Goal: Task Accomplishment & Management: Use online tool/utility

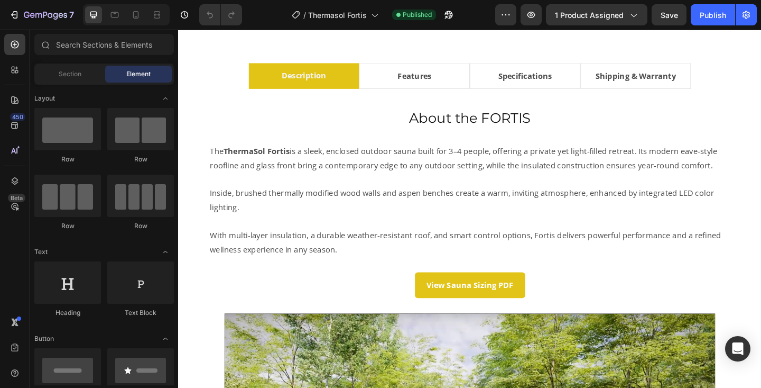
scroll to position [584, 0]
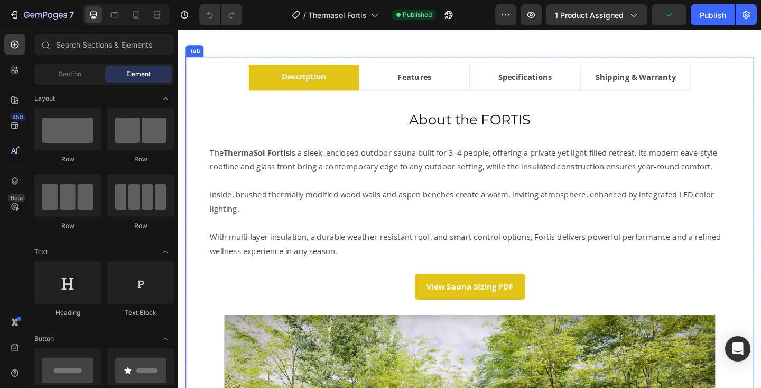
click at [473, 91] on li "Features" at bounding box center [435, 82] width 121 height 28
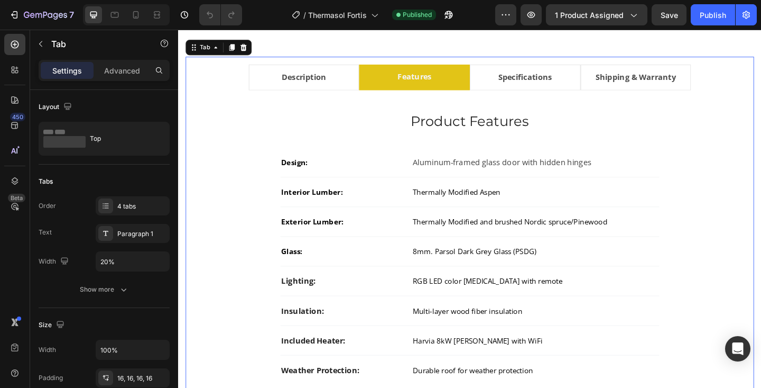
click at [601, 96] on li "Specifications" at bounding box center [555, 82] width 121 height 28
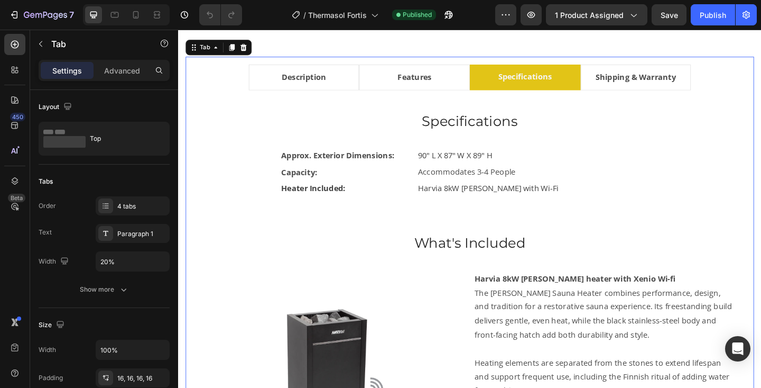
click at [730, 96] on li "Shipping & Warranty" at bounding box center [676, 82] width 121 height 28
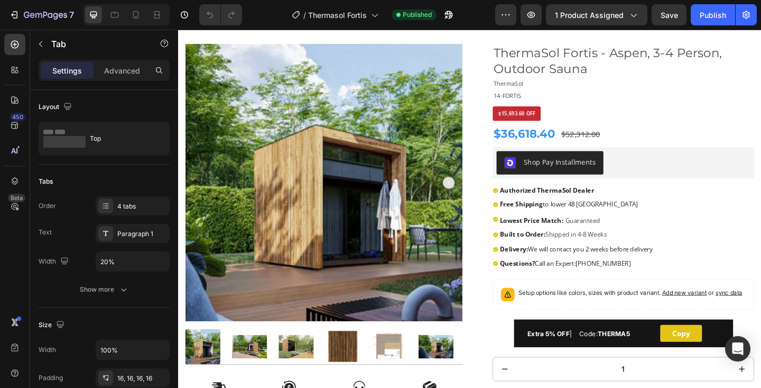
scroll to position [84, 0]
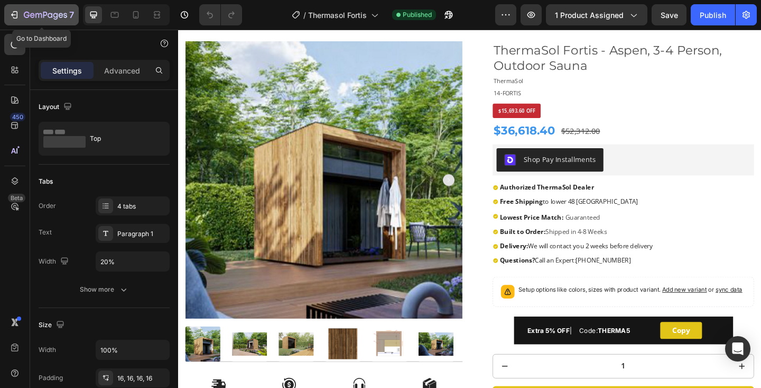
click at [65, 16] on icon "button" at bounding box center [45, 15] width 43 height 9
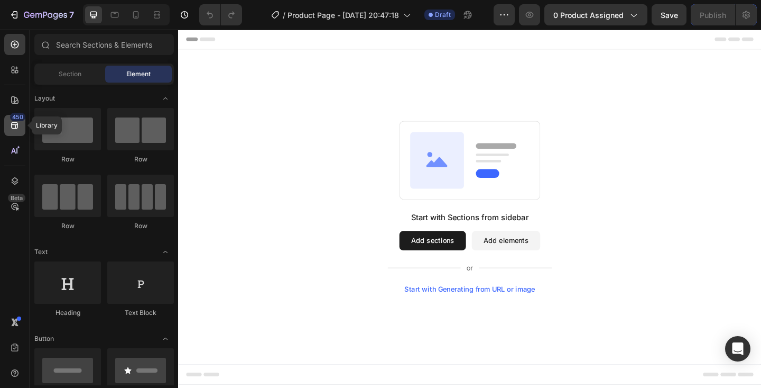
click at [17, 129] on icon at bounding box center [15, 125] width 11 height 11
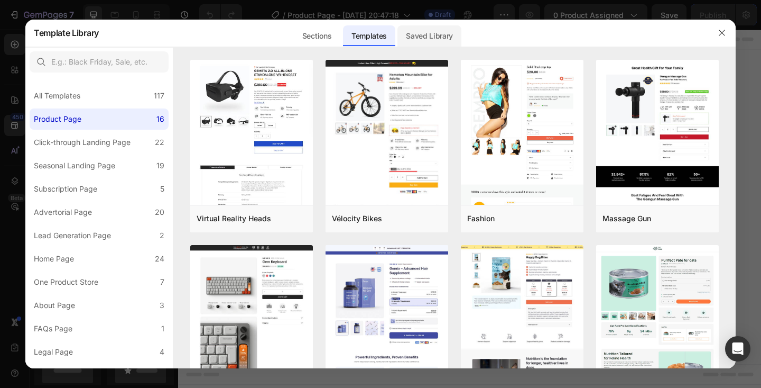
click at [422, 35] on div "Saved Library" at bounding box center [430, 35] width 64 height 21
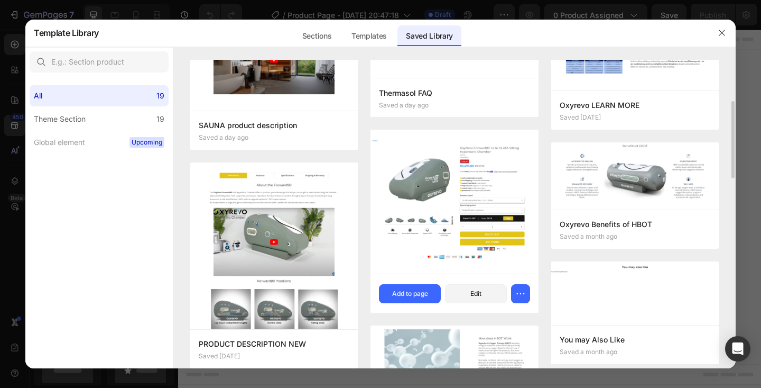
scroll to position [144, 0]
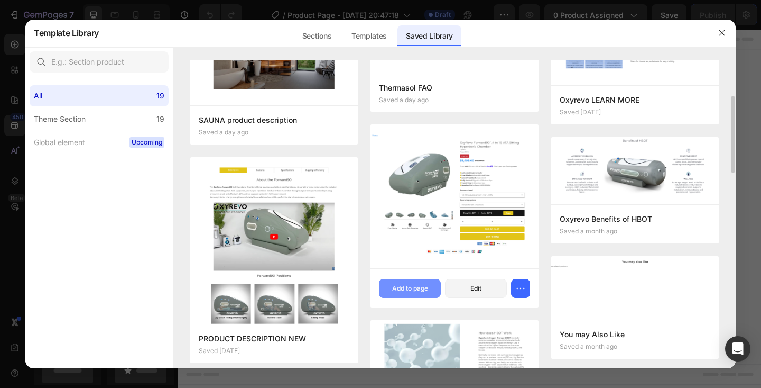
click at [414, 286] on div "Add to page" at bounding box center [410, 288] width 36 height 10
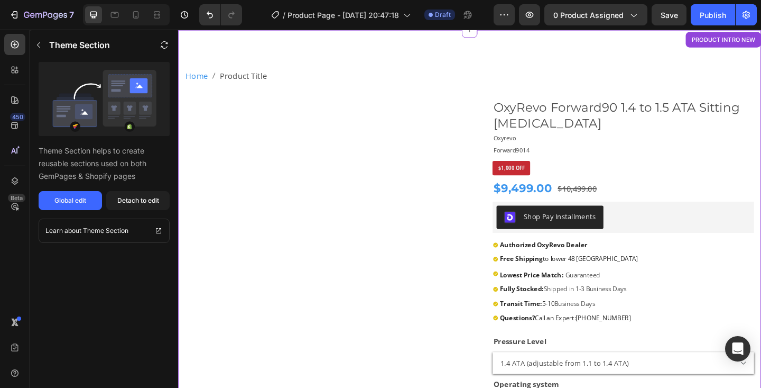
scroll to position [22, 0]
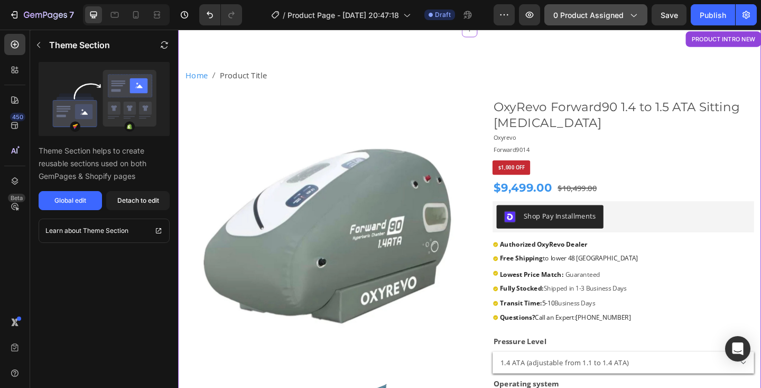
click at [581, 14] on span "0 product assigned" at bounding box center [589, 15] width 70 height 11
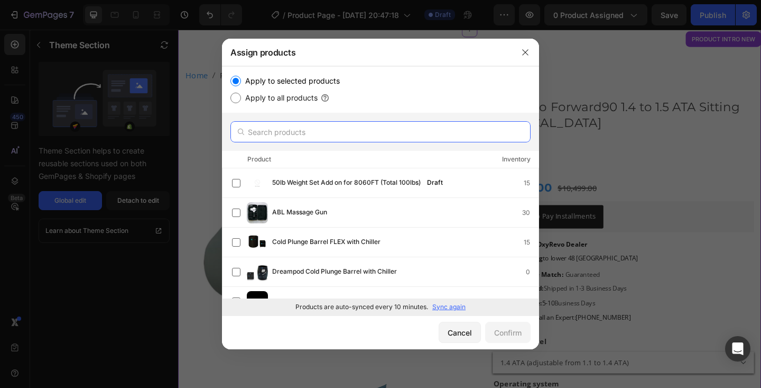
click at [292, 136] on input "text" at bounding box center [381, 131] width 300 height 21
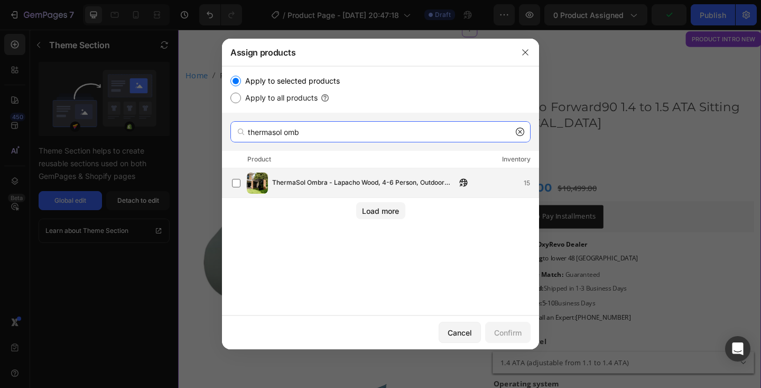
type input "thermasol omb"
click at [298, 182] on span "ThermaSol Ombra - Lapacho Wood, 4-6 Person, Outdoor Sauna" at bounding box center [364, 183] width 184 height 12
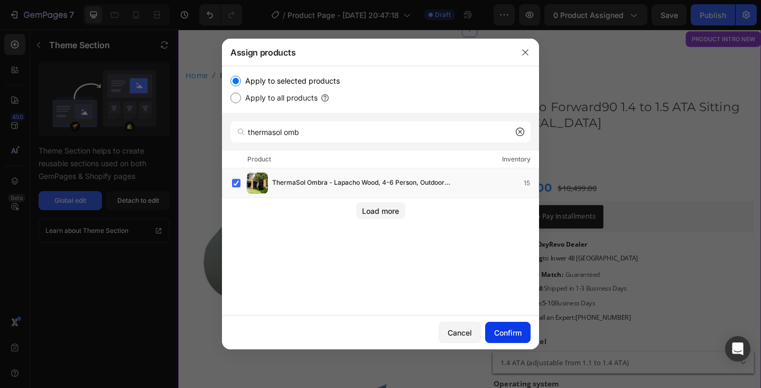
click at [504, 337] on button "Confirm" at bounding box center [507, 332] width 45 height 21
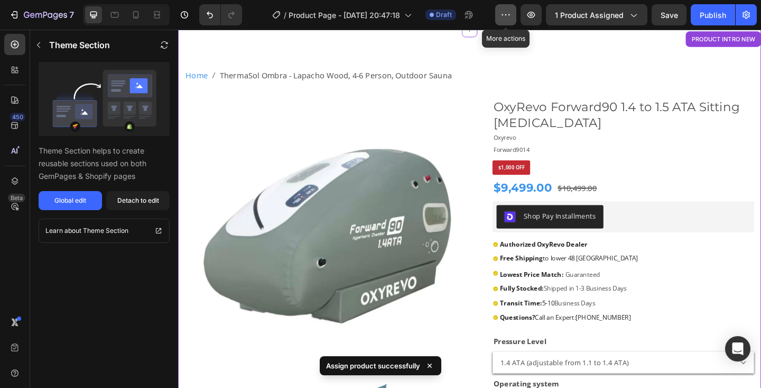
click at [502, 13] on icon "button" at bounding box center [506, 15] width 11 height 11
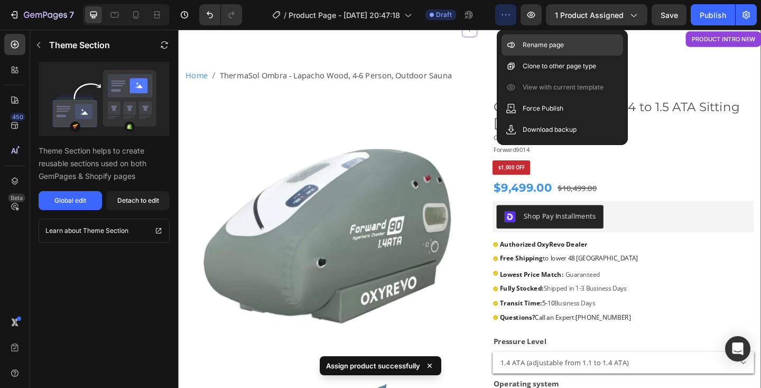
click at [545, 44] on p "Rename page" at bounding box center [543, 45] width 41 height 11
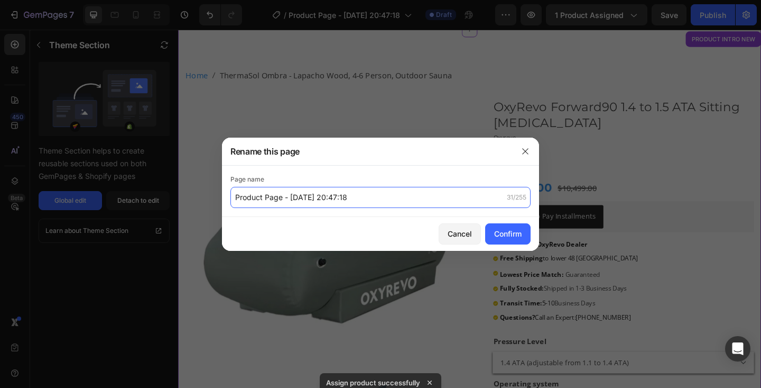
click at [312, 197] on input "Product Page - Aug 26, 20:47:18" at bounding box center [381, 197] width 300 height 21
type input "Thermasol Ombra"
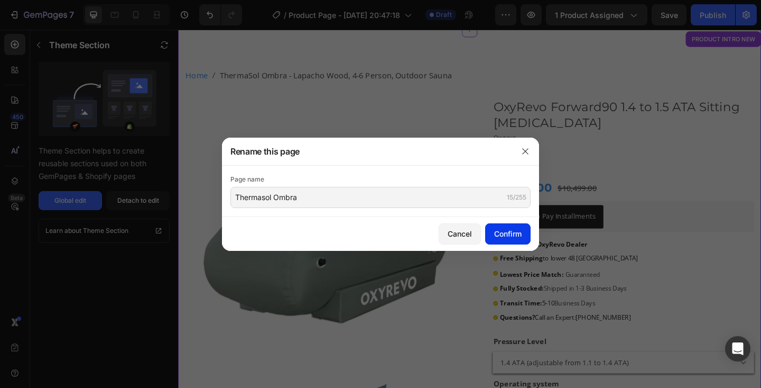
click at [522, 235] on button "Confirm" at bounding box center [507, 233] width 45 height 21
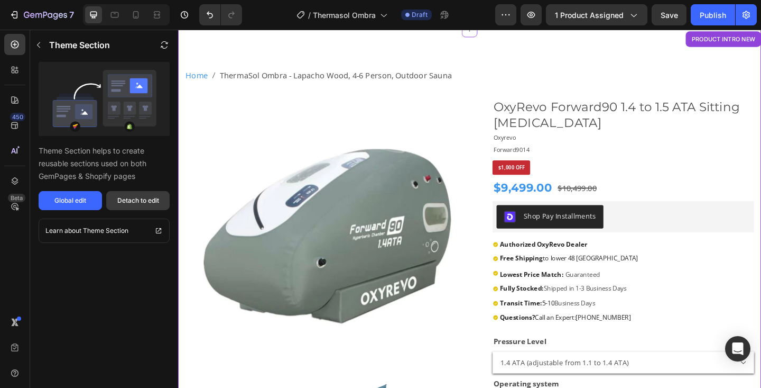
click at [121, 197] on div "Detach to edit" at bounding box center [138, 201] width 42 height 10
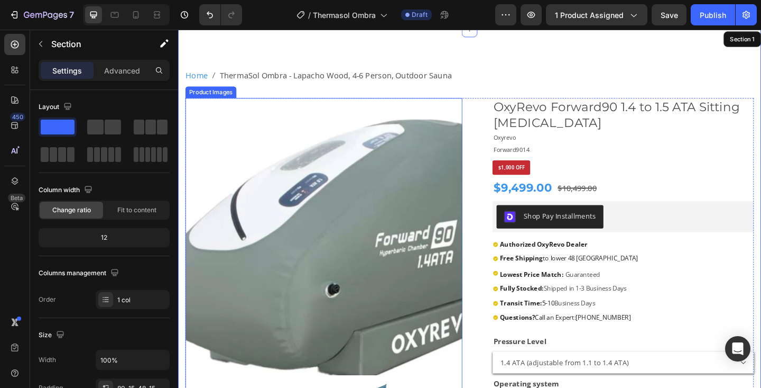
click at [309, 223] on img at bounding box center [336, 254] width 301 height 301
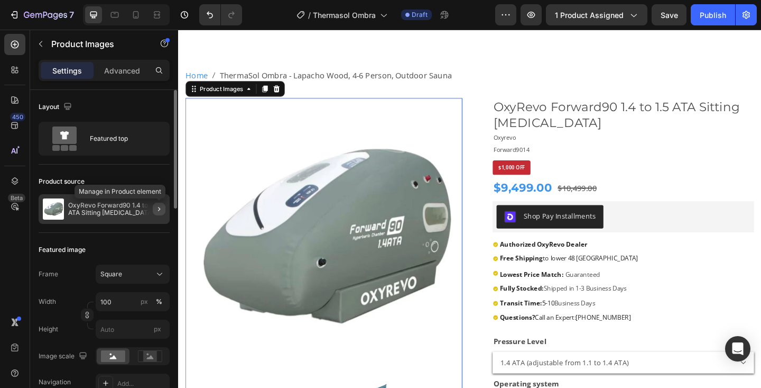
click at [155, 210] on icon "button" at bounding box center [159, 209] width 8 height 8
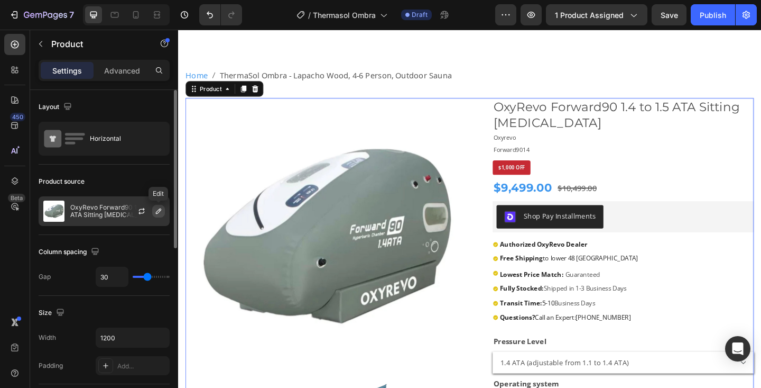
click at [158, 213] on icon "button" at bounding box center [158, 210] width 5 height 5
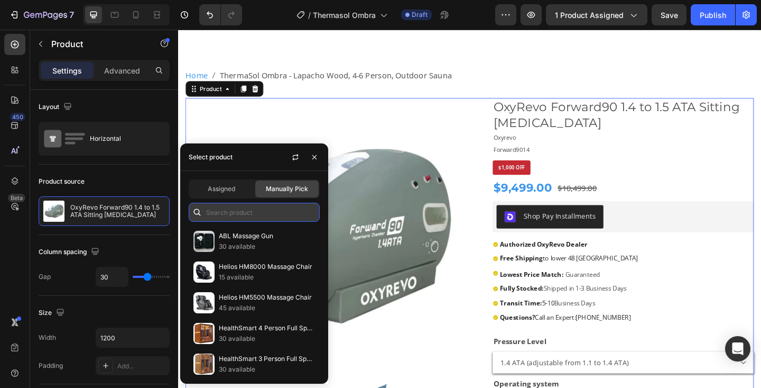
click at [227, 212] on input "text" at bounding box center [254, 212] width 131 height 19
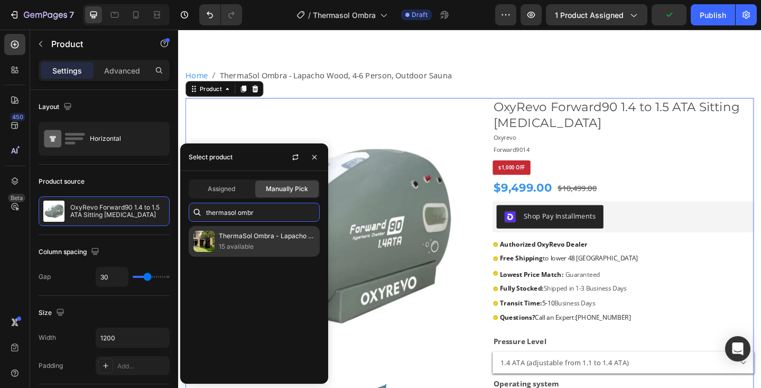
type input "thermasol ombr"
click at [231, 239] on p "ThermaSol Ombra - Lapacho Wood, 4-6 Person, Outdoor Sauna" at bounding box center [267, 236] width 96 height 11
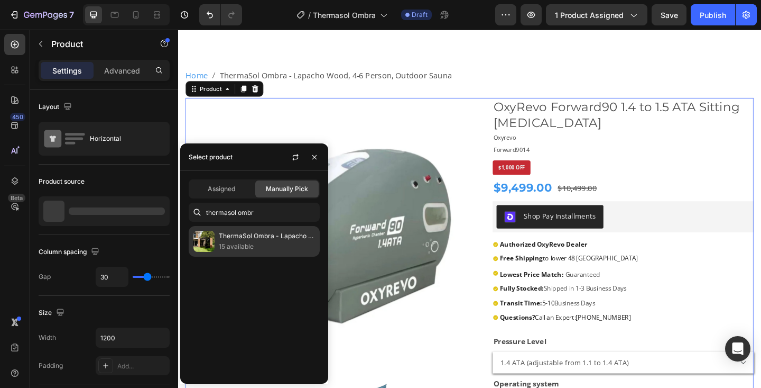
scroll to position [0, 0]
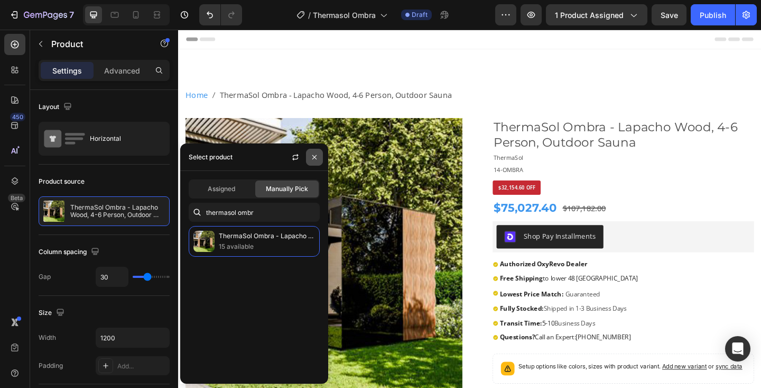
click at [315, 157] on icon "button" at bounding box center [314, 157] width 8 height 8
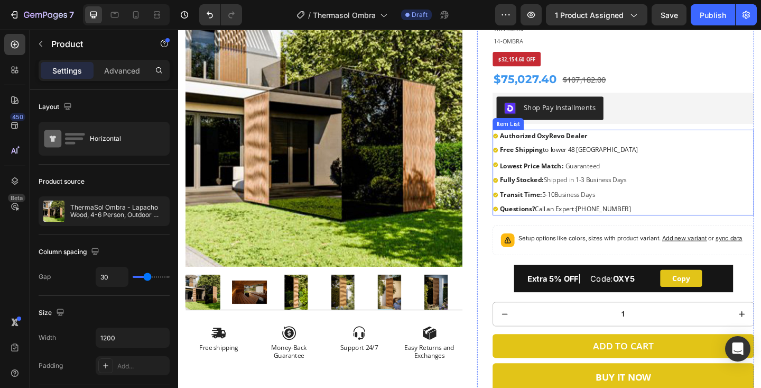
scroll to position [151, 0]
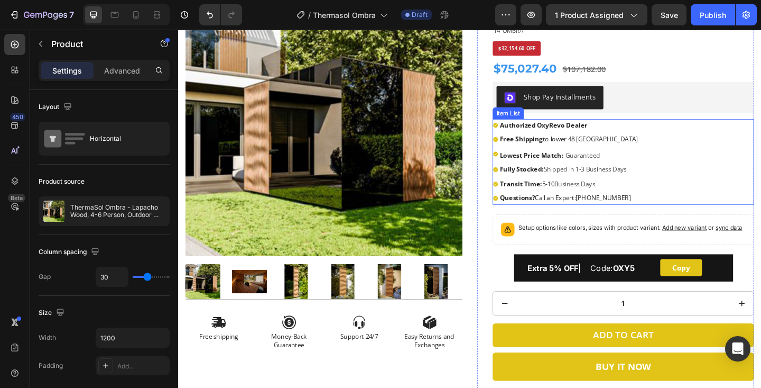
click at [586, 132] on strong "Authorized OxyRevo Dealer" at bounding box center [575, 133] width 95 height 10
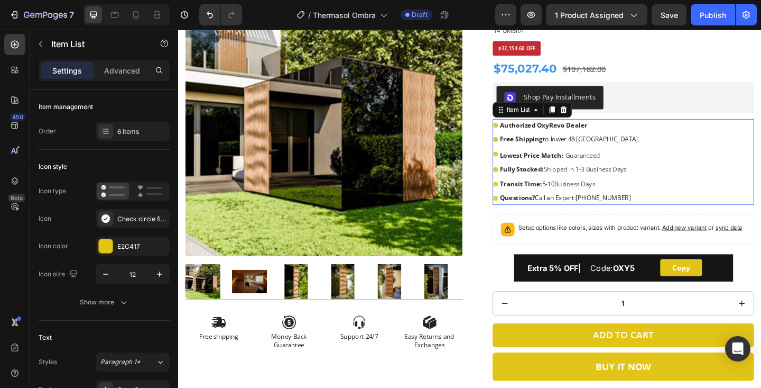
click at [586, 132] on strong "Authorized OxyRevo Dealer" at bounding box center [575, 133] width 95 height 10
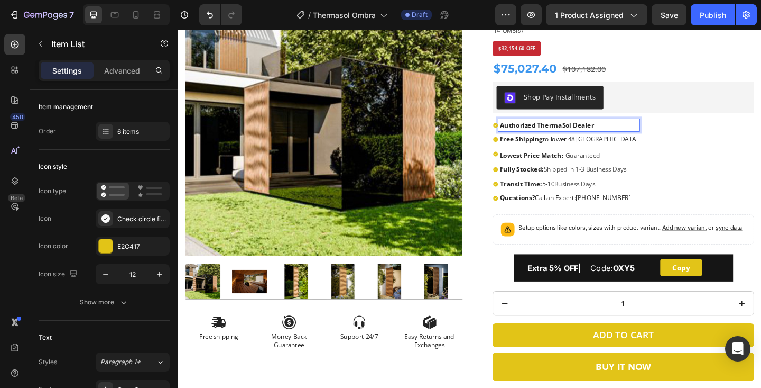
click at [701, 150] on div "Authorized ThermaSol Dealer Free Shipping to lower 48 United States Lowest Pric…" at bounding box center [662, 173] width 284 height 93
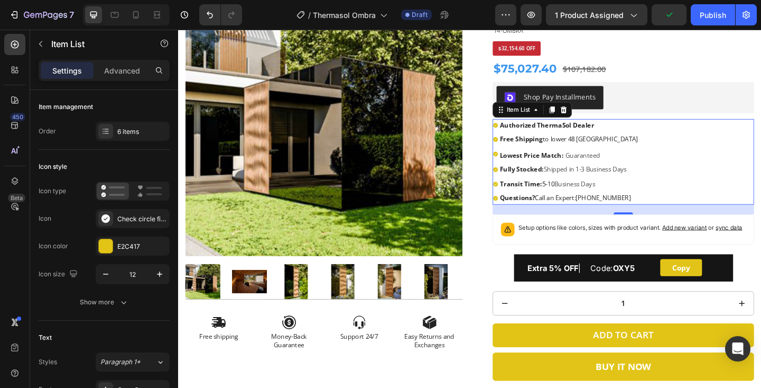
click at [580, 182] on span "Shipped in 1-3 Business Days" at bounding box center [621, 182] width 90 height 10
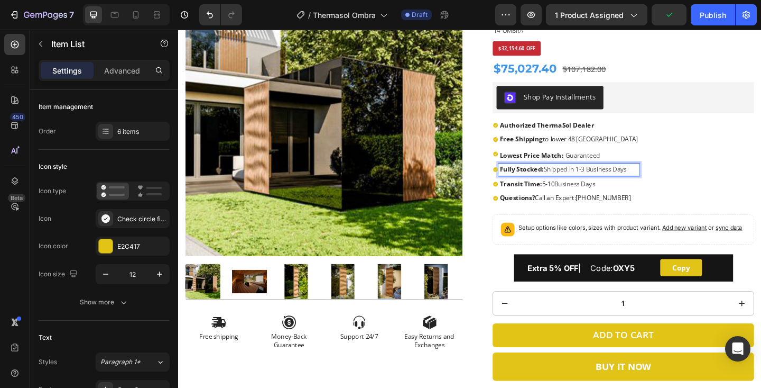
click at [580, 182] on span "Shipped in 1-3 Business Days" at bounding box center [621, 182] width 90 height 10
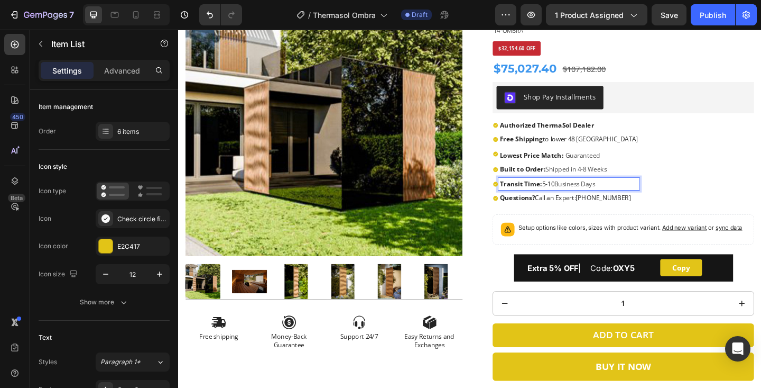
click at [574, 197] on strong "Transit Time:" at bounding box center [551, 197] width 46 height 10
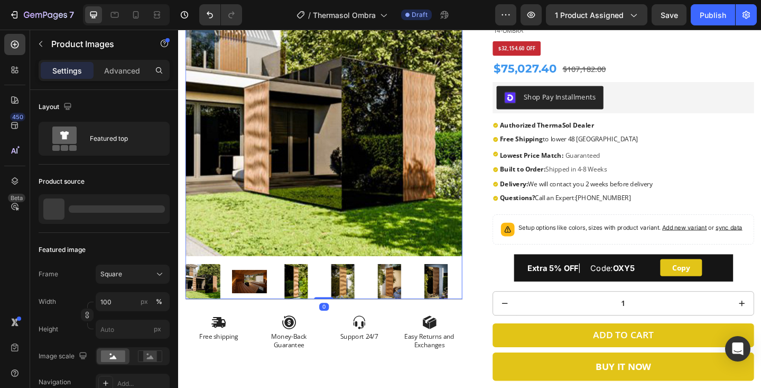
click at [363, 300] on img at bounding box center [357, 303] width 38 height 38
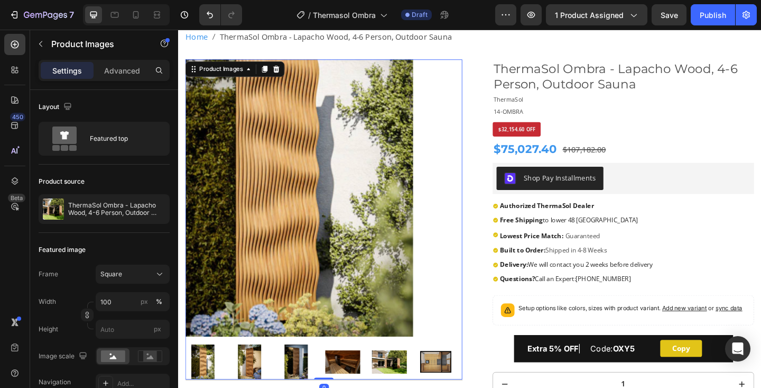
scroll to position [62, 0]
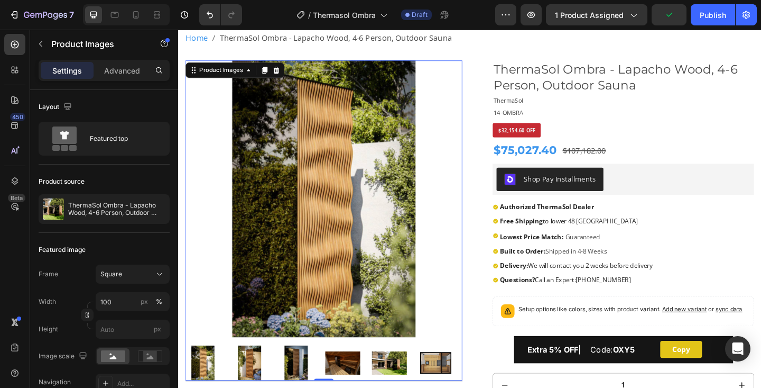
click at [467, 387] on img at bounding box center [459, 392] width 38 height 38
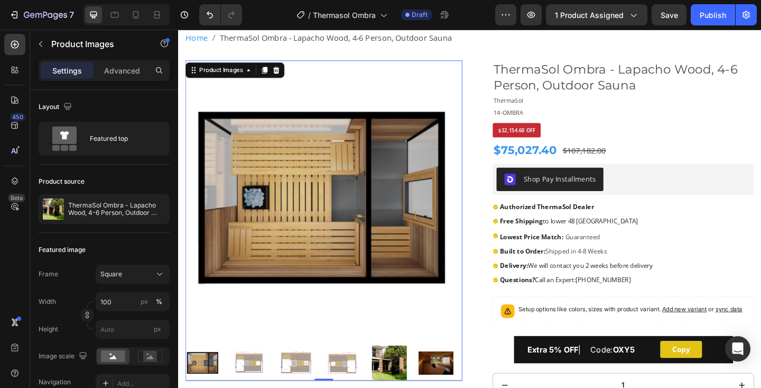
click at [401, 387] on img at bounding box center [408, 392] width 38 height 38
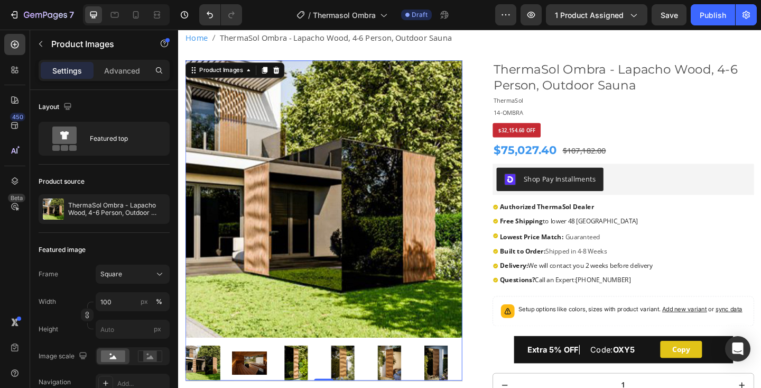
click at [361, 387] on img at bounding box center [357, 392] width 38 height 38
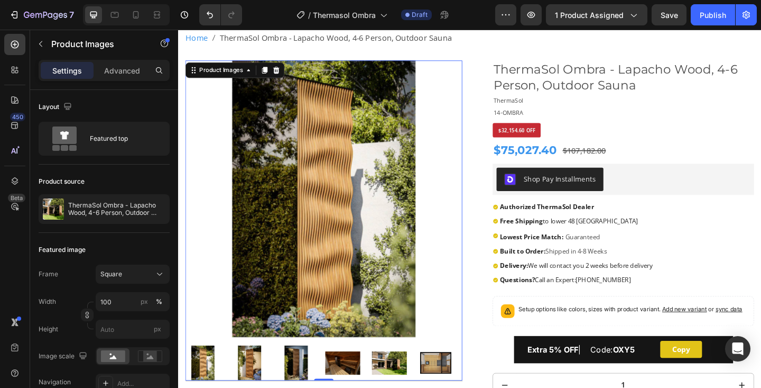
click at [410, 387] on img at bounding box center [408, 392] width 38 height 38
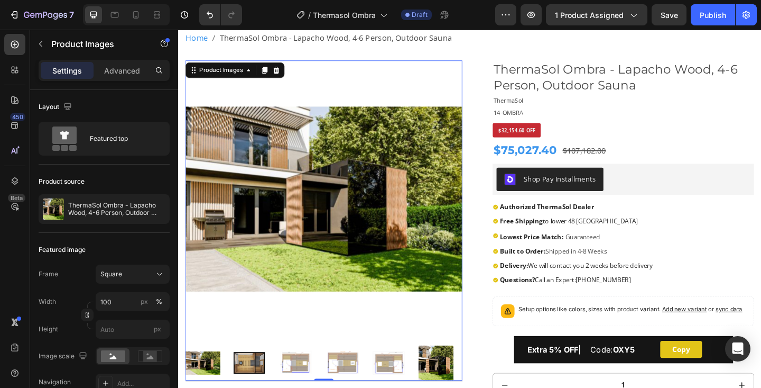
click at [258, 387] on img at bounding box center [256, 392] width 38 height 38
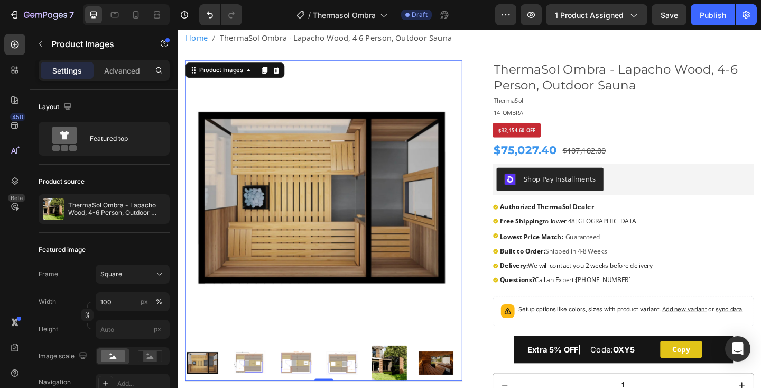
click at [414, 387] on img at bounding box center [408, 392] width 38 height 38
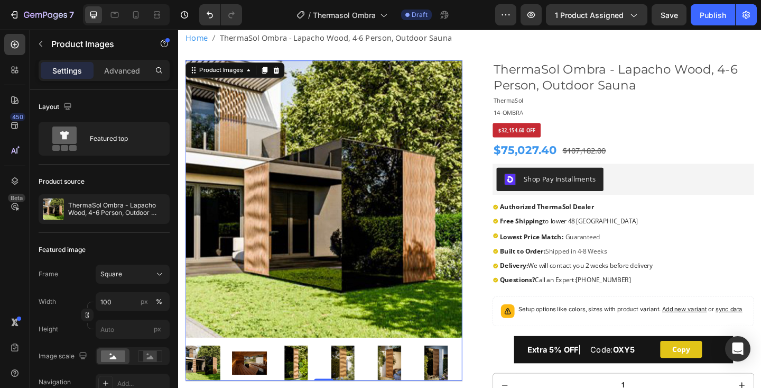
click at [449, 387] on img at bounding box center [459, 392] width 38 height 38
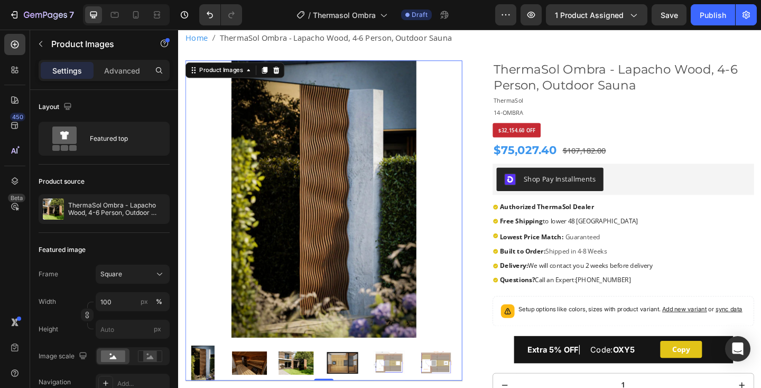
click at [251, 387] on img at bounding box center [256, 392] width 38 height 38
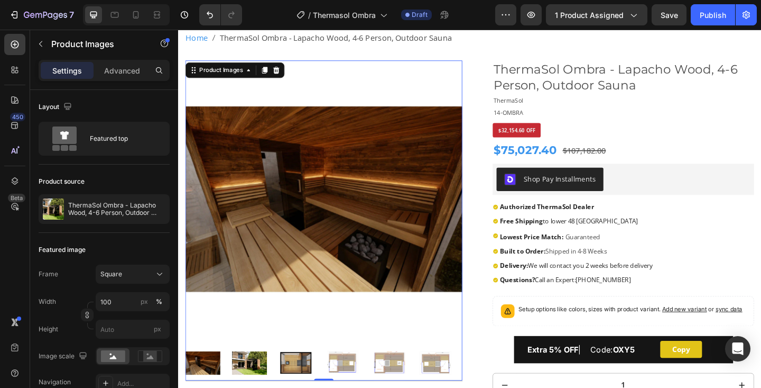
click at [302, 387] on img at bounding box center [307, 392] width 38 height 38
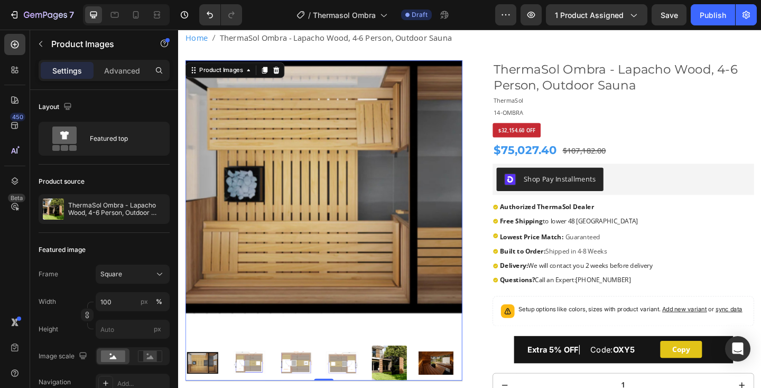
click at [286, 236] on img at bounding box center [336, 213] width 301 height 301
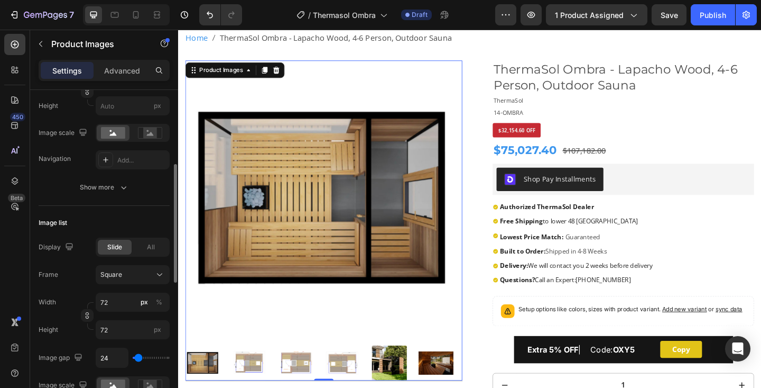
scroll to position [225, 0]
click at [116, 155] on div "Add..." at bounding box center [133, 157] width 74 height 19
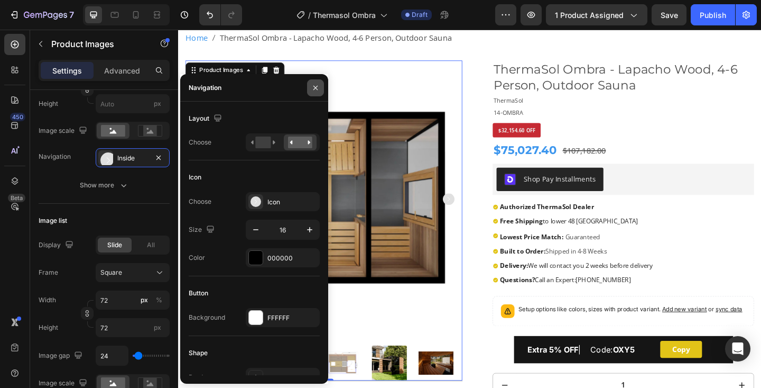
click at [317, 87] on icon "button" at bounding box center [315, 88] width 8 height 8
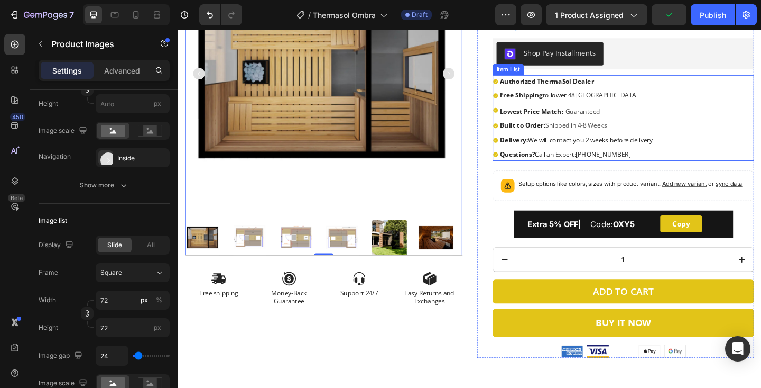
scroll to position [200, 0]
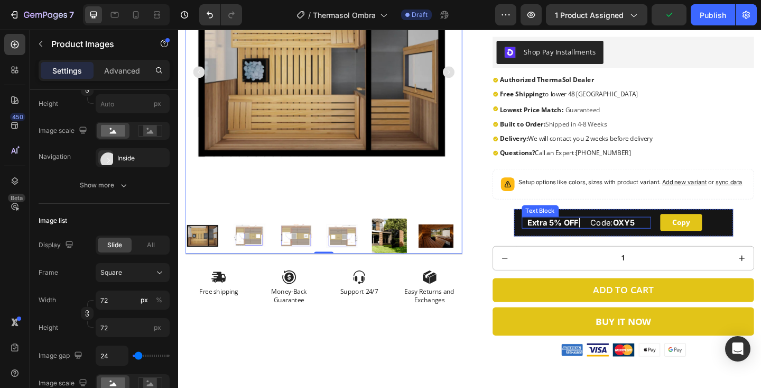
click at [655, 239] on span "Extra 5% OFF | Code: OXY5" at bounding box center [616, 239] width 117 height 11
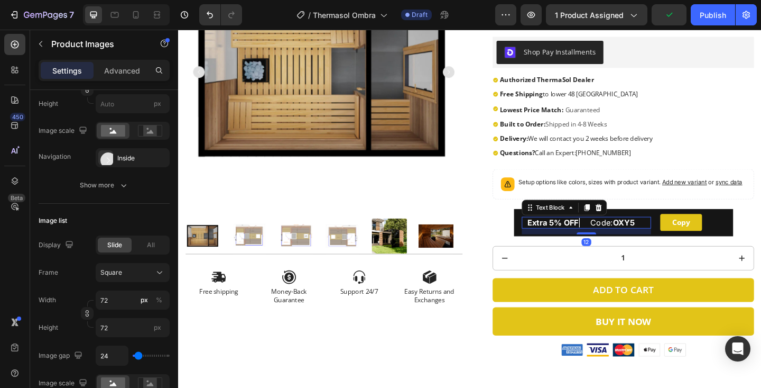
click at [655, 239] on span "Extra 5% OFF | Code: OXY5" at bounding box center [616, 239] width 117 height 11
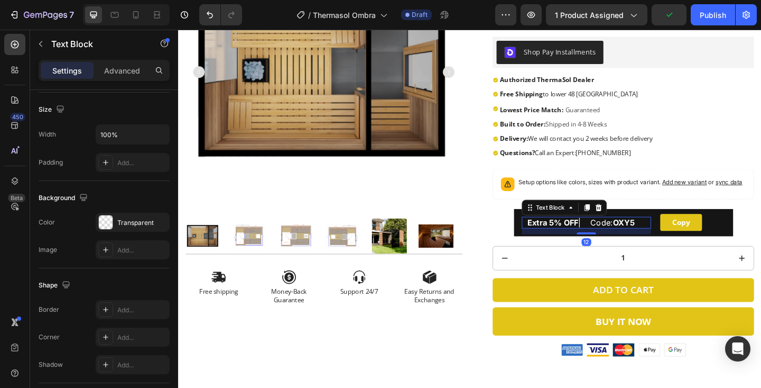
scroll to position [0, 0]
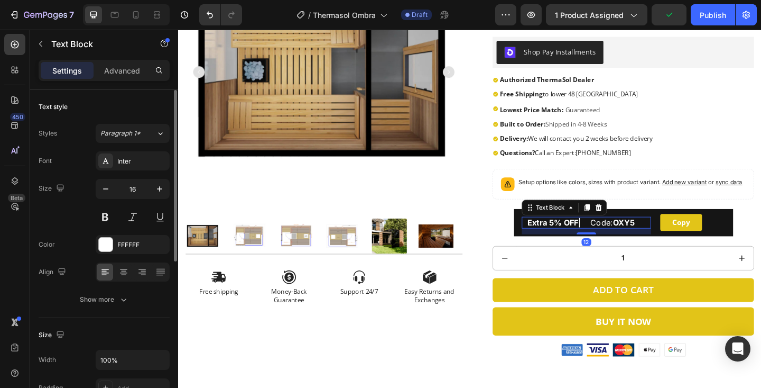
click at [655, 239] on span "Extra 5% OFF | Code: OXY5" at bounding box center [616, 239] width 117 height 11
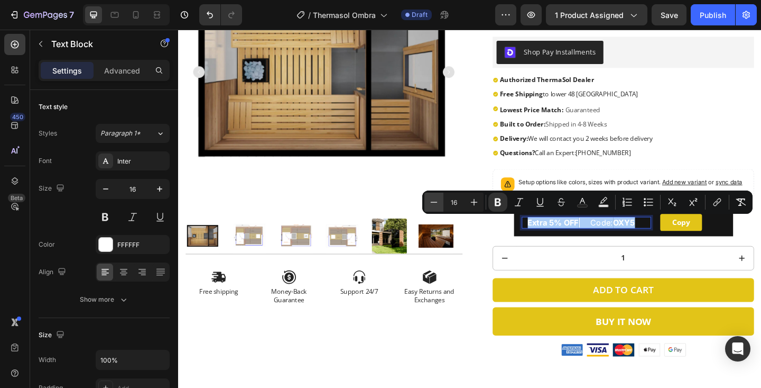
click at [438, 206] on icon "Editor contextual toolbar" at bounding box center [434, 202] width 11 height 11
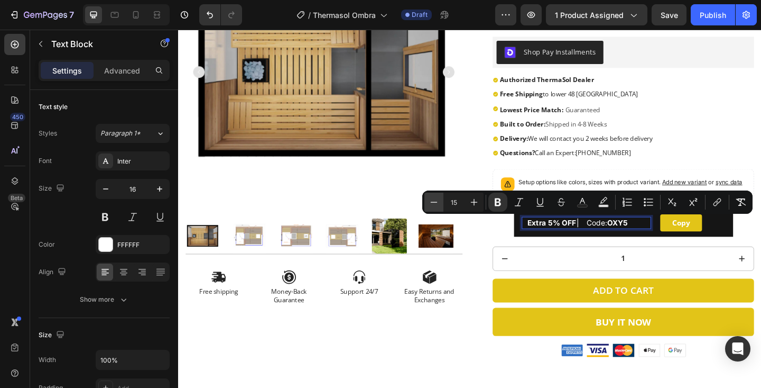
click at [438, 206] on icon "Editor contextual toolbar" at bounding box center [434, 202] width 11 height 11
type input "13"
click at [650, 238] on strong "OXY5" at bounding box center [645, 240] width 20 height 8
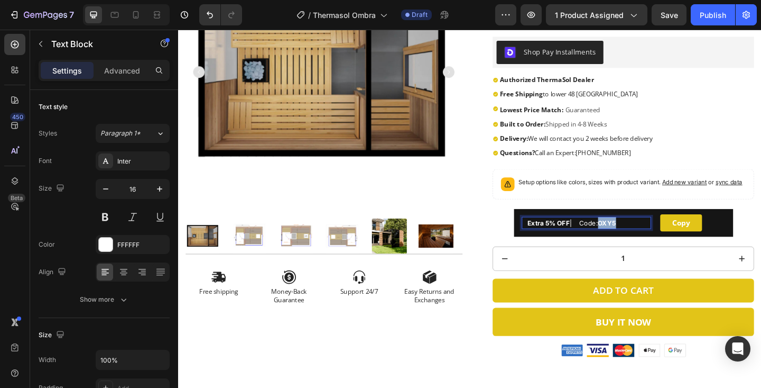
click at [650, 238] on strong "OXY5" at bounding box center [645, 240] width 20 height 8
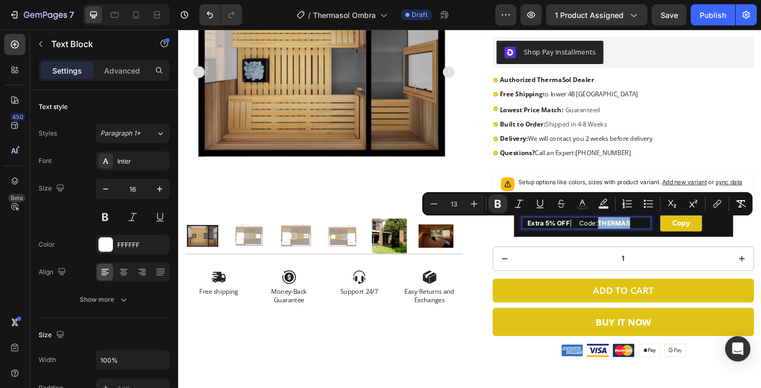
drag, startPoint x: 644, startPoint y: 240, endPoint x: 677, endPoint y: 240, distance: 33.3
click at [670, 240] on strong "THERMA5" at bounding box center [652, 240] width 35 height 8
copy strong "THERMA5"
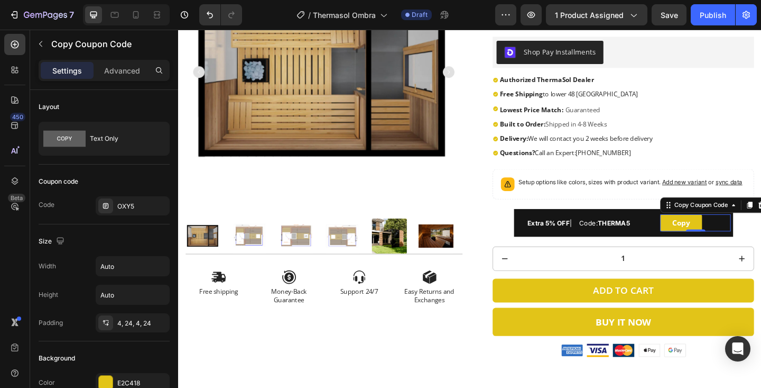
click at [710, 245] on button "Copy" at bounding box center [725, 240] width 45 height 19
click at [141, 206] on div "OXY5" at bounding box center [142, 206] width 50 height 10
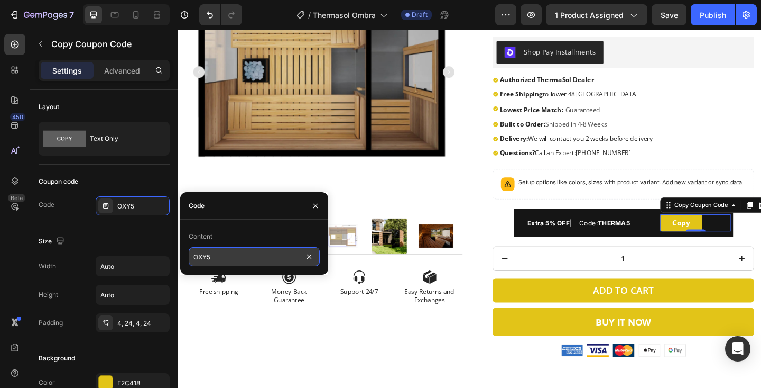
click at [243, 255] on input "OXY5" at bounding box center [254, 256] width 131 height 19
paste input "THERMA"
type input "THERMA5"
click at [313, 203] on icon "button" at bounding box center [315, 205] width 8 height 8
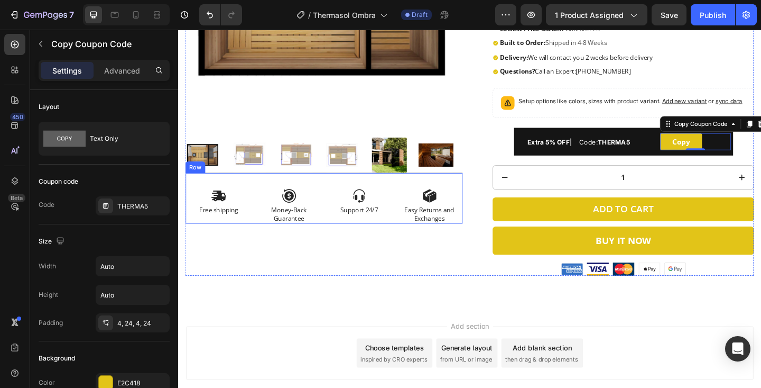
scroll to position [353, 0]
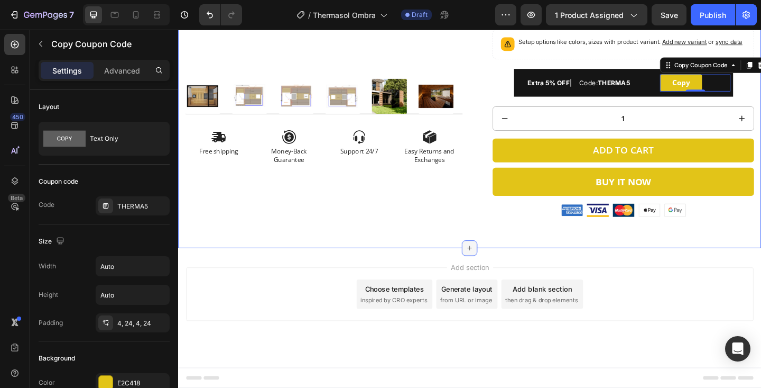
click at [498, 270] on icon at bounding box center [495, 267] width 8 height 8
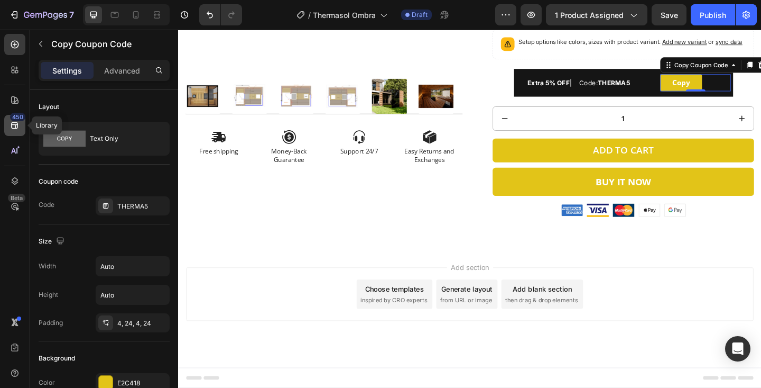
click at [17, 129] on icon at bounding box center [15, 125] width 11 height 11
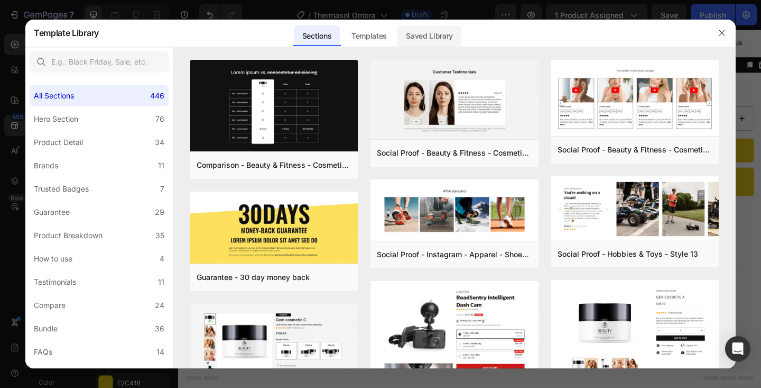
click at [408, 37] on div "Saved Library" at bounding box center [430, 35] width 64 height 21
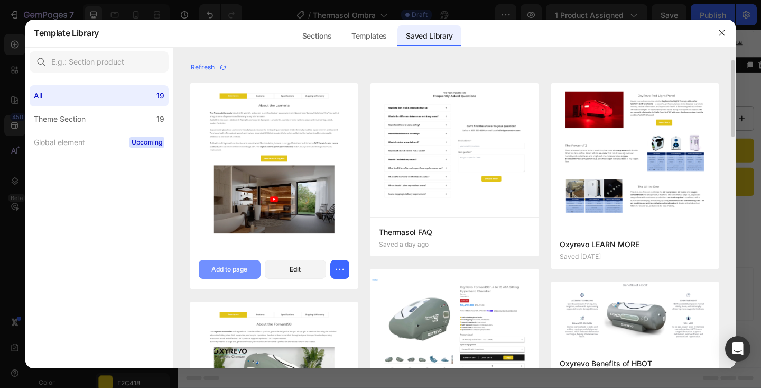
click at [238, 271] on div "Add to page" at bounding box center [230, 269] width 36 height 10
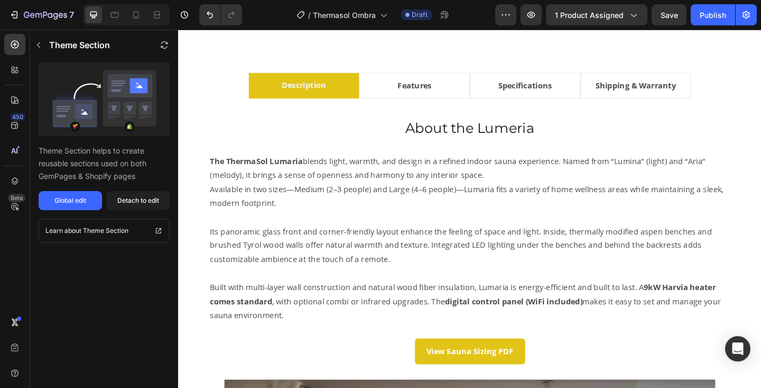
scroll to position [590, 0]
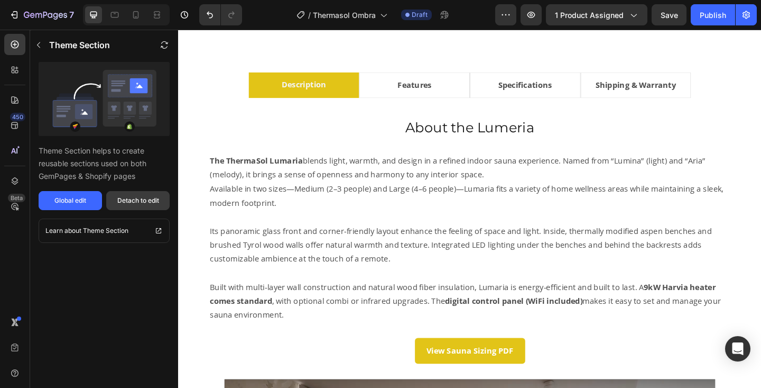
click at [159, 204] on div "Detach to edit" at bounding box center [138, 201] width 42 height 10
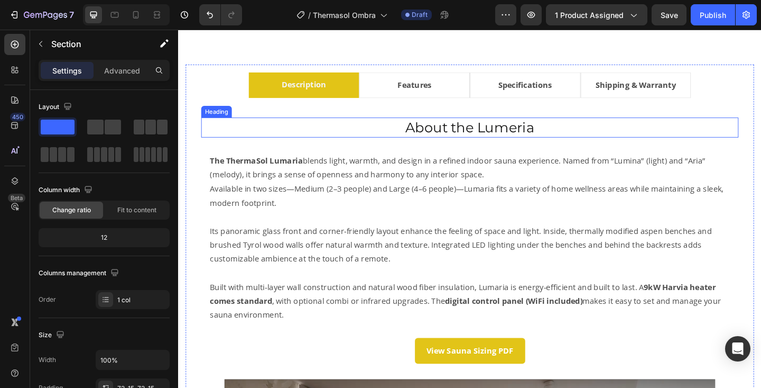
click at [526, 134] on h2 "About the Lumeria" at bounding box center [495, 135] width 585 height 21
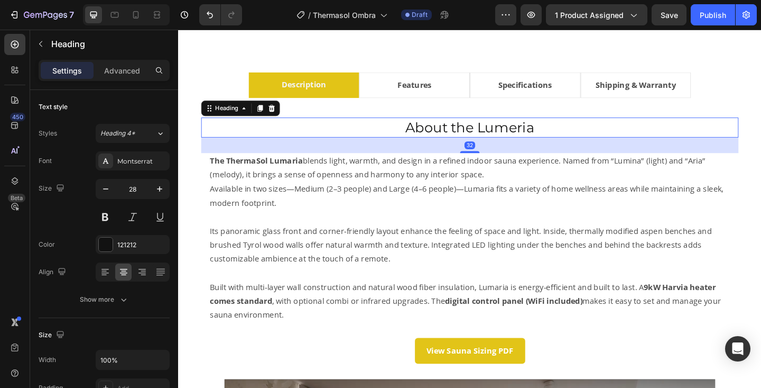
click at [526, 134] on h2 "About the Lumeria" at bounding box center [495, 135] width 585 height 21
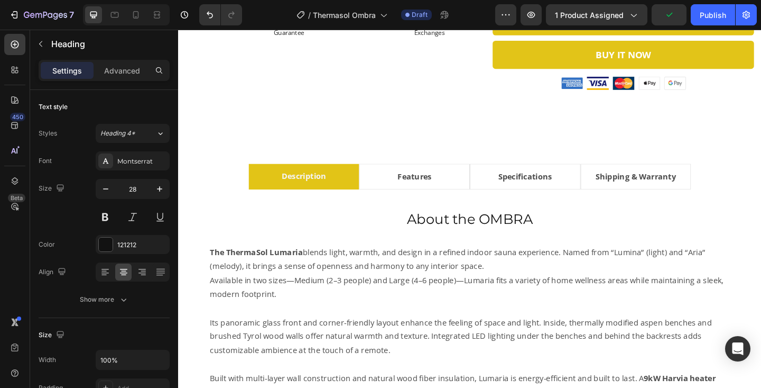
scroll to position [493, 0]
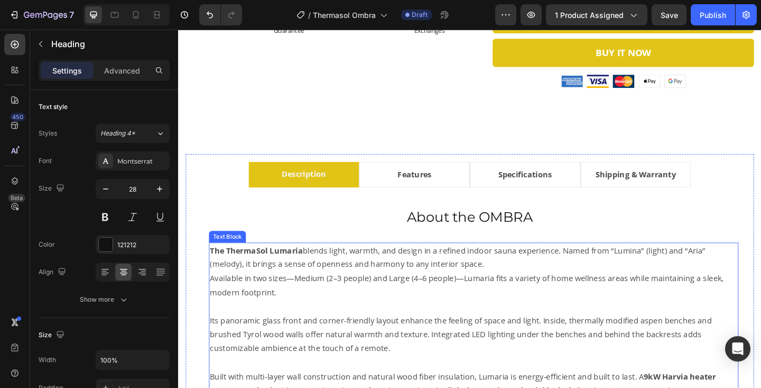
click at [336, 267] on p "The ThermaSol Lumaria blends light, warmth, and design in a refined indoor saun…" at bounding box center [500, 277] width 574 height 31
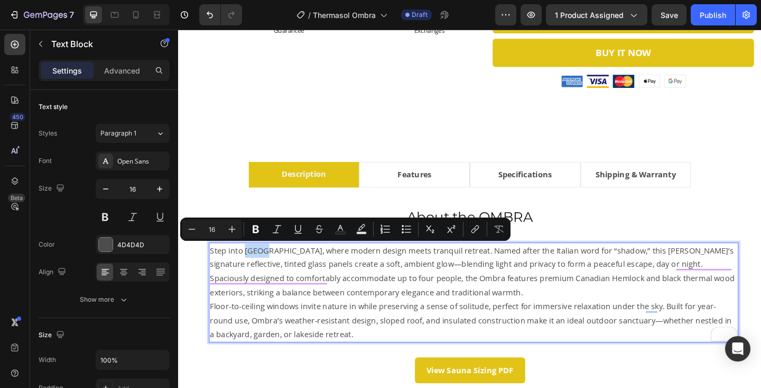
drag, startPoint x: 250, startPoint y: 271, endPoint x: 276, endPoint y: 271, distance: 25.9
click at [276, 271] on p "Step into Ombra, where modern design meets tranquil retreat. Named after the It…" at bounding box center [500, 292] width 574 height 61
click at [251, 273] on p "Step into Ombra, where modern design meets tranquil retreat. Named after the It…" at bounding box center [500, 292] width 574 height 61
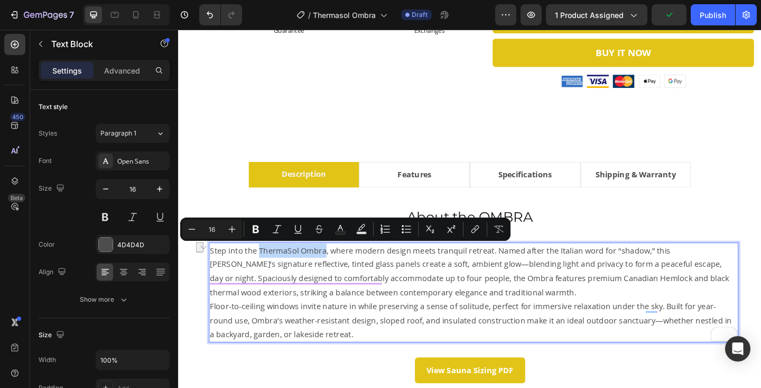
drag, startPoint x: 264, startPoint y: 270, endPoint x: 337, endPoint y: 274, distance: 73.1
click at [337, 274] on p "Step into the ThermaSol Ombra, where modern design meets tranquil retreat. Name…" at bounding box center [500, 292] width 574 height 61
click at [277, 224] on icon "Editor contextual toolbar" at bounding box center [277, 229] width 11 height 11
click at [259, 228] on icon "Editor contextual toolbar" at bounding box center [256, 229] width 11 height 11
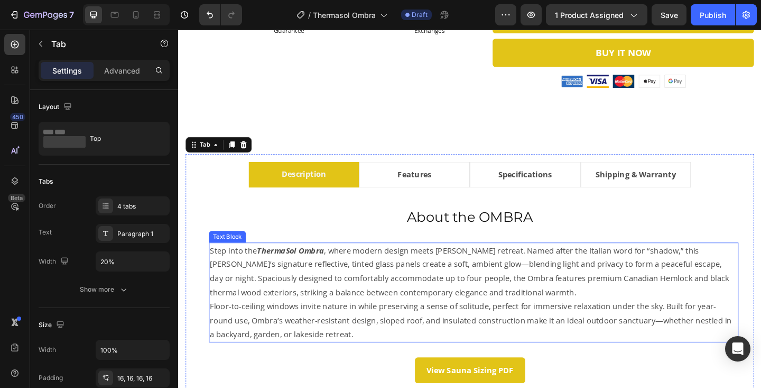
click at [299, 271] on strong "ThermaSol Ombra" at bounding box center [300, 270] width 73 height 12
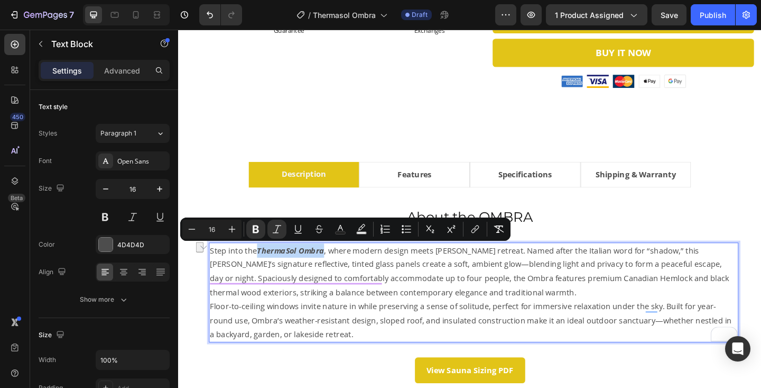
drag, startPoint x: 267, startPoint y: 270, endPoint x: 337, endPoint y: 274, distance: 69.9
click at [337, 274] on strong "ThermaSol Ombra" at bounding box center [300, 270] width 73 height 12
drag, startPoint x: 276, startPoint y: 230, endPoint x: 142, endPoint y: 232, distance: 134.3
click at [276, 230] on icon "Editor contextual toolbar" at bounding box center [277, 229] width 11 height 11
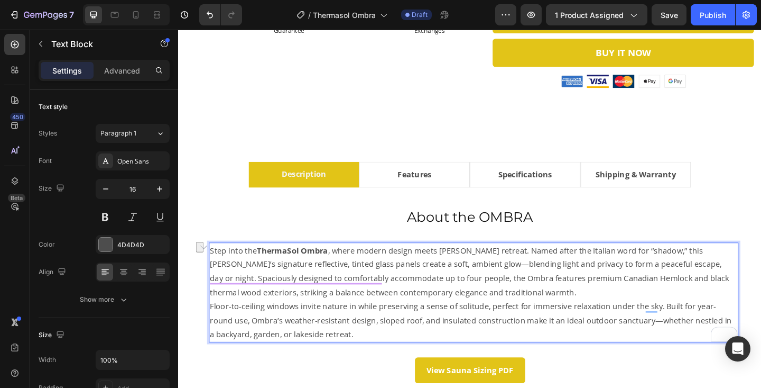
click at [383, 291] on p "Step into the ThermaSol Ombra , where modern design meets tranquil retreat. Nam…" at bounding box center [500, 292] width 574 height 61
click at [479, 318] on p "Step into the ThermaSol Ombra , where modern design meets tranquil retreat. Nam…" at bounding box center [500, 292] width 574 height 61
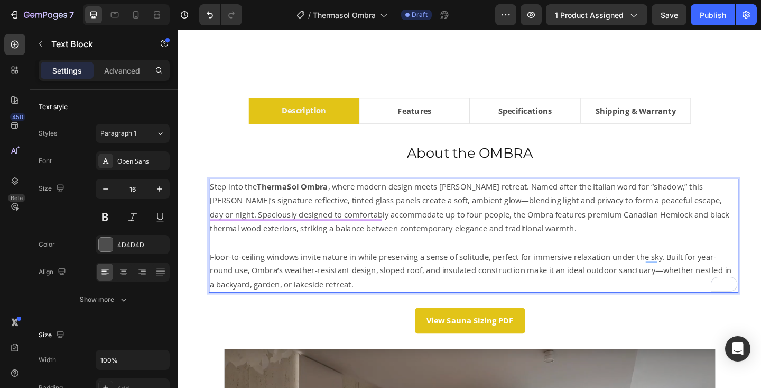
scroll to position [575, 0]
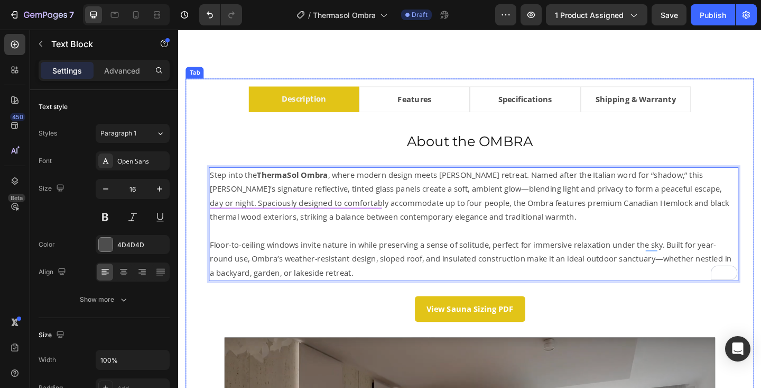
click at [478, 100] on li "Features" at bounding box center [435, 105] width 121 height 28
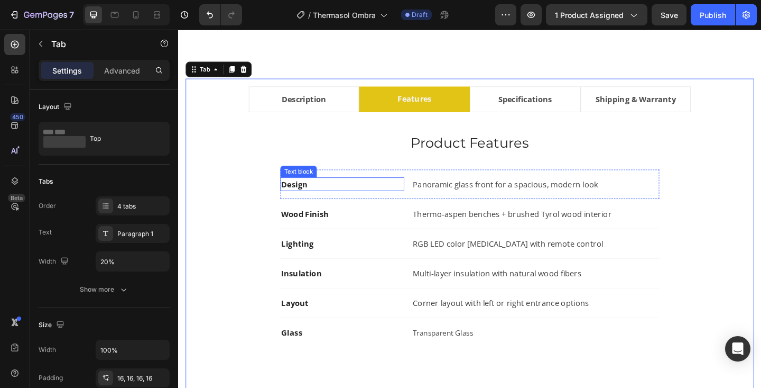
click at [327, 200] on p "Design" at bounding box center [356, 197] width 133 height 13
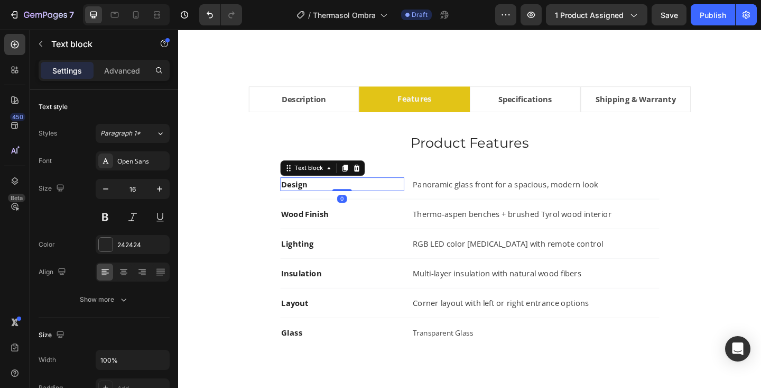
click at [326, 199] on p "Design" at bounding box center [356, 197] width 133 height 13
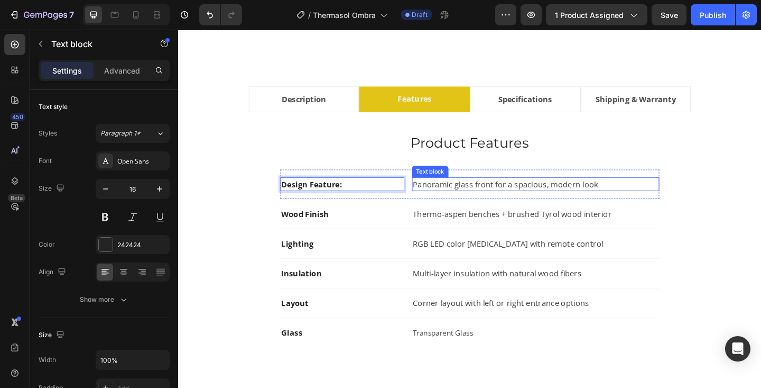
click at [473, 200] on p "Panoramic glass front for a spacious, modern look" at bounding box center [567, 197] width 267 height 13
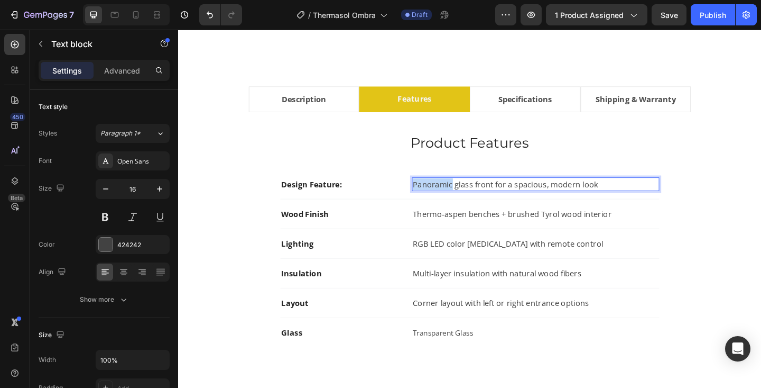
click at [473, 200] on p "Panoramic glass front for a spacious, modern look" at bounding box center [567, 197] width 267 height 13
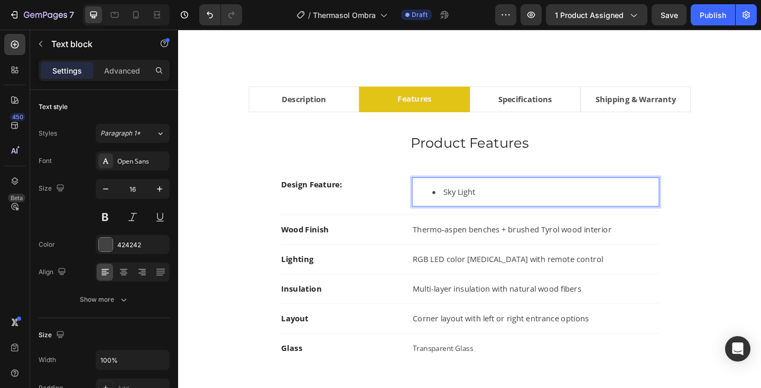
click at [462, 210] on li "Sky Light" at bounding box center [578, 206] width 246 height 13
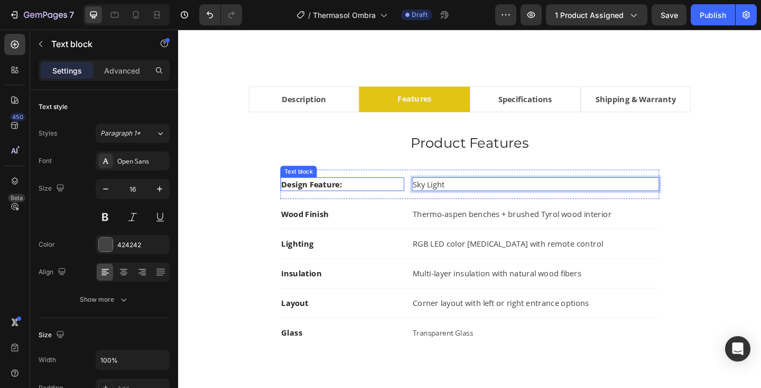
click at [345, 195] on strong "Design Feature:" at bounding box center [323, 198] width 66 height 12
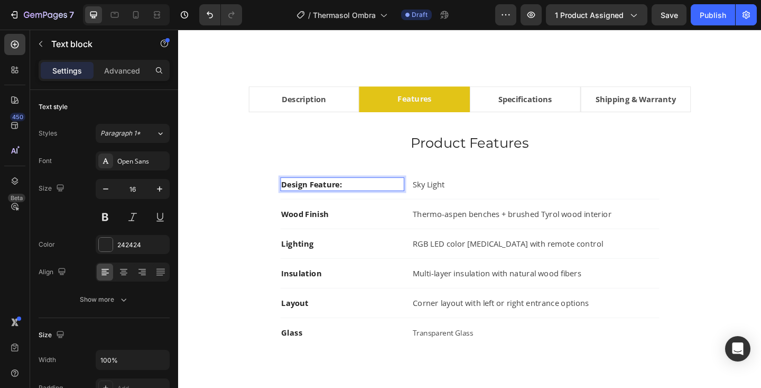
click at [350, 198] on strong "Design Feature:" at bounding box center [323, 198] width 66 height 12
click at [352, 198] on strong "Design Feature:" at bounding box center [323, 198] width 66 height 12
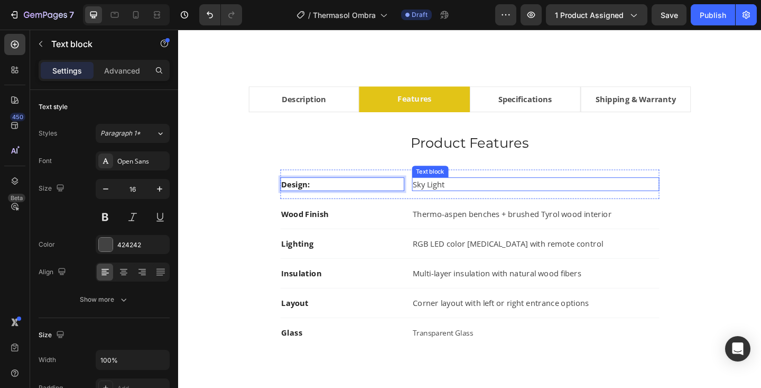
click at [453, 199] on p "Sky Light" at bounding box center [567, 197] width 267 height 13
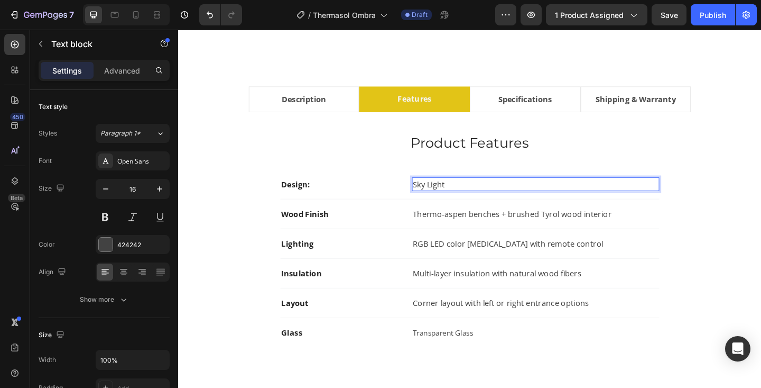
click at [453, 199] on p "Sky Light" at bounding box center [567, 197] width 267 height 13
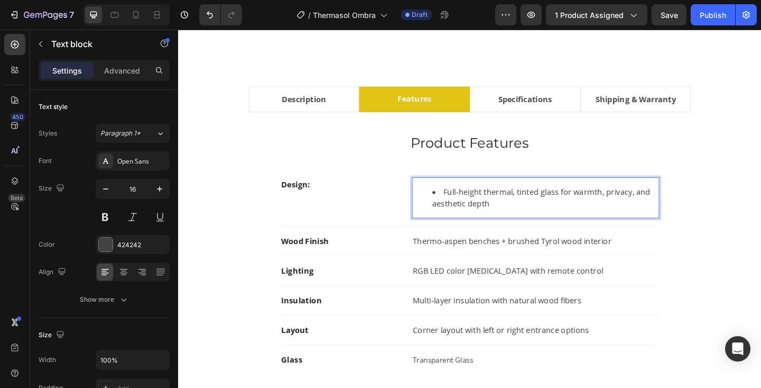
click at [468, 207] on li "Full-height thermal, tinted glass for warmth, privacy, and aesthetic depth" at bounding box center [578, 212] width 246 height 25
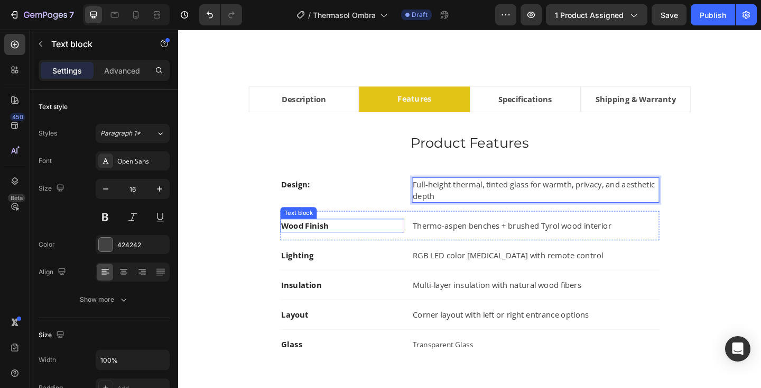
click at [333, 244] on strong "Wood Finish" at bounding box center [316, 243] width 52 height 12
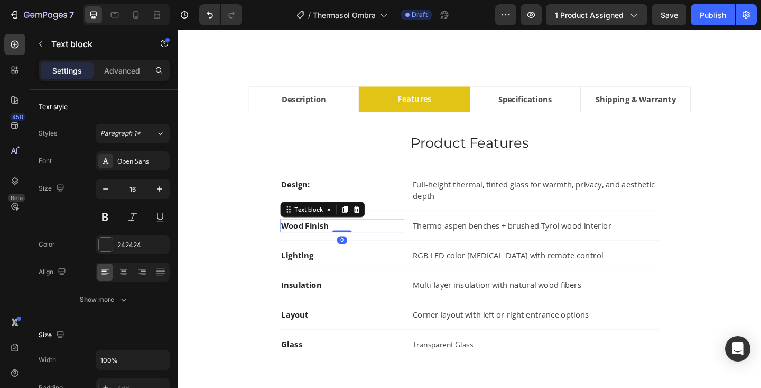
click at [333, 244] on strong "Wood Finish" at bounding box center [316, 243] width 52 height 12
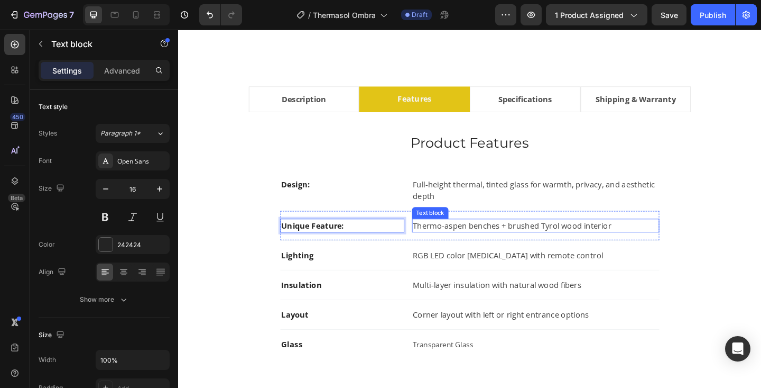
click at [443, 238] on p "Thermo-aspen benches + brushed Tyrol wood interior" at bounding box center [567, 242] width 267 height 13
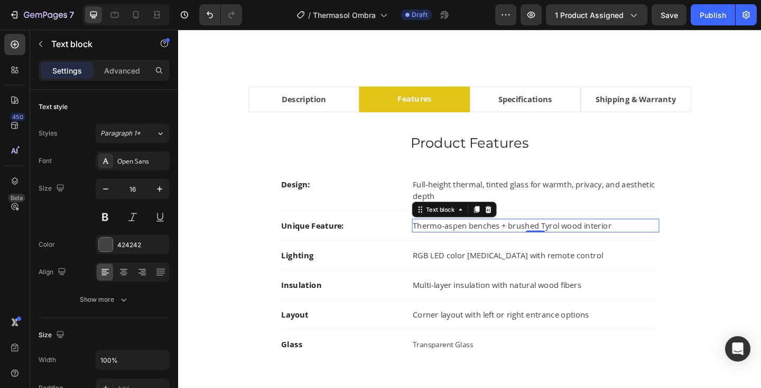
click at [443, 238] on p "Thermo-aspen benches + brushed Tyrol wood interior" at bounding box center [567, 242] width 267 height 13
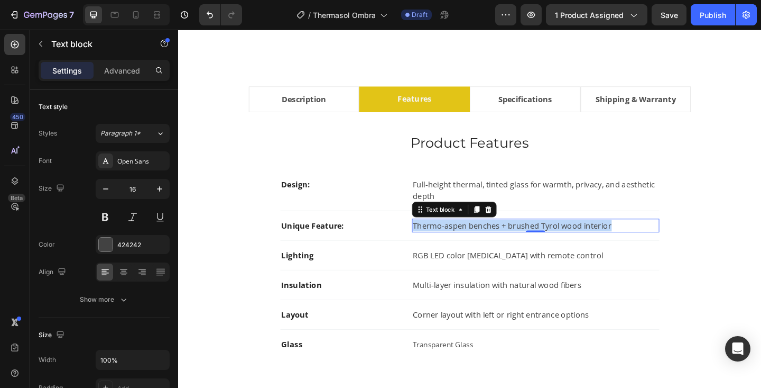
click at [443, 238] on p "Thermo-aspen benches + brushed Tyrol wood interior" at bounding box center [567, 242] width 267 height 13
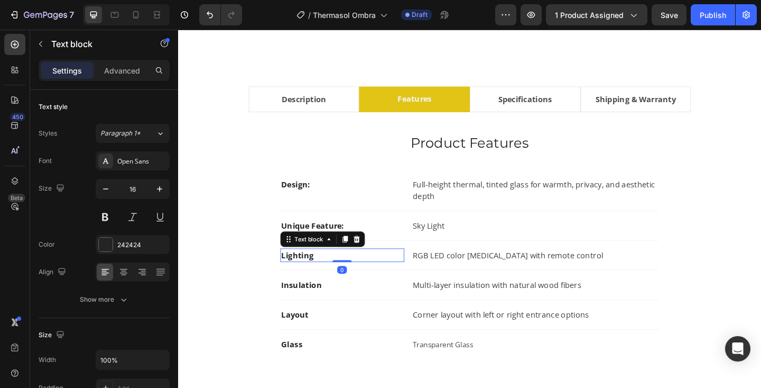
click at [309, 272] on strong "Lighting" at bounding box center [307, 275] width 35 height 12
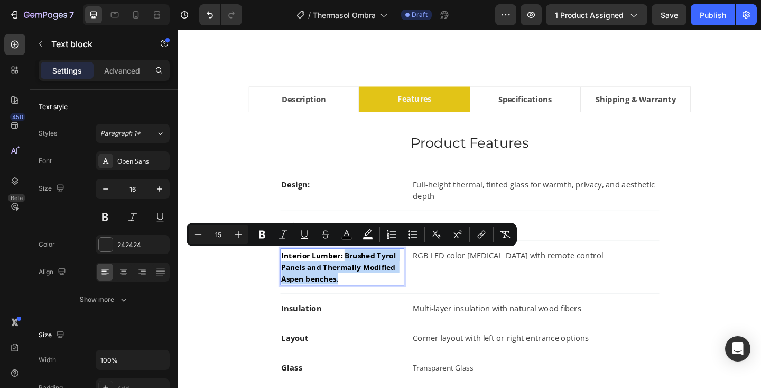
drag, startPoint x: 360, startPoint y: 273, endPoint x: 387, endPoint y: 298, distance: 37.0
click at [387, 298] on p "Interior Lumber: Brushed Tyrol Panels and Thermally Modified Aspen benches." at bounding box center [356, 288] width 133 height 38
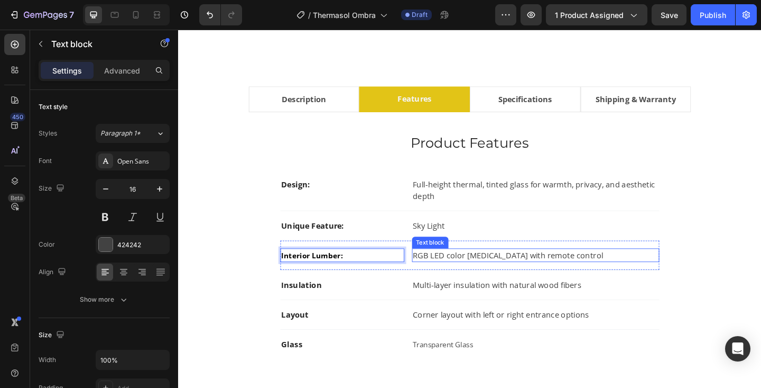
click at [447, 276] on p "RGB LED color [MEDICAL_DATA] with remote control" at bounding box center [567, 275] width 267 height 13
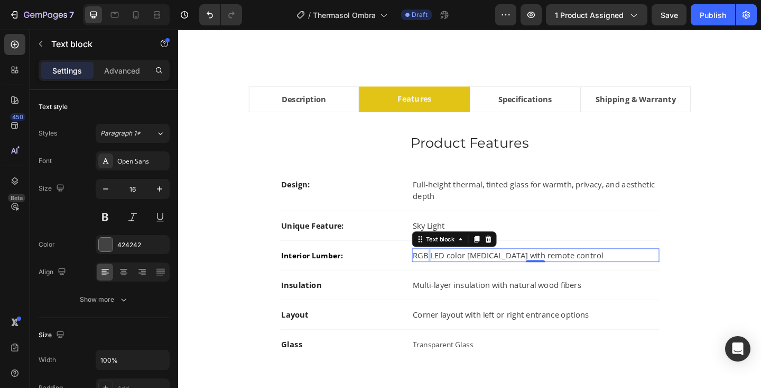
click at [447, 276] on p "RGB LED color [MEDICAL_DATA] with remote control" at bounding box center [567, 275] width 267 height 13
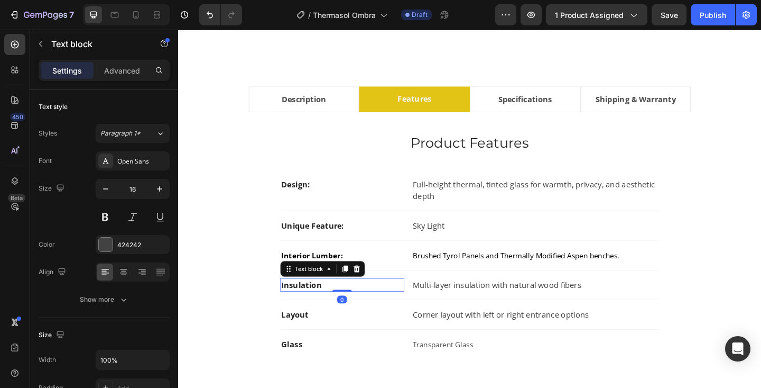
click at [296, 307] on strong "Insulation" at bounding box center [312, 307] width 44 height 12
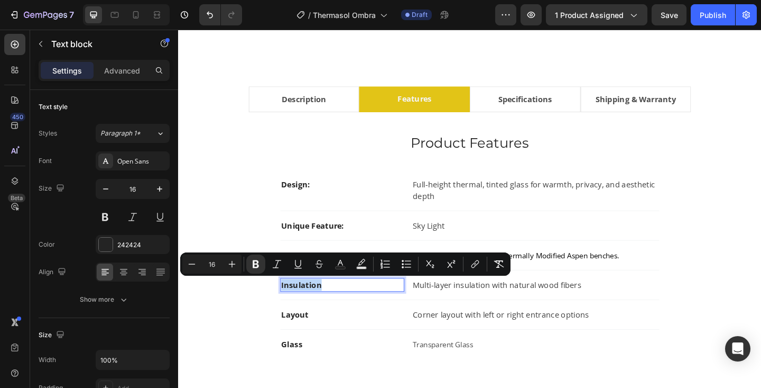
type input "15"
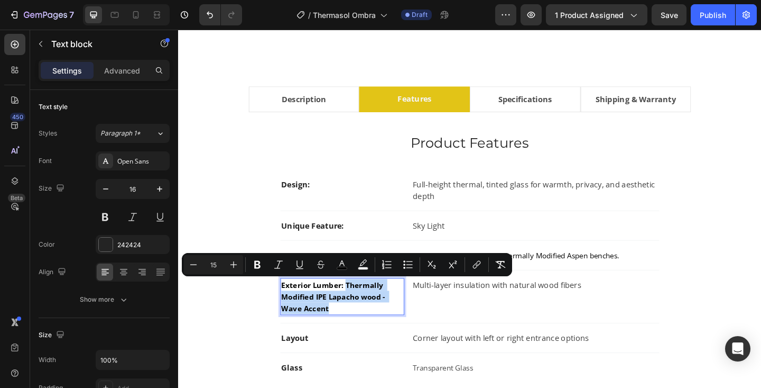
drag, startPoint x: 359, startPoint y: 308, endPoint x: 384, endPoint y: 333, distance: 35.5
click at [384, 333] on p "Exterior Lumber: Thermally Modified IPE Lapacho wood - Wave Accent" at bounding box center [356, 320] width 133 height 38
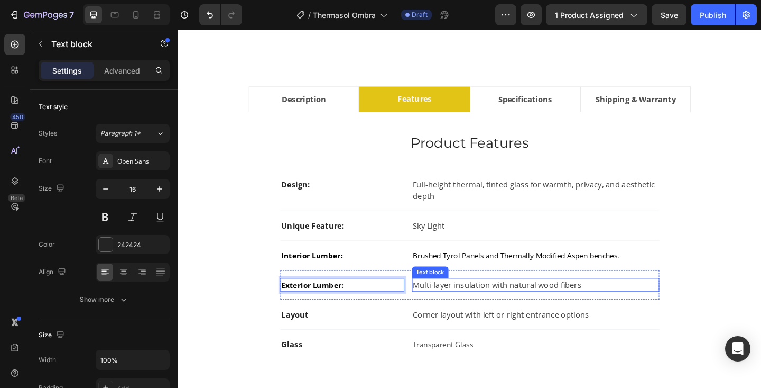
click at [466, 307] on p "Multi-layer insulation with natural wood fibers" at bounding box center [567, 307] width 267 height 13
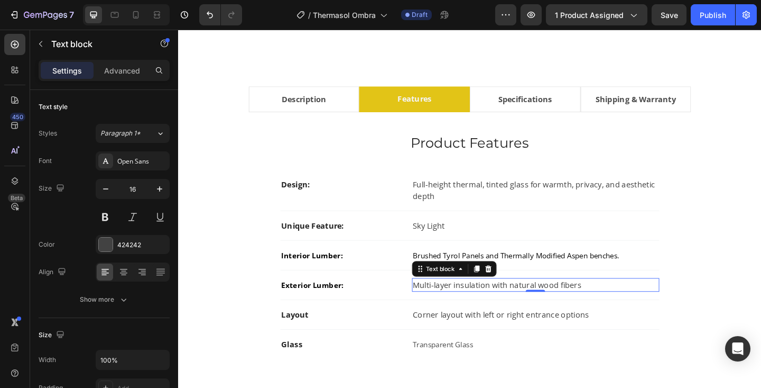
click at [466, 307] on p "Multi-layer insulation with natural wood fibers" at bounding box center [567, 307] width 267 height 13
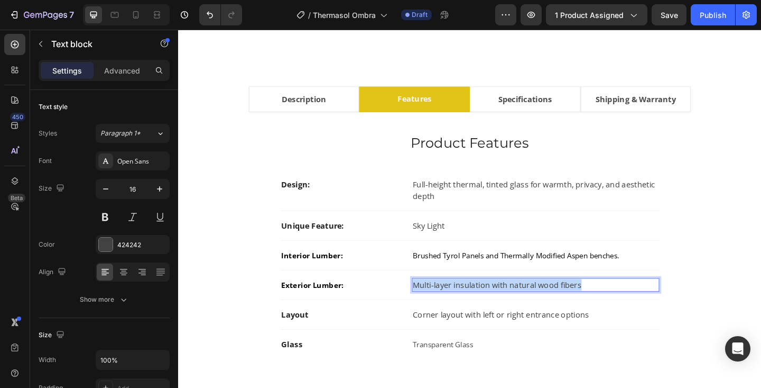
click at [466, 307] on p "Multi-layer insulation with natural wood fibers" at bounding box center [567, 307] width 267 height 13
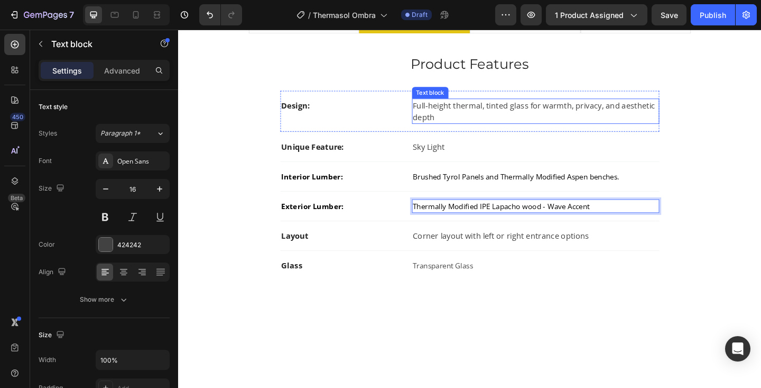
scroll to position [662, 0]
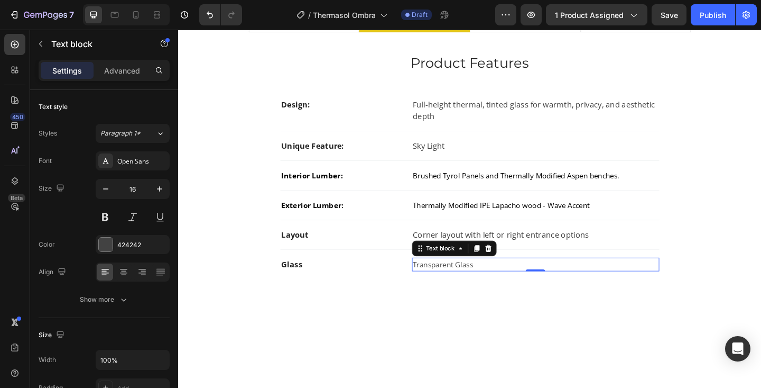
click at [461, 284] on span "Transparent Glass" at bounding box center [467, 285] width 66 height 11
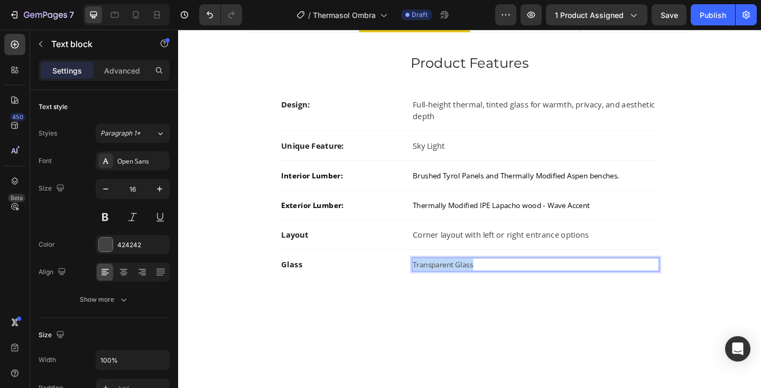
click at [461, 284] on span "Transparent Glass" at bounding box center [467, 285] width 66 height 11
click at [456, 288] on span "Glass: Parsol Dark Grey Glass (PSDG)" at bounding box center [501, 285] width 134 height 11
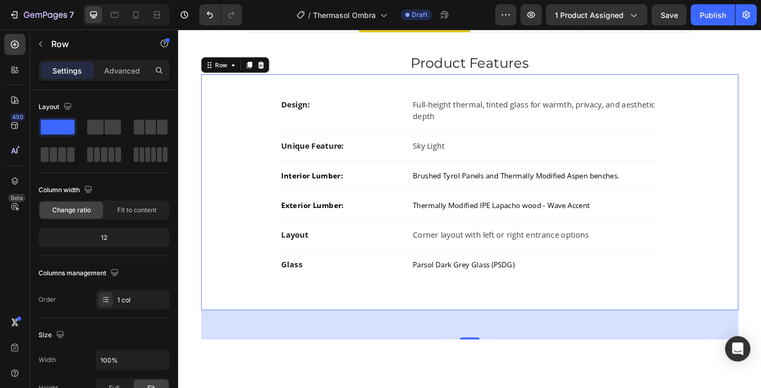
click at [561, 323] on div "Design: Text block Full-height thermal, tinted glass for warmth, privacy, and a…" at bounding box center [495, 206] width 585 height 256
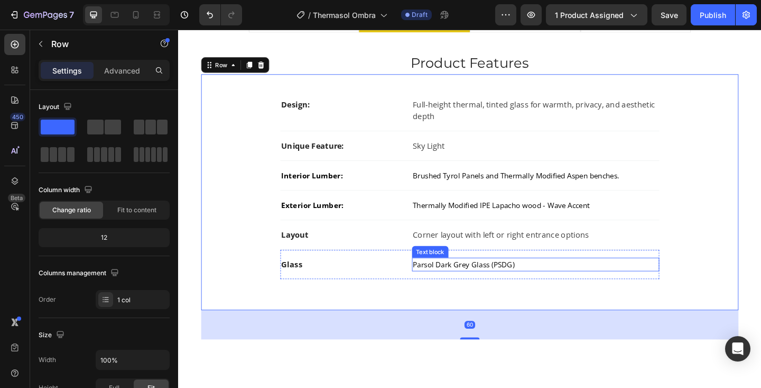
click at [512, 288] on span "Parsol Dark Grey Glass (PSDG)" at bounding box center [489, 285] width 111 height 11
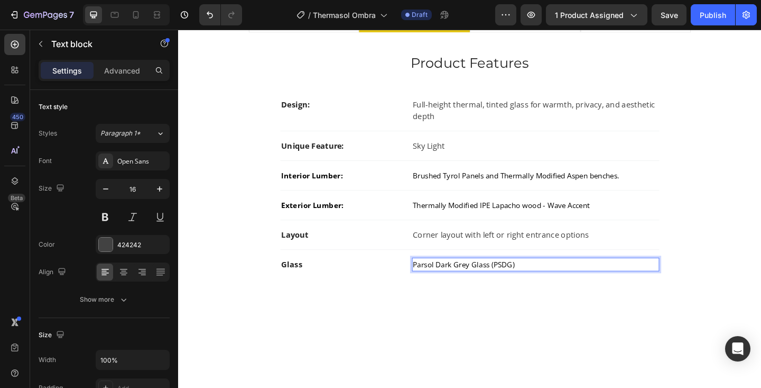
click at [512, 288] on span "Parsol Dark Grey Glass (PSDG)" at bounding box center [489, 285] width 111 height 11
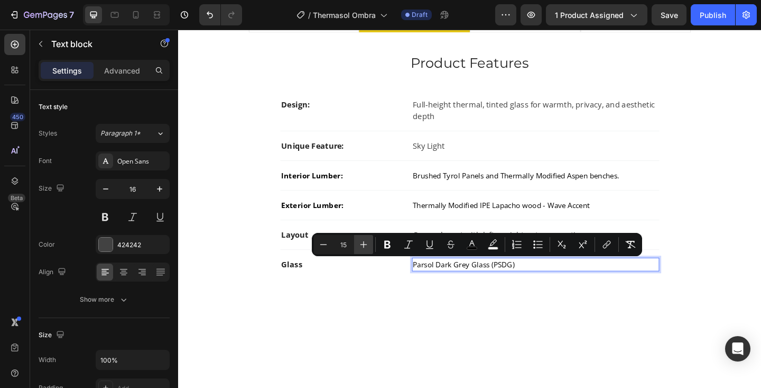
click at [364, 246] on icon "Editor contextual toolbar" at bounding box center [364, 244] width 11 height 11
type input "16"
click at [467, 243] on icon "Editor contextual toolbar" at bounding box center [472, 244] width 11 height 11
type input "000000"
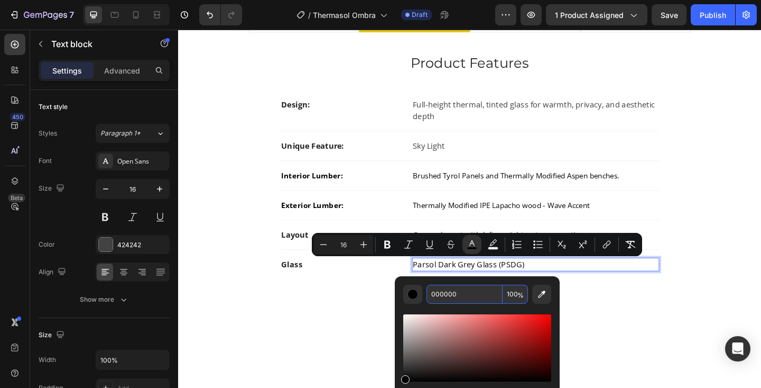
click at [448, 288] on input "000000" at bounding box center [465, 293] width 76 height 19
type input "424242"
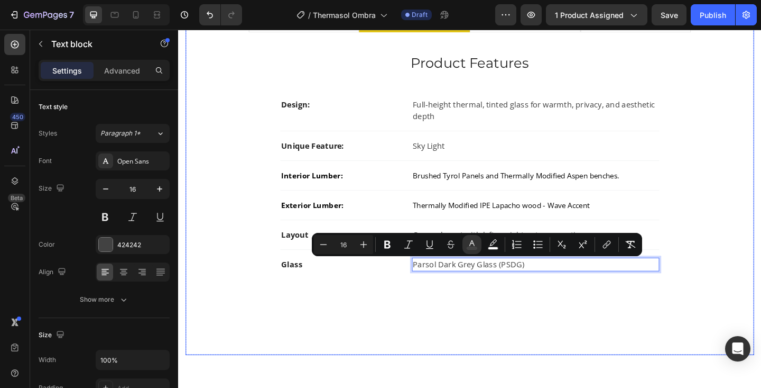
click at [618, 368] on div "Product Features Heading Design: Text block Full-height thermal, tinted glass f…" at bounding box center [495, 216] width 585 height 325
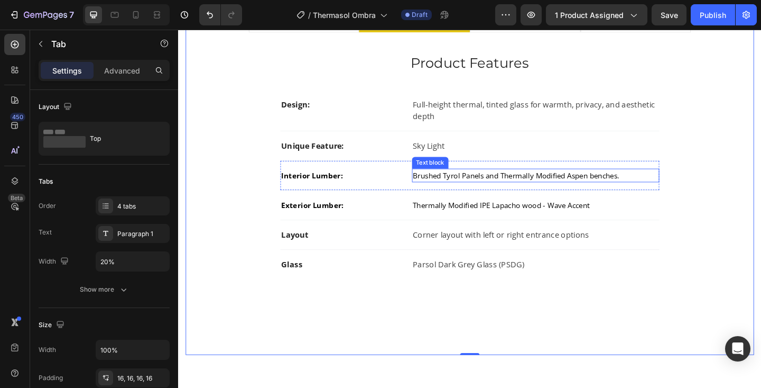
click at [518, 191] on span "Brushed Tyrol Panels and Thermally Modified Aspen benches." at bounding box center [546, 188] width 225 height 11
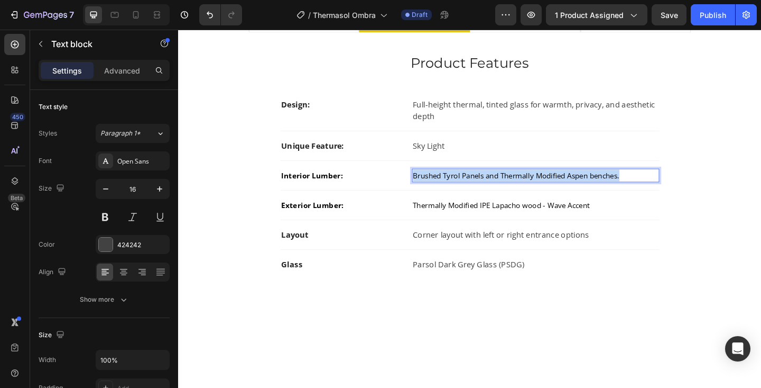
click at [518, 191] on span "Brushed Tyrol Panels and Thermally Modified Aspen benches." at bounding box center [546, 188] width 225 height 11
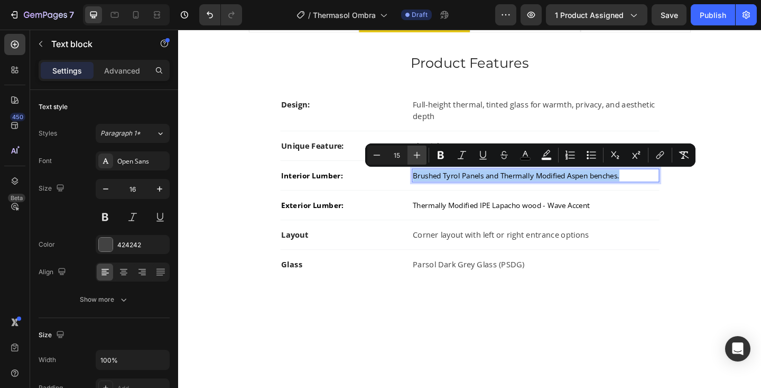
click at [415, 156] on icon "Editor contextual toolbar" at bounding box center [417, 155] width 11 height 11
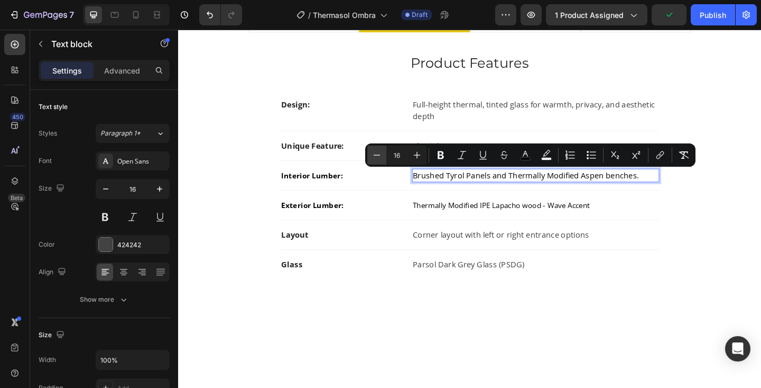
click at [375, 154] on icon "Editor contextual toolbar" at bounding box center [377, 155] width 11 height 11
type input "15"
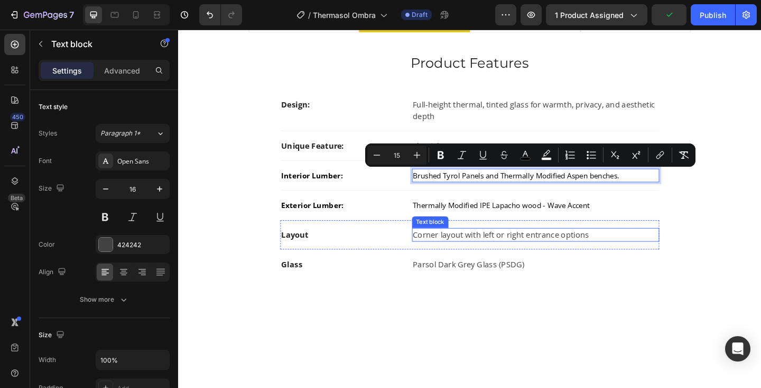
click at [683, 246] on div "Corner layout with left or right entrance options" at bounding box center [567, 252] width 269 height 15
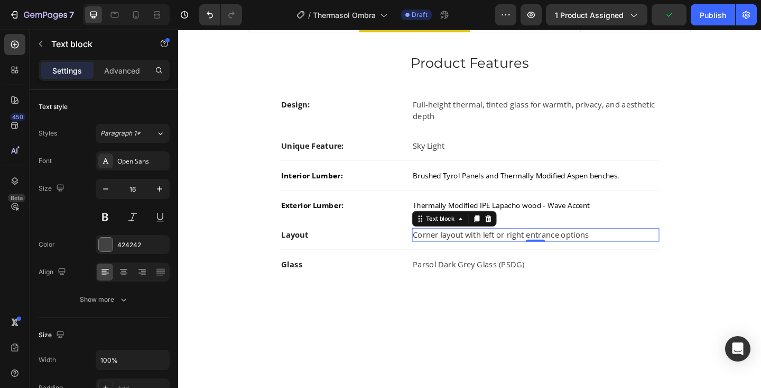
scroll to position [658, 0]
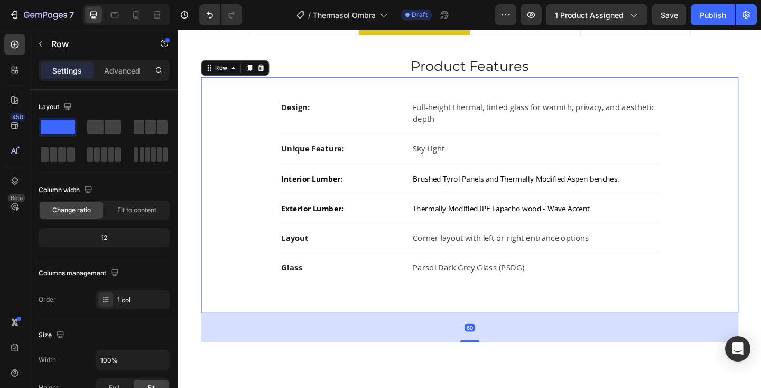
click at [645, 326] on div "Design: Text block Full-height thermal, tinted glass for warmth, privacy, and a…" at bounding box center [495, 209] width 585 height 256
click at [305, 259] on strong "Layout" at bounding box center [305, 256] width 30 height 12
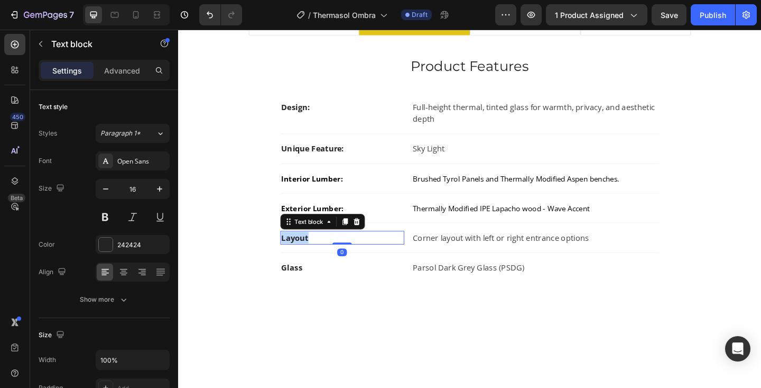
click at [305, 259] on strong "Layout" at bounding box center [305, 256] width 30 height 12
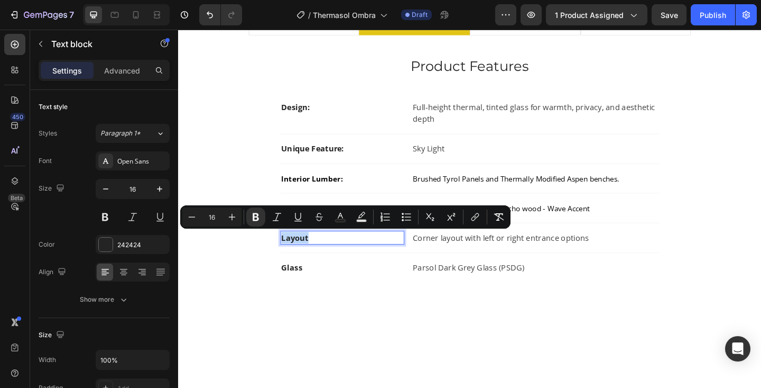
click at [305, 259] on strong "Layout" at bounding box center [305, 256] width 30 height 12
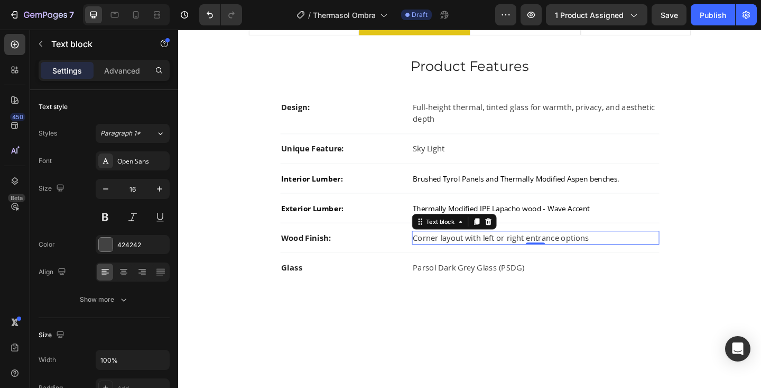
click at [452, 260] on p "Corner layout with left or right entrance options" at bounding box center [567, 256] width 267 height 13
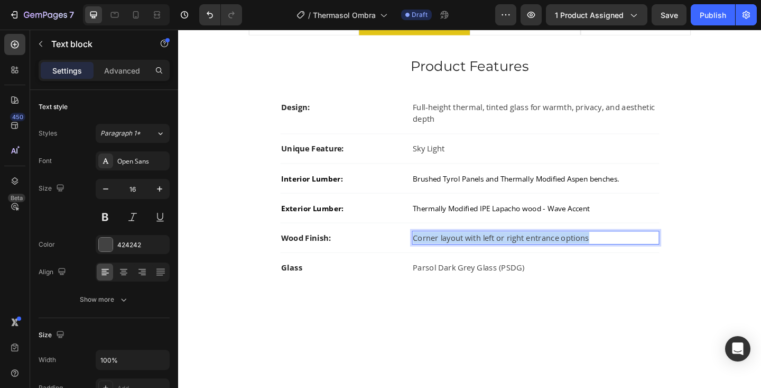
click at [452, 260] on p "Corner layout with left or right entrance options" at bounding box center [567, 256] width 267 height 13
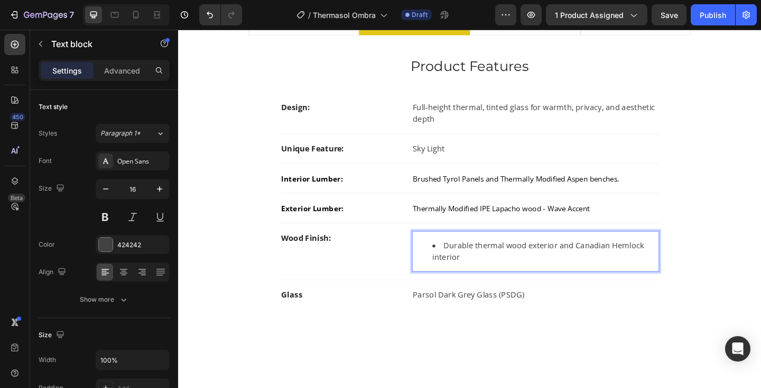
click at [465, 265] on li "Durable thermal wood exterior and Canadian Hemlock interior" at bounding box center [578, 270] width 246 height 25
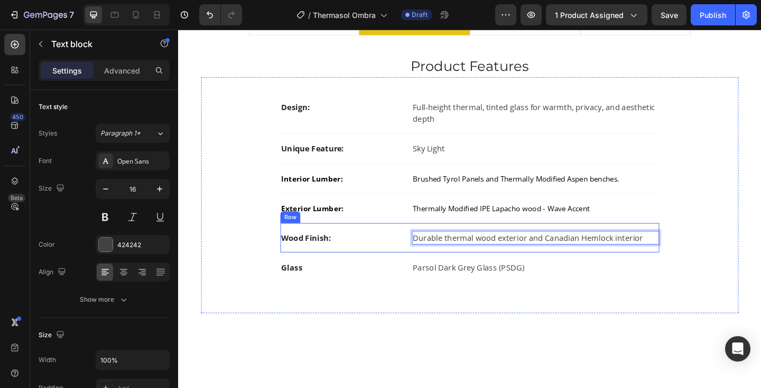
click at [364, 267] on div "Wood Finish: Text block Durable thermal wood exterior and Canadian Hemlock inte…" at bounding box center [495, 256] width 412 height 32
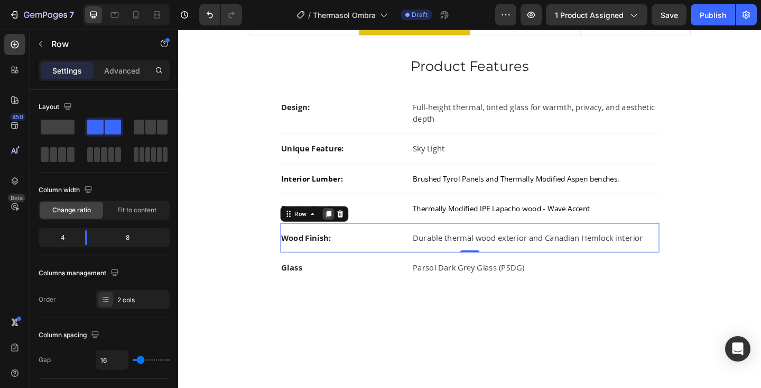
click at [339, 231] on icon at bounding box center [341, 230] width 8 height 8
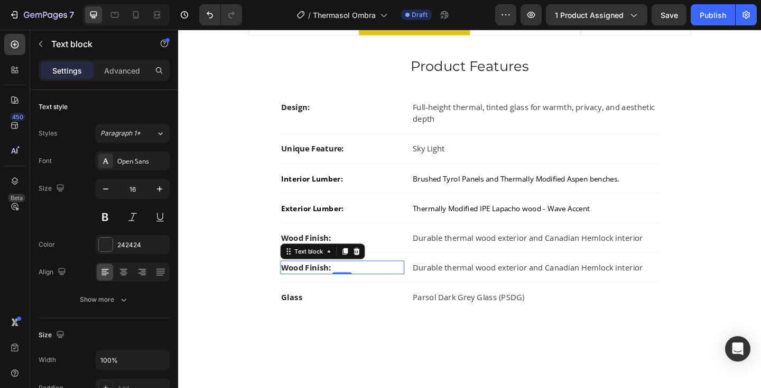
click at [331, 289] on strong "Wood Finish:" at bounding box center [317, 288] width 54 height 12
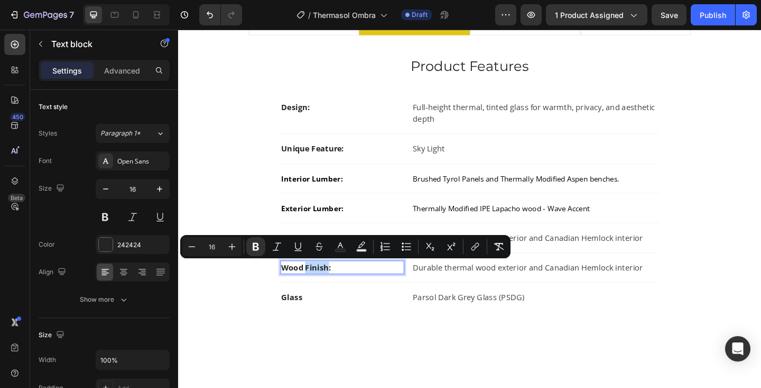
click at [331, 289] on strong "Wood Finish:" at bounding box center [317, 288] width 54 height 12
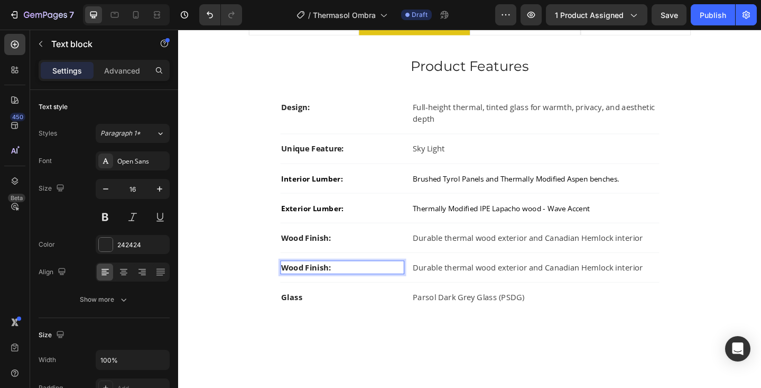
click at [331, 289] on strong "Wood Finish:" at bounding box center [317, 288] width 54 height 12
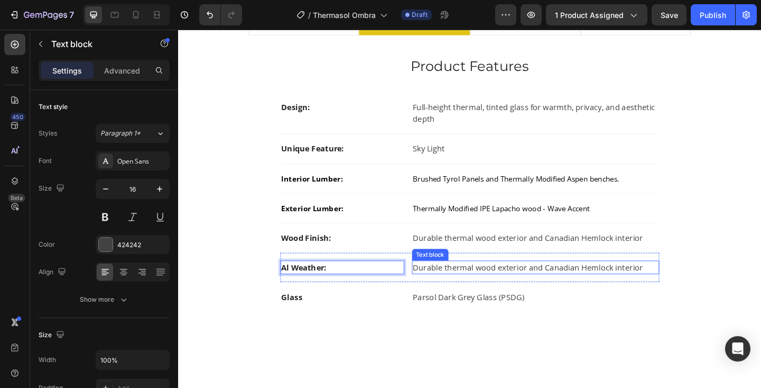
click at [451, 284] on p "Durable thermal wood exterior and Canadian Hemlock interior" at bounding box center [567, 288] width 267 height 13
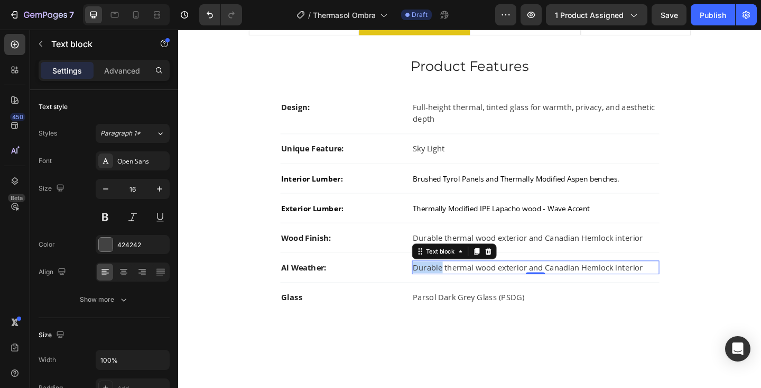
click at [451, 284] on p "Durable thermal wood exterior and Canadian Hemlock interior" at bounding box center [567, 288] width 267 height 13
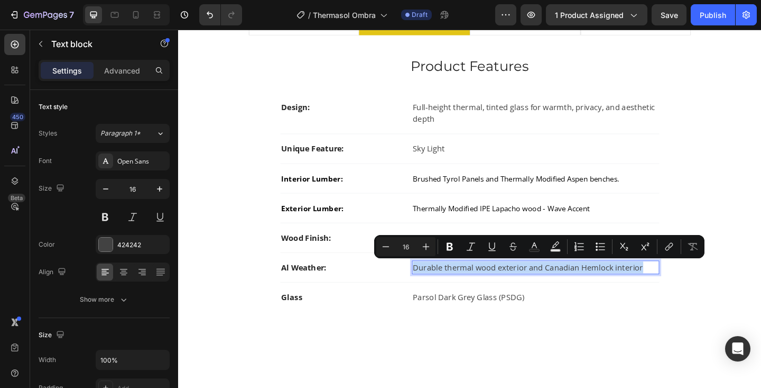
type input "15"
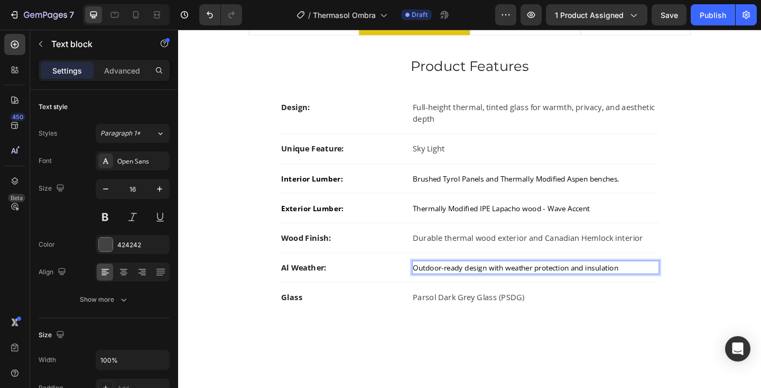
click at [484, 290] on span "Outdoor-ready design with weather protection and insulation" at bounding box center [546, 288] width 224 height 11
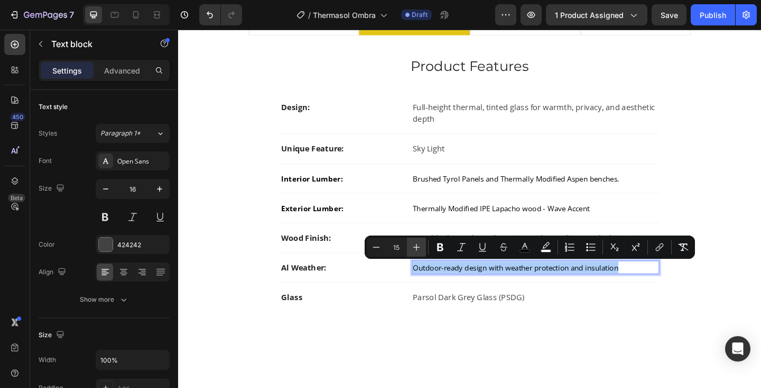
click at [414, 244] on icon "Editor contextual toolbar" at bounding box center [416, 247] width 11 height 11
type input "16"
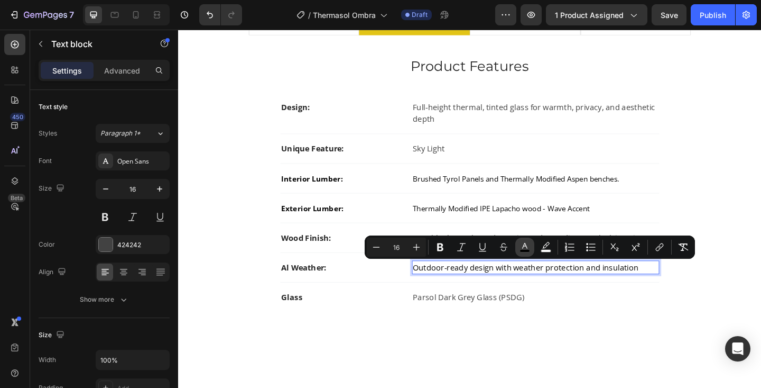
click at [525, 245] on icon "Editor contextual toolbar" at bounding box center [524, 246] width 5 height 6
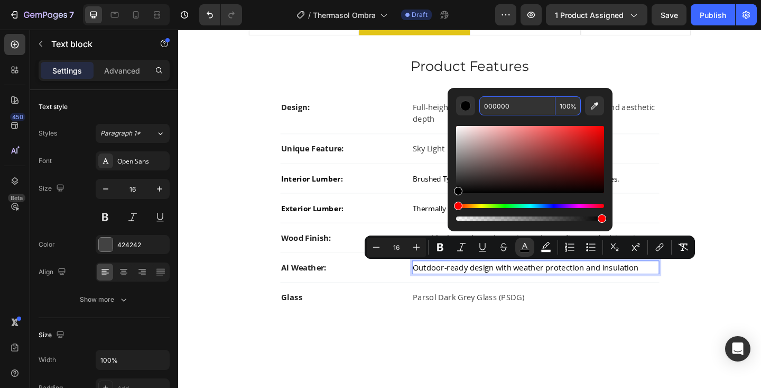
click at [497, 107] on input "000000" at bounding box center [518, 105] width 76 height 19
type input "424242"
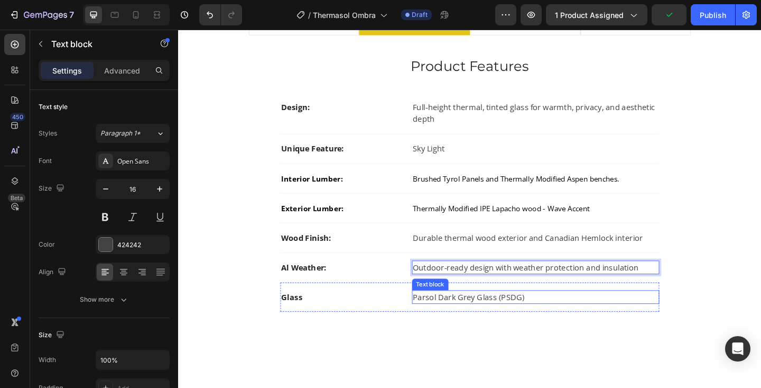
click at [632, 325] on p "Parsol Dark Grey Glass (PSDG)" at bounding box center [567, 320] width 267 height 13
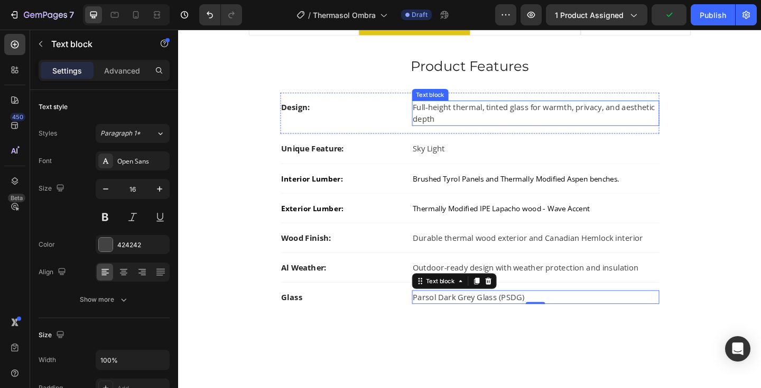
click at [486, 109] on p "Full-height thermal, tinted glass for warmth, privacy, and aesthetic depth" at bounding box center [567, 120] width 267 height 25
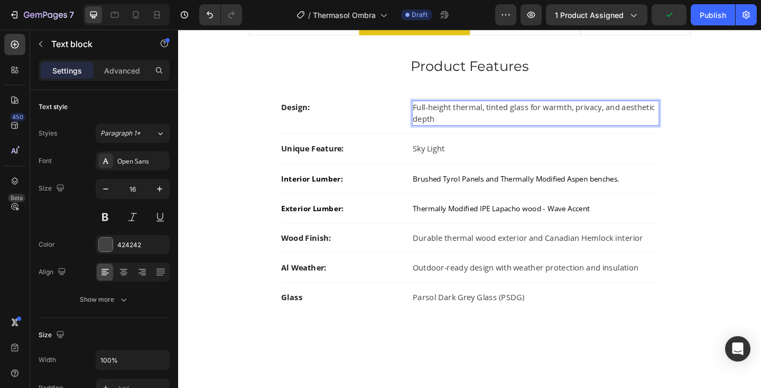
click at [486, 109] on p "Full-height thermal, tinted glass for warmth, privacy, and aesthetic depth" at bounding box center [567, 120] width 267 height 25
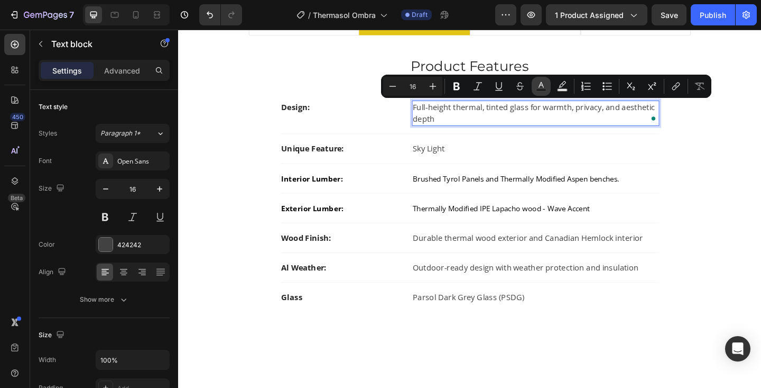
click at [545, 87] on icon "Editor contextual toolbar" at bounding box center [541, 86] width 11 height 11
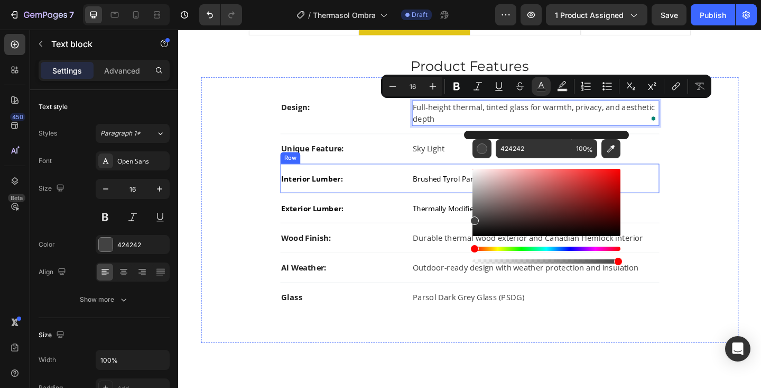
click at [452, 163] on p "Sky Light" at bounding box center [567, 159] width 267 height 13
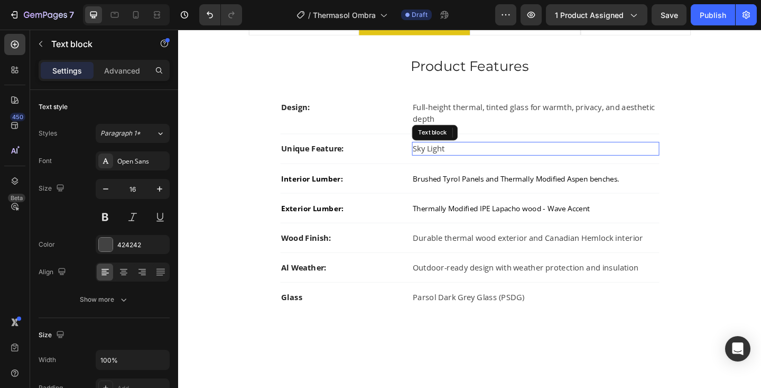
click at [452, 163] on p "Sky Light" at bounding box center [567, 159] width 267 height 13
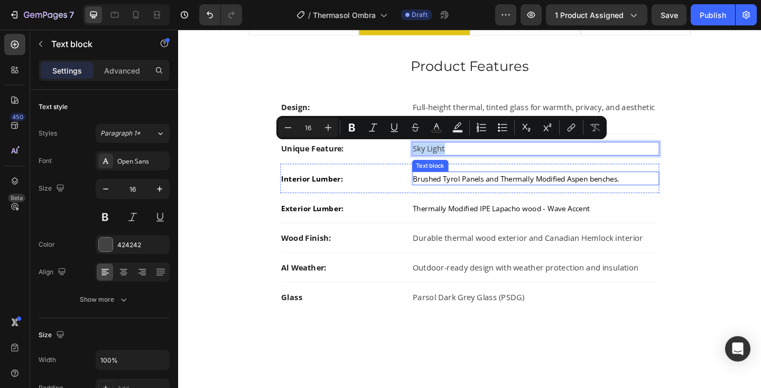
click at [475, 191] on span "Brushed Tyrol Panels and Thermally Modified Aspen benches." at bounding box center [546, 191] width 225 height 11
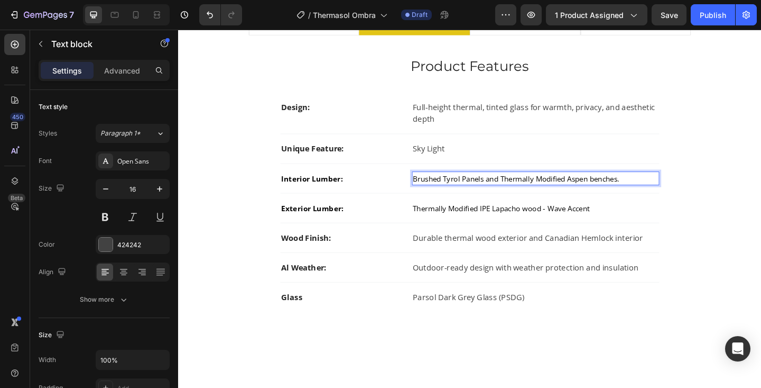
click at [475, 191] on span "Brushed Tyrol Panels and Thermally Modified Aspen benches." at bounding box center [546, 191] width 225 height 11
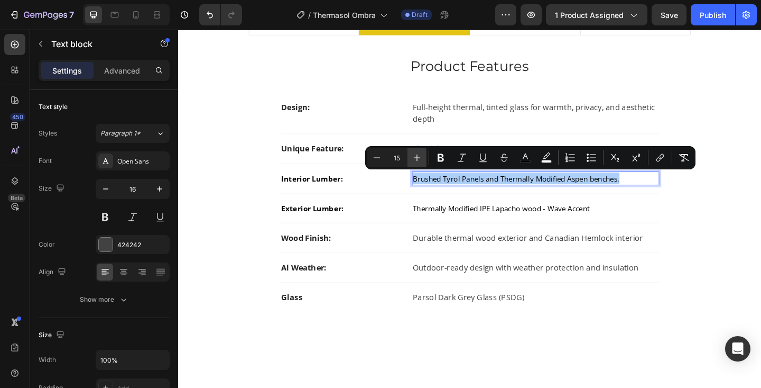
click at [421, 156] on icon "Editor contextual toolbar" at bounding box center [417, 157] width 11 height 11
type input "16"
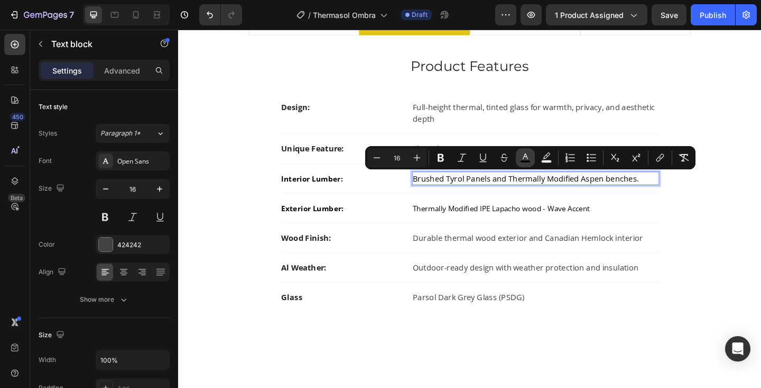
click at [528, 157] on icon "Editor contextual toolbar" at bounding box center [525, 157] width 11 height 11
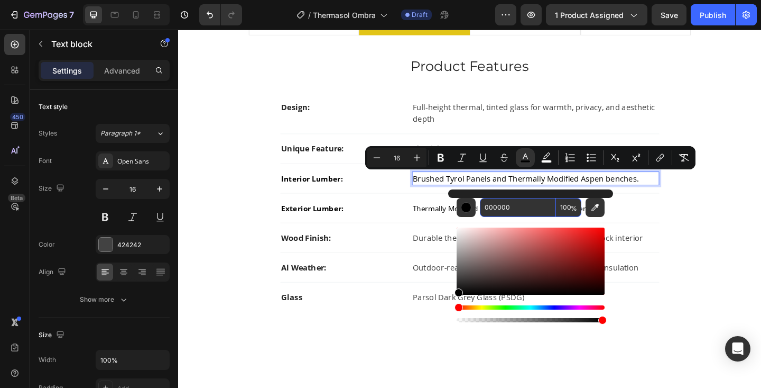
click at [508, 208] on input "000000" at bounding box center [518, 207] width 76 height 19
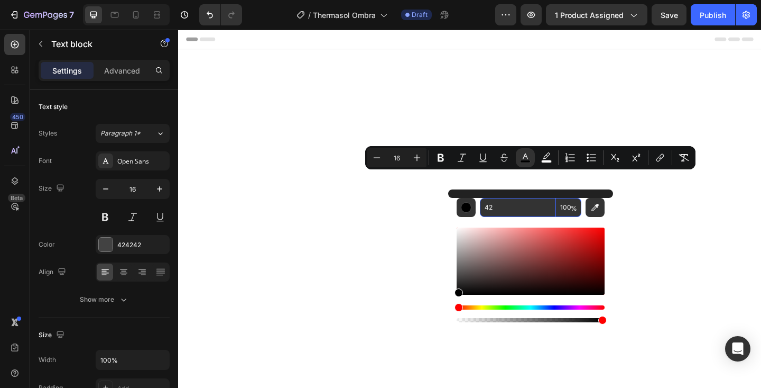
scroll to position [658, 0]
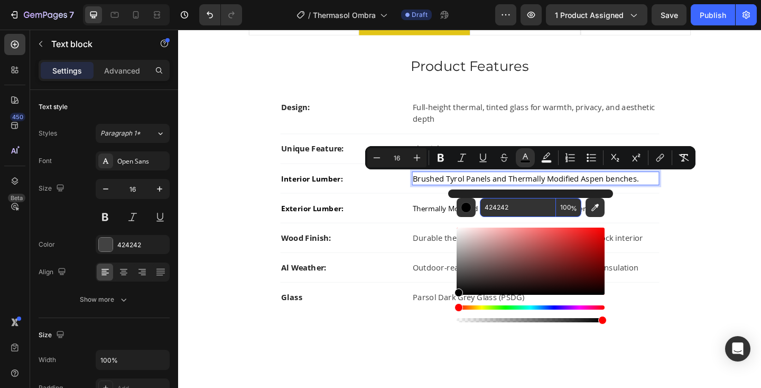
type input "424242"
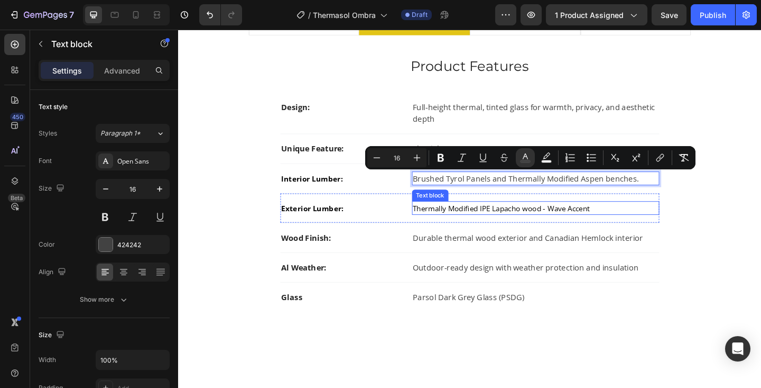
click at [497, 224] on span "Thermally Modified IPE Lapacho wood - Wave Accent" at bounding box center [530, 223] width 192 height 11
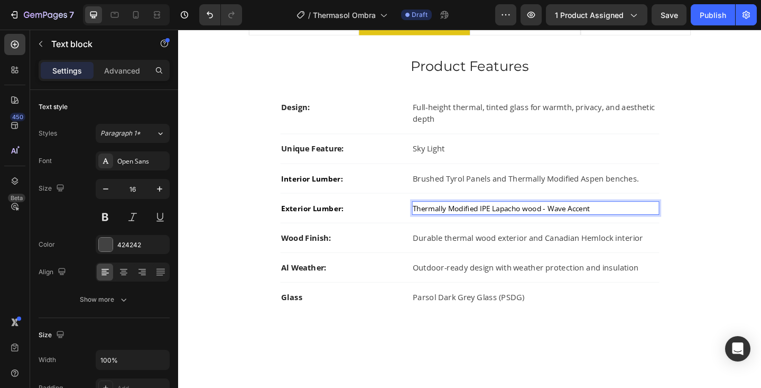
click at [497, 224] on span "Thermally Modified IPE Lapacho wood - Wave Accent" at bounding box center [530, 223] width 192 height 11
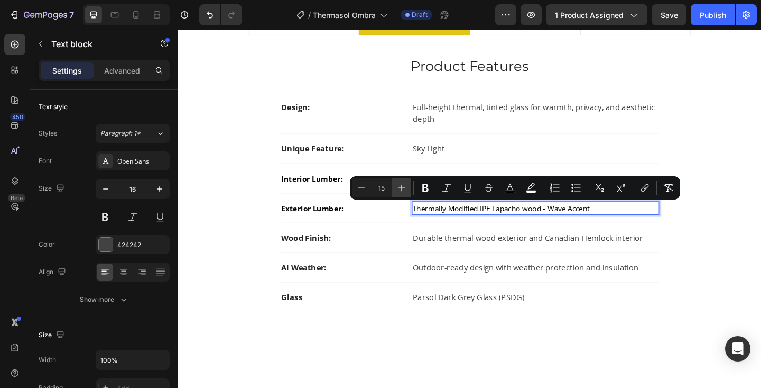
click at [405, 189] on icon "Editor contextual toolbar" at bounding box center [402, 187] width 11 height 11
type input "16"
click at [511, 188] on icon "Editor contextual toolbar" at bounding box center [510, 187] width 11 height 11
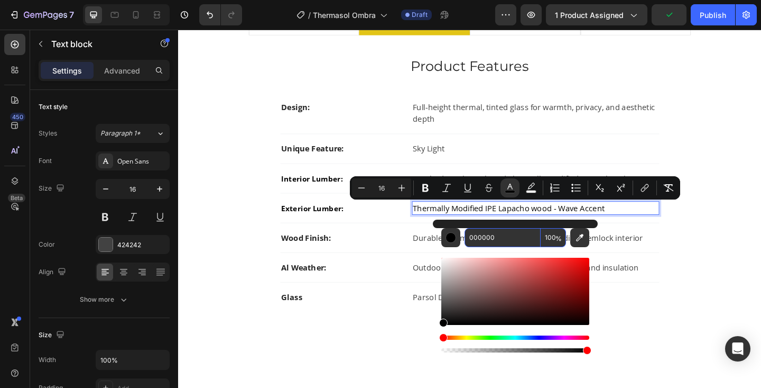
click at [483, 237] on input "000000" at bounding box center [503, 237] width 76 height 19
type input "424242"
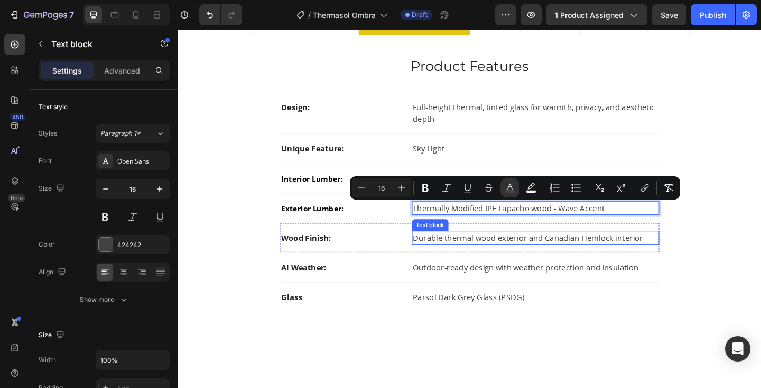
click at [498, 258] on p "Durable thermal wood exterior and Canadian Hemlock interior" at bounding box center [567, 256] width 267 height 13
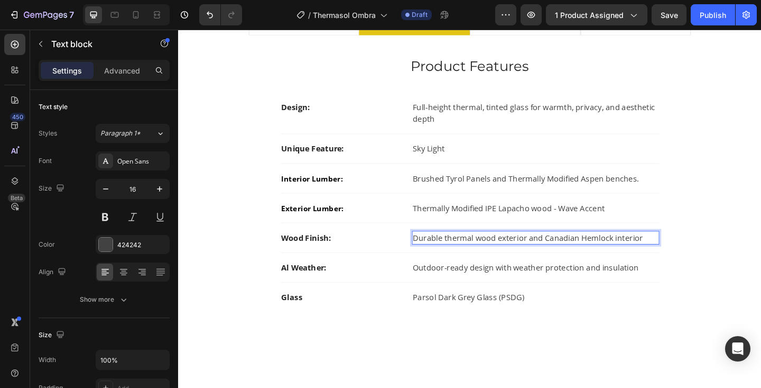
click at [498, 258] on p "Durable thermal wood exterior and Canadian Hemlock interior" at bounding box center [567, 256] width 267 height 13
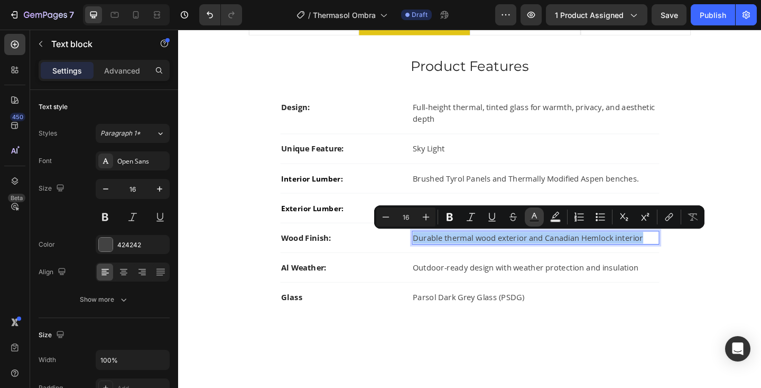
click at [534, 213] on icon "Editor contextual toolbar" at bounding box center [534, 217] width 11 height 11
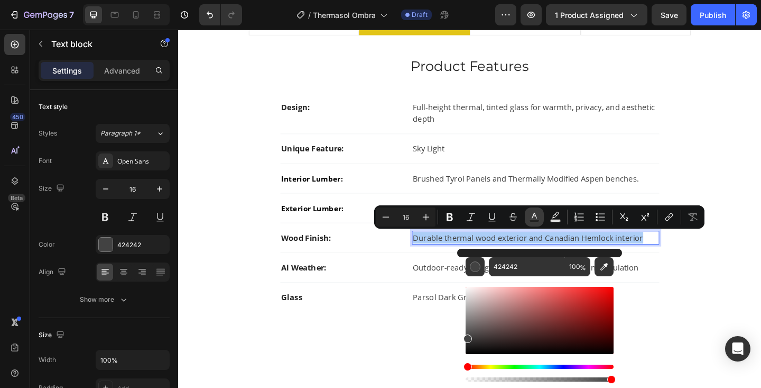
click at [534, 213] on icon "Editor contextual toolbar" at bounding box center [534, 217] width 11 height 11
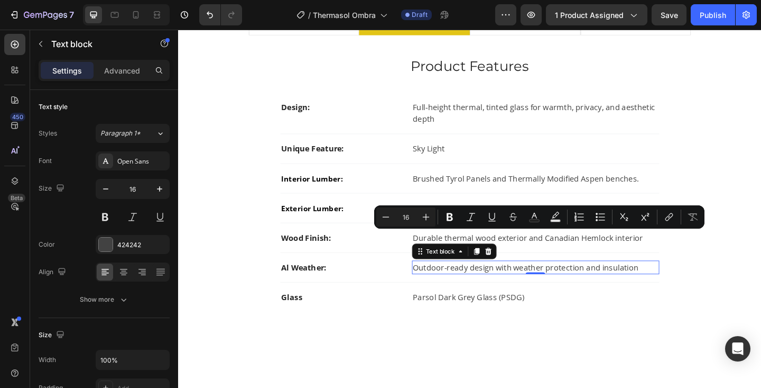
click at [484, 292] on span "Outdoor-ready design with weather protection and insulation" at bounding box center [557, 288] width 246 height 12
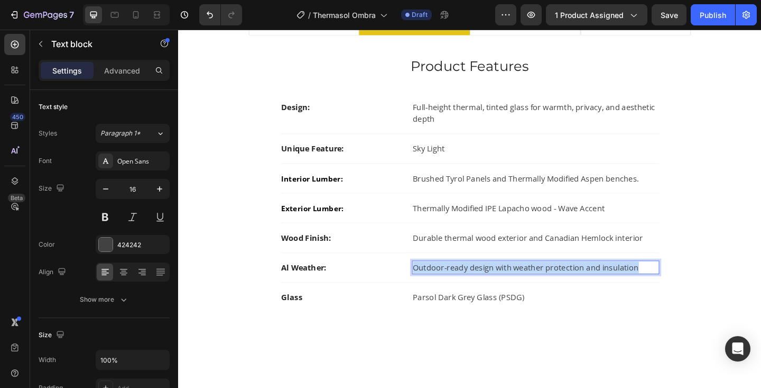
click at [484, 292] on span "Outdoor-ready design with weather protection and insulation" at bounding box center [557, 288] width 246 height 12
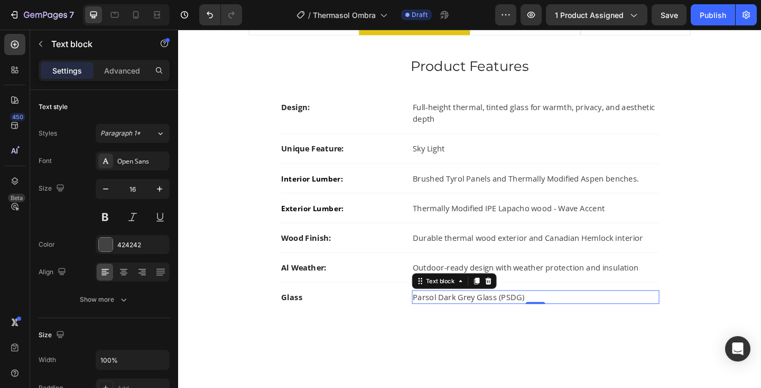
click at [478, 320] on span "Parsol Dark Grey Glass (PSDG)" at bounding box center [495, 321] width 122 height 12
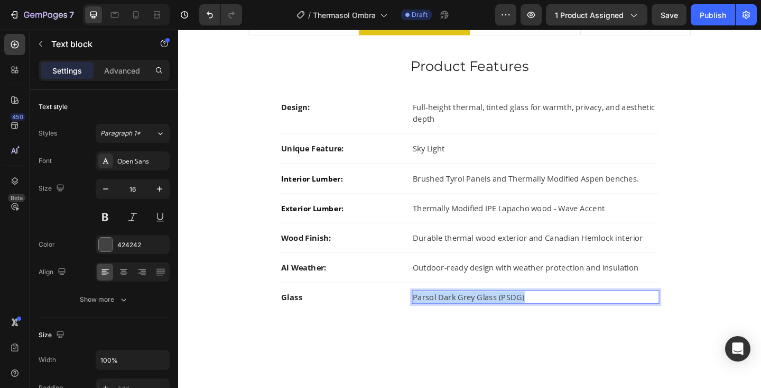
click at [478, 320] on span "Parsol Dark Grey Glass (PSDG)" at bounding box center [495, 321] width 122 height 12
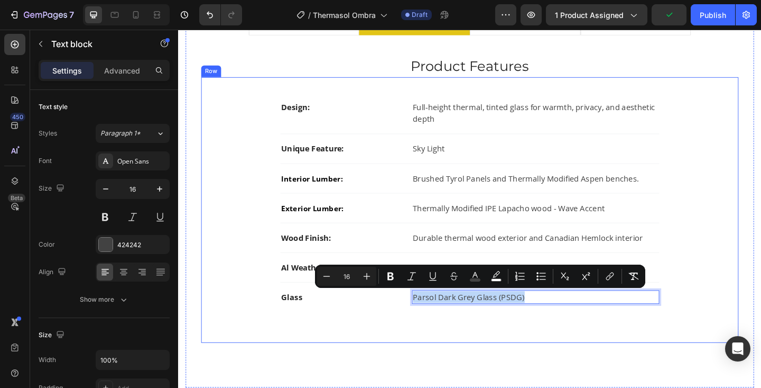
click at [561, 350] on div "Design: Text block Full-height thermal, tinted glass for warmth, privacy, and a…" at bounding box center [495, 225] width 551 height 255
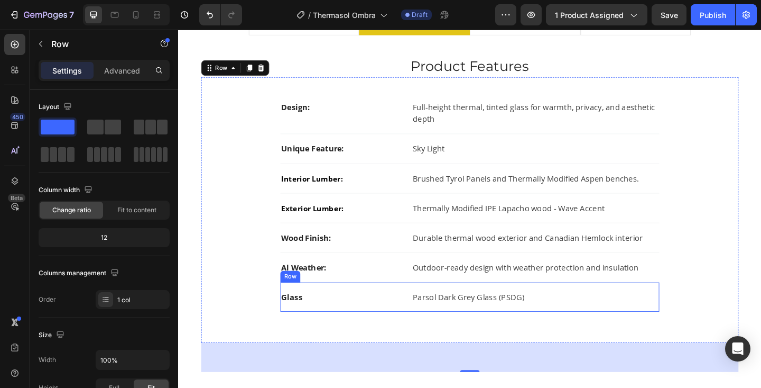
click at [314, 307] on div "Glass Text block Parsol Dark Grey Glass (PSDG) Text block Row" at bounding box center [495, 321] width 412 height 32
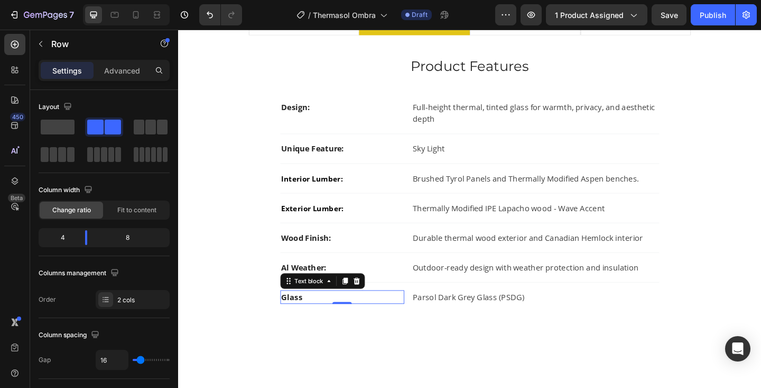
click at [363, 314] on p "Glass" at bounding box center [356, 320] width 133 height 13
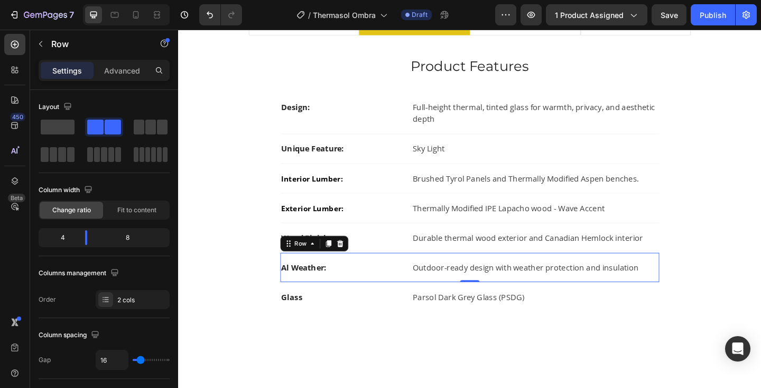
click at [389, 297] on div "Al Weather: Text block Outdoor-ready design with weather protection and insulat…" at bounding box center [495, 288] width 412 height 32
click at [342, 260] on icon at bounding box center [342, 262] width 6 height 7
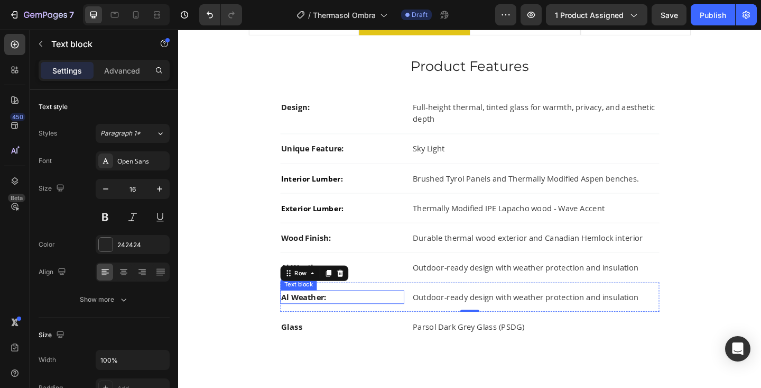
click at [321, 320] on strong "Al Weather:" at bounding box center [314, 321] width 49 height 12
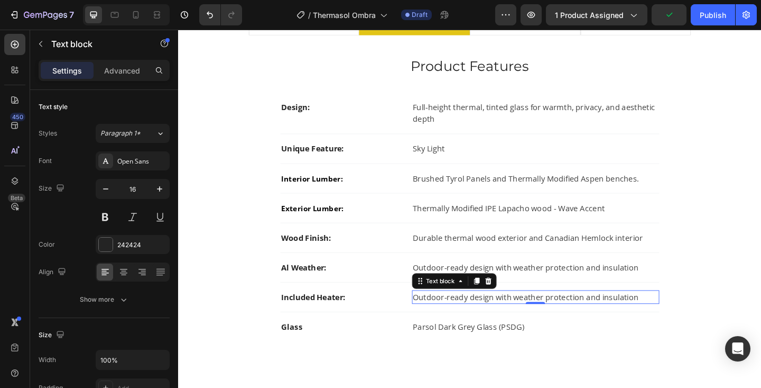
click at [457, 322] on span "Outdoor-ready design with weather protection and insulation" at bounding box center [557, 321] width 246 height 12
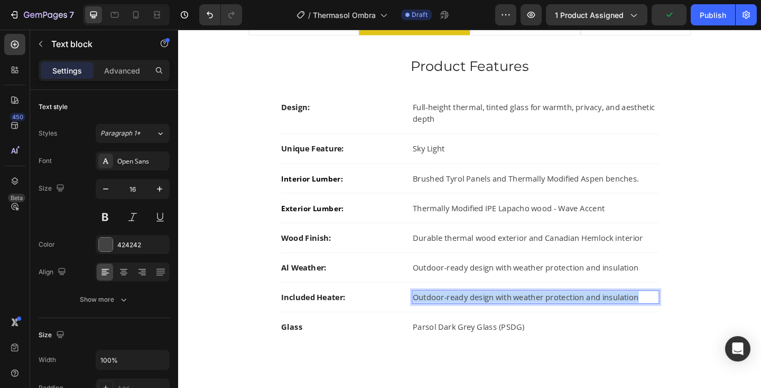
click at [457, 322] on span "Outdoor-ready design with weather protection and insulation" at bounding box center [557, 321] width 246 height 12
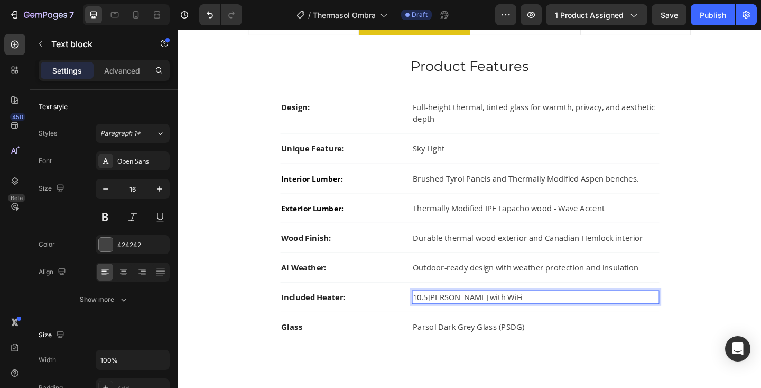
click at [435, 323] on span "10.5kW Virta with WiFi" at bounding box center [494, 321] width 120 height 12
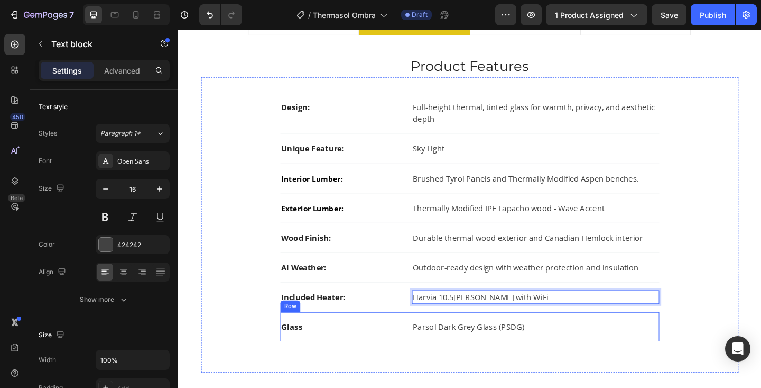
click at [343, 362] on div "Glass Text block Parsol Dark Grey Glass (PSDG) Text block Row" at bounding box center [495, 353] width 412 height 32
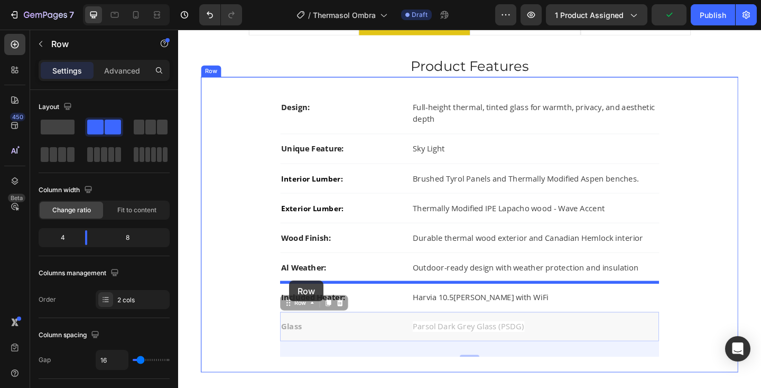
drag, startPoint x: 298, startPoint y: 326, endPoint x: 299, endPoint y: 302, distance: 23.3
click at [299, 302] on div "Header Description Features Specifications Shipping & Warranty About the OMBRA …" at bounding box center [495, 6] width 635 height 1270
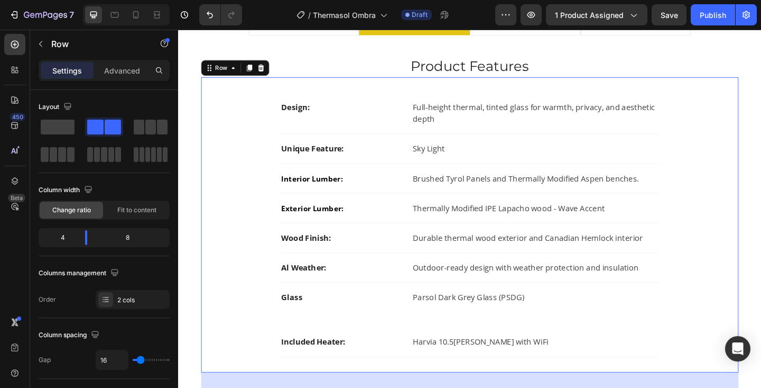
click at [746, 295] on div "Design: Text block Full-height thermal, tinted glass for warmth, privacy, and a…" at bounding box center [495, 241] width 551 height 287
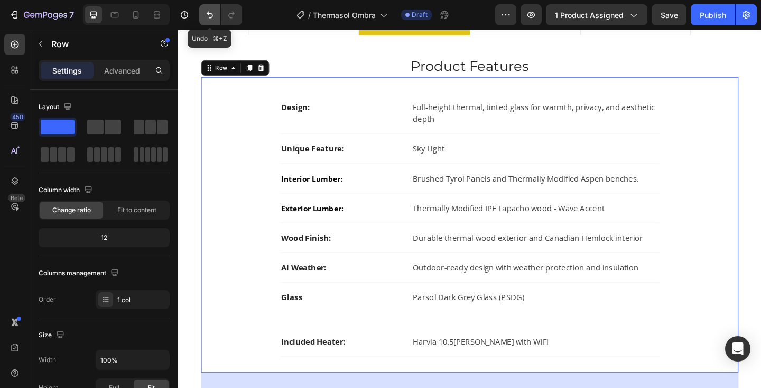
click at [209, 17] on icon "Undo/Redo" at bounding box center [210, 15] width 6 height 7
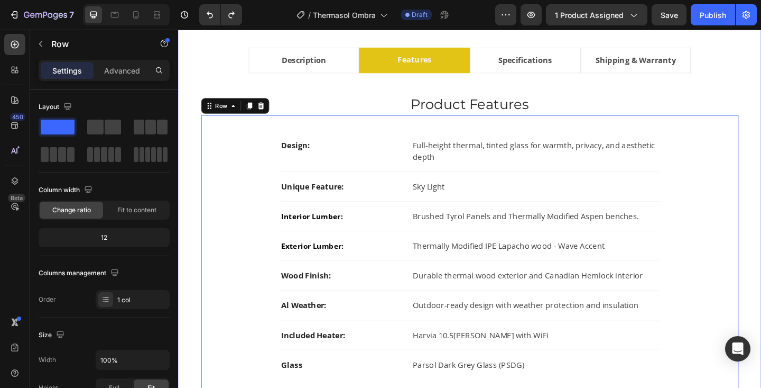
scroll to position [616, 0]
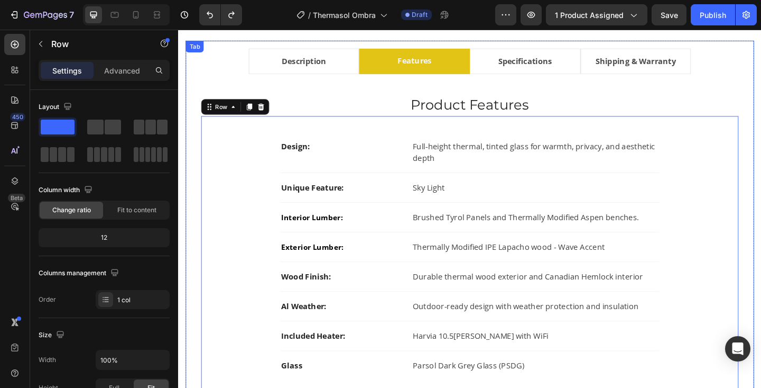
click at [598, 59] on li "Specifications" at bounding box center [555, 64] width 121 height 28
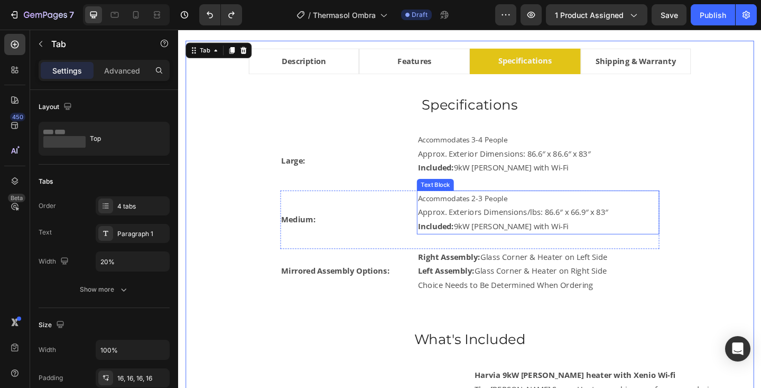
click at [583, 228] on p "Approx. Exteriors Dimensions/lbs: 86.6″ x 66.9″ x 83″" at bounding box center [570, 228] width 262 height 15
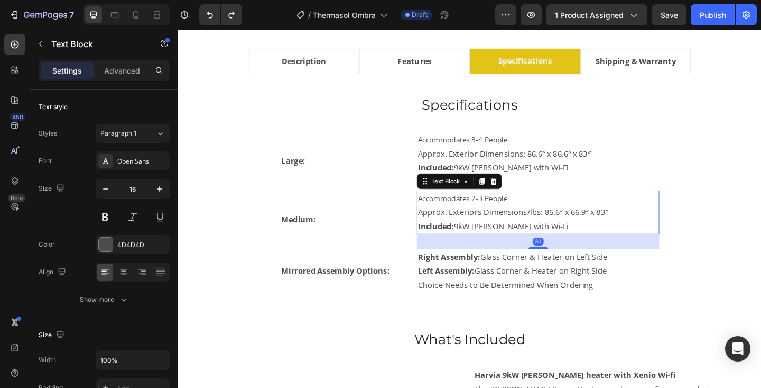
click at [576, 230] on p "Approx. Exteriors Dimensions/lbs: 86.6″ x 66.9″ x 83″" at bounding box center [570, 228] width 262 height 15
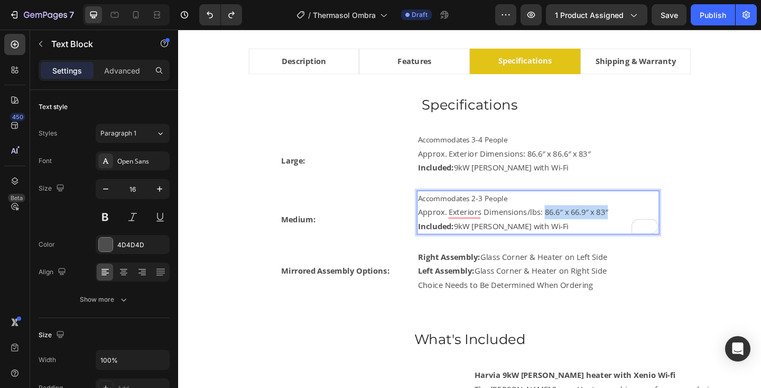
drag, startPoint x: 576, startPoint y: 230, endPoint x: 653, endPoint y: 226, distance: 77.3
click at [653, 226] on p "Approx. Exteriors Dimensions/lbs: 86.6″ x 66.9″ x 83″" at bounding box center [570, 228] width 262 height 15
click at [520, 214] on span "Accommodates 2-3 People" at bounding box center [487, 213] width 97 height 11
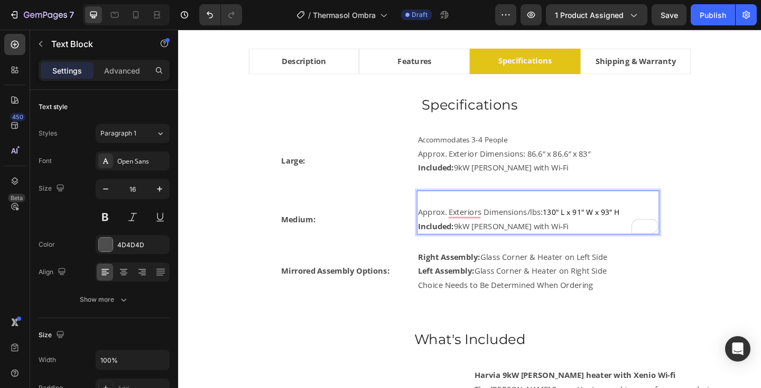
click at [489, 243] on p "Included: 9kW [PERSON_NAME] with Wi-Fi" at bounding box center [570, 243] width 262 height 15
click at [441, 228] on p "Approx. Exteriors Dimensions/lbs: 130" L x 91" W x 93" H" at bounding box center [570, 228] width 262 height 15
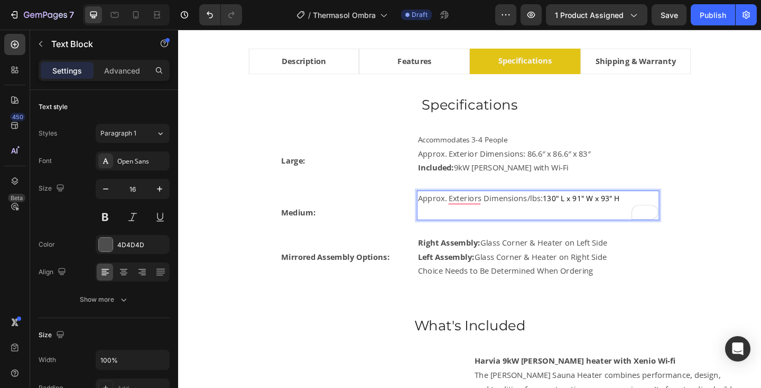
click at [444, 230] on p "Rich Text Editor. Editing area: main" at bounding box center [570, 228] width 262 height 15
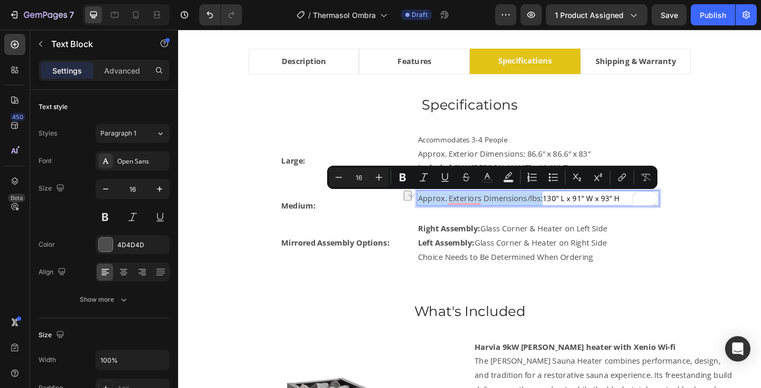
drag, startPoint x: 441, startPoint y: 215, endPoint x: 572, endPoint y: 215, distance: 130.6
click at [572, 215] on p "Approx. Exteriors Dimensions/lbs: 130" L x 91" W x 93" H" at bounding box center [570, 213] width 262 height 15
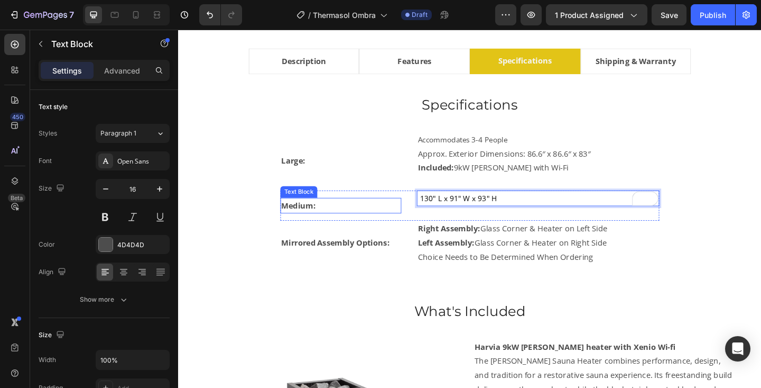
click at [307, 218] on strong "Medium:" at bounding box center [309, 221] width 38 height 12
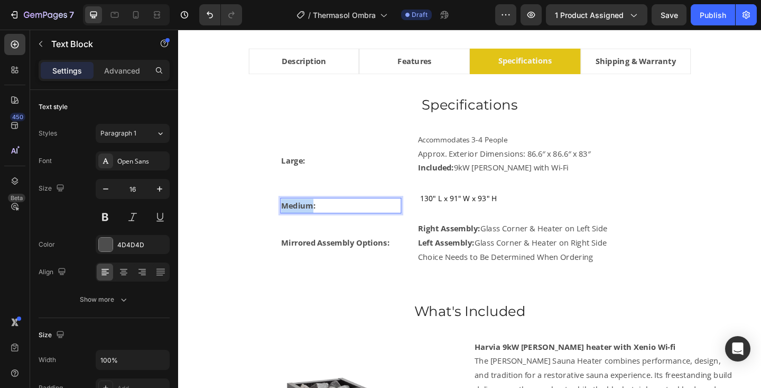
click at [307, 218] on strong "Medium:" at bounding box center [309, 221] width 38 height 12
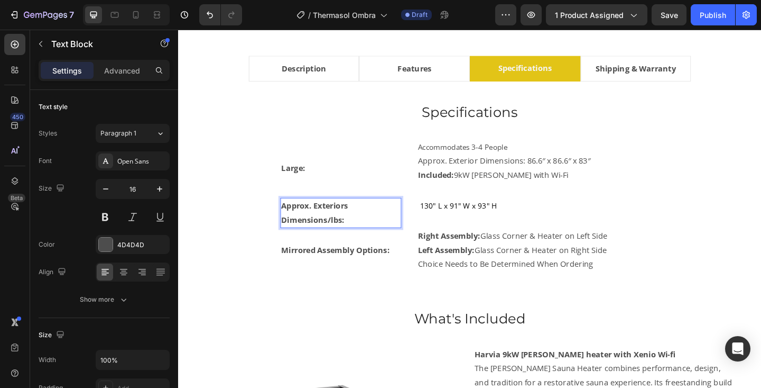
click at [362, 220] on strong "Approx. Exteriors Dimensions/lbs:" at bounding box center [327, 228] width 75 height 27
click at [354, 238] on strong "Approx. Exterior Dimensions/lbs:" at bounding box center [325, 228] width 70 height 27
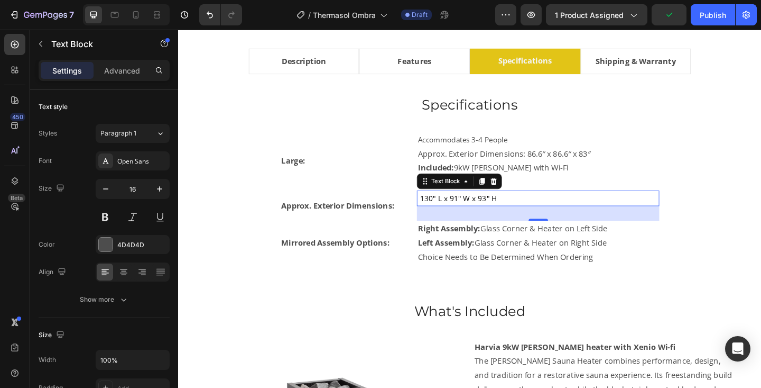
click at [465, 214] on span "130" L x 91" W x 93" H" at bounding box center [483, 213] width 84 height 11
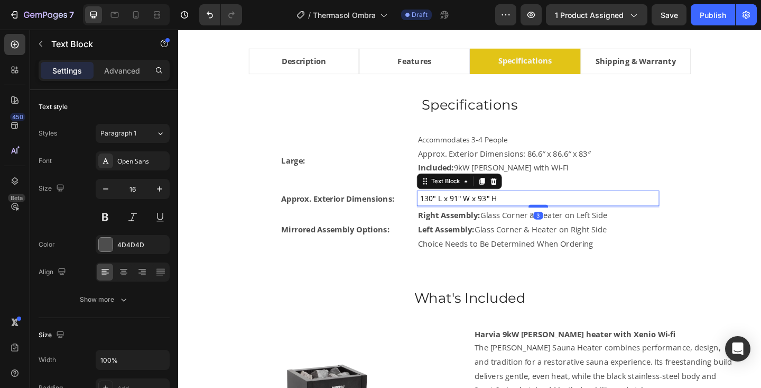
drag, startPoint x: 567, startPoint y: 236, endPoint x: 567, endPoint y: 222, distance: 14.3
click at [567, 222] on div at bounding box center [569, 221] width 21 height 3
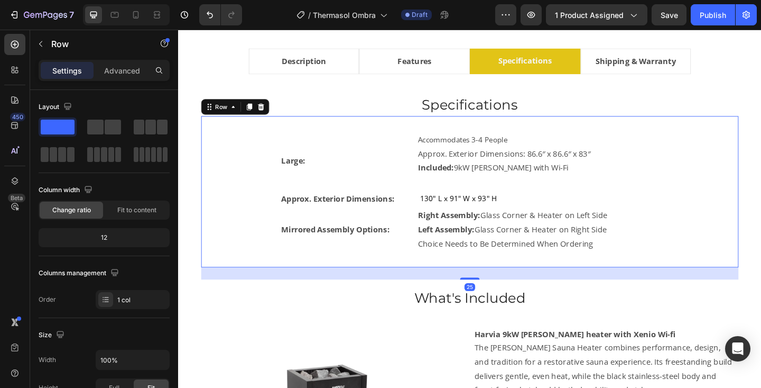
click at [739, 241] on div "Large: Text Block Accommodates 3-4 People Approx. Exterior Dimensions: 86.6″ x …" at bounding box center [495, 206] width 551 height 131
click at [304, 169] on strong "Large:" at bounding box center [303, 173] width 26 height 12
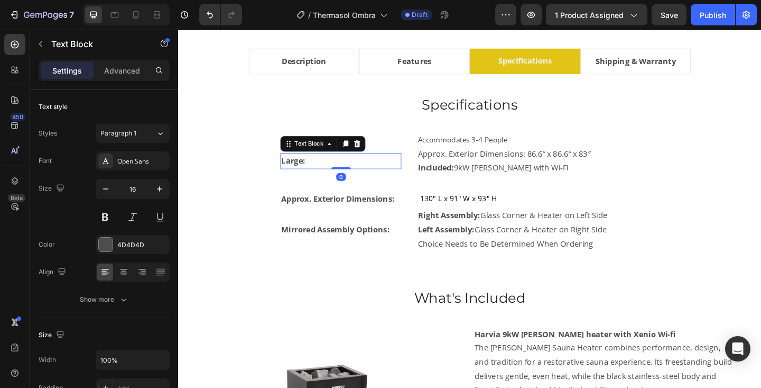
click at [304, 169] on strong "Large:" at bounding box center [303, 173] width 26 height 12
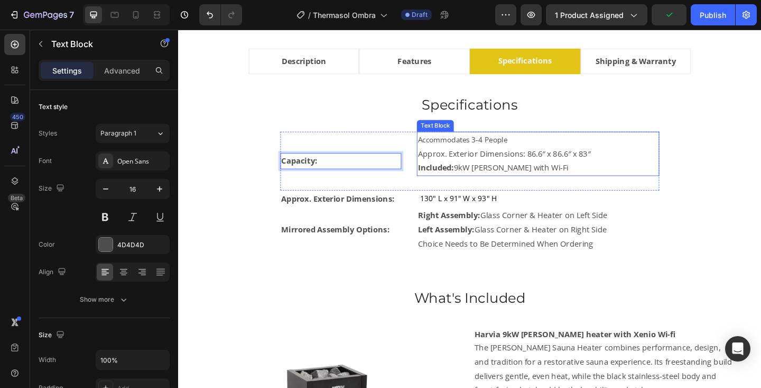
click at [455, 163] on p "Approx. Exterior Dimensions: 86.6″ x 86.6″ x 83″" at bounding box center [570, 164] width 262 height 15
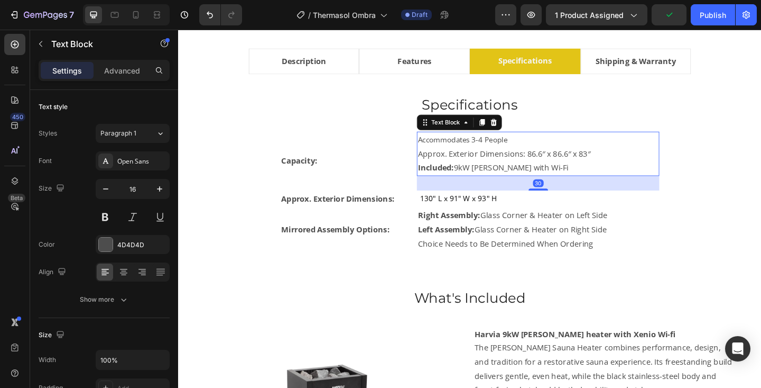
click at [455, 163] on p "Approx. Exterior Dimensions: 86.6″ x 86.6″ x 83″" at bounding box center [570, 164] width 262 height 15
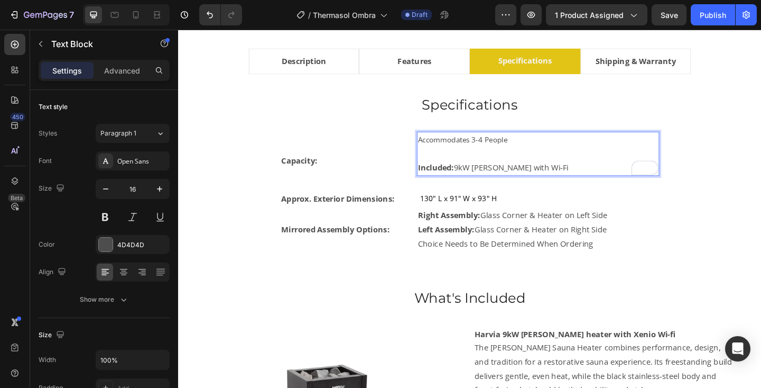
click at [459, 181] on strong "Included:" at bounding box center [458, 180] width 39 height 12
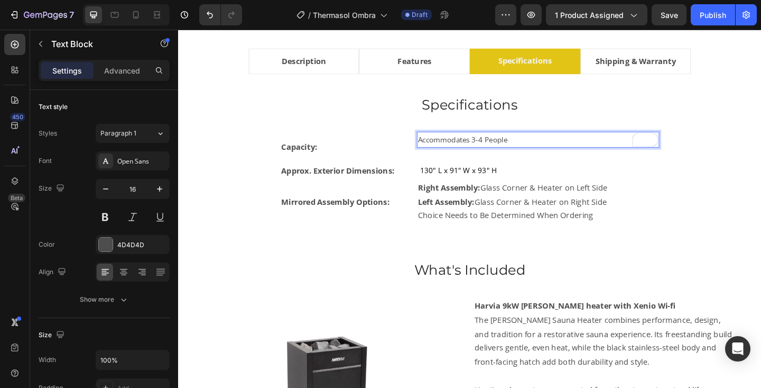
click at [559, 146] on p "Accommodates 3-4 People" at bounding box center [570, 149] width 262 height 15
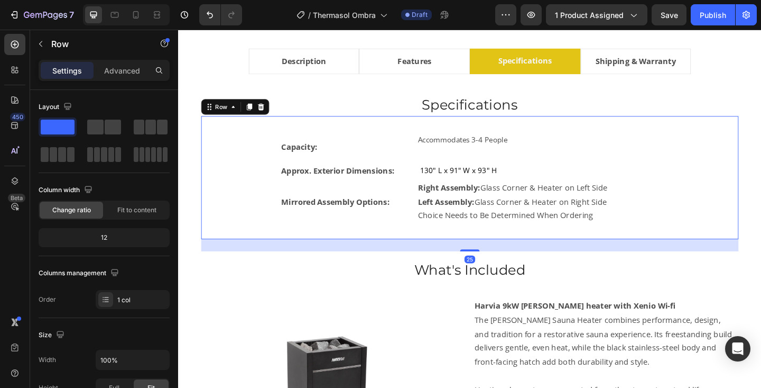
click at [730, 162] on div "Capacity: Text Block Accommodates 3-4 People Text Block Row Approx. Exterior Di…" at bounding box center [495, 191] width 551 height 100
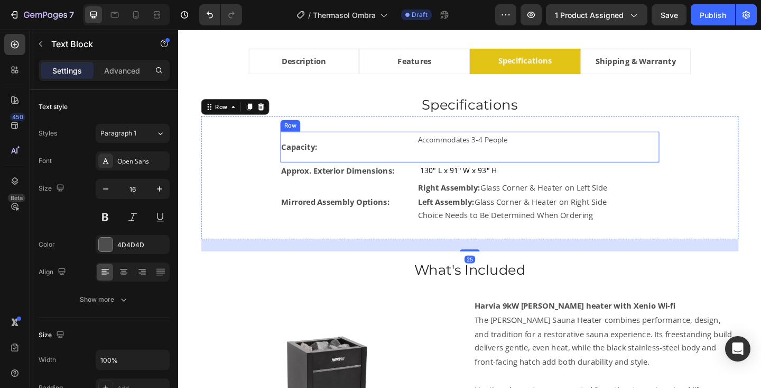
click at [576, 153] on p "Accommodates 3-4 People" at bounding box center [570, 149] width 262 height 15
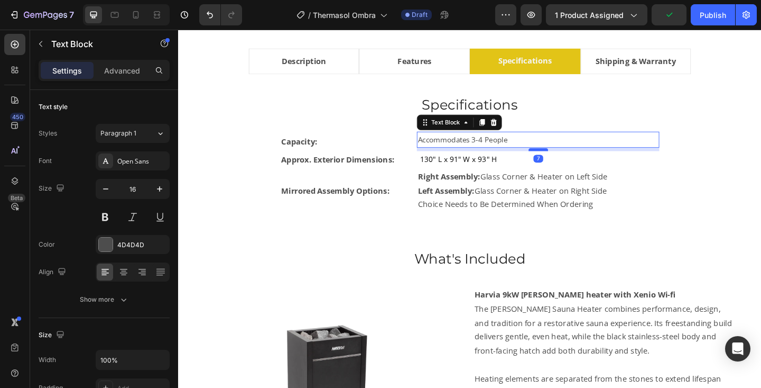
drag, startPoint x: 571, startPoint y: 172, endPoint x: 572, endPoint y: 159, distance: 12.7
click at [572, 159] on div at bounding box center [569, 160] width 21 height 3
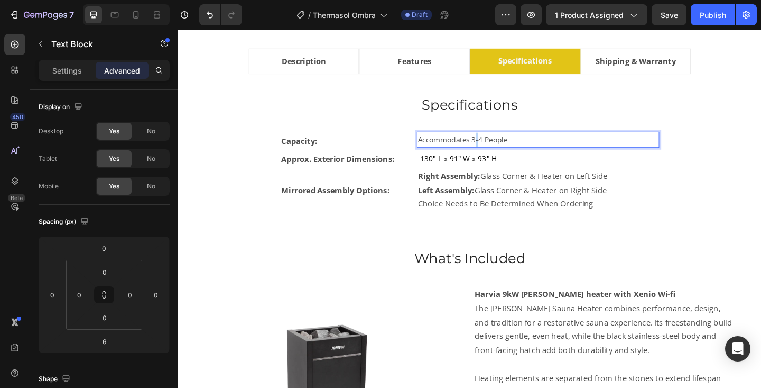
click at [502, 150] on span "Accommodates 3-4 People" at bounding box center [487, 149] width 97 height 11
click at [480, 145] on span "Accommodates 4-5 People" at bounding box center [487, 149] width 97 height 11
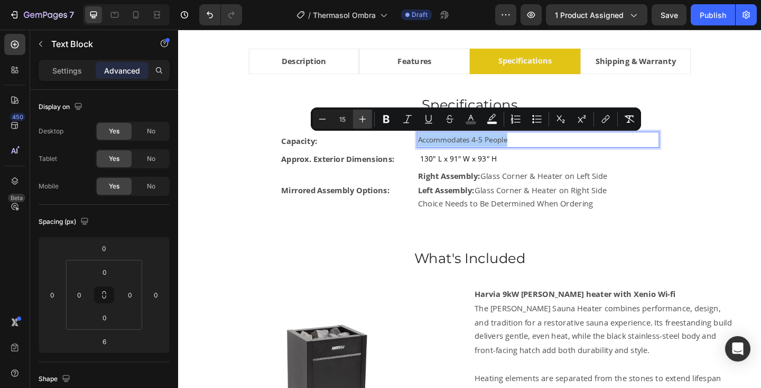
click at [368, 118] on button "Plus" at bounding box center [362, 118] width 19 height 19
type input "16"
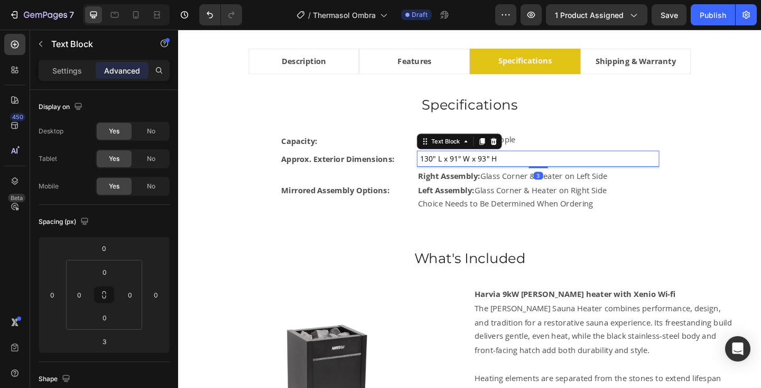
click at [486, 172] on span "130" L x 91" W x 93" H" at bounding box center [483, 169] width 84 height 11
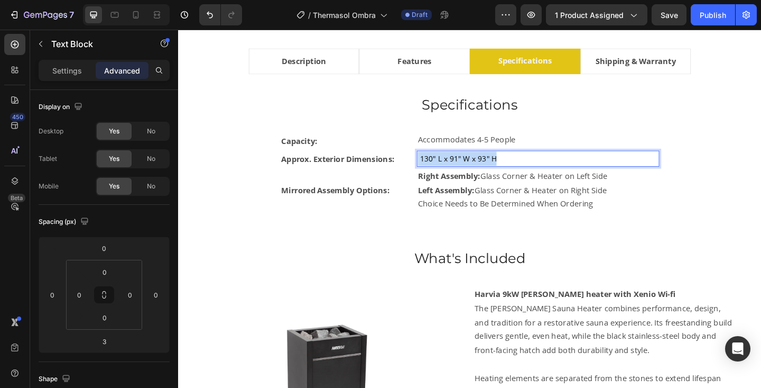
click at [486, 172] on span "130" L x 91" W x 93" H" at bounding box center [483, 169] width 84 height 11
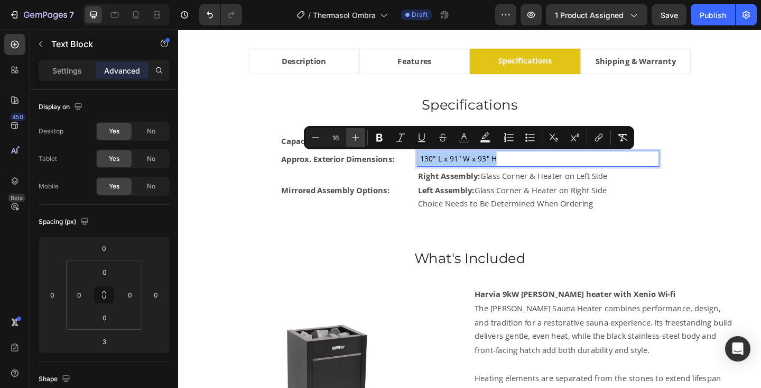
click at [359, 138] on icon "Editor contextual toolbar" at bounding box center [356, 137] width 11 height 11
click at [310, 139] on icon "Editor contextual toolbar" at bounding box center [315, 137] width 11 height 11
type input "16"
click at [463, 140] on rect "Editor contextual toolbar" at bounding box center [465, 141] width 10 height 3
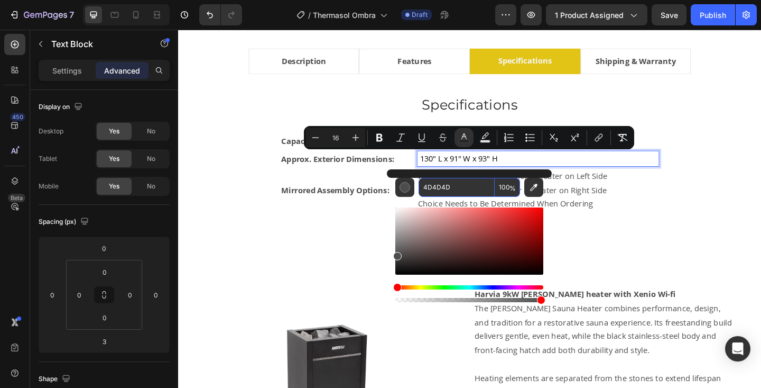
click at [478, 184] on input "4D4D4D" at bounding box center [457, 187] width 76 height 19
type input "424242"
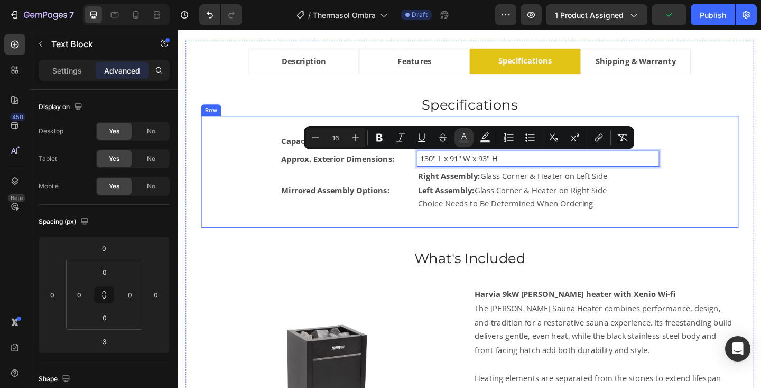
click at [724, 201] on div "Capacity: Text Block Accommodates 4-5 People Text Block Row Approx. Exterior Di…" at bounding box center [495, 184] width 551 height 87
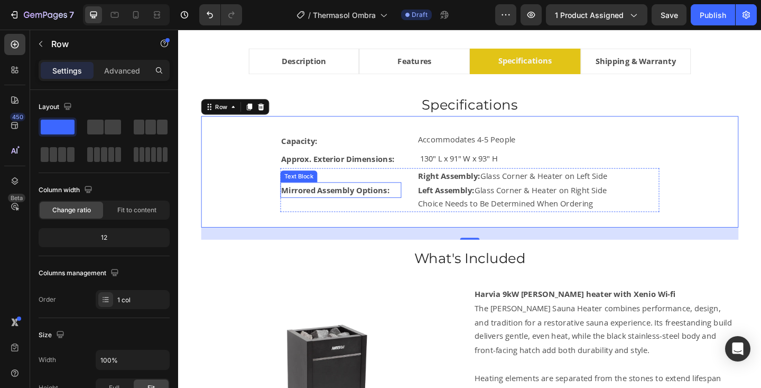
click at [350, 202] on strong "Mirrored Assembly Options:" at bounding box center [349, 204] width 118 height 12
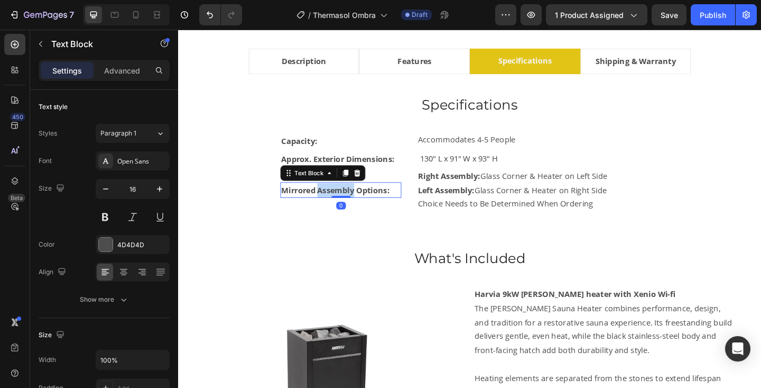
click at [350, 202] on strong "Mirrored Assembly Options:" at bounding box center [349, 204] width 118 height 12
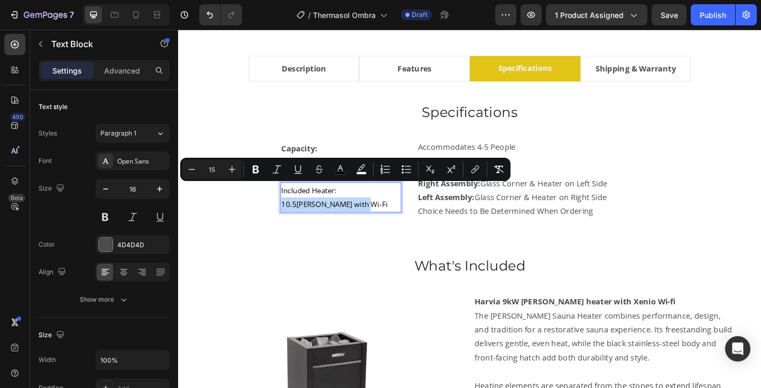
drag, startPoint x: 353, startPoint y: 205, endPoint x: 385, endPoint y: 219, distance: 34.8
click at [385, 219] on p "Included Heater: 10.5kW Virta with Wi-Fi" at bounding box center [355, 212] width 130 height 31
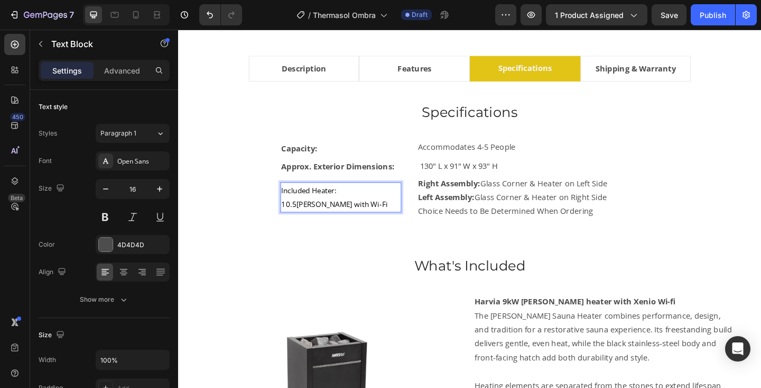
scroll to position [616, 0]
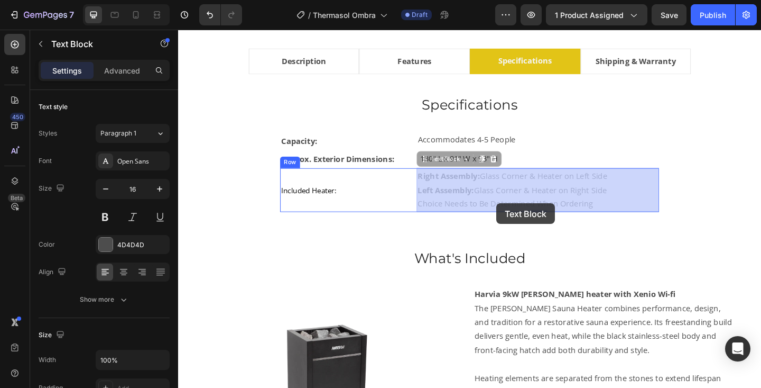
drag, startPoint x: 440, startPoint y: 189, endPoint x: 525, endPoint y: 218, distance: 89.1
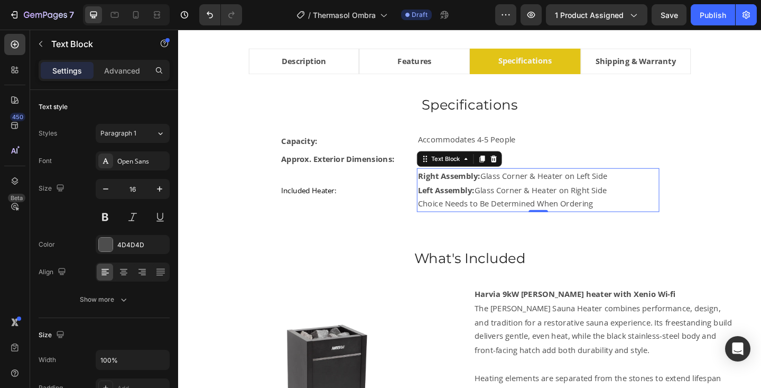
click at [471, 197] on p "Left Assembly: Glass Corner & Heater on Right Side" at bounding box center [570, 204] width 262 height 15
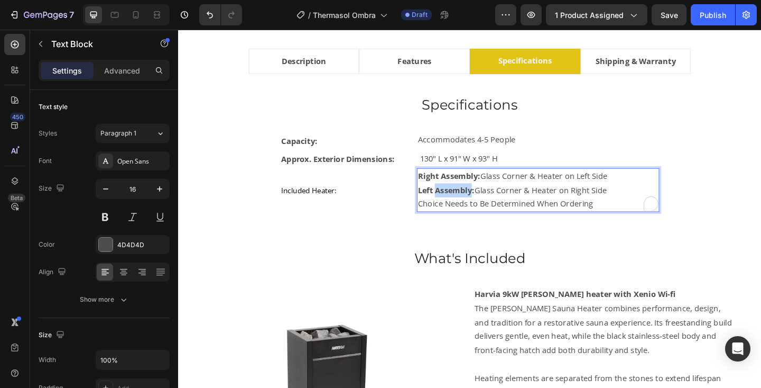
click at [471, 197] on p "Left Assembly: Glass Corner & Heater on Right Side" at bounding box center [570, 204] width 262 height 15
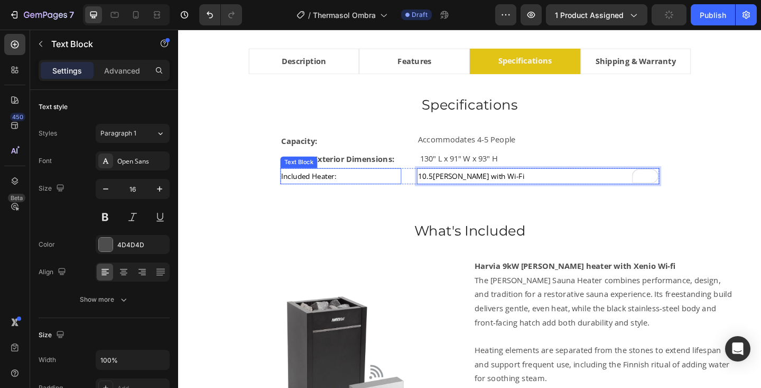
click at [328, 190] on span "Included Heater:" at bounding box center [320, 188] width 60 height 11
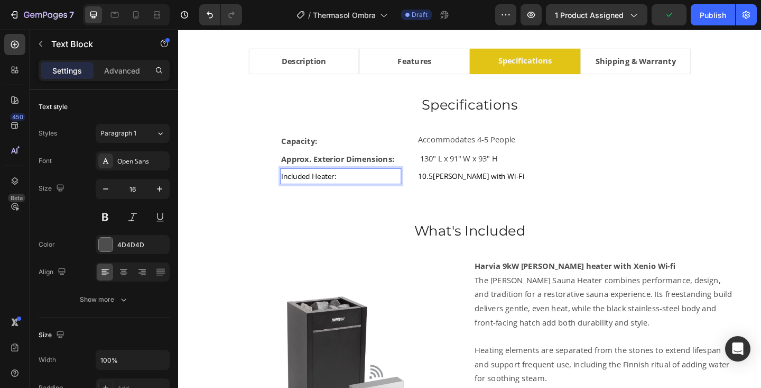
click at [328, 190] on span "Included Heater:" at bounding box center [320, 188] width 60 height 11
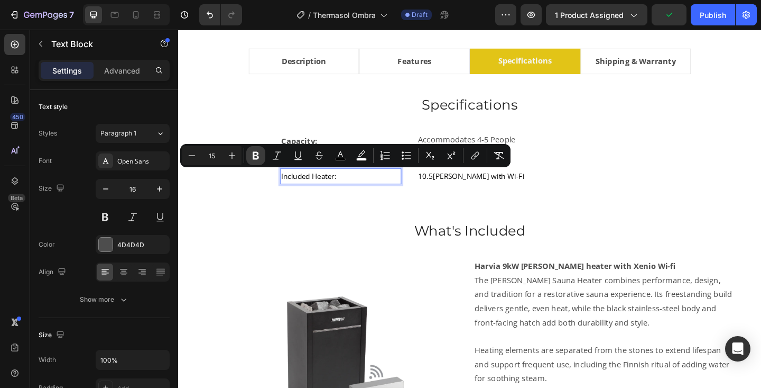
click at [255, 161] on button "Bold" at bounding box center [255, 155] width 19 height 19
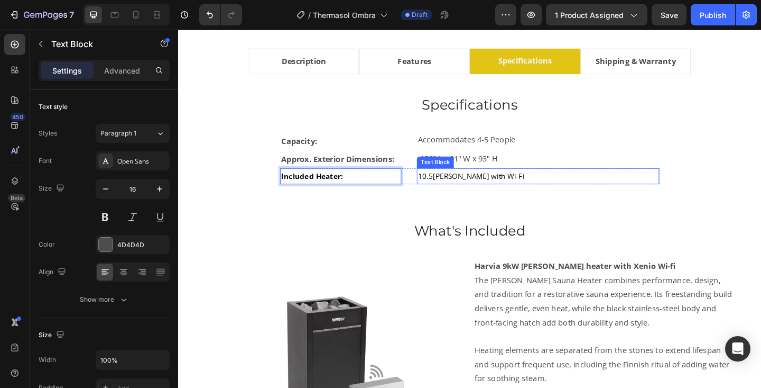
click at [457, 189] on span "10.5kW Virta with Wi-Fi" at bounding box center [497, 188] width 116 height 11
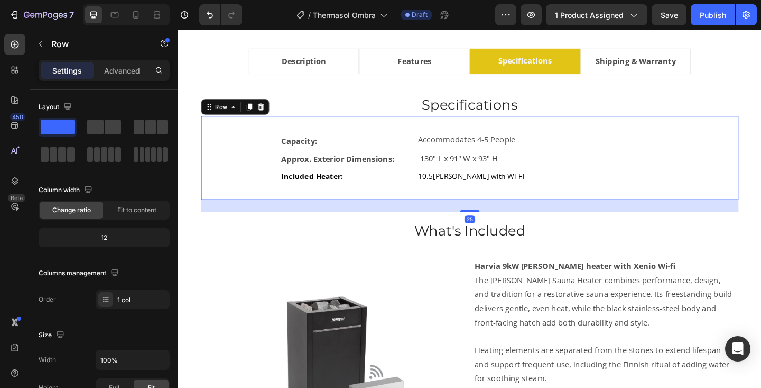
click at [495, 203] on div "Capacity: Text Block Accommodates 4-5 People Text Block Row Approx. Exterior Di…" at bounding box center [495, 169] width 585 height 90
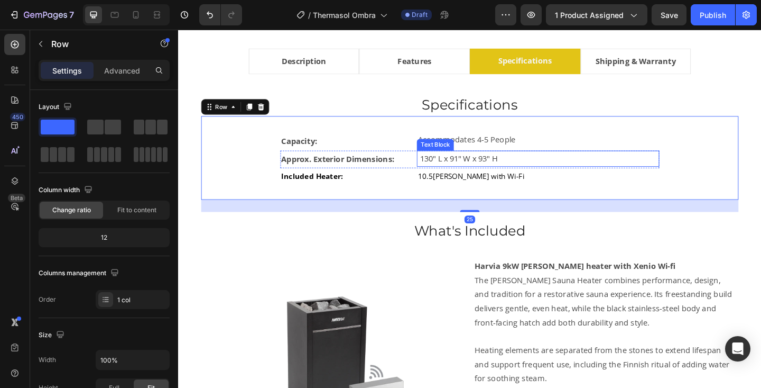
click at [500, 171] on span "130" L x 91" W x 93" H" at bounding box center [483, 170] width 85 height 12
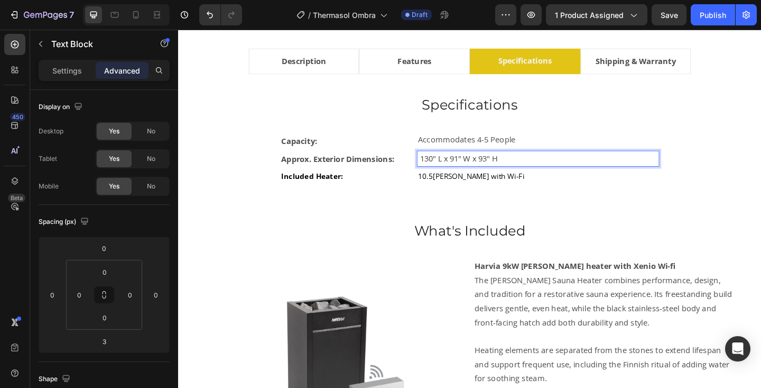
click at [443, 172] on span "130" L x 91" W x 93" H" at bounding box center [483, 170] width 85 height 12
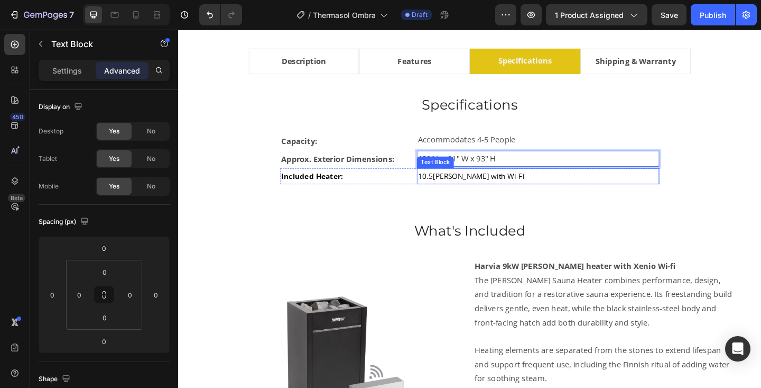
click at [445, 189] on span "10.5kW Virta with Wi-Fi" at bounding box center [497, 188] width 116 height 11
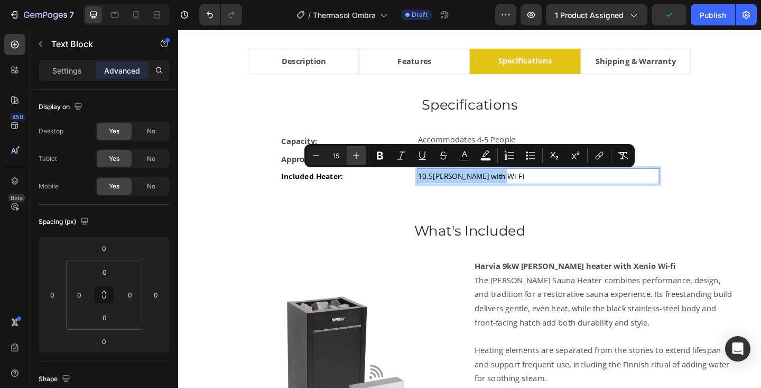
click at [359, 155] on icon "Editor contextual toolbar" at bounding box center [356, 155] width 11 height 11
type input "16"
click at [463, 156] on icon "Editor contextual toolbar" at bounding box center [465, 155] width 11 height 11
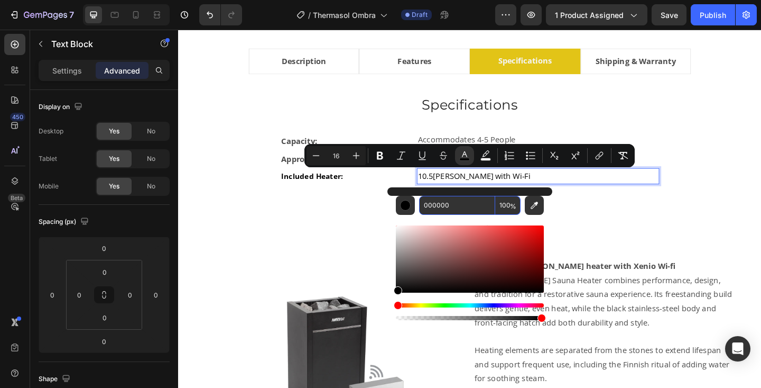
click at [448, 208] on input "000000" at bounding box center [457, 205] width 76 height 19
type input "424242"
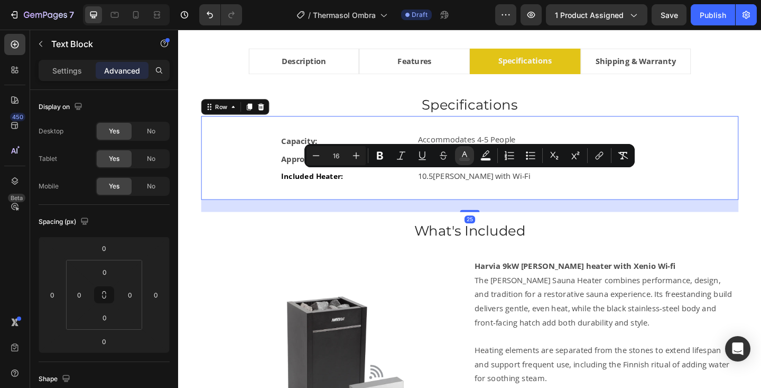
click at [755, 178] on div "Capacity: Text Block Accommodates 4-5 People Text Block Row Approx. Exterior Di…" at bounding box center [495, 169] width 551 height 57
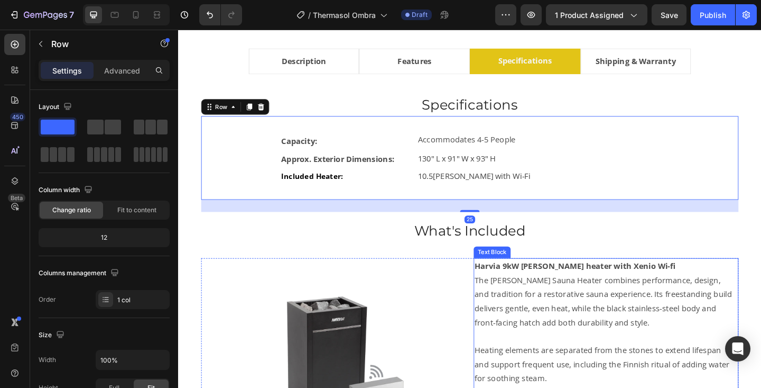
click at [535, 289] on strong "Harvia 9kW [PERSON_NAME] heater with Xenio Wi-fi" at bounding box center [610, 287] width 218 height 12
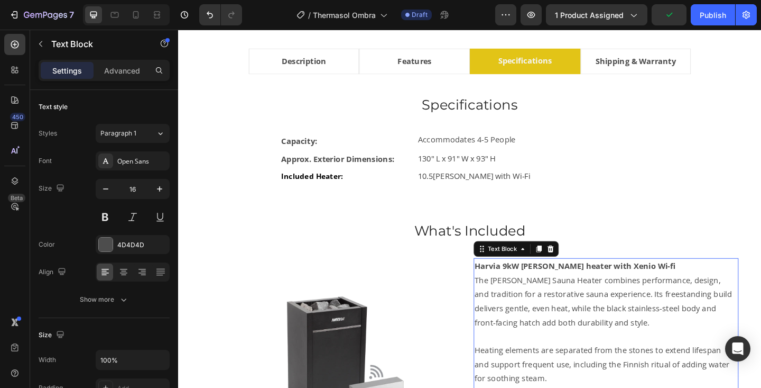
click at [535, 289] on strong "Harvia 9kW [PERSON_NAME] heater with Xenio Wi-fi" at bounding box center [610, 287] width 218 height 12
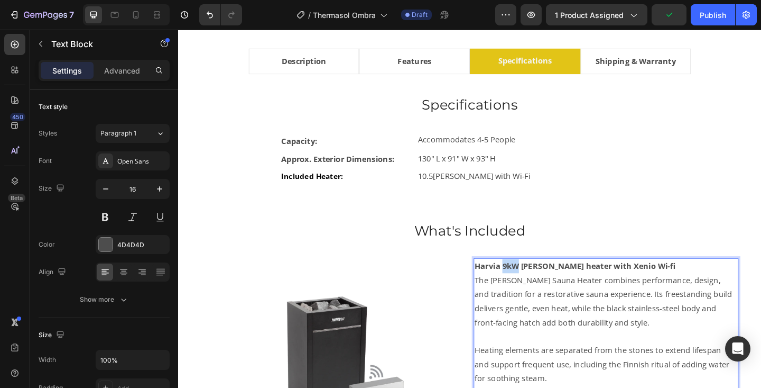
click at [535, 289] on strong "Harvia 9kW [PERSON_NAME] heater with Xenio Wi-fi" at bounding box center [610, 287] width 218 height 12
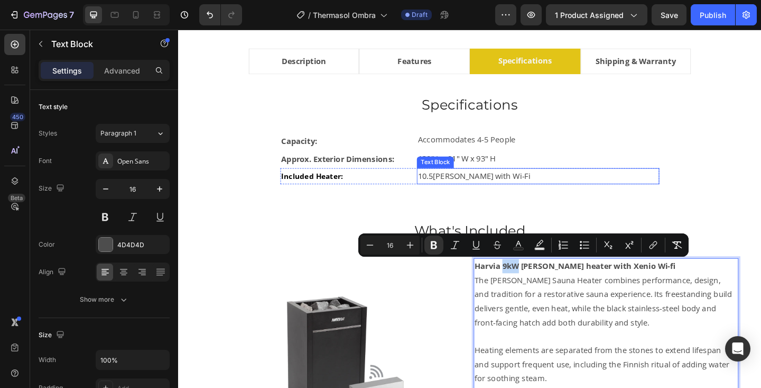
click at [537, 210] on div "Capacity: Text Block Accommodates 4-5 People Text Block Row Approx. Exterior Di…" at bounding box center [495, 169] width 585 height 90
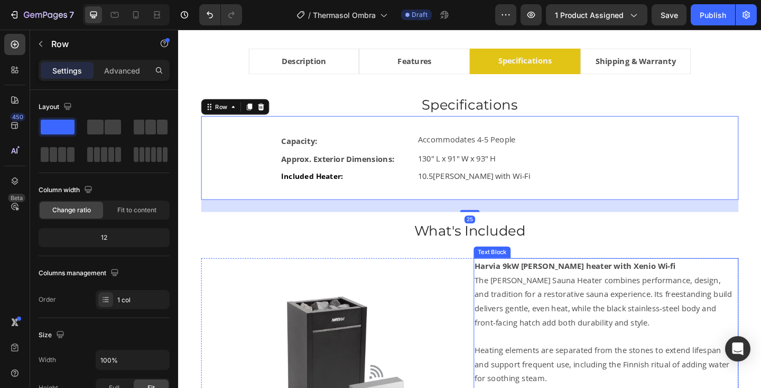
click at [541, 285] on strong "Harvia 9kW [PERSON_NAME] heater with Xenio Wi-fi" at bounding box center [610, 287] width 218 height 12
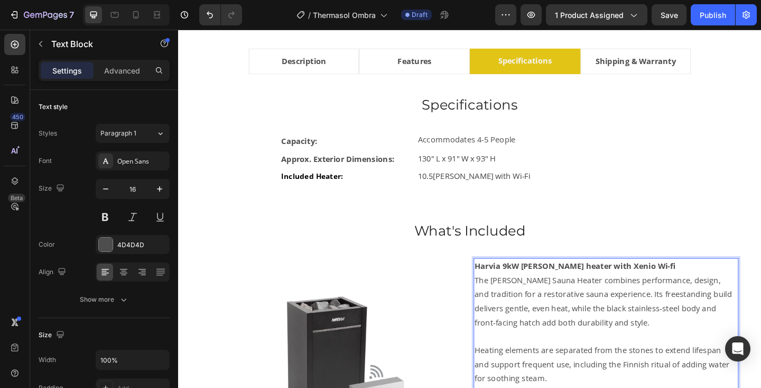
click at [547, 287] on strong "Harvia 9kW [PERSON_NAME] heater with Xenio Wi-fi" at bounding box center [610, 287] width 218 height 12
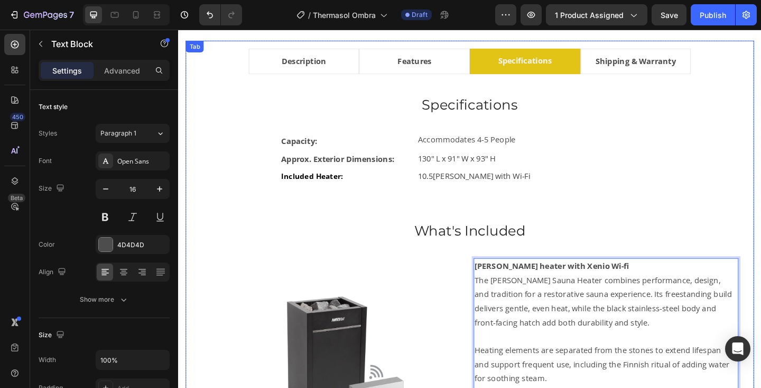
click at [700, 208] on div "Capacity: Text Block Accommodates 4-5 People Text Block Row Approx. Exterior Di…" at bounding box center [495, 169] width 585 height 90
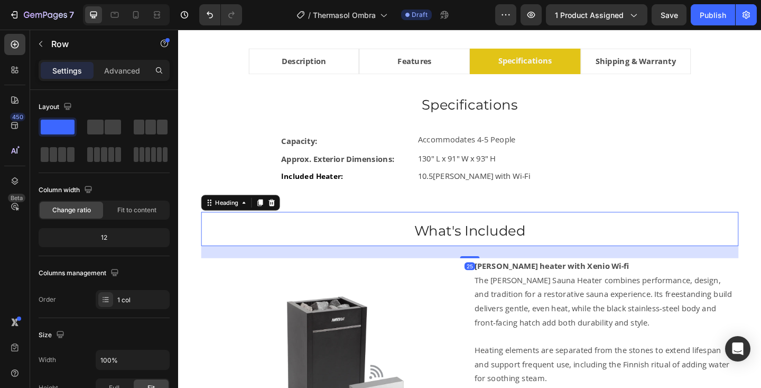
click at [716, 252] on h3 "What's Included" at bounding box center [495, 247] width 585 height 38
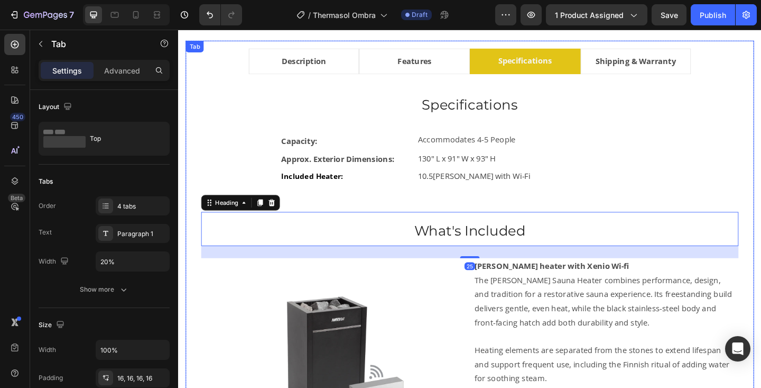
click at [675, 75] on li "Shipping & Warranty" at bounding box center [676, 64] width 121 height 28
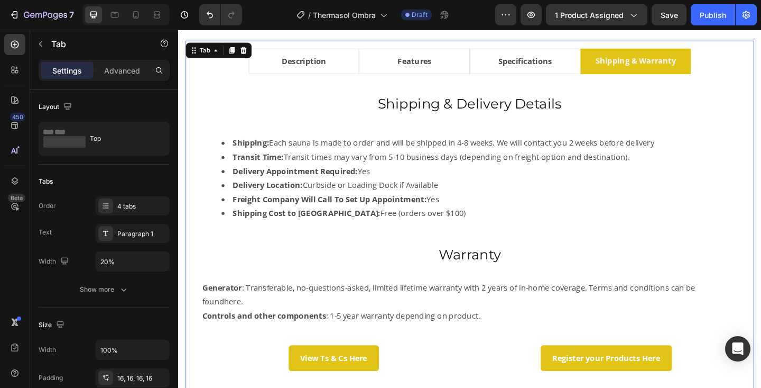
click at [364, 74] on li "Description" at bounding box center [315, 64] width 121 height 28
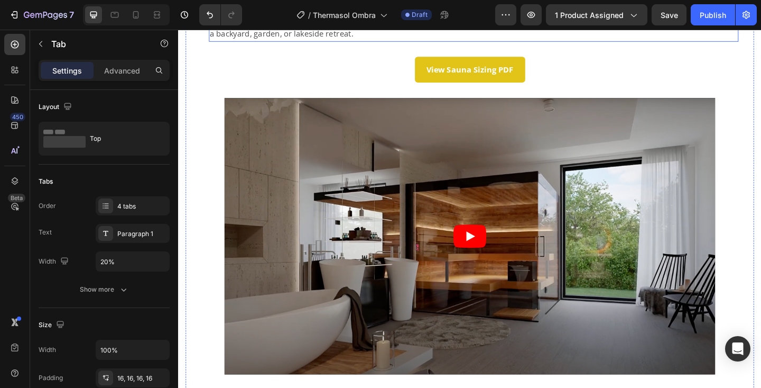
scroll to position [836, 0]
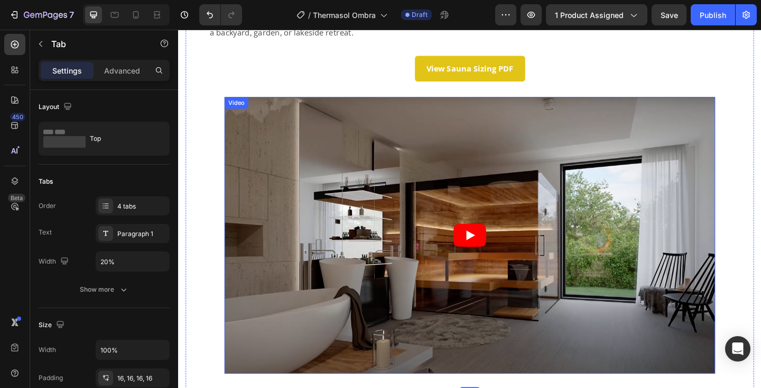
click at [434, 170] on article at bounding box center [495, 253] width 534 height 300
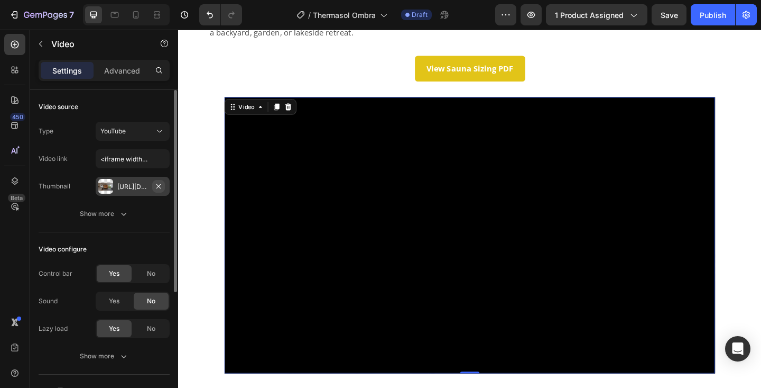
click at [158, 186] on icon "button" at bounding box center [159, 185] width 4 height 4
paste input "https://www.youtube.com/watch?v=3AvWyMJrtqo"
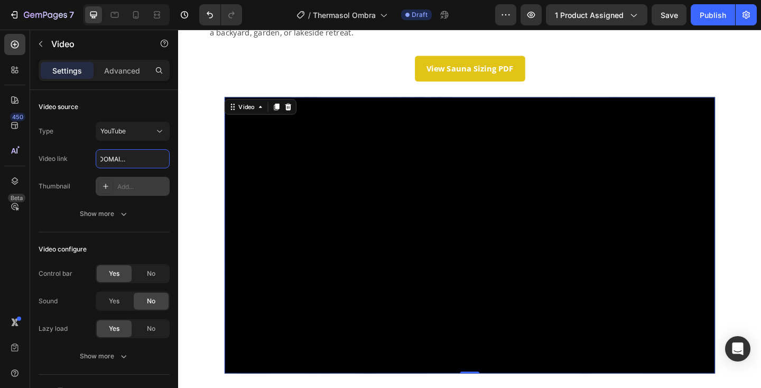
type input "https://www.youtube.com/watch?v=3AvWyMJrtqo"
click at [104, 185] on icon at bounding box center [106, 186] width 8 height 8
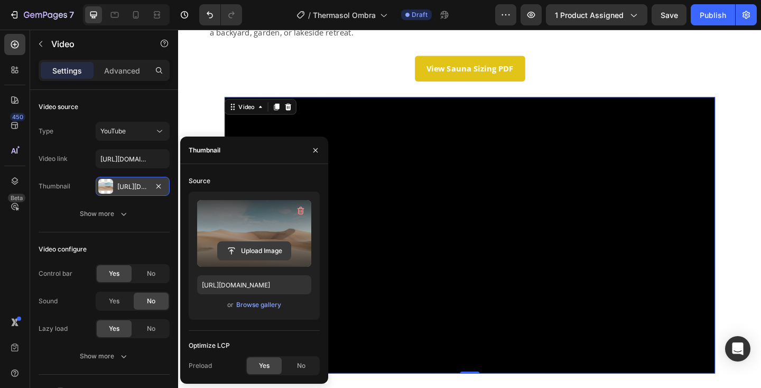
click at [256, 253] on input "file" at bounding box center [254, 251] width 73 height 18
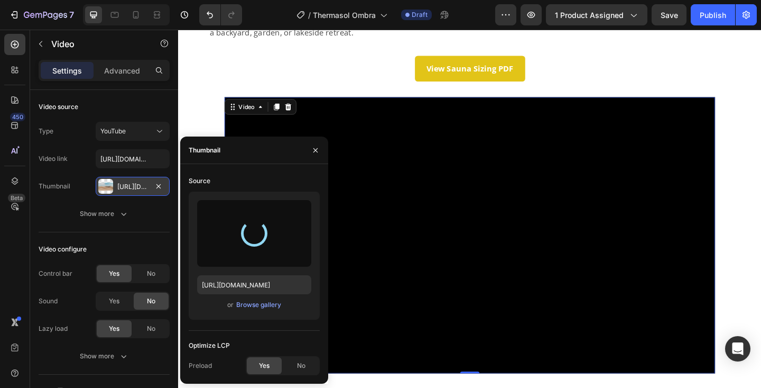
type input "https://cdn.shopify.com/s/files/1/0701/6235/0297/files/gempages_569423599350318…"
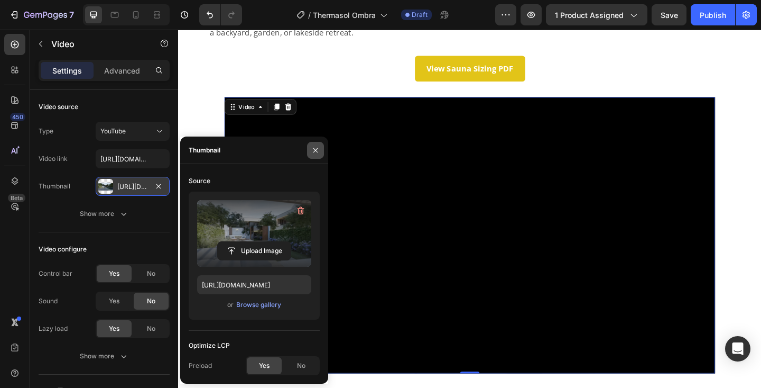
click at [315, 153] on icon "button" at bounding box center [315, 150] width 8 height 8
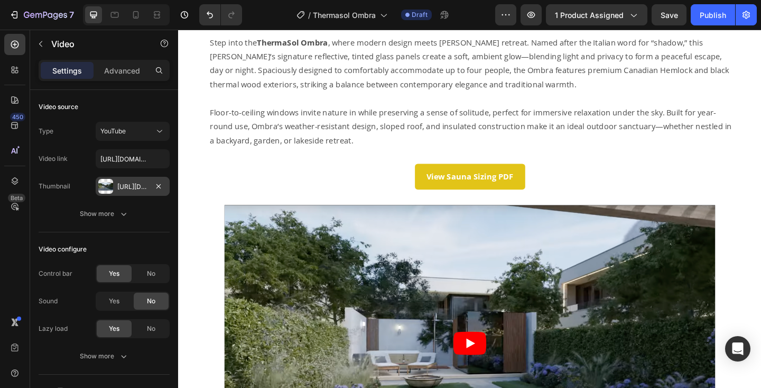
scroll to position [1027, 0]
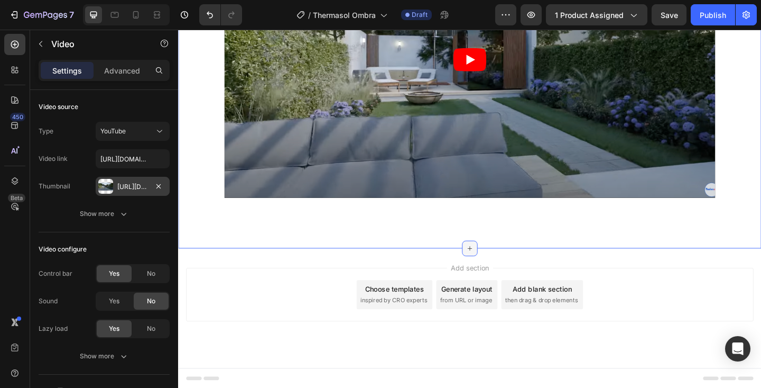
click at [493, 267] on icon at bounding box center [495, 267] width 5 height 5
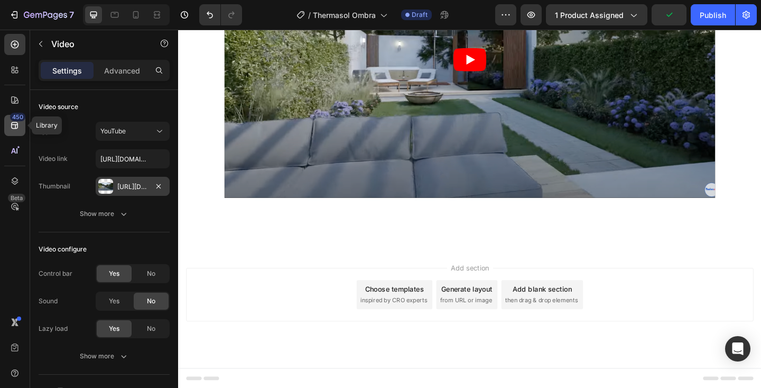
click at [12, 128] on icon at bounding box center [15, 125] width 11 height 11
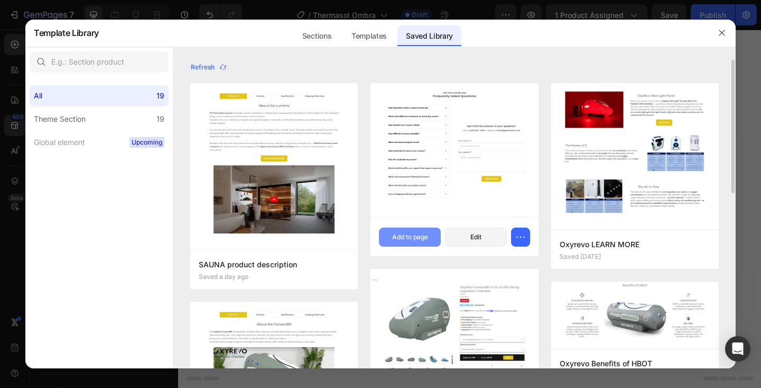
click at [417, 237] on div "Add to page" at bounding box center [410, 237] width 36 height 10
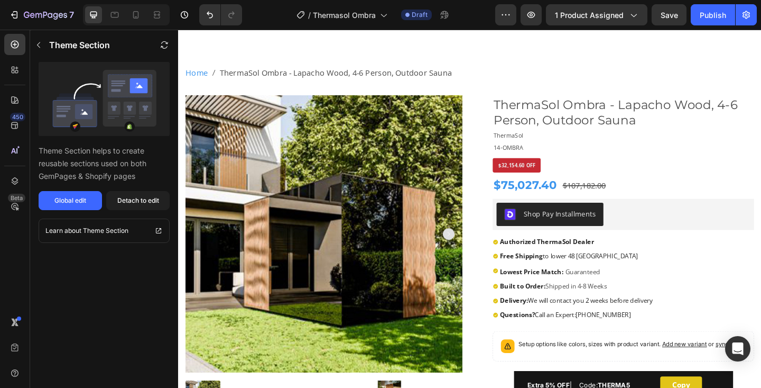
scroll to position [0, 0]
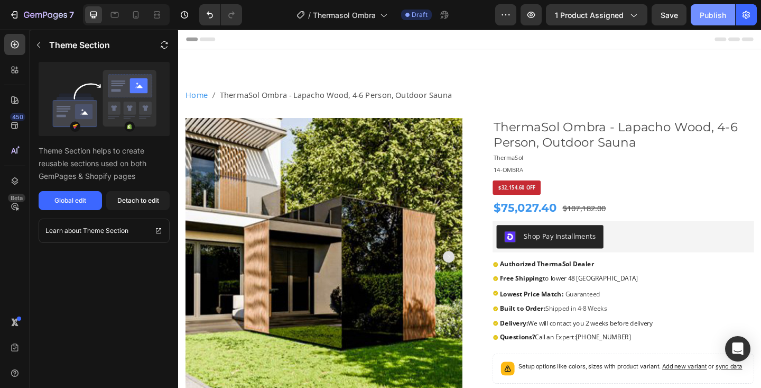
click at [719, 20] on div "Publish" at bounding box center [713, 15] width 26 height 11
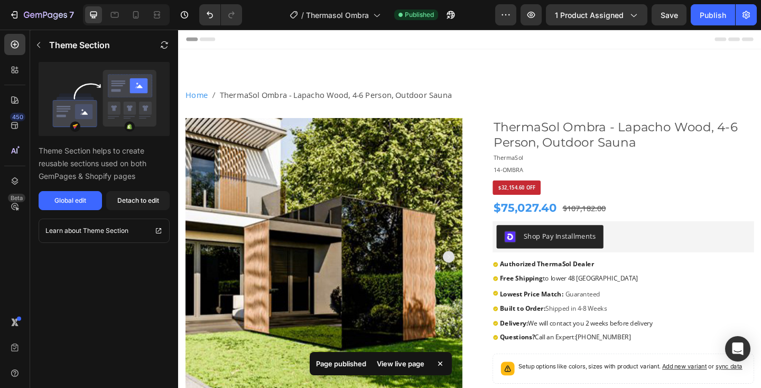
click at [400, 360] on div "View live page" at bounding box center [401, 363] width 60 height 15
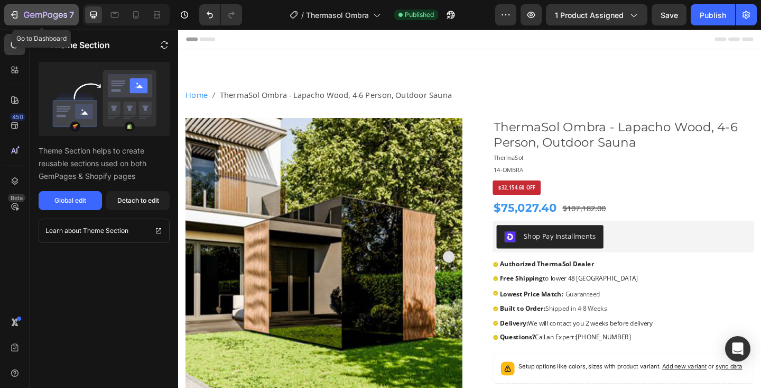
click at [48, 11] on icon "button" at bounding box center [45, 15] width 43 height 9
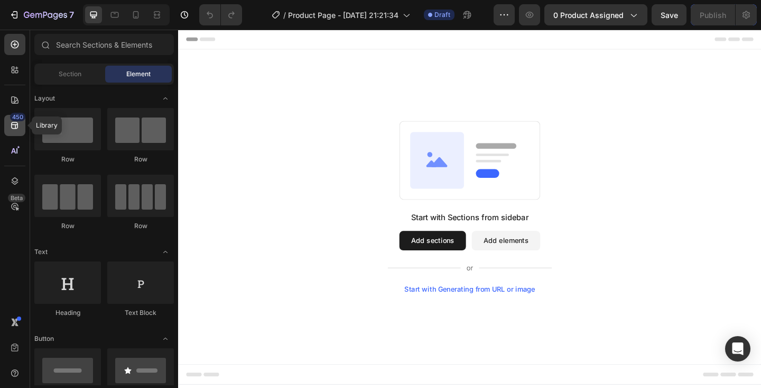
click at [15, 128] on icon at bounding box center [14, 125] width 7 height 7
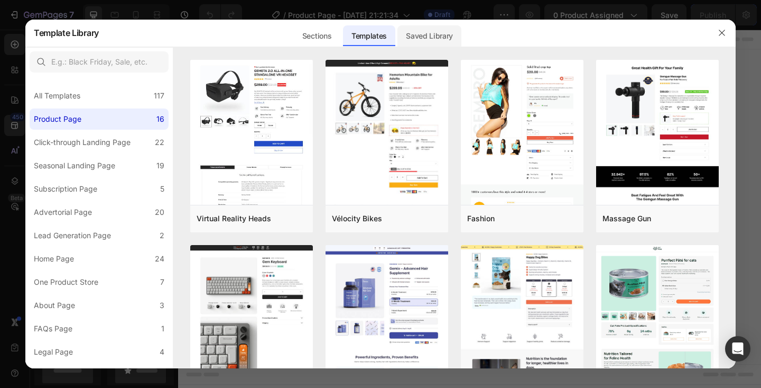
click at [415, 42] on div "Saved Library" at bounding box center [430, 35] width 64 height 21
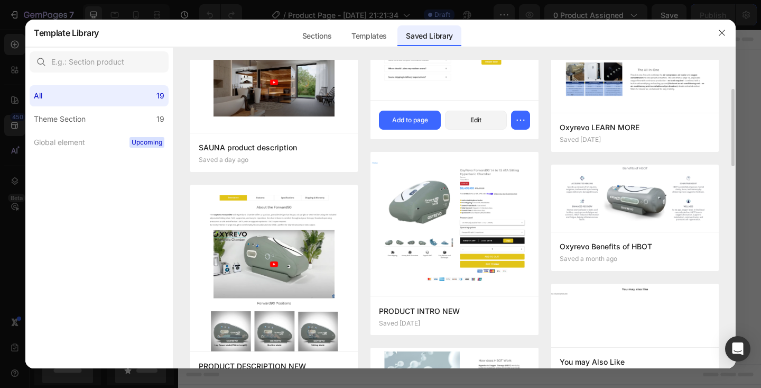
scroll to position [124, 0]
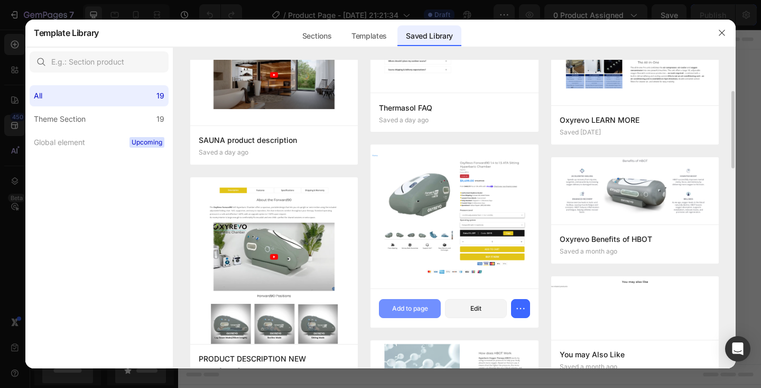
click at [415, 313] on button "Add to page" at bounding box center [410, 308] width 62 height 19
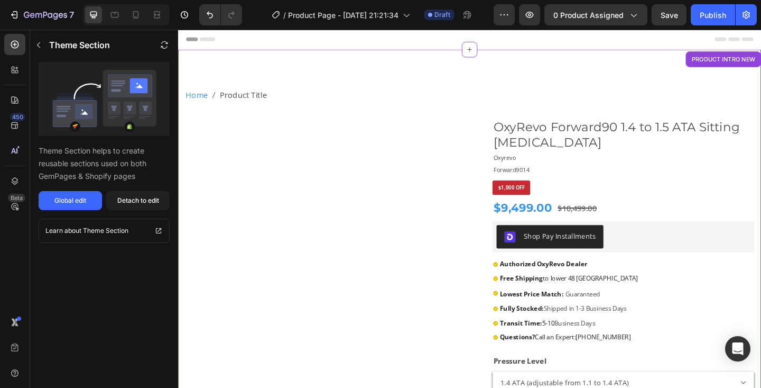
scroll to position [22, 0]
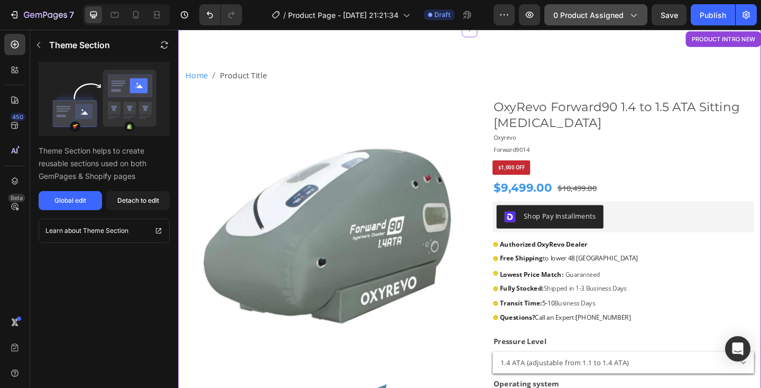
click at [618, 18] on span "0 product assigned" at bounding box center [589, 15] width 70 height 11
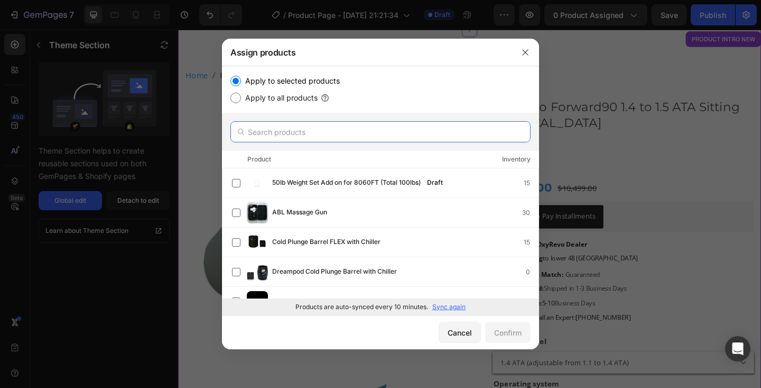
click at [315, 133] on input "text" at bounding box center [381, 131] width 300 height 21
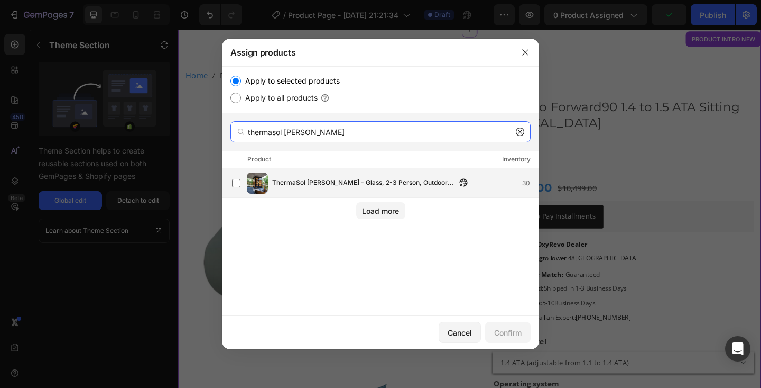
type input "thermasol vera"
click at [314, 185] on span "ThermaSol [PERSON_NAME] - Glass, 2-3 Person, Outdoor Sauna" at bounding box center [364, 183] width 184 height 12
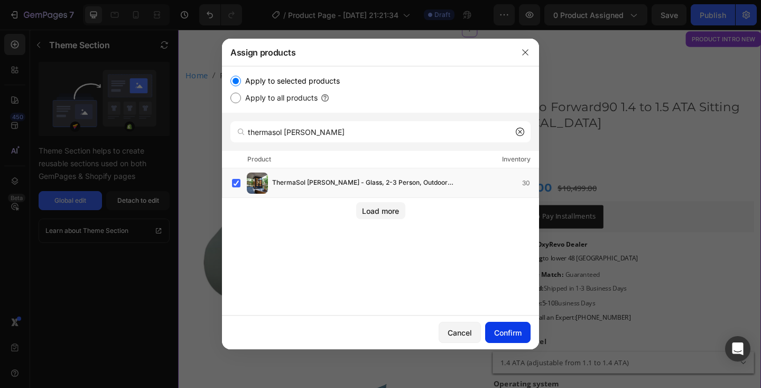
click at [491, 329] on button "Confirm" at bounding box center [507, 332] width 45 height 21
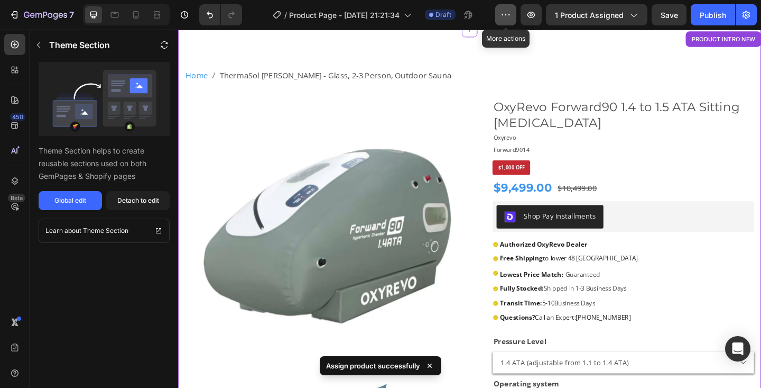
click at [509, 14] on icon "button" at bounding box center [506, 15] width 11 height 11
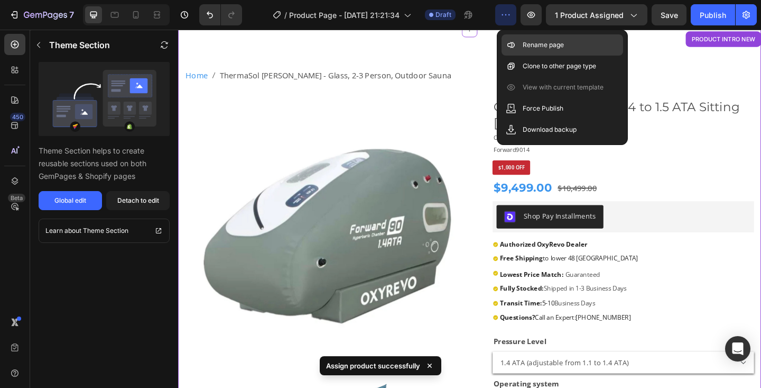
click at [526, 46] on p "Rename page" at bounding box center [543, 45] width 41 height 11
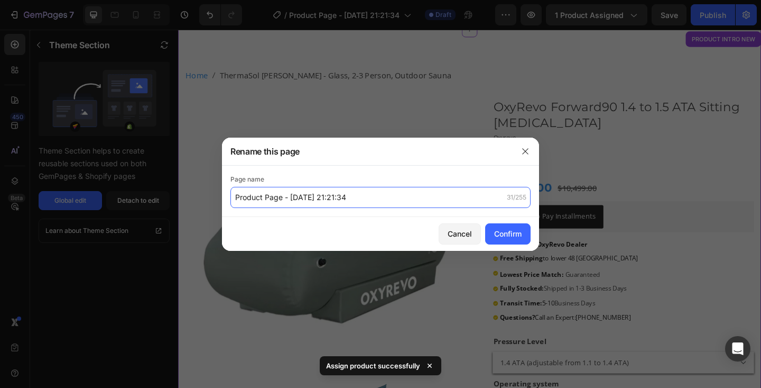
click at [338, 189] on input "Product Page - Aug 26, 21:21:34" at bounding box center [381, 197] width 300 height 21
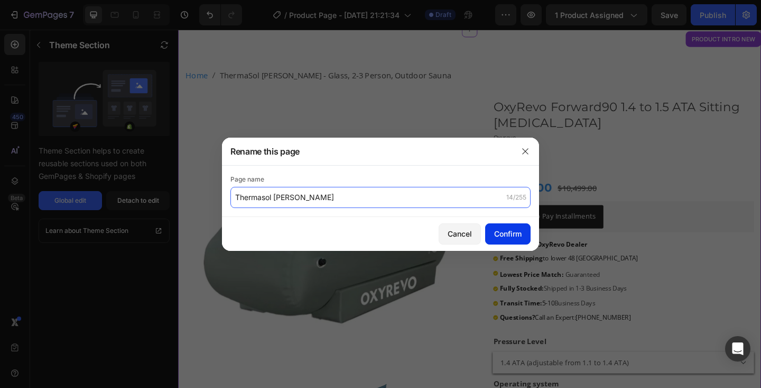
type input "Thermasol [PERSON_NAME]"
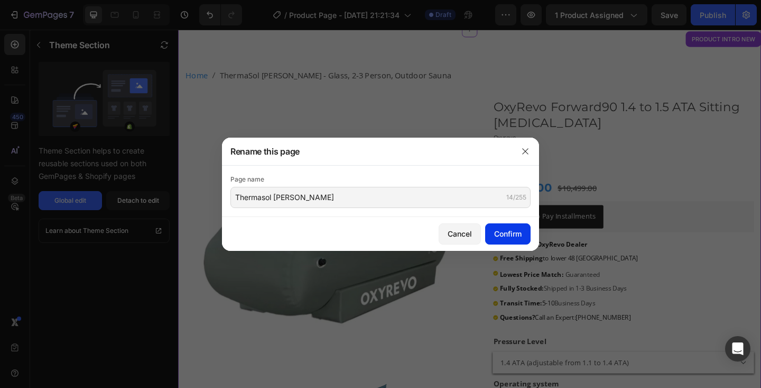
click at [514, 230] on div "Confirm" at bounding box center [507, 233] width 27 height 11
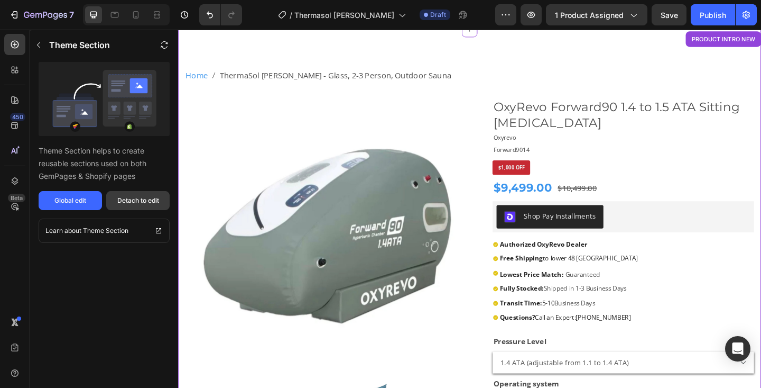
click at [152, 207] on button "Detach to edit" at bounding box center [137, 200] width 63 height 19
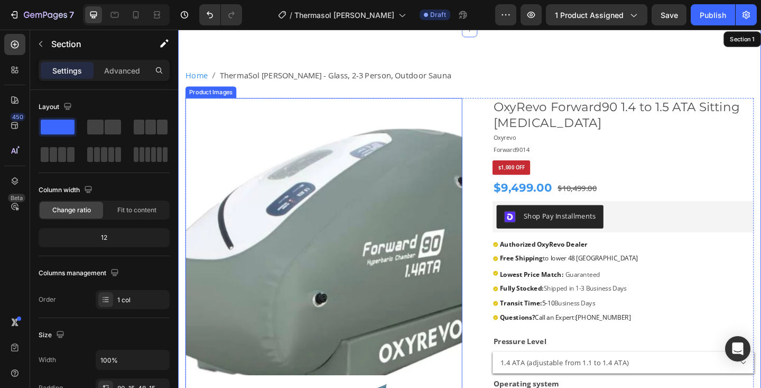
click at [337, 205] on img at bounding box center [336, 254] width 301 height 301
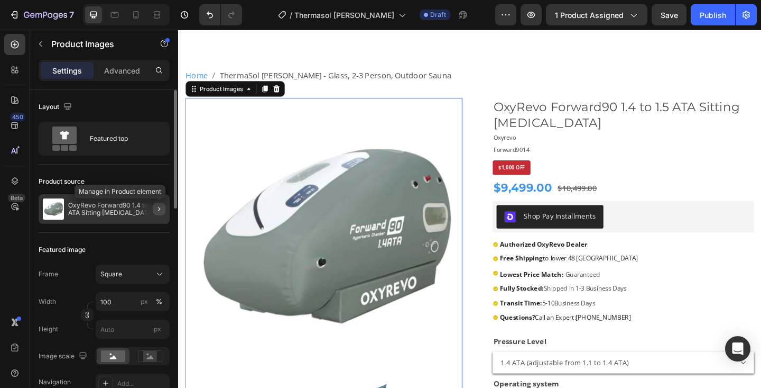
click at [163, 207] on icon "button" at bounding box center [159, 209] width 8 height 8
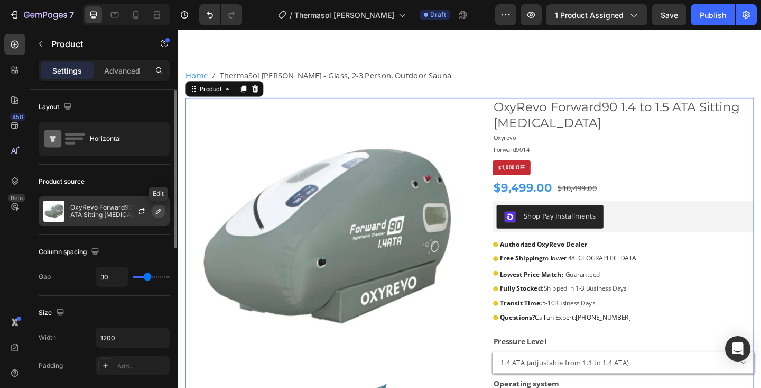
click at [159, 212] on icon "button" at bounding box center [158, 211] width 8 height 8
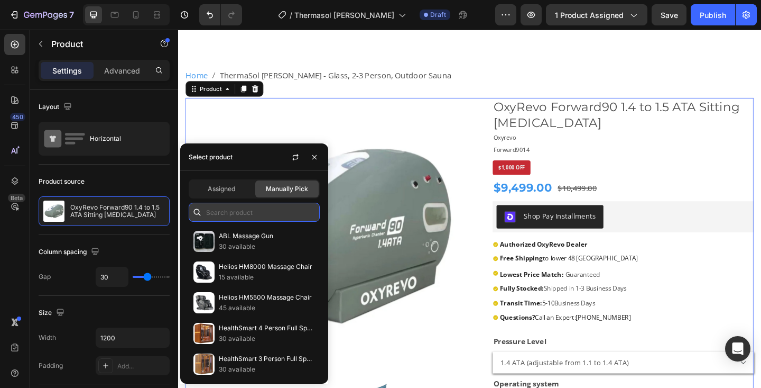
click at [212, 215] on input "text" at bounding box center [254, 212] width 131 height 19
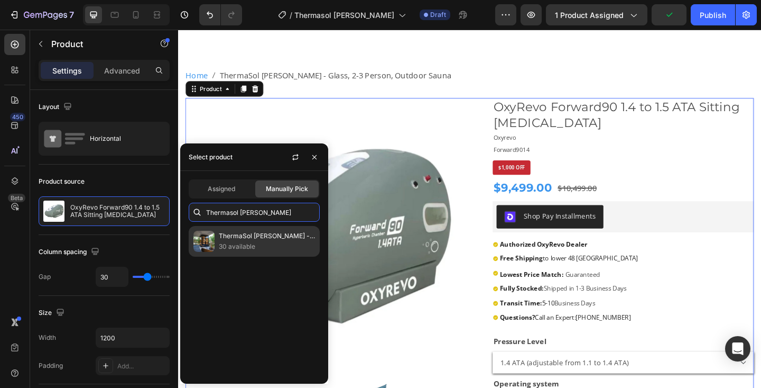
type input "Thermasol vera"
click at [224, 237] on p "ThermaSol [PERSON_NAME] - Glass, 2-3 Person, Outdoor Sauna" at bounding box center [267, 236] width 96 height 11
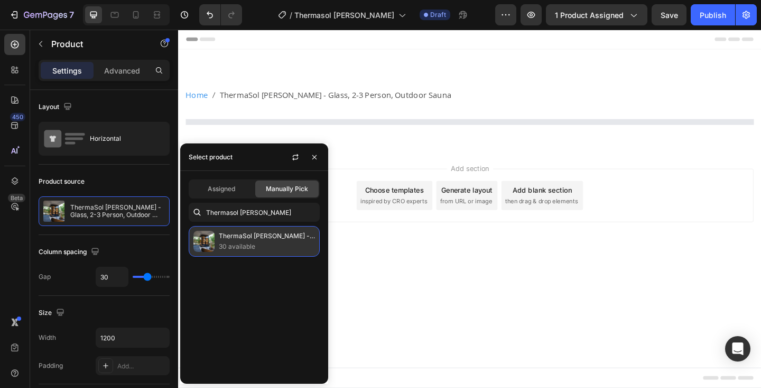
scroll to position [0, 0]
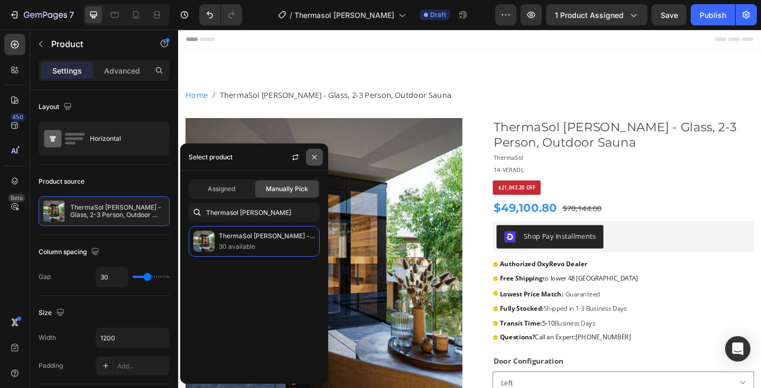
click at [318, 158] on icon "button" at bounding box center [314, 157] width 8 height 8
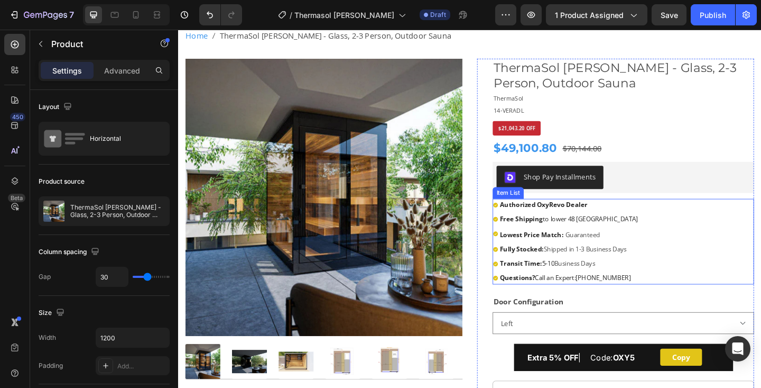
scroll to position [60, 0]
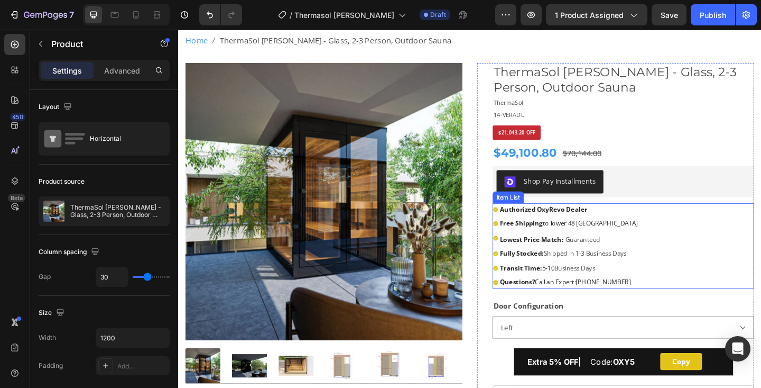
click at [581, 225] on strong "Authorized OxyRevo Dealer" at bounding box center [575, 225] width 95 height 10
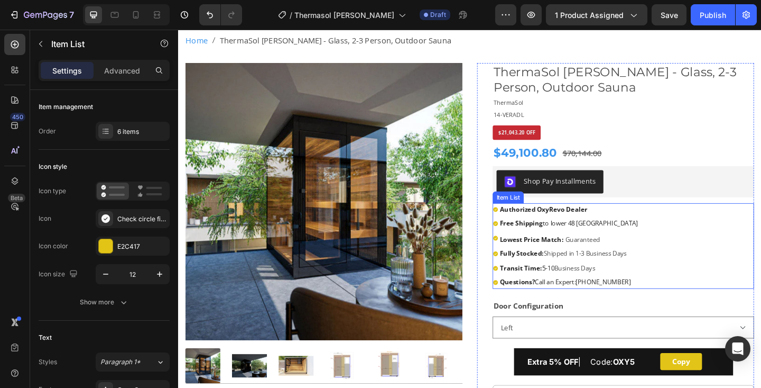
click at [581, 225] on strong "Authorized OxyRevo Dealer" at bounding box center [575, 225] width 95 height 10
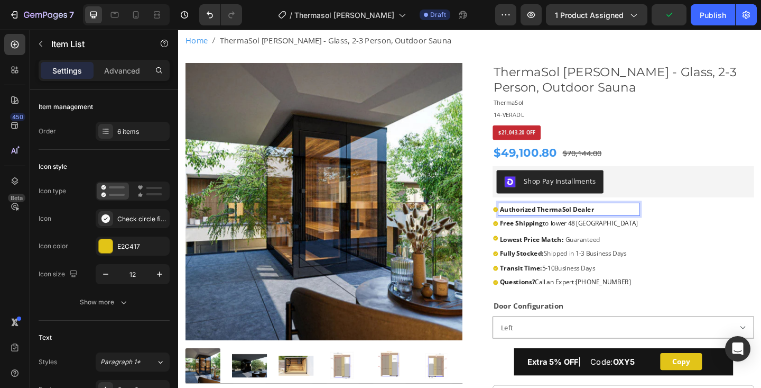
click at [543, 271] on strong "Fully Stocked:" at bounding box center [552, 273] width 48 height 10
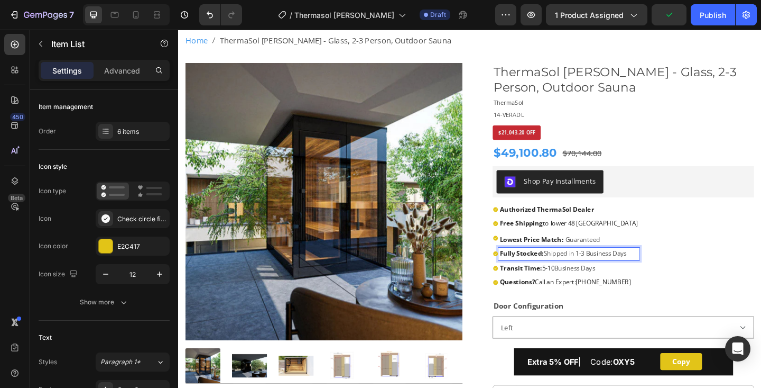
click at [543, 271] on strong "Fully Stocked:" at bounding box center [552, 273] width 48 height 10
click at [543, 288] on strong "Transit Time:" at bounding box center [551, 289] width 46 height 10
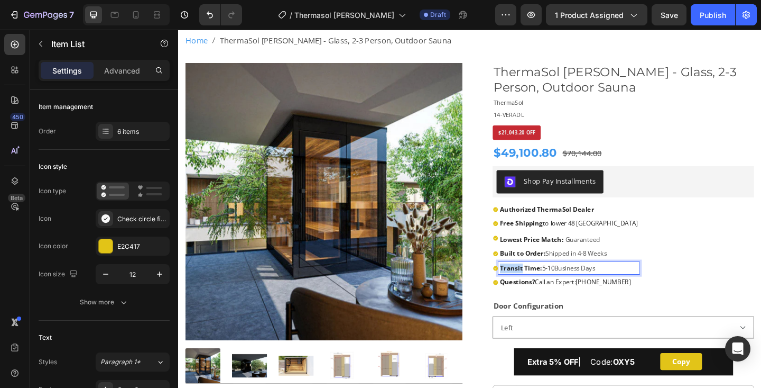
click at [543, 288] on strong "Transit Time:" at bounding box center [551, 289] width 46 height 10
click at [761, 231] on div "Authorized ThermaSol Dealer Free Shipping to lower 48 United States Lowest Pric…" at bounding box center [662, 264] width 284 height 93
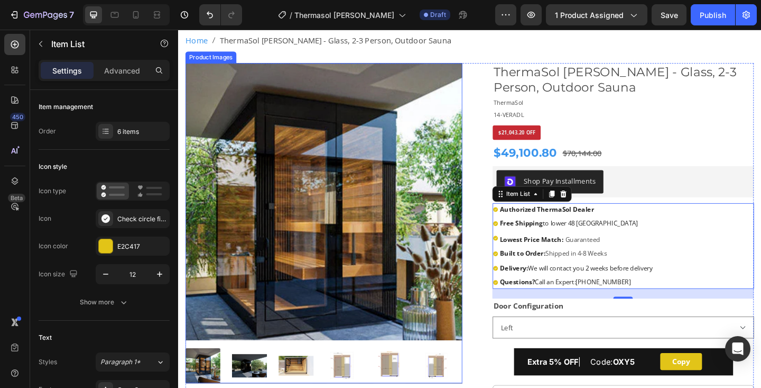
click at [381, 174] on img at bounding box center [336, 216] width 301 height 301
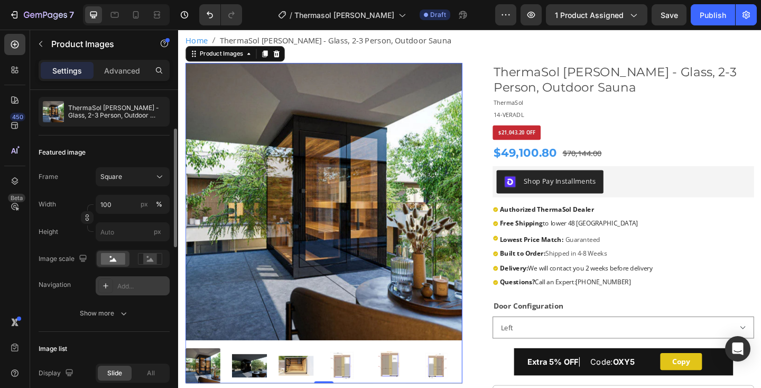
scroll to position [100, 0]
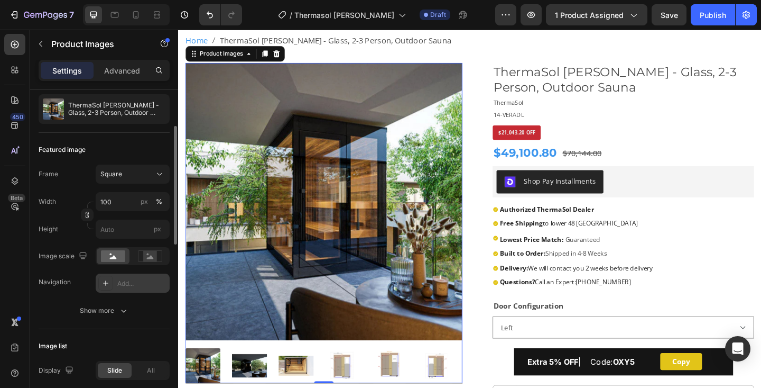
click at [118, 283] on div "Add..." at bounding box center [142, 284] width 50 height 10
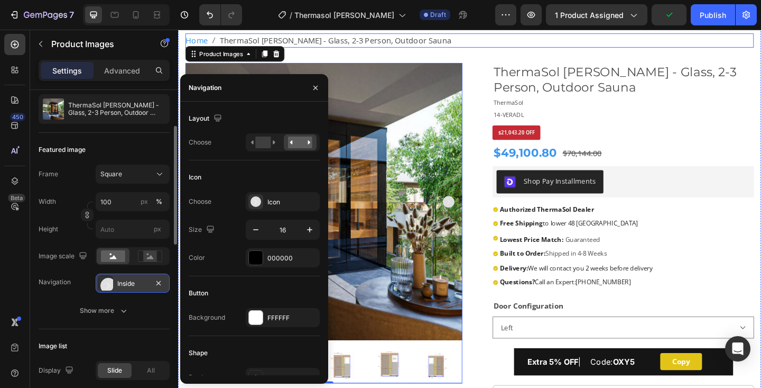
click at [533, 40] on nav "Home ThermaSol Vera - Glass, 2-3 Person, Outdoor Sauna" at bounding box center [495, 41] width 619 height 15
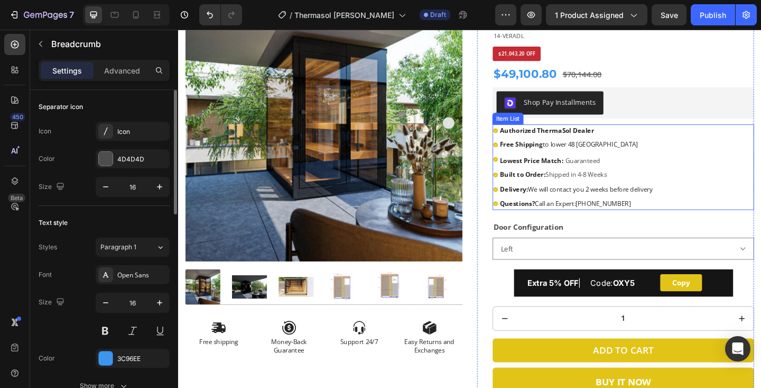
scroll to position [145, 0]
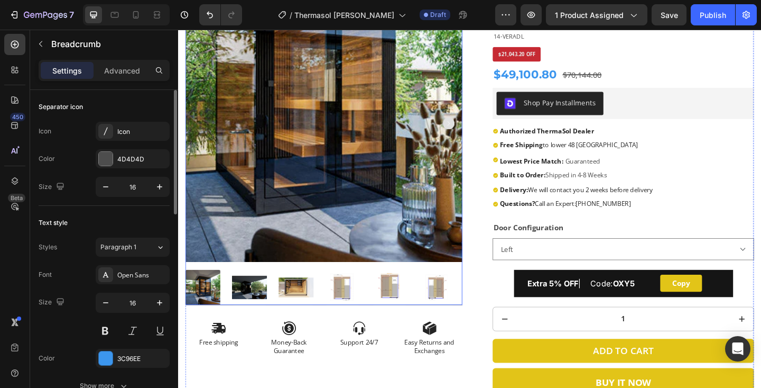
click at [385, 182] on img at bounding box center [336, 131] width 301 height 301
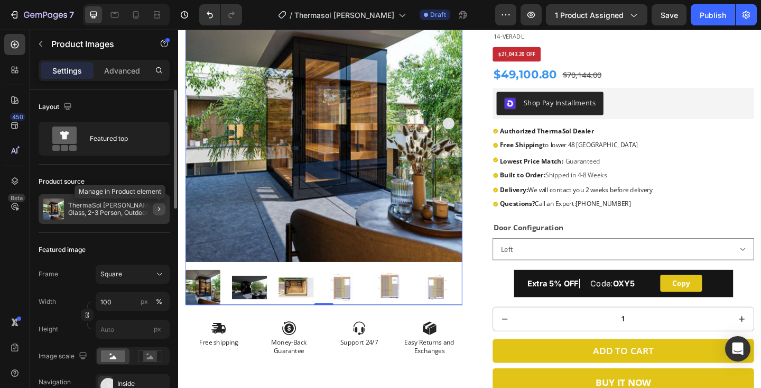
click at [158, 208] on icon "button" at bounding box center [159, 209] width 8 height 8
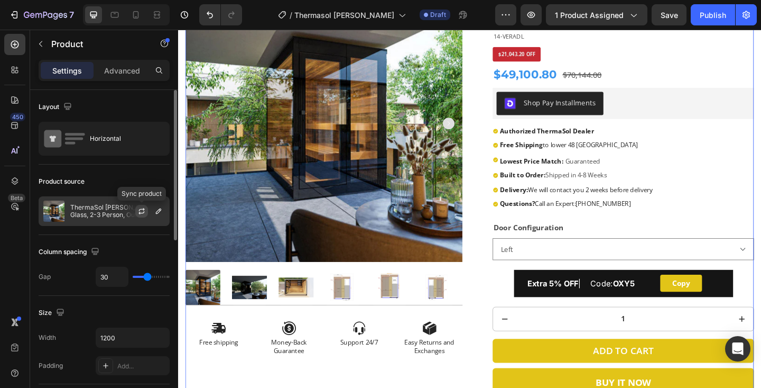
click at [142, 207] on icon "button" at bounding box center [141, 211] width 8 height 8
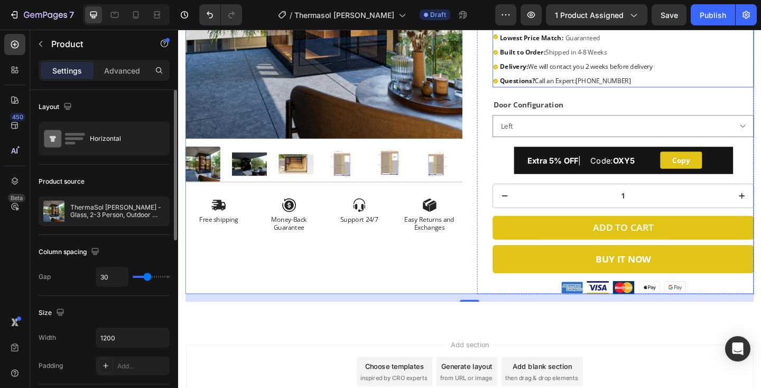
scroll to position [273, 0]
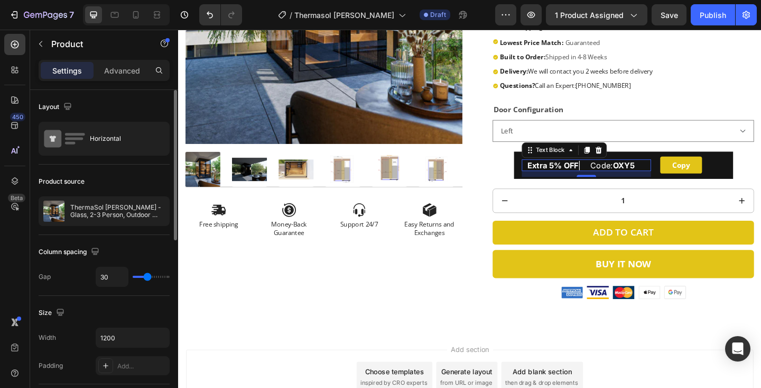
click at [648, 174] on span "Extra 5% OFF | Code: OXY5" at bounding box center [616, 177] width 117 height 11
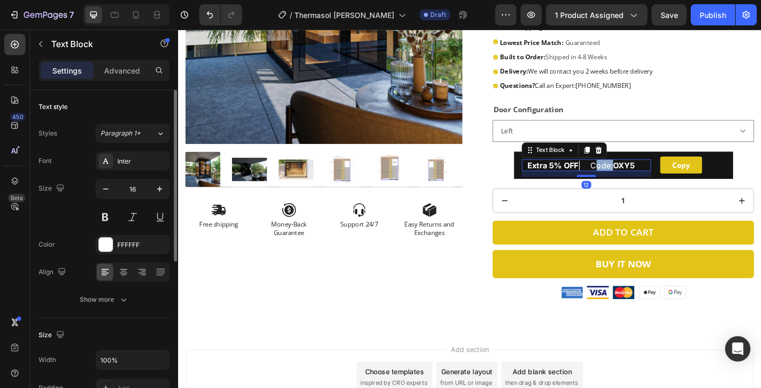
click at [648, 174] on span "Extra 5% OFF | Code: OXY5" at bounding box center [616, 177] width 117 height 11
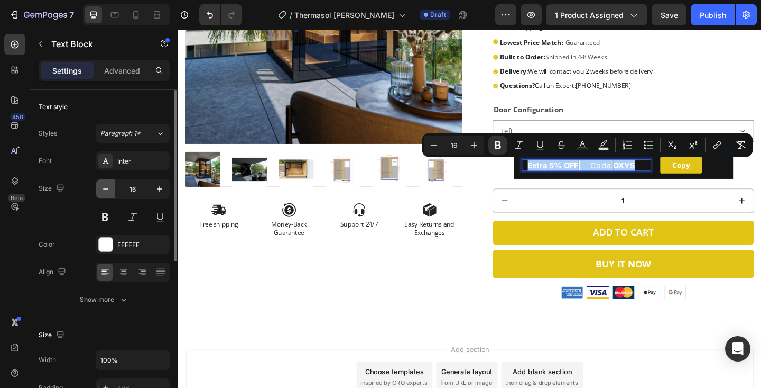
click at [109, 190] on icon "button" at bounding box center [105, 188] width 11 height 11
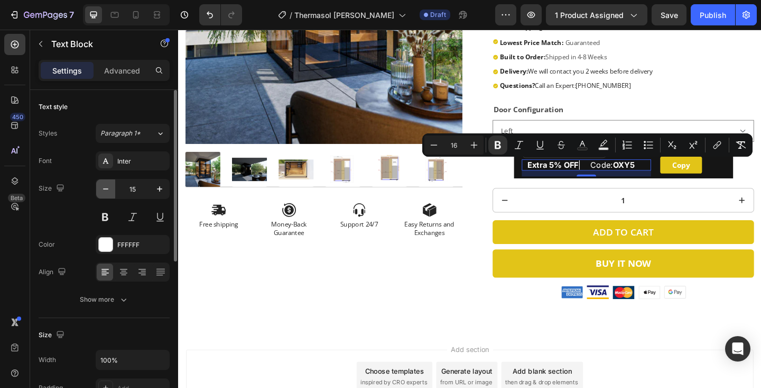
click at [109, 190] on icon "button" at bounding box center [105, 188] width 11 height 11
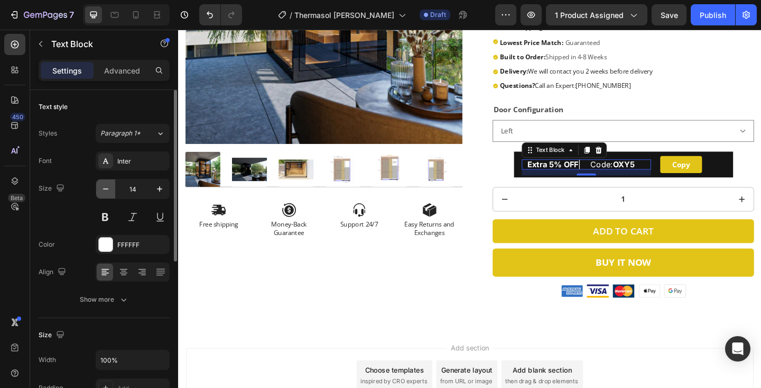
click at [109, 190] on icon "button" at bounding box center [105, 188] width 11 height 11
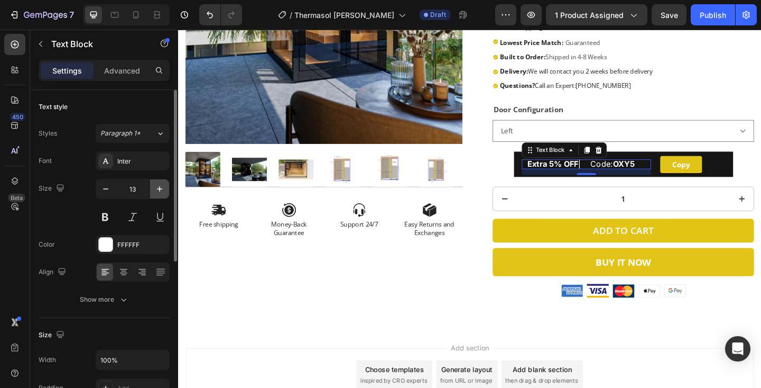
click at [164, 188] on icon "button" at bounding box center [159, 188] width 11 height 11
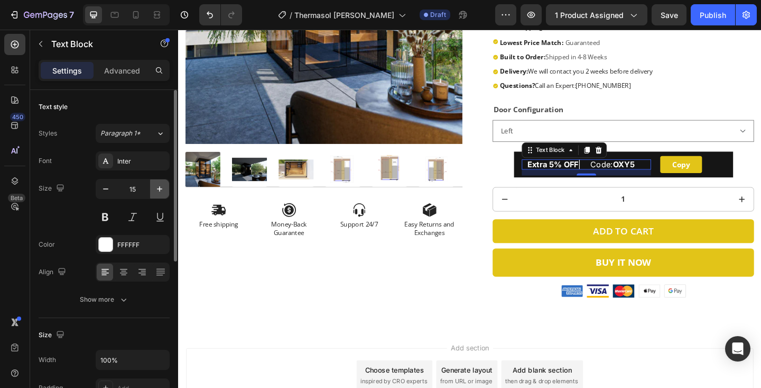
click at [164, 188] on icon "button" at bounding box center [159, 188] width 11 height 11
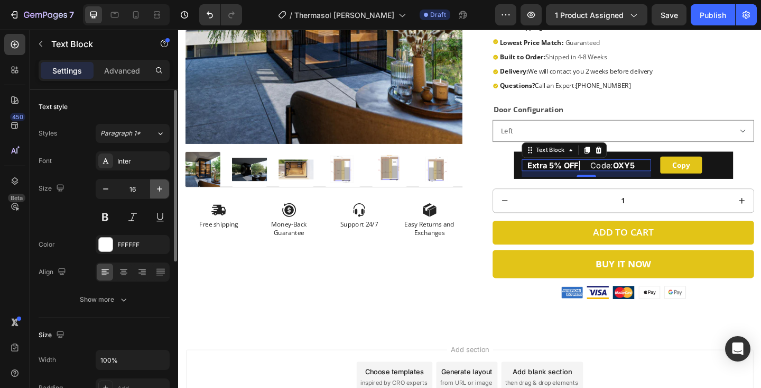
click at [164, 188] on icon "button" at bounding box center [159, 188] width 11 height 11
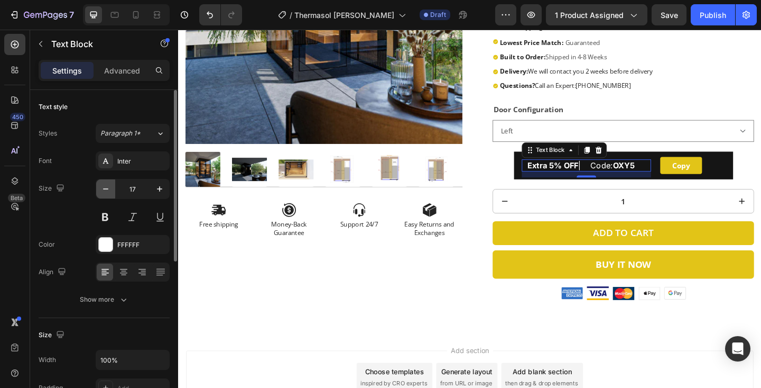
click at [108, 188] on icon "button" at bounding box center [105, 188] width 5 height 1
type input "16"
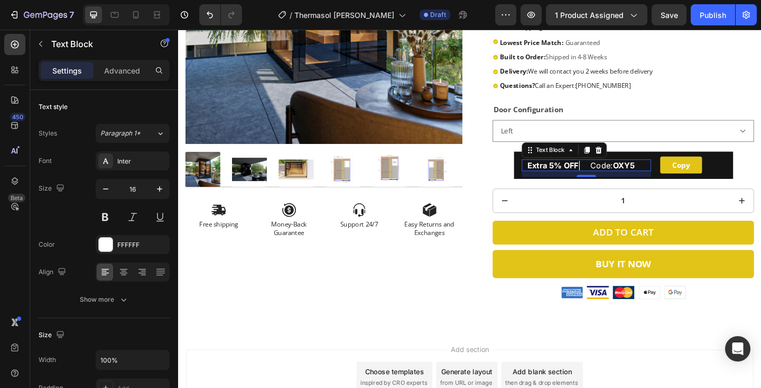
click at [593, 179] on strong "Extra 5% OFF" at bounding box center [586, 177] width 56 height 11
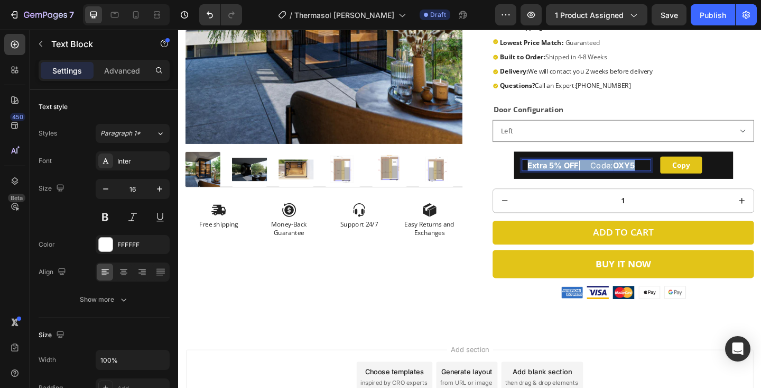
click at [593, 179] on strong "Extra 5% OFF" at bounding box center [586, 177] width 56 height 11
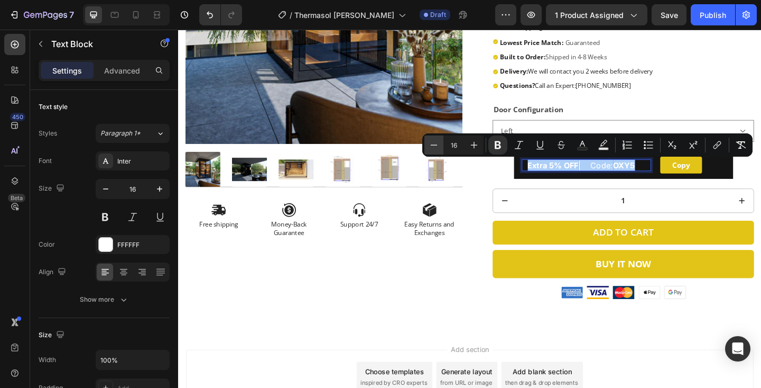
click at [436, 144] on icon "Editor contextual toolbar" at bounding box center [434, 145] width 11 height 11
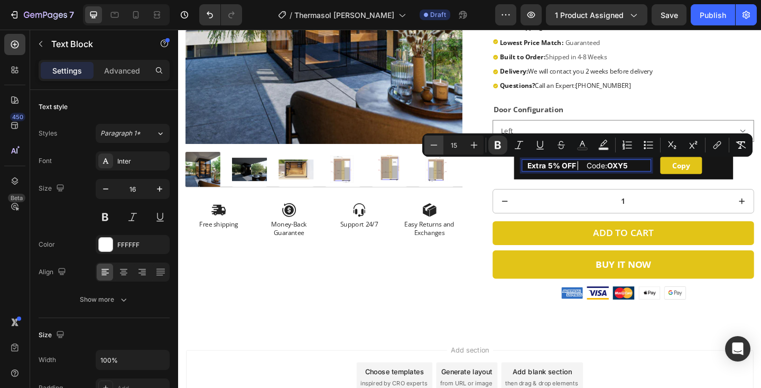
click at [436, 144] on icon "Editor contextual toolbar" at bounding box center [434, 145] width 11 height 11
type input "13"
click at [646, 179] on strong "OXY5" at bounding box center [645, 177] width 20 height 8
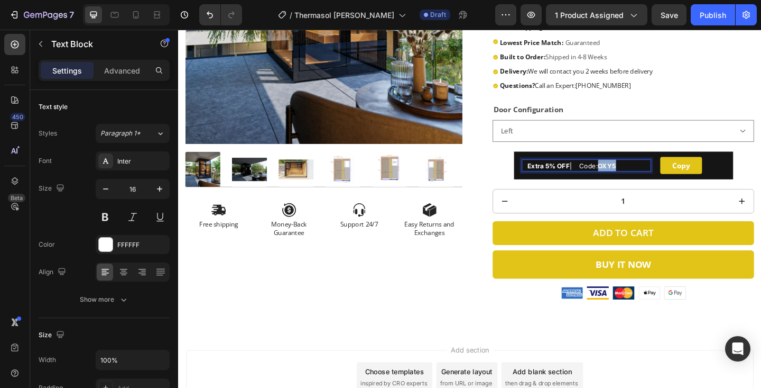
click at [646, 179] on strong "OXY5" at bounding box center [645, 177] width 20 height 8
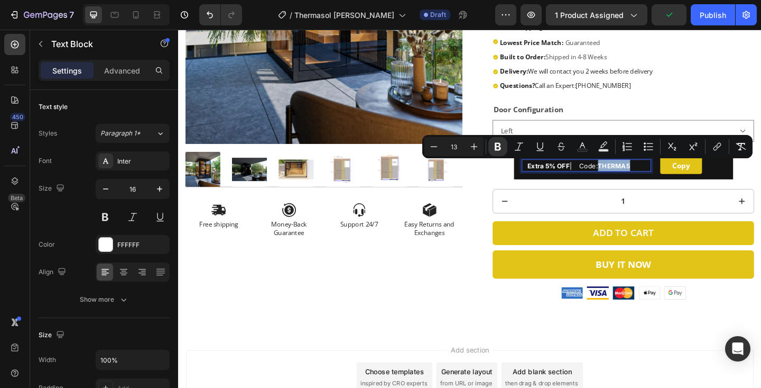
drag, startPoint x: 642, startPoint y: 178, endPoint x: 687, endPoint y: 178, distance: 44.4
click at [687, 178] on p "Extra 5% OFF | Code: THERMA5" at bounding box center [625, 177] width 135 height 13
copy strong "THERMA5"
click at [708, 183] on button "Copy" at bounding box center [725, 177] width 45 height 19
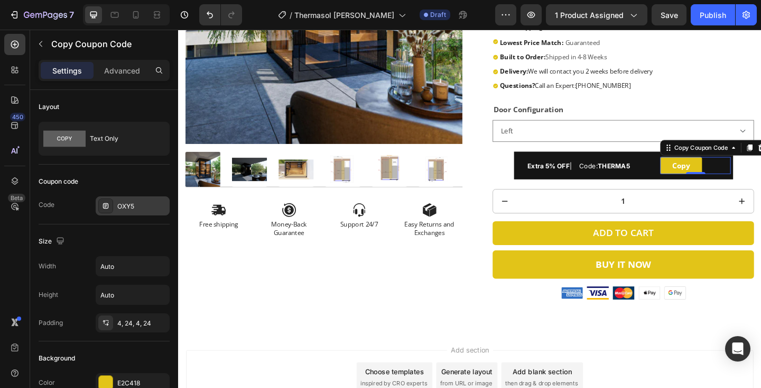
click at [128, 204] on div "OXY5" at bounding box center [142, 206] width 50 height 10
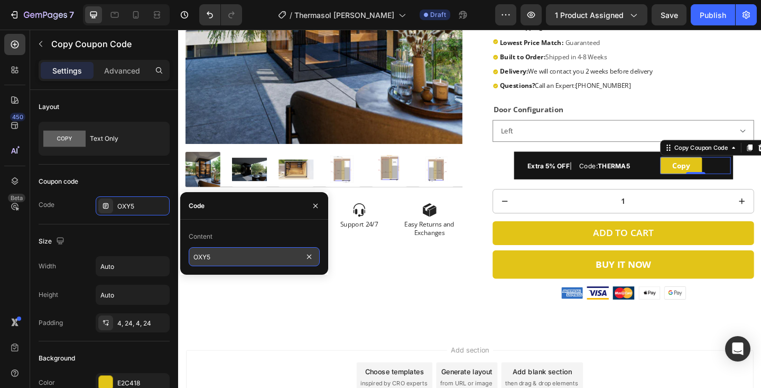
click at [232, 263] on input "OXY5" at bounding box center [254, 256] width 131 height 19
paste input "THERMA"
type input "THERMA5"
click at [316, 205] on icon "button" at bounding box center [315, 205] width 8 height 8
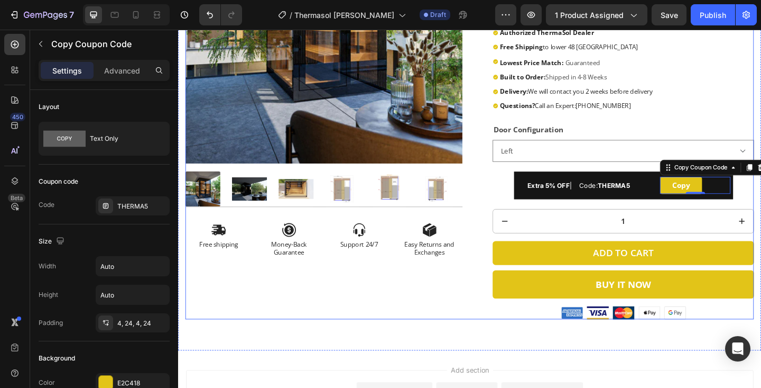
scroll to position [364, 0]
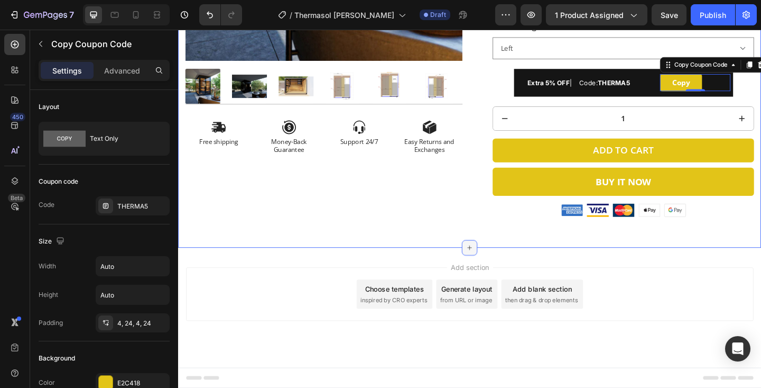
click at [491, 265] on icon at bounding box center [495, 267] width 8 height 8
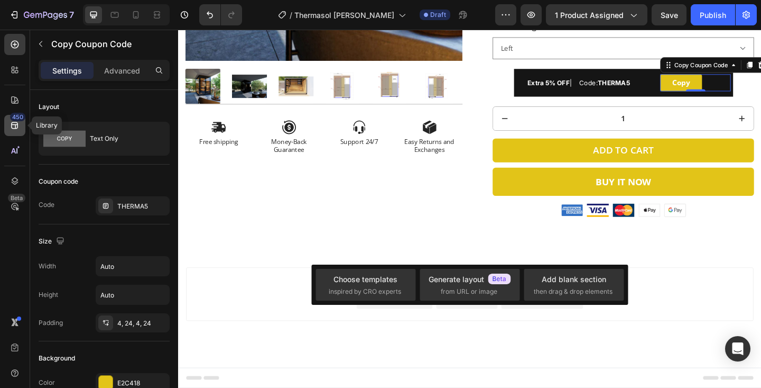
click at [10, 125] on icon at bounding box center [15, 125] width 11 height 11
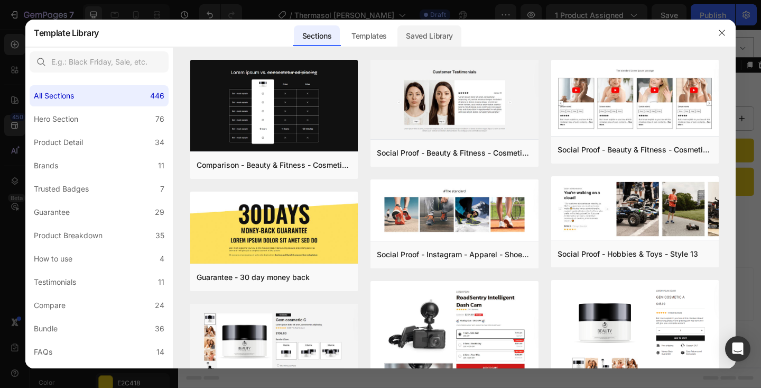
click at [434, 29] on div "Saved Library" at bounding box center [430, 35] width 64 height 21
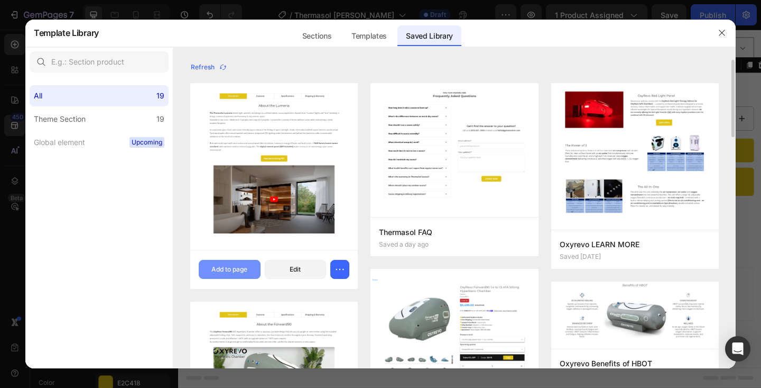
click at [235, 273] on div "Add to page" at bounding box center [230, 269] width 36 height 10
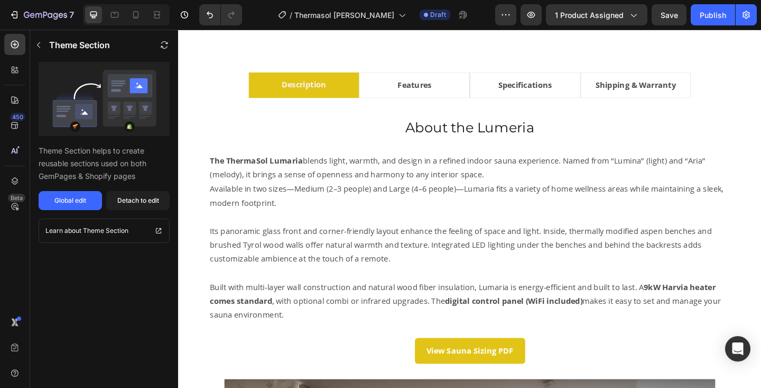
scroll to position [601, 0]
click at [136, 203] on div "Detach to edit" at bounding box center [138, 201] width 42 height 10
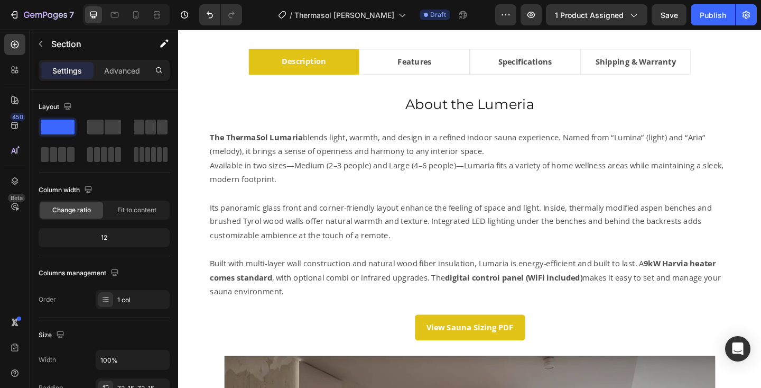
scroll to position [566, 0]
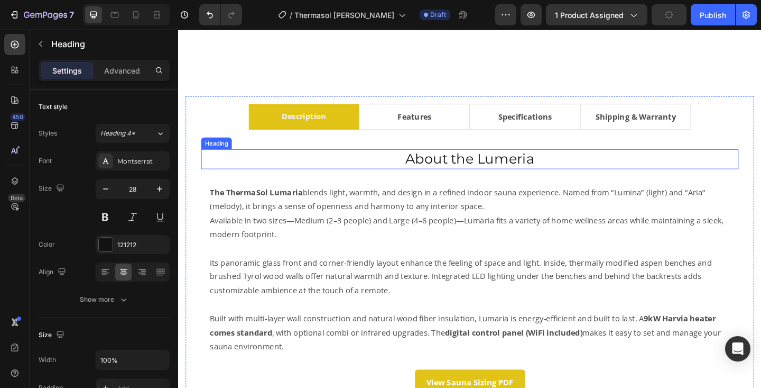
click at [527, 171] on h2 "About the Lumeria" at bounding box center [495, 170] width 585 height 21
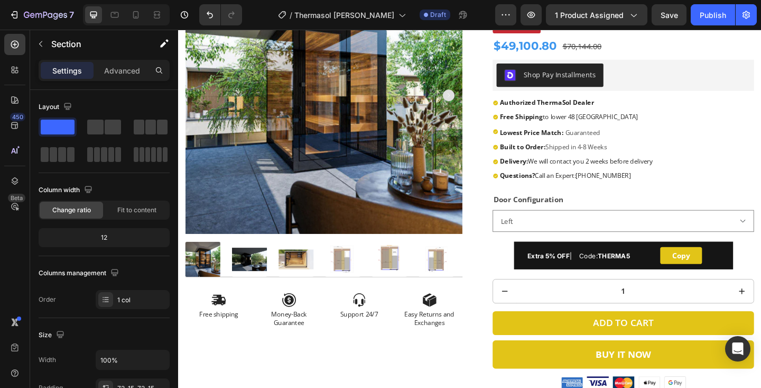
scroll to position [174, 0]
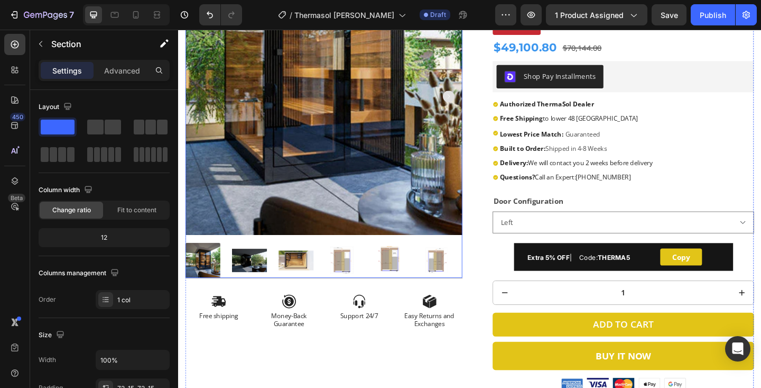
click at [339, 168] on img at bounding box center [336, 102] width 301 height 301
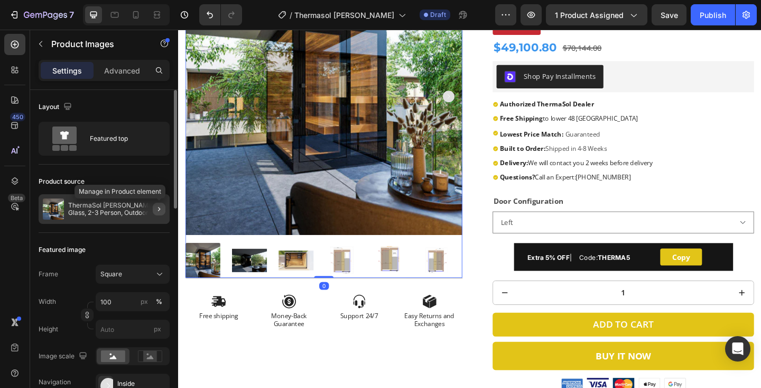
click at [158, 208] on icon "button" at bounding box center [159, 209] width 8 height 8
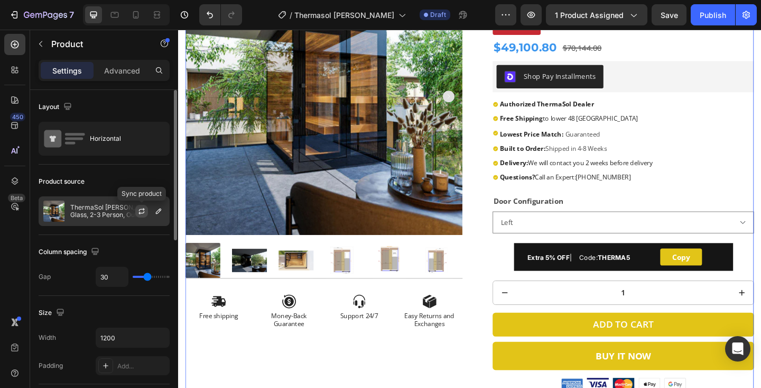
click at [141, 209] on icon "button" at bounding box center [141, 211] width 8 height 8
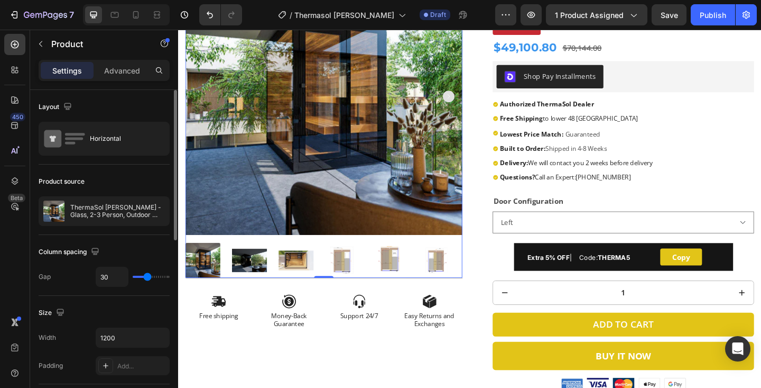
click at [459, 286] on img at bounding box center [459, 281] width 38 height 38
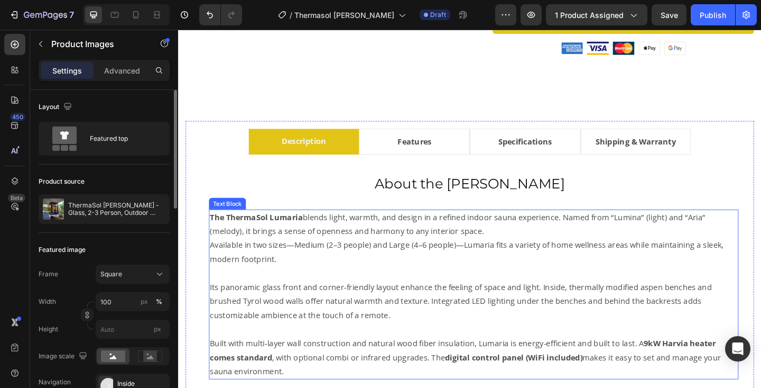
scroll to position [596, 0]
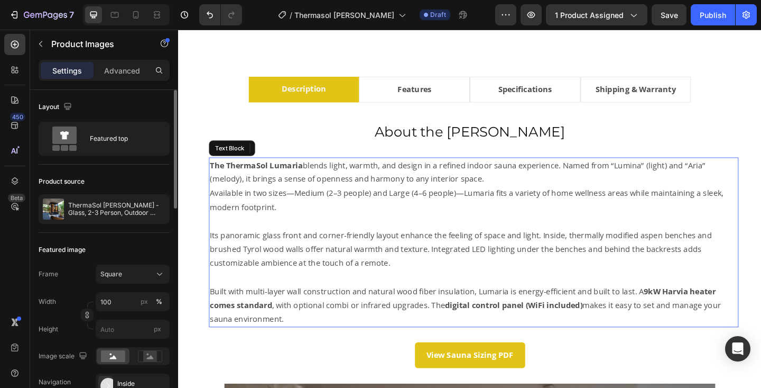
click at [307, 190] on p "The ThermaSol Lumaria blends light, warmth, and design in a refined indoor saun…" at bounding box center [500, 185] width 574 height 31
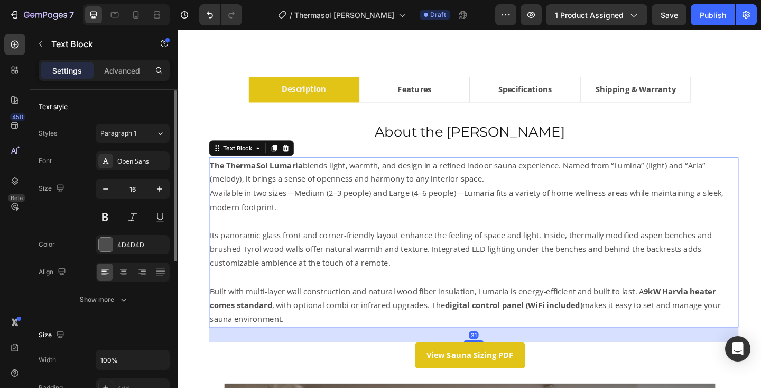
click at [323, 194] on p "The ThermaSol Lumaria blends light, warmth, and design in a refined indoor saun…" at bounding box center [500, 185] width 574 height 31
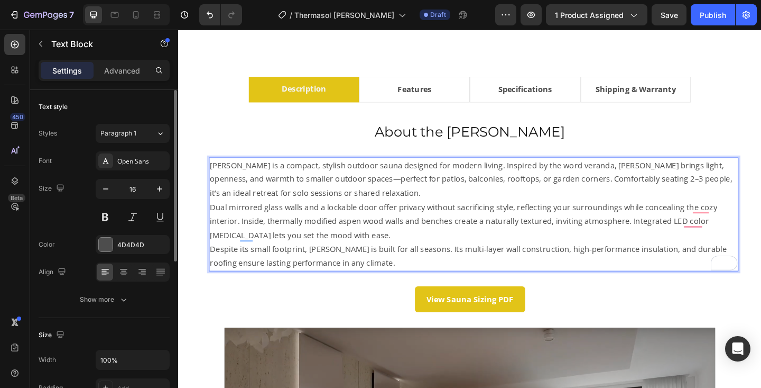
click at [213, 176] on p "Vera is a compact, stylish outdoor sauna designed for modern living. Inspired b…" at bounding box center [500, 192] width 574 height 45
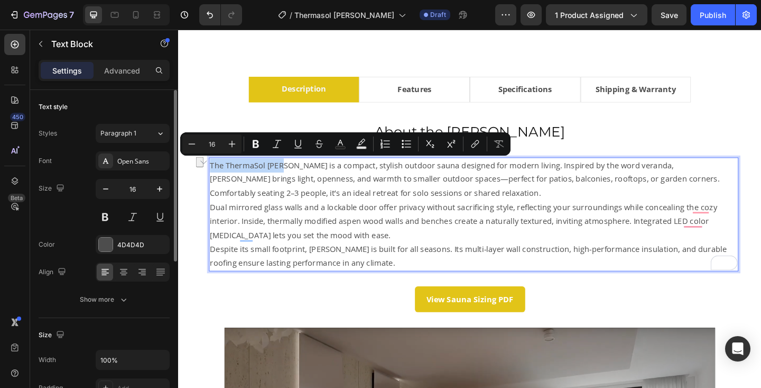
drag, startPoint x: 213, startPoint y: 179, endPoint x: 292, endPoint y: 181, distance: 79.9
click at [292, 181] on p "The ThermaSol Vera is a compact, stylish outdoor sauna designed for modern livi…" at bounding box center [500, 192] width 574 height 45
drag, startPoint x: 259, startPoint y: 148, endPoint x: 130, endPoint y: 157, distance: 129.4
click at [259, 148] on icon "Editor contextual toolbar" at bounding box center [256, 144] width 11 height 11
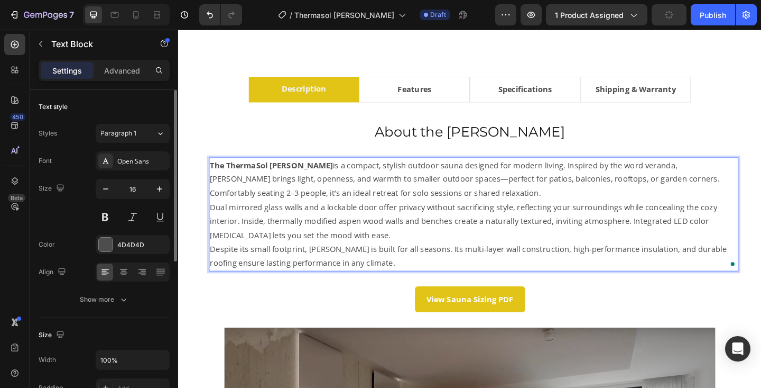
click at [369, 219] on p "Dual mirrored glass walls and a lockable door offer privacy without sacrificing…" at bounding box center [500, 237] width 574 height 45
click at [397, 206] on p "The ThermaSol Vera is a compact, stylish outdoor sauna designed for modern livi…" at bounding box center [500, 192] width 574 height 45
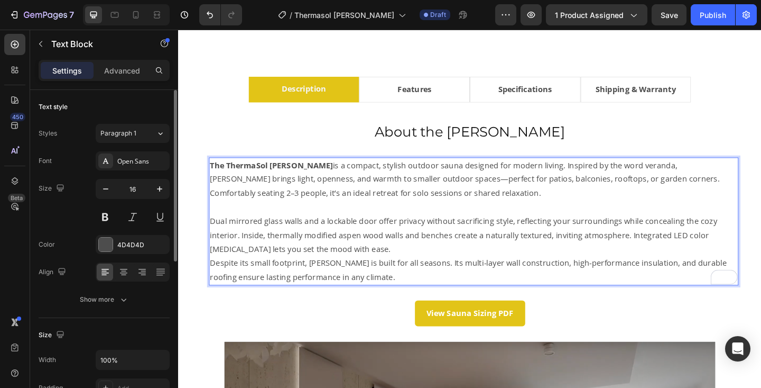
click at [387, 272] on p "Dual mirrored glass walls and a lockable door offer privacy without sacrificing…" at bounding box center [500, 253] width 574 height 45
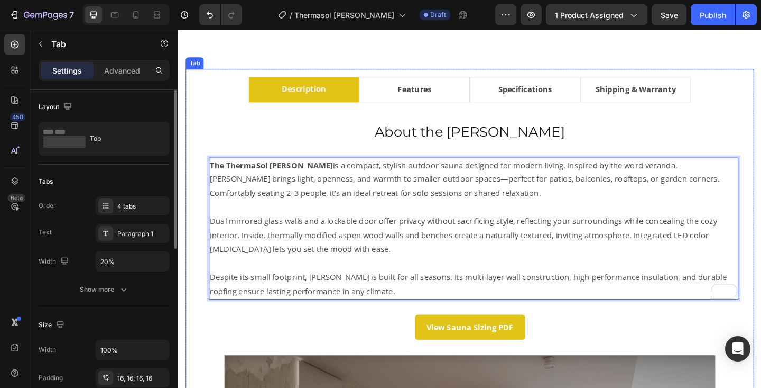
click at [472, 105] on li "Features" at bounding box center [435, 95] width 121 height 28
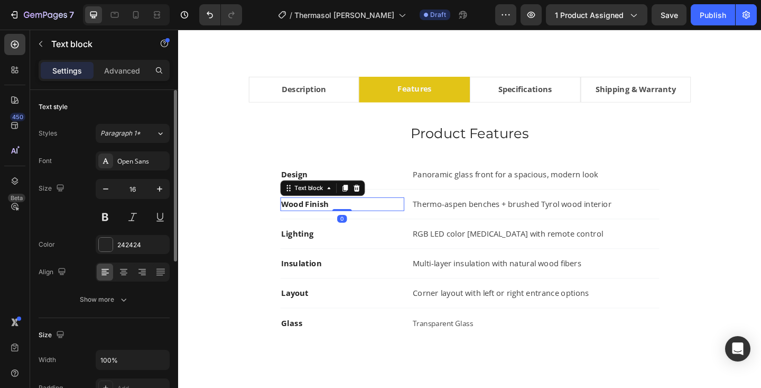
click at [308, 219] on strong "Wood Finish" at bounding box center [316, 220] width 52 height 12
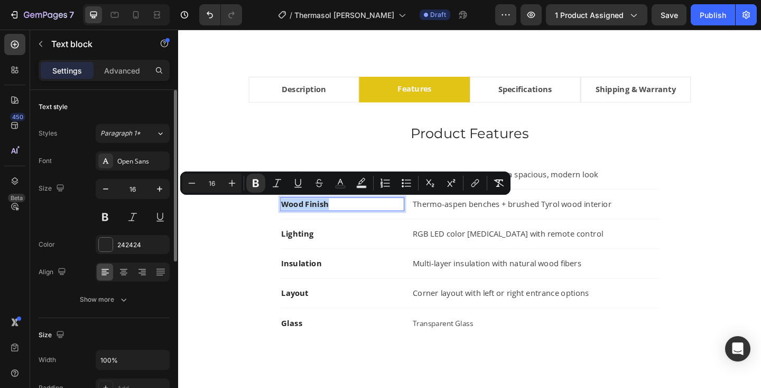
click at [308, 219] on strong "Wood Finish" at bounding box center [316, 220] width 52 height 12
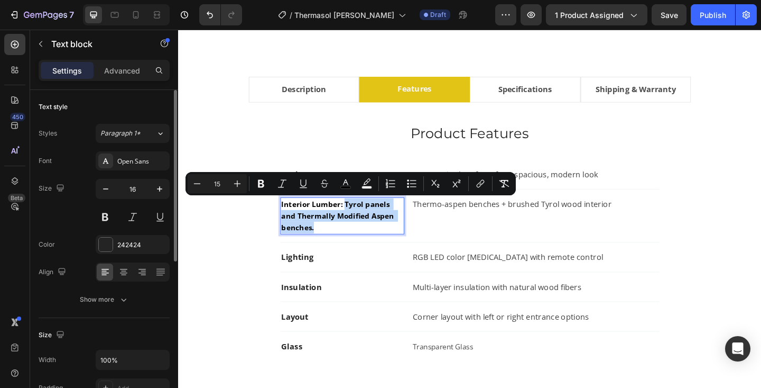
drag, startPoint x: 359, startPoint y: 221, endPoint x: 383, endPoint y: 252, distance: 40.0
click at [383, 252] on div "Interior Lumber: Tyrol panels and Thermally Modified Aspen benches." at bounding box center [356, 232] width 135 height 40
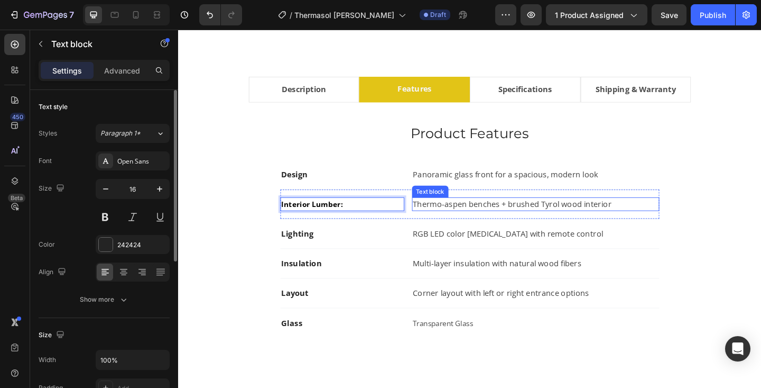
click at [462, 217] on p "Thermo-aspen benches + brushed Tyrol wood interior" at bounding box center [567, 219] width 267 height 13
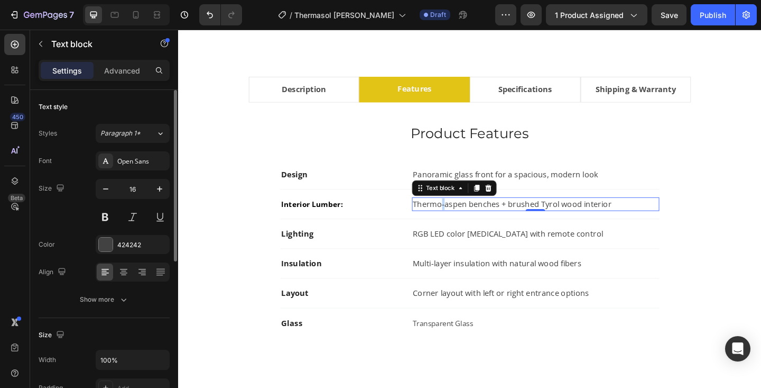
click at [462, 217] on p "Thermo-aspen benches + brushed Tyrol wood interior" at bounding box center [567, 219] width 267 height 13
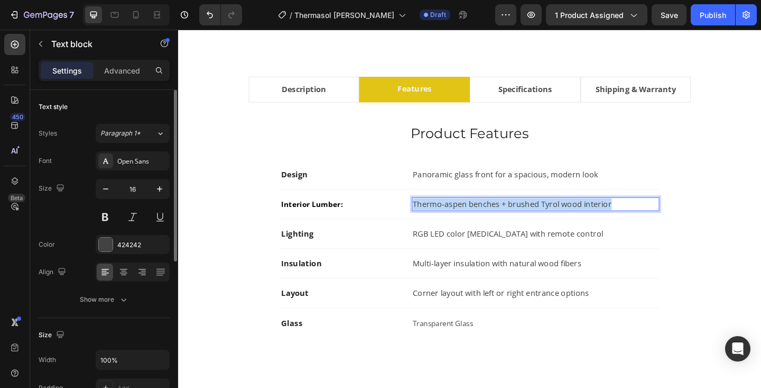
click at [462, 217] on p "Thermo-aspen benches + brushed Tyrol wood interior" at bounding box center [567, 219] width 267 height 13
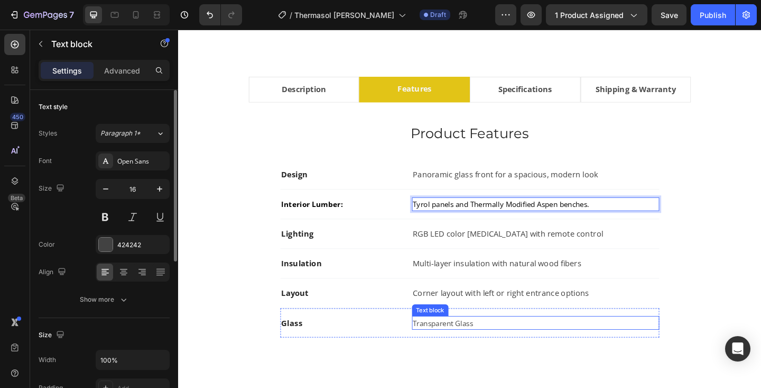
click at [454, 351] on span "Transparent Glass" at bounding box center [467, 348] width 66 height 11
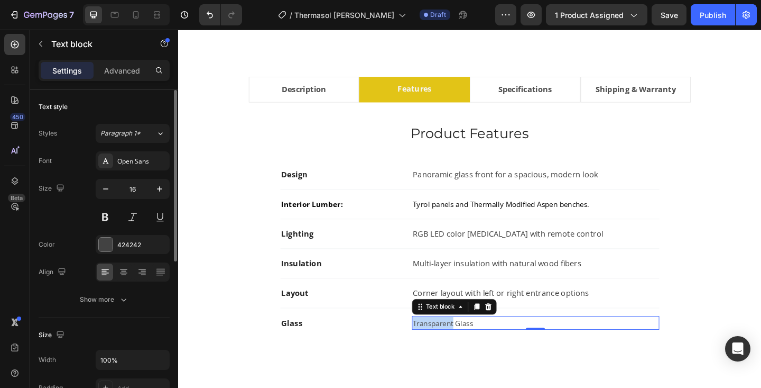
click at [454, 351] on span "Transparent Glass" at bounding box center [467, 348] width 66 height 11
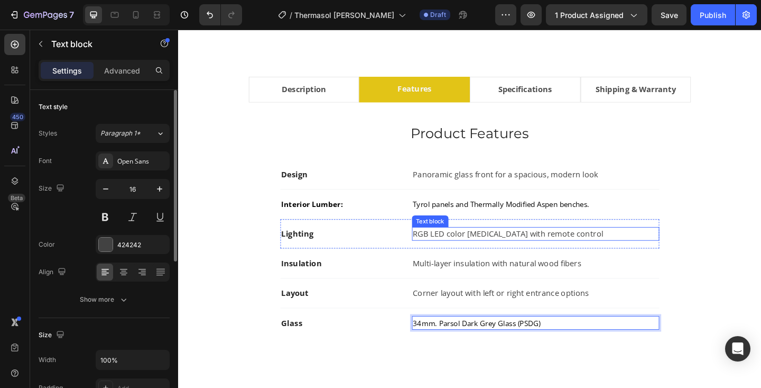
click at [470, 253] on p "RGB LED color [MEDICAL_DATA] with remote control" at bounding box center [567, 251] width 267 height 13
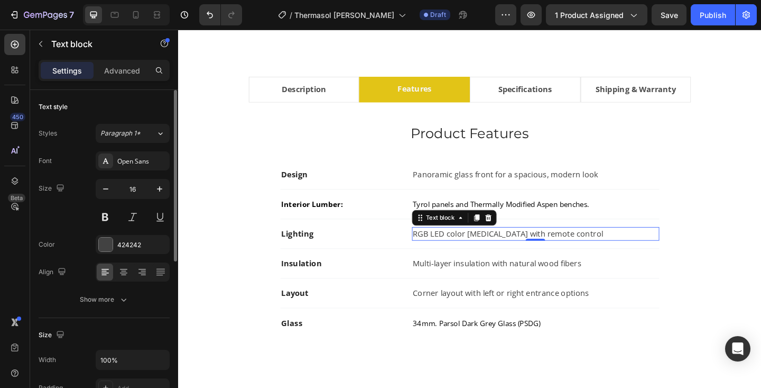
click at [470, 253] on p "RGB LED color [MEDICAL_DATA] with remote control" at bounding box center [567, 251] width 267 height 13
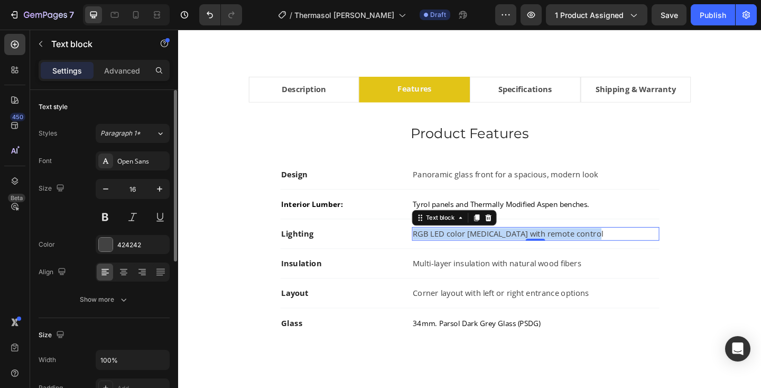
click at [470, 253] on p "RGB LED color [MEDICAL_DATA] with remote control" at bounding box center [567, 251] width 267 height 13
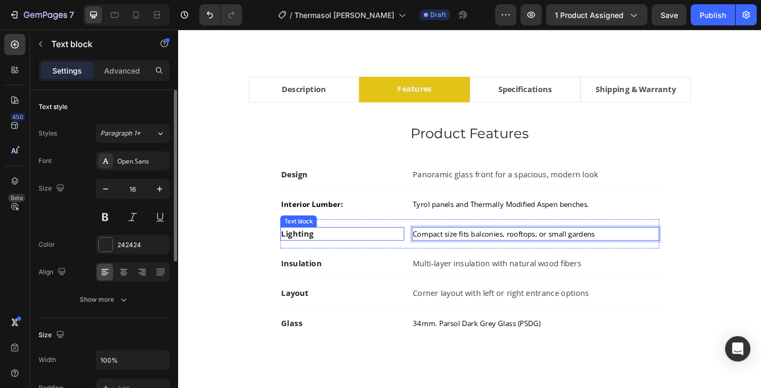
click at [309, 252] on strong "Lighting" at bounding box center [307, 252] width 35 height 12
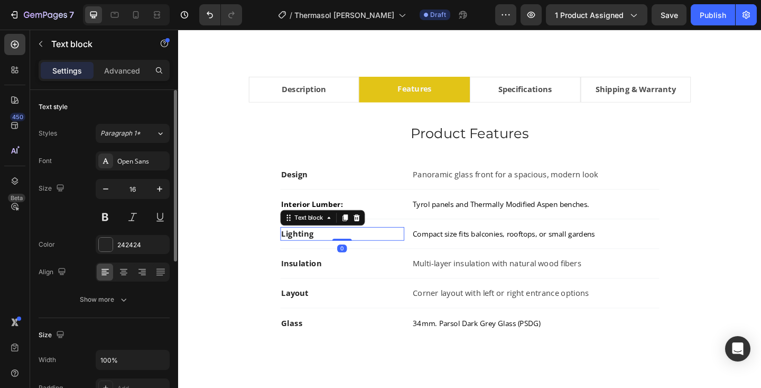
click at [309, 252] on strong "Lighting" at bounding box center [307, 252] width 35 height 12
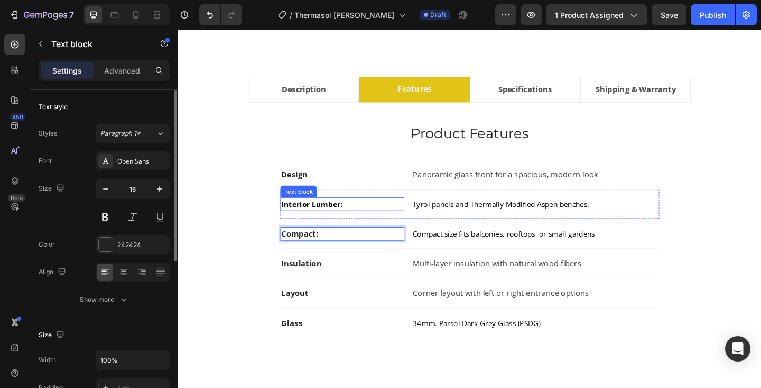
click at [305, 221] on span "Interior Lumber:" at bounding box center [323, 219] width 67 height 11
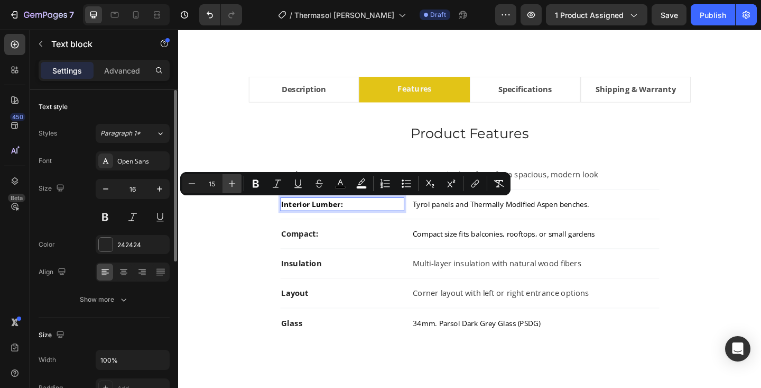
click at [236, 185] on icon "Editor contextual toolbar" at bounding box center [232, 183] width 11 height 11
type input "16"
click at [377, 248] on p "Compact:" at bounding box center [356, 251] width 133 height 13
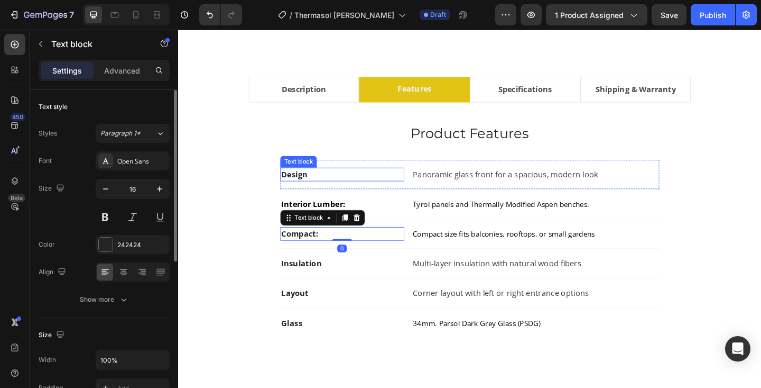
click at [308, 186] on strong "Design" at bounding box center [304, 187] width 29 height 12
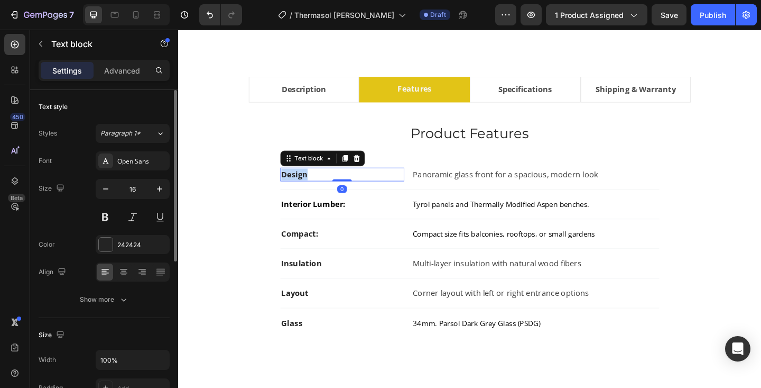
click at [308, 186] on strong "Design" at bounding box center [304, 187] width 29 height 12
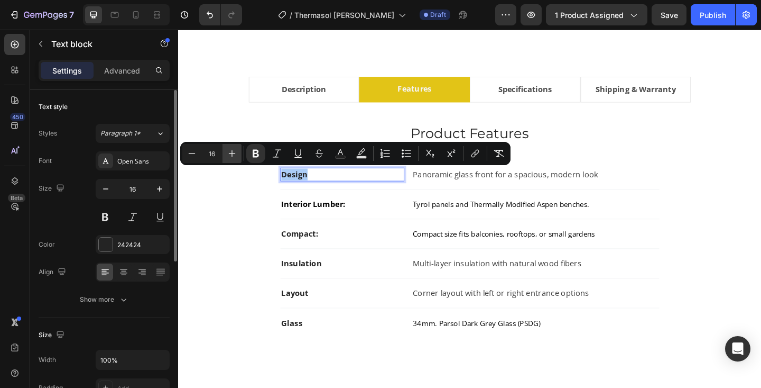
click at [236, 153] on icon "Editor contextual toolbar" at bounding box center [232, 153] width 11 height 11
type input "17"
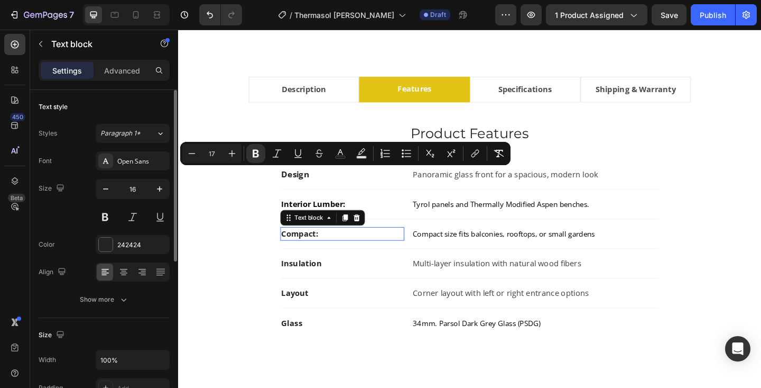
click at [319, 250] on strong "Compact:" at bounding box center [310, 252] width 40 height 12
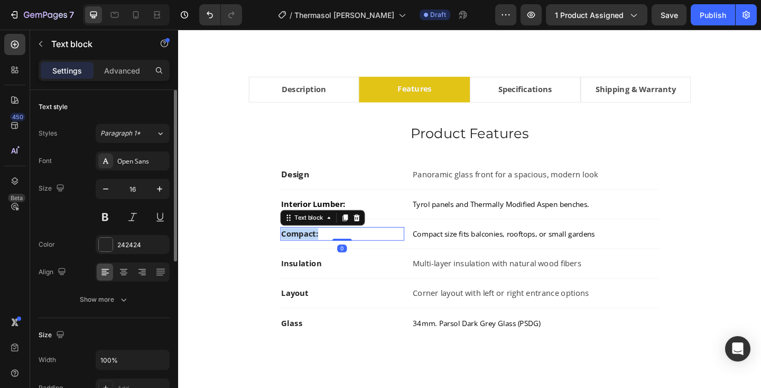
click at [319, 250] on strong "Compact:" at bounding box center [310, 252] width 40 height 12
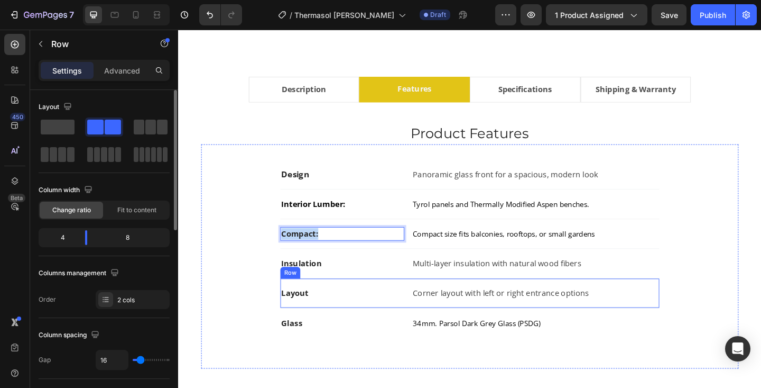
click at [382, 306] on div "Layout Text block Corner layout with left or right entrance options Text block …" at bounding box center [495, 316] width 412 height 32
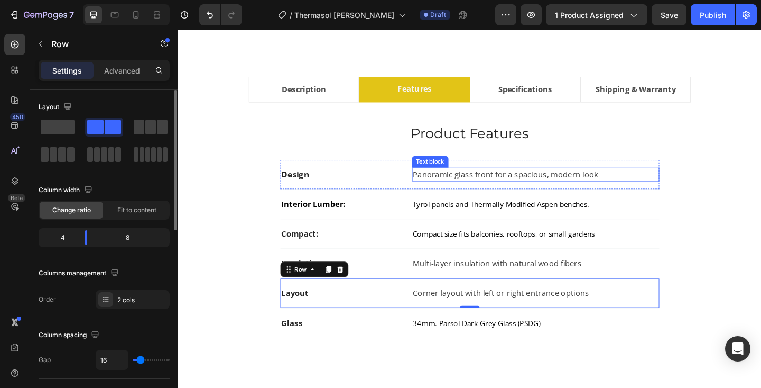
click at [455, 187] on p "Panoramic glass front for a spacious, modern look" at bounding box center [567, 187] width 267 height 13
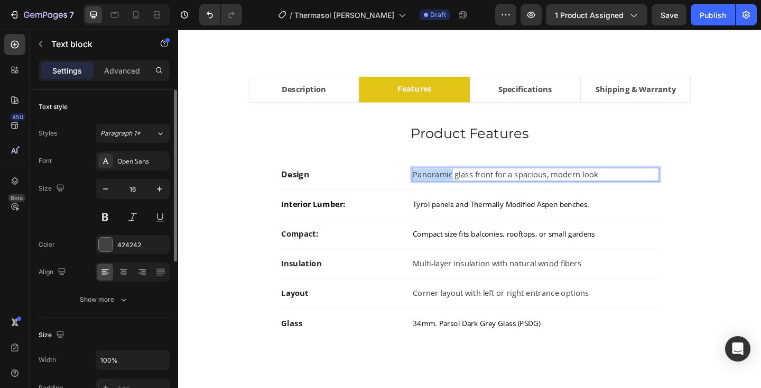
click at [455, 187] on p "Panoramic glass front for a spacious, modern look" at bounding box center [567, 187] width 267 height 13
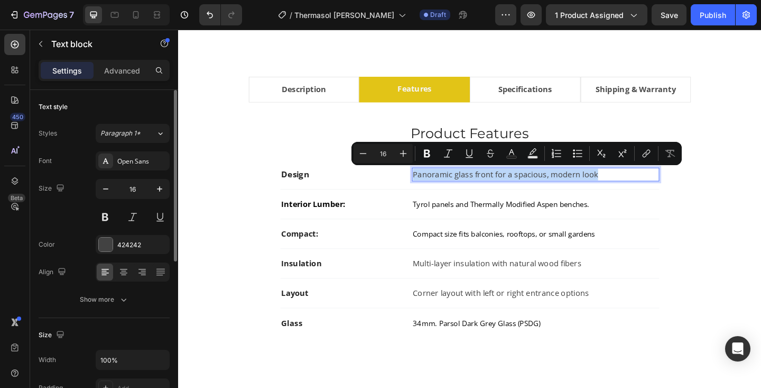
type input "15"
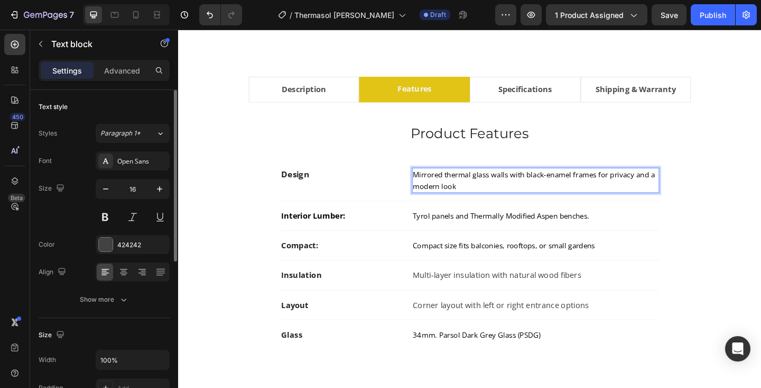
click at [448, 188] on span "Mirrored thermal glass walls with black-enamel frames for privacy and a modern …" at bounding box center [566, 193] width 265 height 23
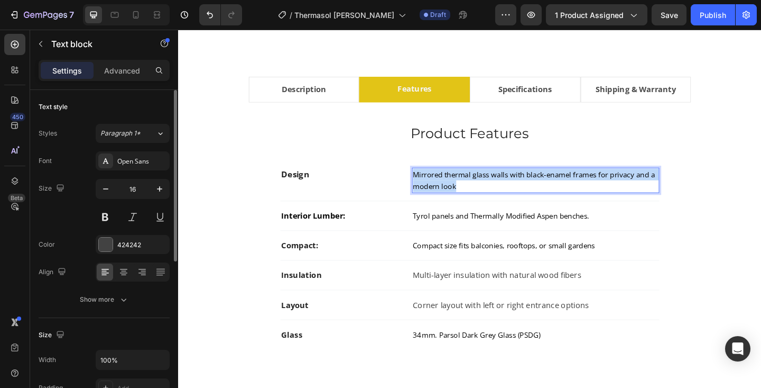
click at [448, 188] on span "Mirrored thermal glass walls with black-enamel frames for privacy and a modern …" at bounding box center [566, 193] width 265 height 23
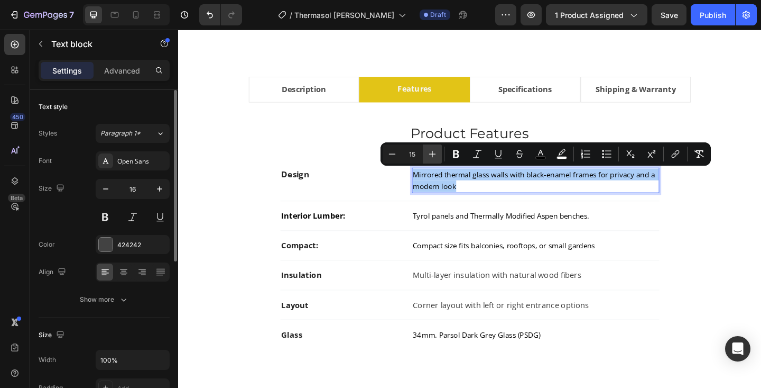
click at [433, 157] on icon "Editor contextual toolbar" at bounding box center [432, 154] width 11 height 11
type input "16"
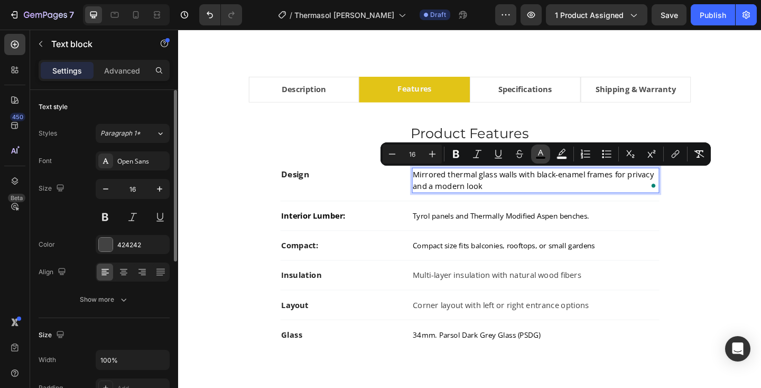
click at [541, 149] on icon "Editor contextual toolbar" at bounding box center [541, 154] width 11 height 11
type input "000000"
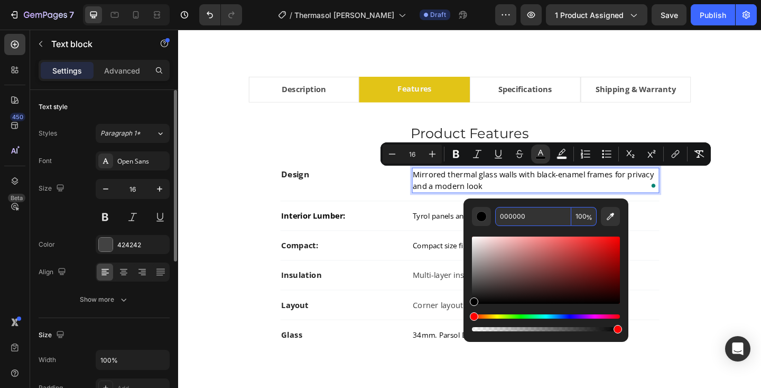
click at [521, 218] on input "000000" at bounding box center [533, 216] width 76 height 19
type input "424242"
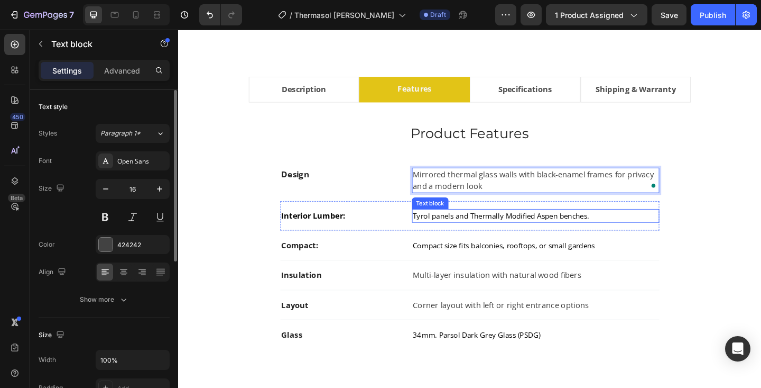
click at [504, 235] on span "Tyrol panels and Thermally Modified Aspen benches." at bounding box center [530, 232] width 192 height 11
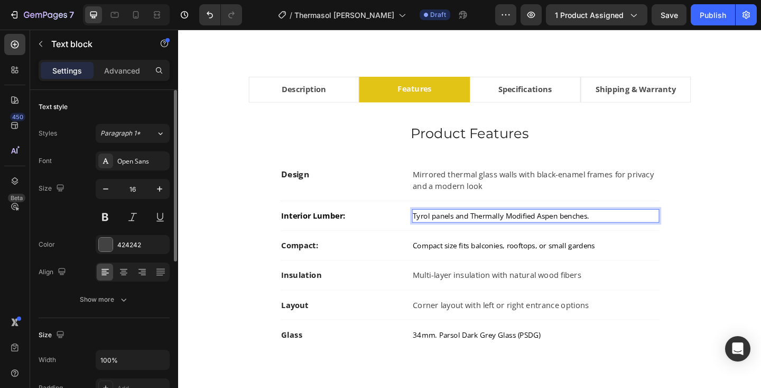
click at [504, 235] on span "Tyrol panels and Thermally Modified Aspen benches." at bounding box center [530, 232] width 192 height 11
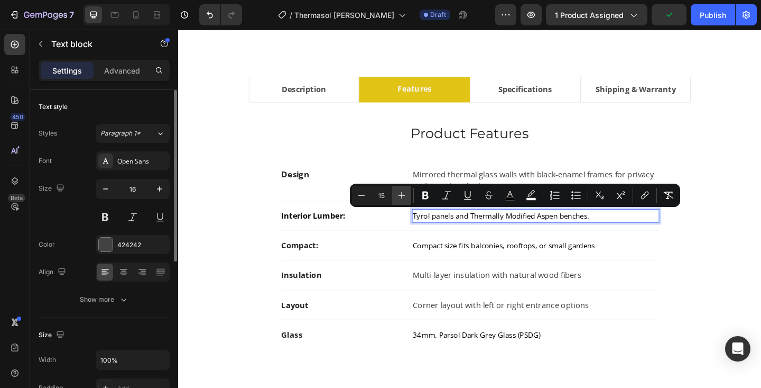
click at [397, 197] on icon "Editor contextual toolbar" at bounding box center [402, 195] width 11 height 11
type input "16"
click at [506, 197] on icon "Editor contextual toolbar" at bounding box center [510, 195] width 11 height 11
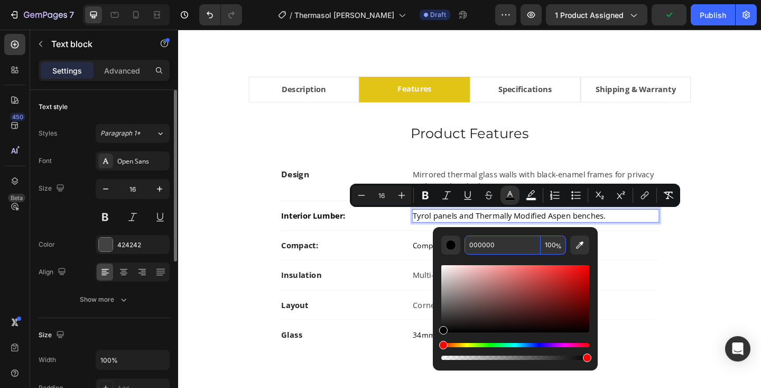
click at [493, 240] on input "000000" at bounding box center [503, 244] width 76 height 19
type input "424242"
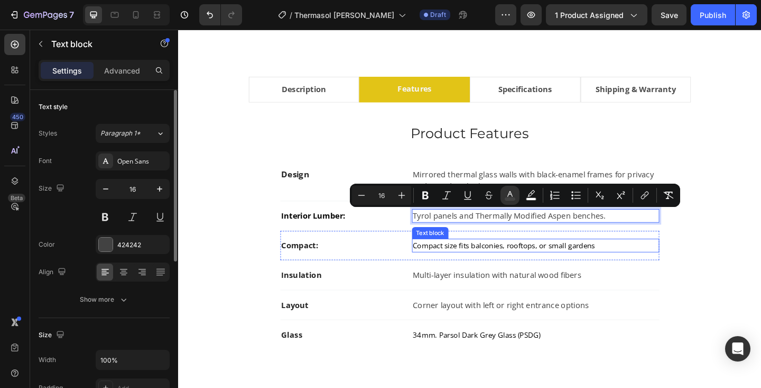
click at [498, 267] on span "Compact size fits balconies, rooftops, or small gardens" at bounding box center [533, 264] width 198 height 11
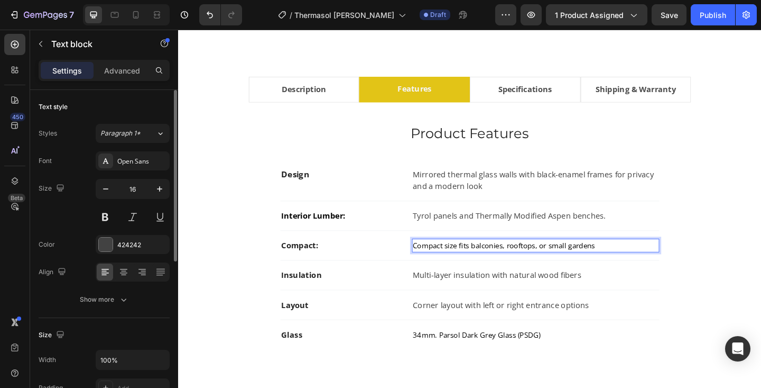
click at [498, 267] on span "Compact size fits balconies, rooftops, or small gardens" at bounding box center [533, 264] width 198 height 11
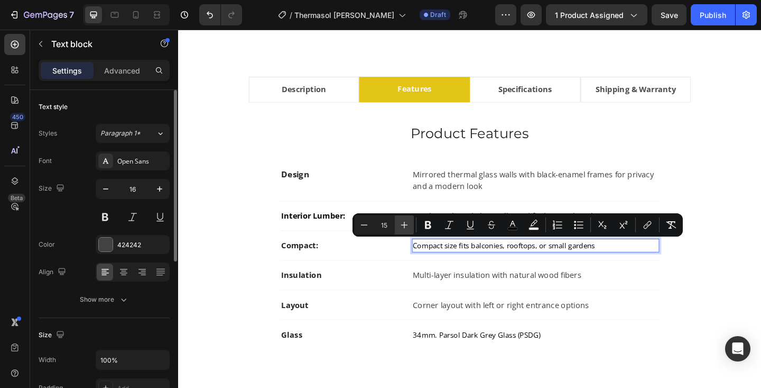
click at [410, 226] on button "Plus" at bounding box center [404, 224] width 19 height 19
type input "16"
click at [511, 227] on rect "Editor contextual toolbar" at bounding box center [513, 228] width 10 height 3
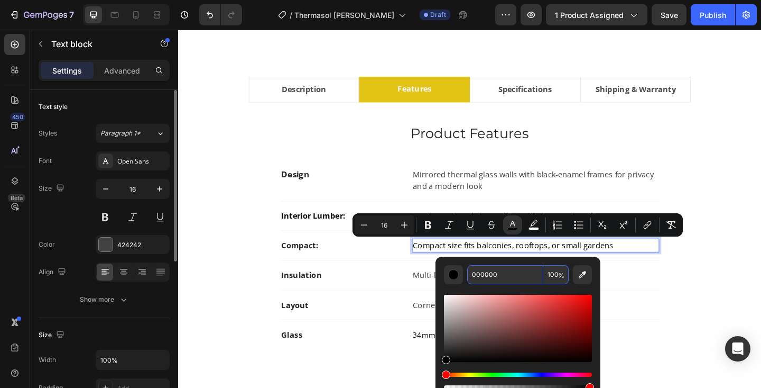
click at [497, 277] on input "000000" at bounding box center [505, 274] width 76 height 19
type input "424242"
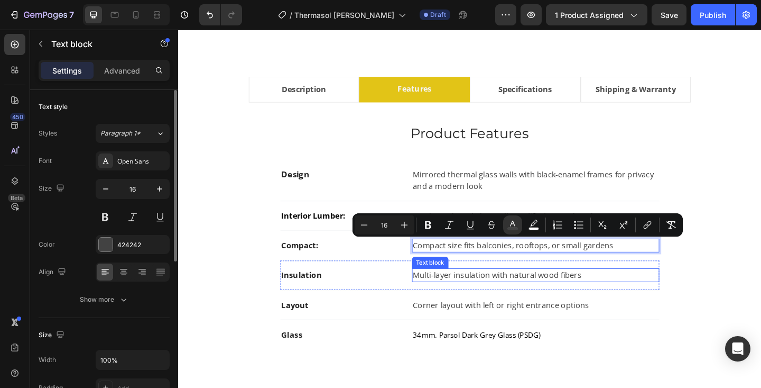
click at [515, 295] on p "Multi-layer insulation with natural wood fibers" at bounding box center [567, 296] width 267 height 13
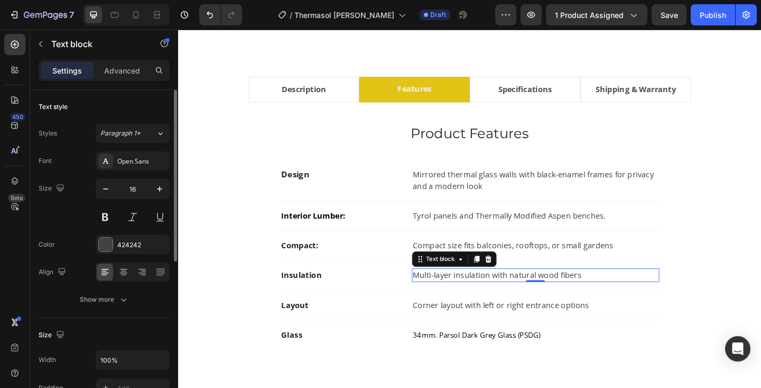
click at [515, 295] on p "Multi-layer insulation with natural wood fibers" at bounding box center [567, 296] width 267 height 13
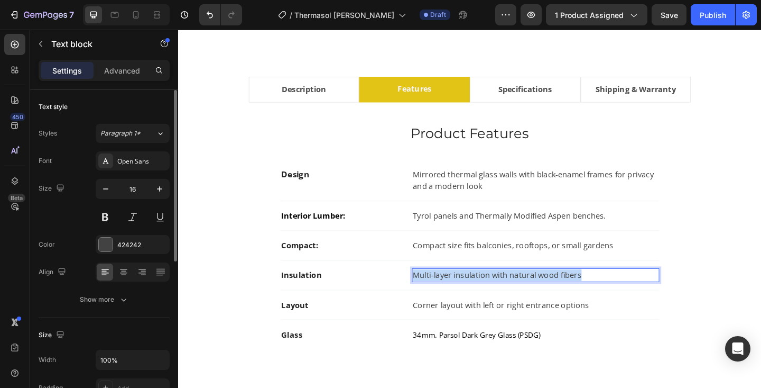
click at [515, 295] on p "Multi-layer insulation with natural wood fibers" at bounding box center [567, 296] width 267 height 13
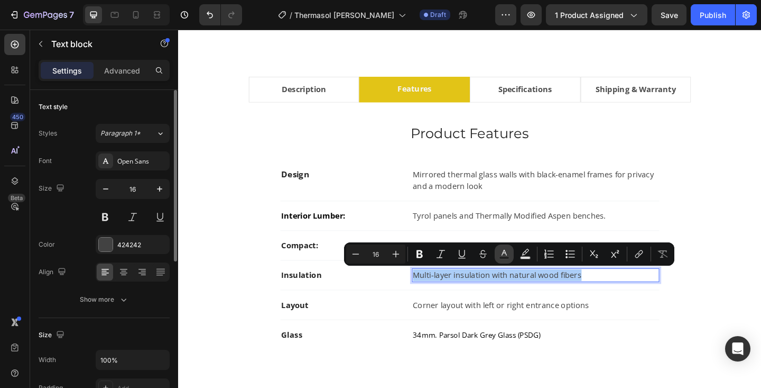
click at [508, 253] on icon "Editor contextual toolbar" at bounding box center [504, 254] width 11 height 11
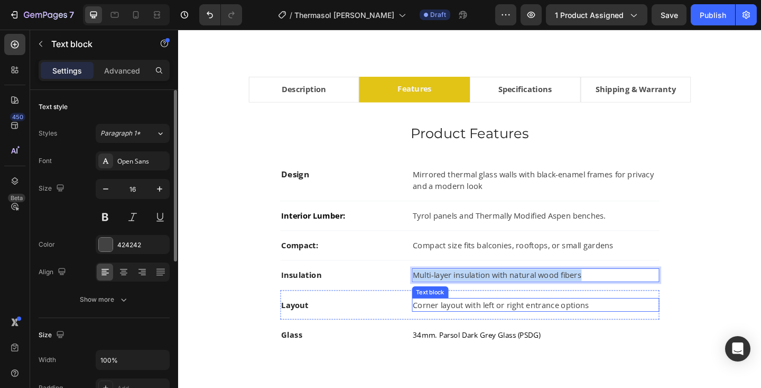
click at [508, 329] on p "Corner layout with left or right entrance options" at bounding box center [567, 329] width 267 height 13
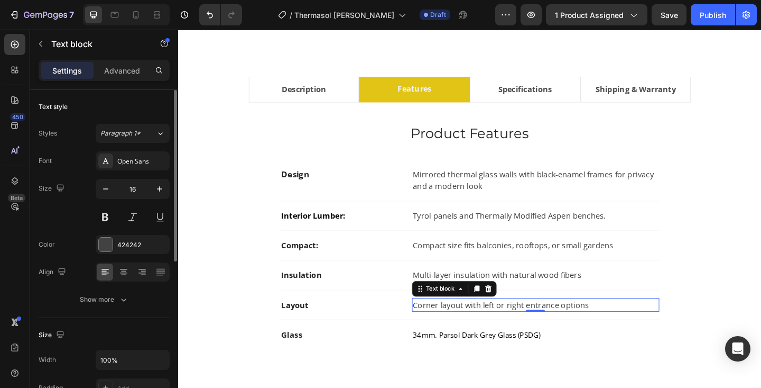
click at [508, 329] on p "Corner layout with left or right entrance options" at bounding box center [567, 329] width 267 height 13
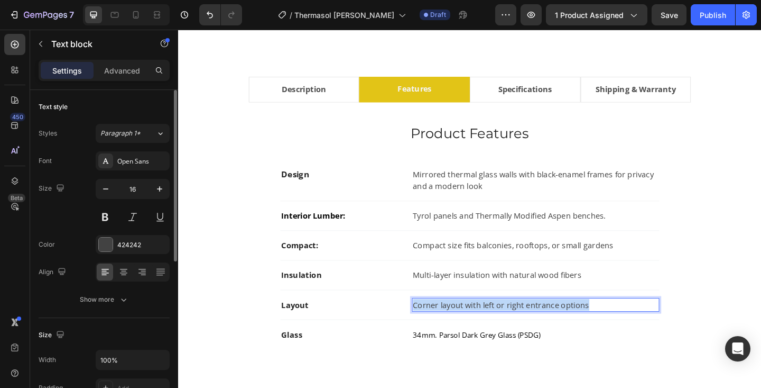
click at [508, 329] on p "Corner layout with left or right entrance options" at bounding box center [567, 329] width 267 height 13
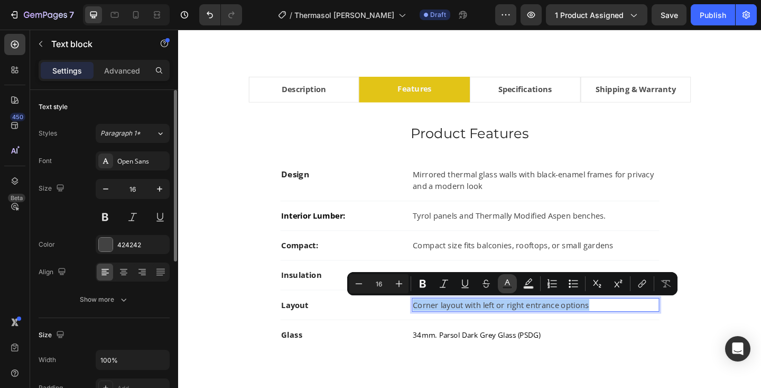
click at [506, 284] on icon "Editor contextual toolbar" at bounding box center [507, 282] width 5 height 6
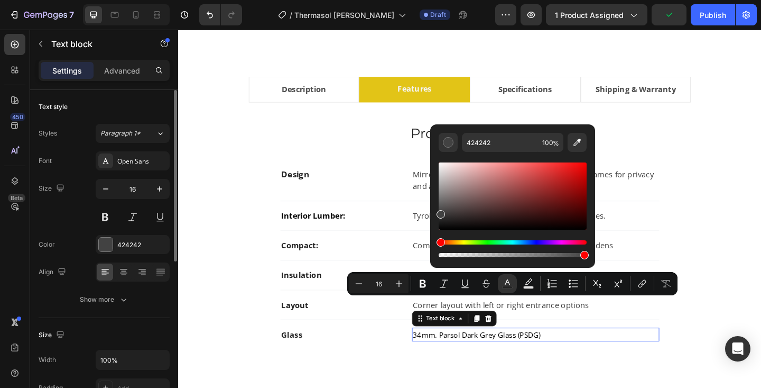
click at [508, 362] on span "34mm. Parsol Dark Grey Glass (PSDG)" at bounding box center [503, 361] width 139 height 11
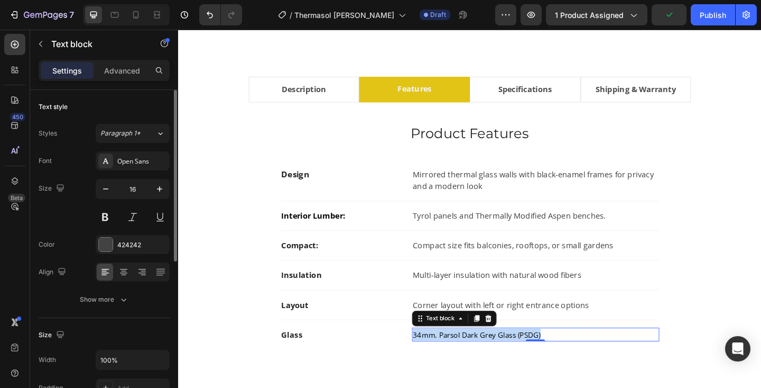
click at [508, 362] on span "34mm. Parsol Dark Grey Glass (PSDG)" at bounding box center [503, 361] width 139 height 11
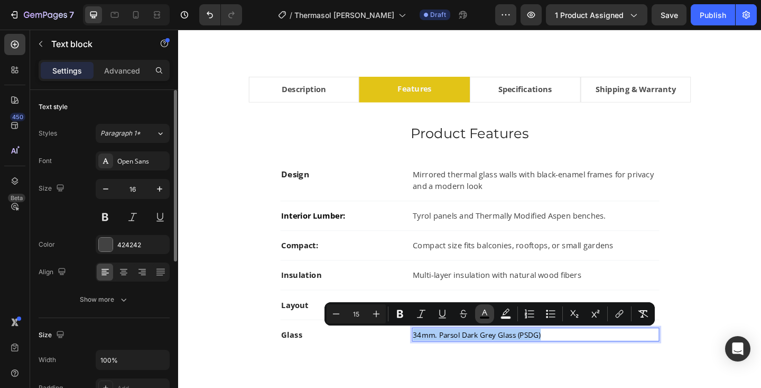
click at [486, 313] on icon "Editor contextual toolbar" at bounding box center [484, 312] width 5 height 6
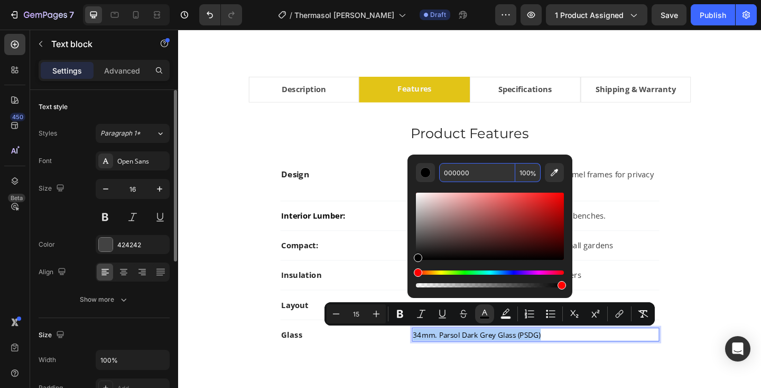
click at [469, 173] on input "000000" at bounding box center [477, 172] width 76 height 19
type input "424242"
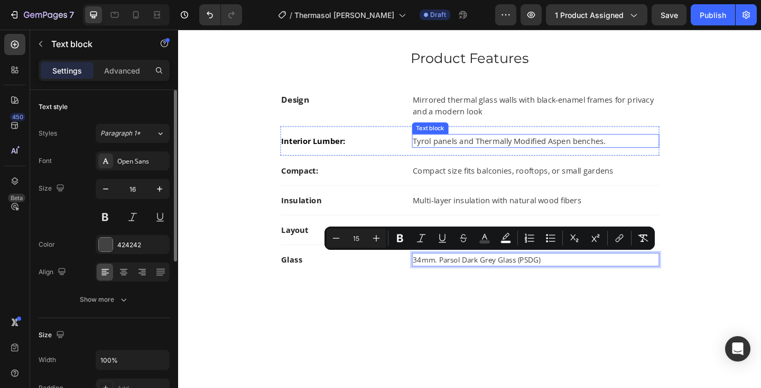
scroll to position [680, 0]
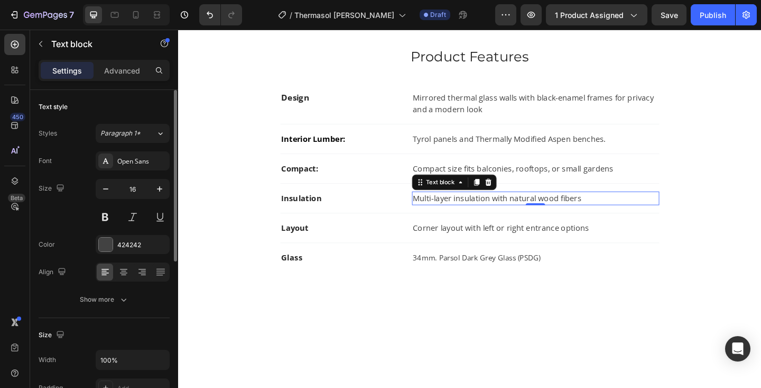
click at [490, 214] on p "Multi-layer insulation with natural wood fibers" at bounding box center [567, 213] width 267 height 13
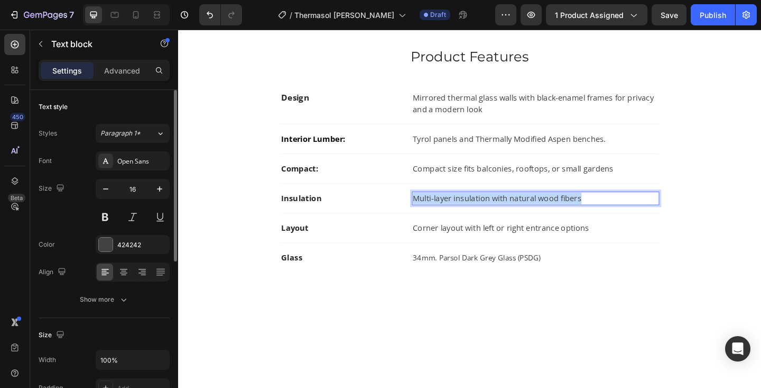
click at [490, 214] on p "Multi-layer insulation with natural wood fibers" at bounding box center [567, 213] width 267 height 13
click at [436, 215] on span "· RGB LED color light therapy with remote control" at bounding box center [531, 213] width 195 height 11
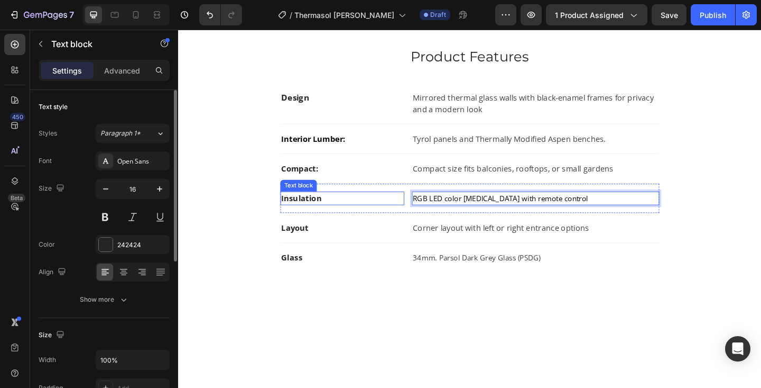
click at [306, 209] on strong "Insulation" at bounding box center [312, 213] width 44 height 12
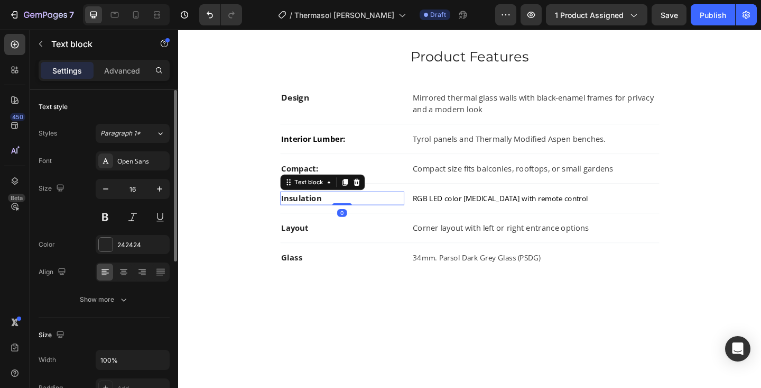
click at [306, 209] on strong "Insulation" at bounding box center [312, 213] width 44 height 12
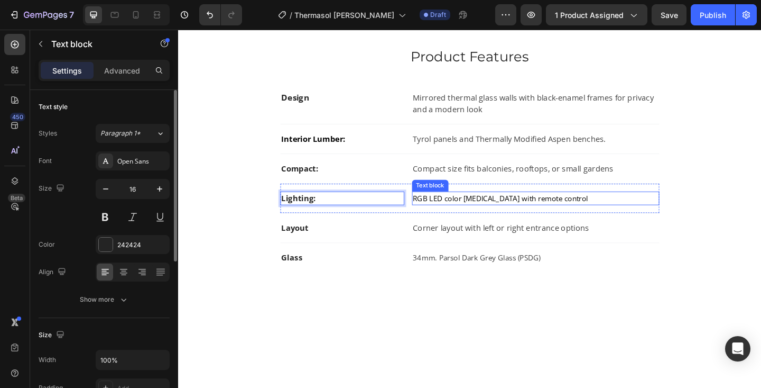
click at [498, 210] on span "RGB LED color [MEDICAL_DATA] with remote control" at bounding box center [529, 213] width 191 height 11
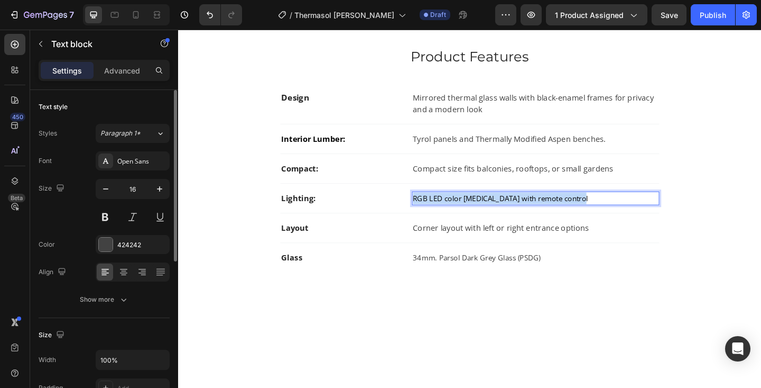
click at [498, 210] on span "RGB LED color [MEDICAL_DATA] with remote control" at bounding box center [529, 213] width 191 height 11
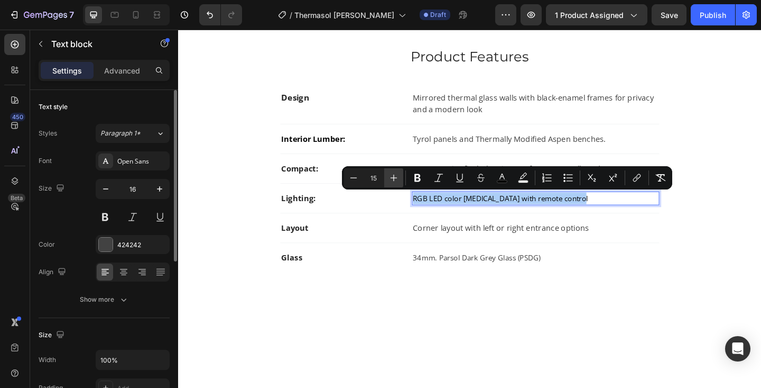
click at [398, 178] on icon "Editor contextual toolbar" at bounding box center [394, 177] width 11 height 11
type input "16"
click at [504, 181] on rect "Editor contextual toolbar" at bounding box center [503, 181] width 10 height 3
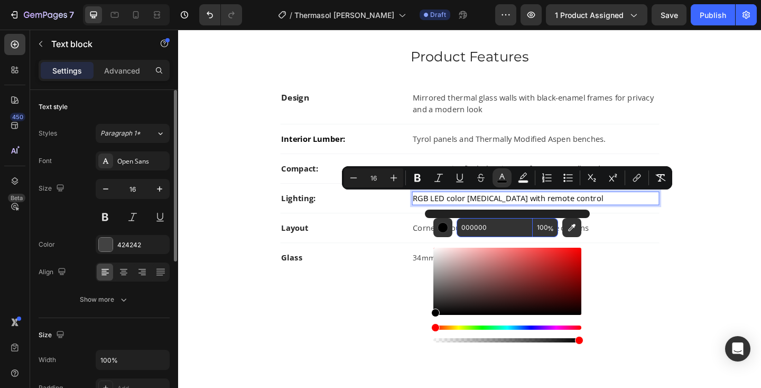
click at [484, 224] on input "000000" at bounding box center [495, 227] width 76 height 19
type input "424242"
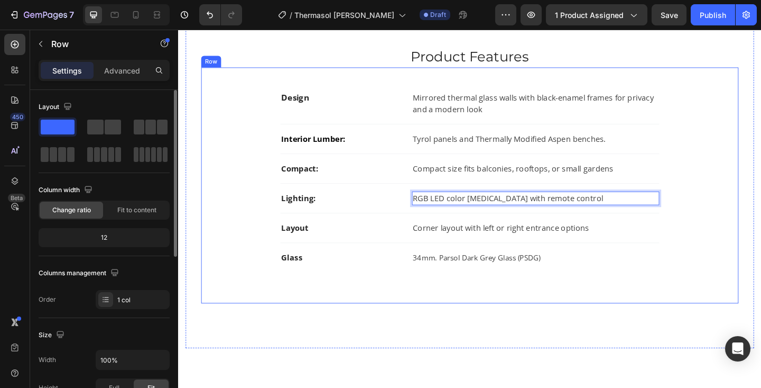
click at [660, 309] on div "Design Text block Mirrored thermal glass walls with black-enamel frames for pri…" at bounding box center [495, 199] width 551 height 223
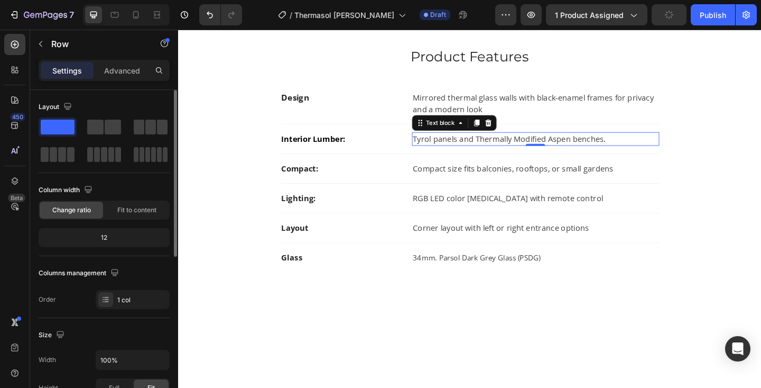
click at [490, 151] on span "Tyrol panels and Thermally Modified Aspen benches." at bounding box center [539, 149] width 210 height 12
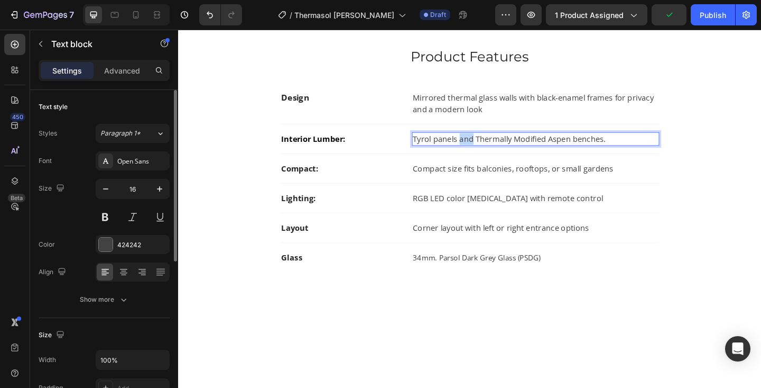
click at [490, 151] on span "Tyrol panels and Thermally Modified Aspen benches." at bounding box center [539, 149] width 210 height 12
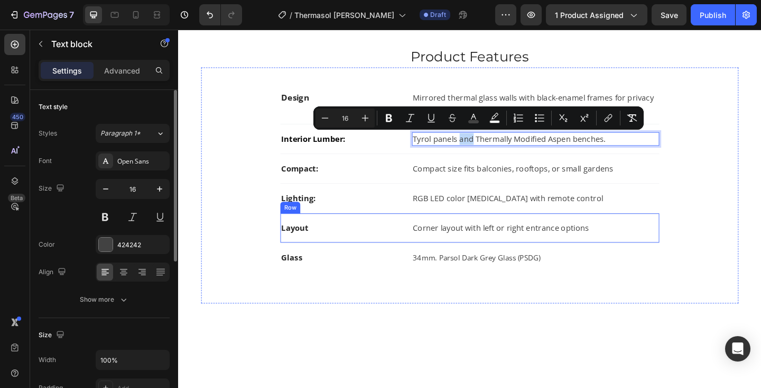
click at [637, 232] on div "Layout Text block Corner layout with left or right entrance options Text block …" at bounding box center [495, 246] width 412 height 32
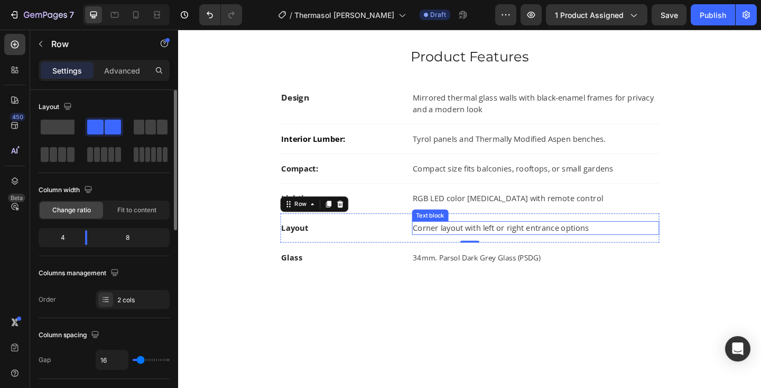
click at [458, 242] on p "Corner layout with left or right entrance options" at bounding box center [567, 245] width 267 height 13
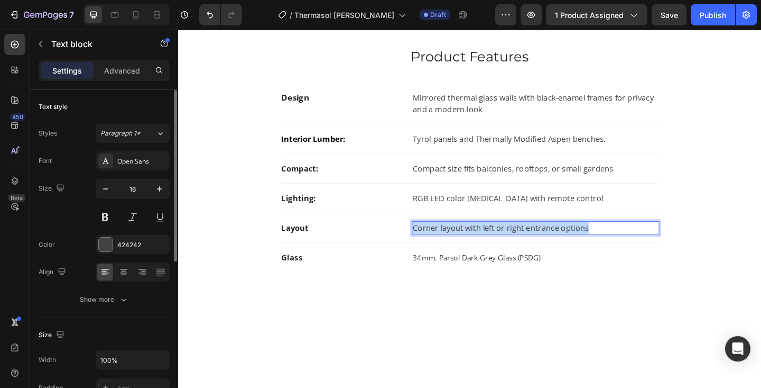
click at [458, 242] on p "Corner layout with left or right entrance options" at bounding box center [567, 245] width 267 height 13
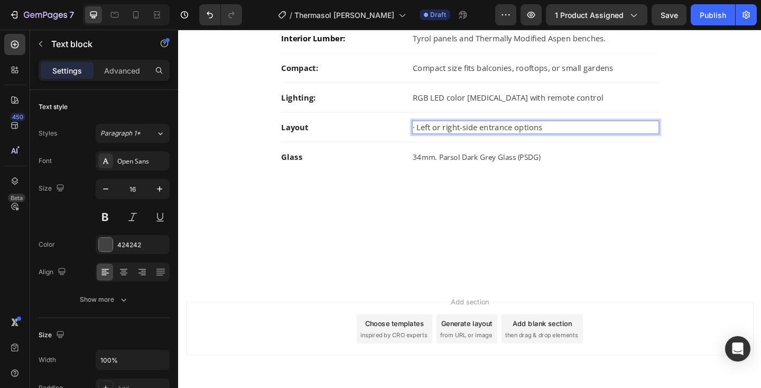
click at [440, 135] on p "· Left or right-side entrance options" at bounding box center [567, 136] width 267 height 13
click at [469, 136] on p "Left or right-side entrance options" at bounding box center [567, 136] width 267 height 13
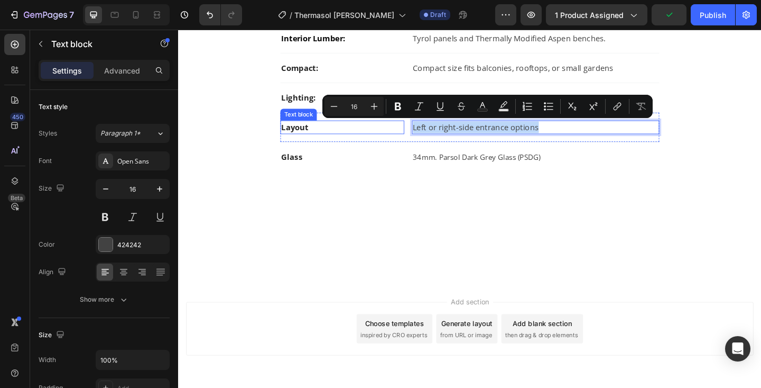
click at [296, 139] on strong "Layout" at bounding box center [305, 136] width 30 height 12
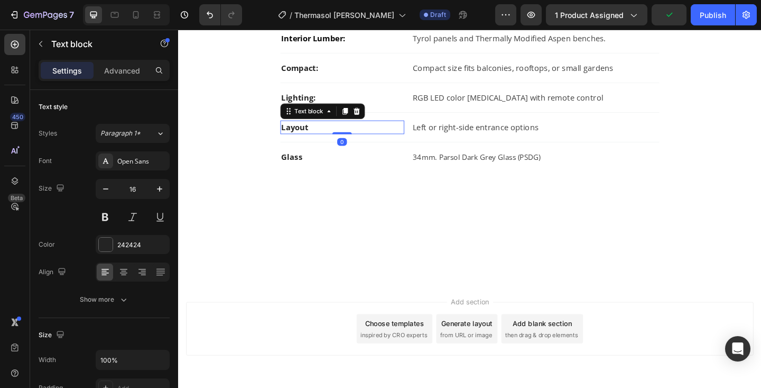
click at [296, 139] on strong "Layout" at bounding box center [305, 136] width 30 height 12
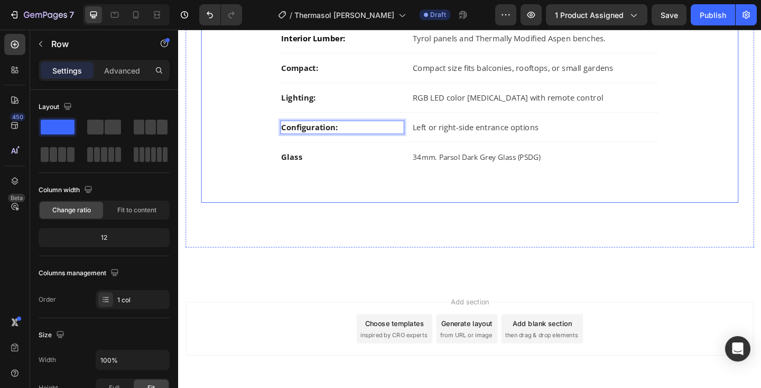
click at [378, 199] on div "Design Text block Mirrored thermal glass walls with black-enamel frames for pri…" at bounding box center [495, 89] width 551 height 223
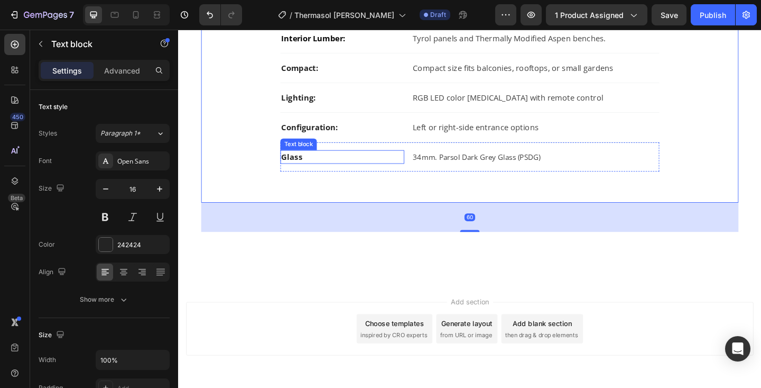
click at [328, 171] on p "Glass" at bounding box center [356, 168] width 133 height 13
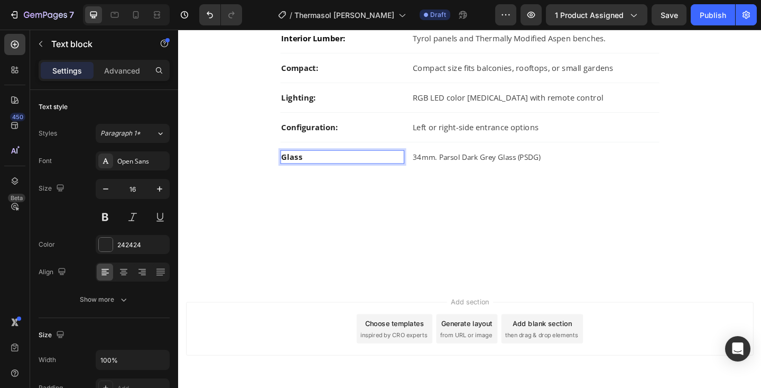
click at [328, 171] on p "Glass" at bounding box center [356, 168] width 133 height 13
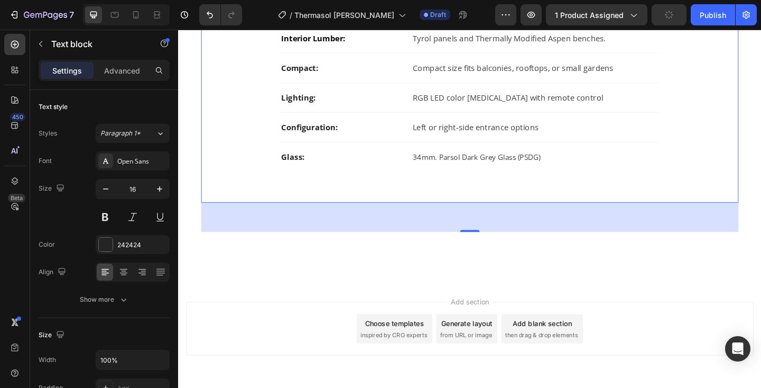
click at [379, 190] on div "Design Text block Mirrored thermal glass walls with black-enamel frames for pri…" at bounding box center [495, 89] width 551 height 223
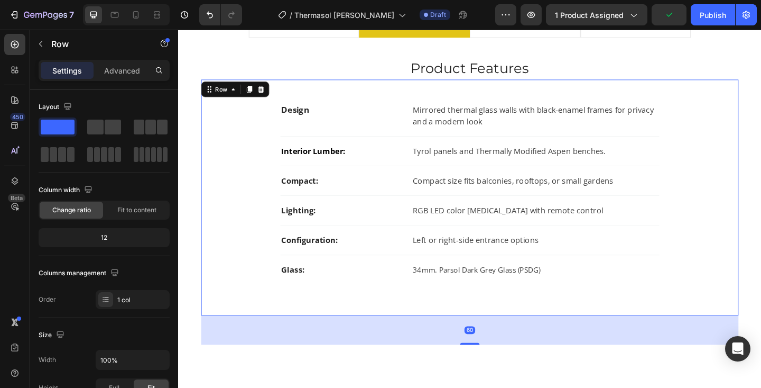
scroll to position [662, 0]
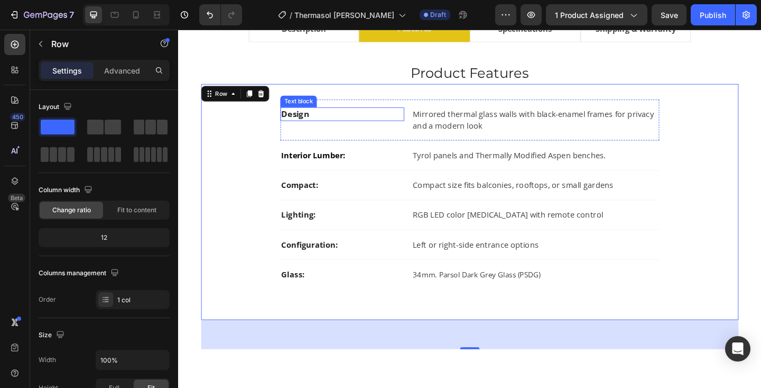
click at [328, 124] on p "Design" at bounding box center [356, 121] width 133 height 13
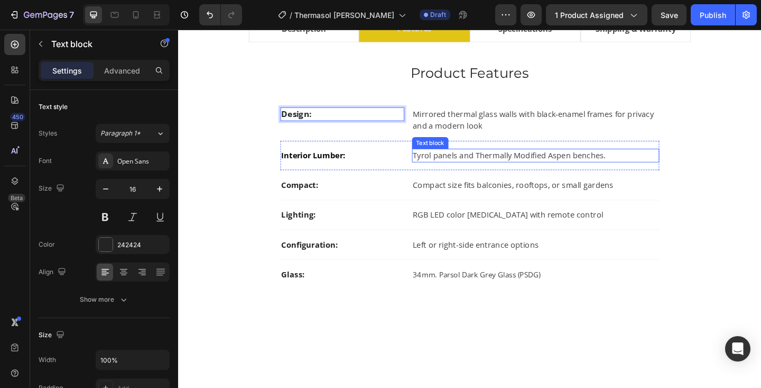
click at [532, 163] on span "Tyrol panels and Thermally Modified Aspen benches." at bounding box center [539, 167] width 210 height 12
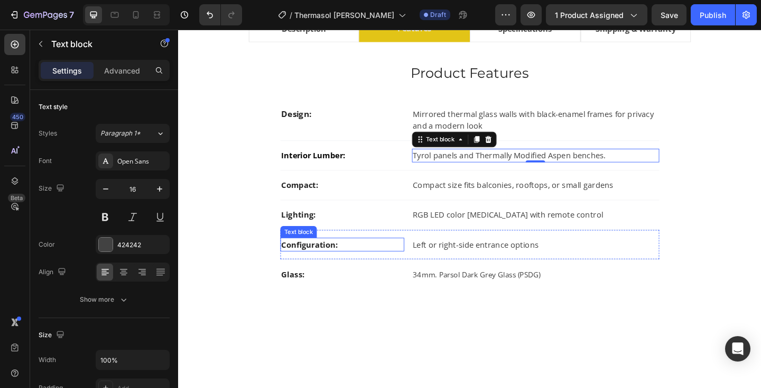
click at [401, 263] on p "Configuration:" at bounding box center [356, 263] width 133 height 13
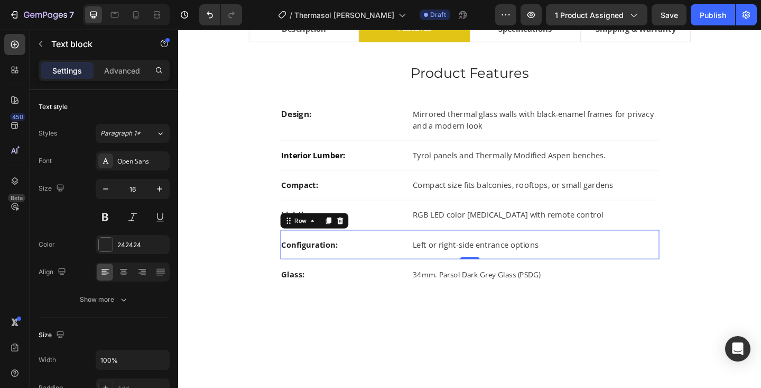
click at [407, 272] on div "Configuration: Text block Left or right-side entrance options Text block Row 0" at bounding box center [495, 263] width 412 height 32
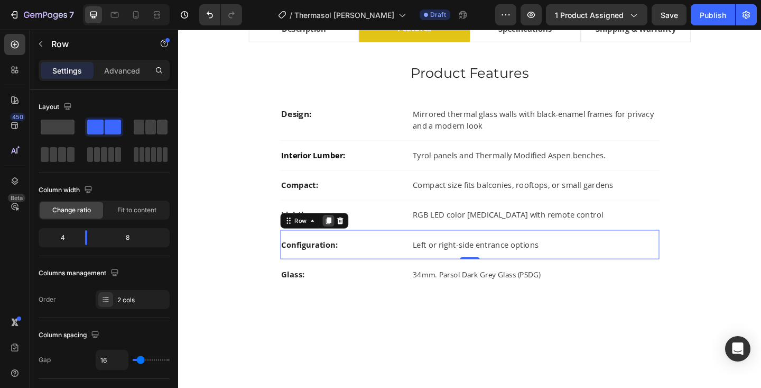
click at [341, 235] on icon at bounding box center [342, 237] width 6 height 7
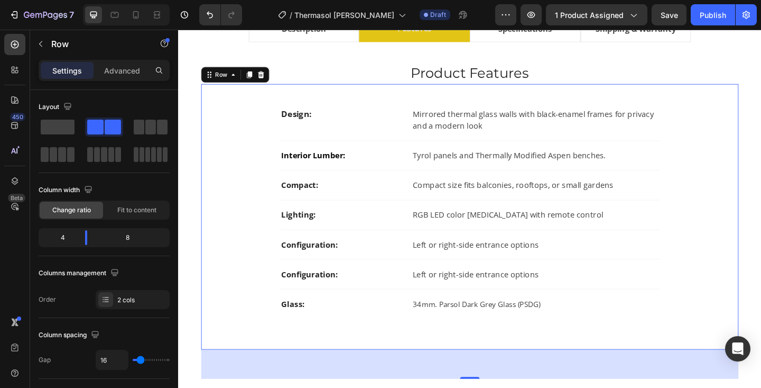
click at [433, 348] on div "Design: Text block Mirrored thermal glass walls with black-enamel frames for pr…" at bounding box center [495, 233] width 551 height 255
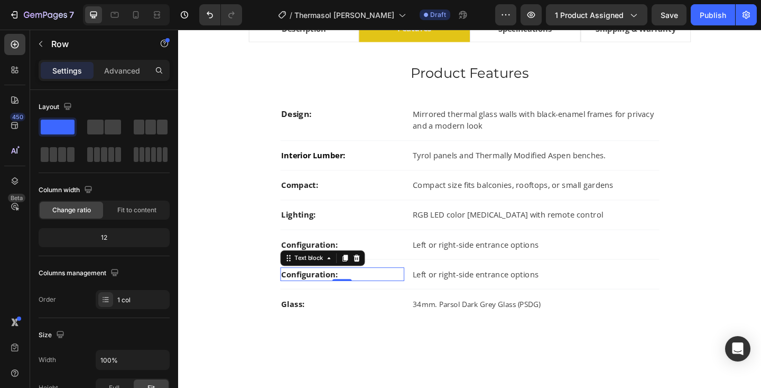
click at [318, 300] on strong "Configuration:" at bounding box center [321, 296] width 62 height 12
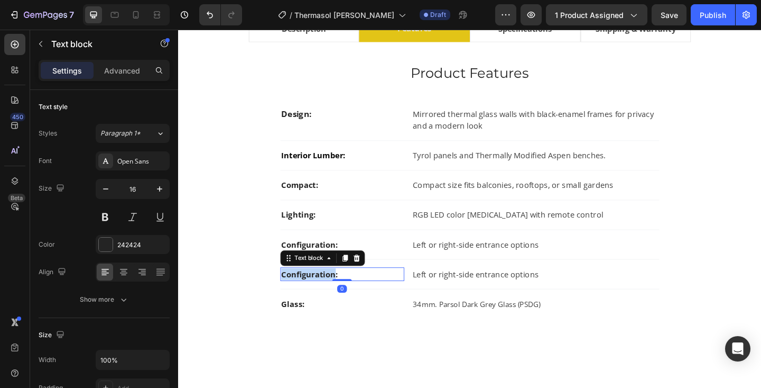
click at [318, 300] on strong "Configuration:" at bounding box center [321, 296] width 62 height 12
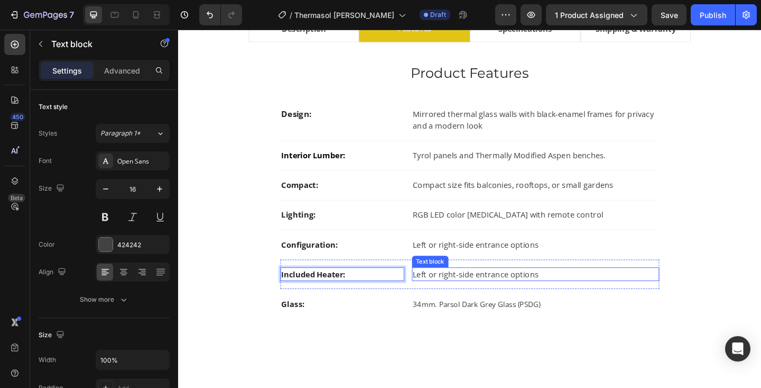
click at [479, 300] on p "Left or right-side entrance options" at bounding box center [567, 295] width 267 height 13
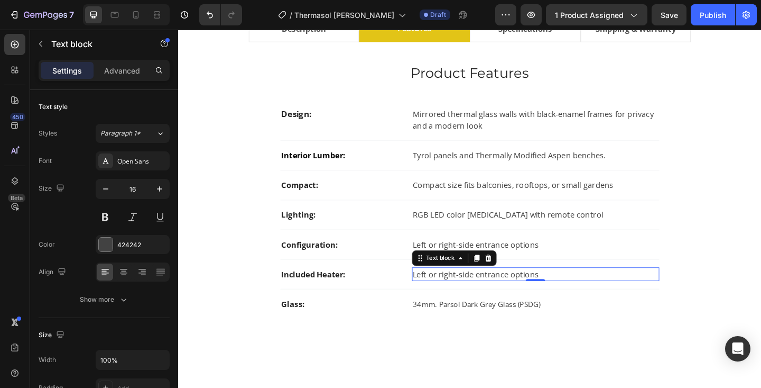
click at [479, 300] on p "Left or right-side entrance options" at bounding box center [567, 295] width 267 height 13
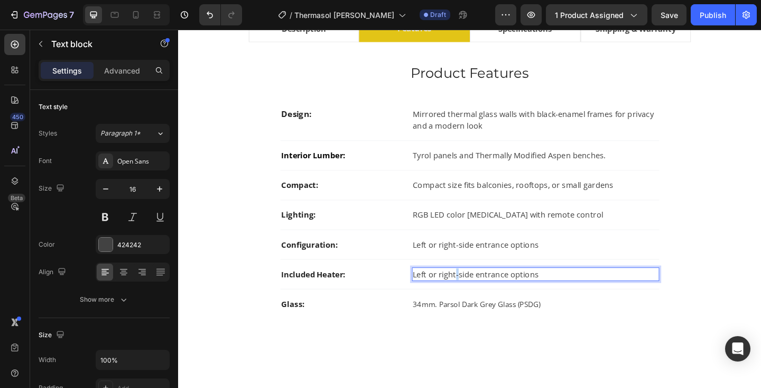
click at [479, 300] on p "Left or right-side entrance options" at bounding box center [567, 295] width 267 height 13
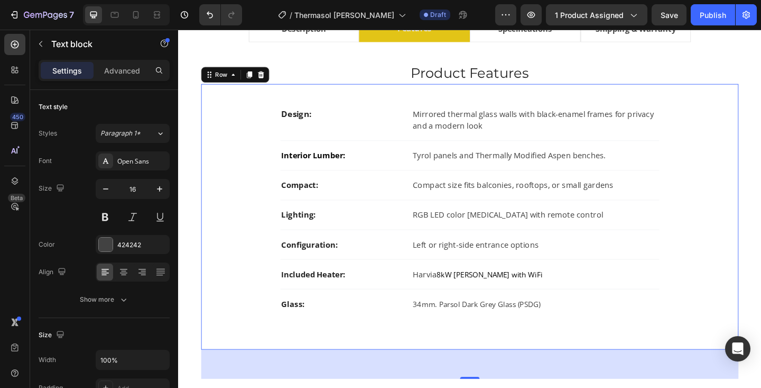
click at [736, 255] on div "Design: Text block Mirrored thermal glass walls with black-enamel frames for pr…" at bounding box center [495, 233] width 551 height 255
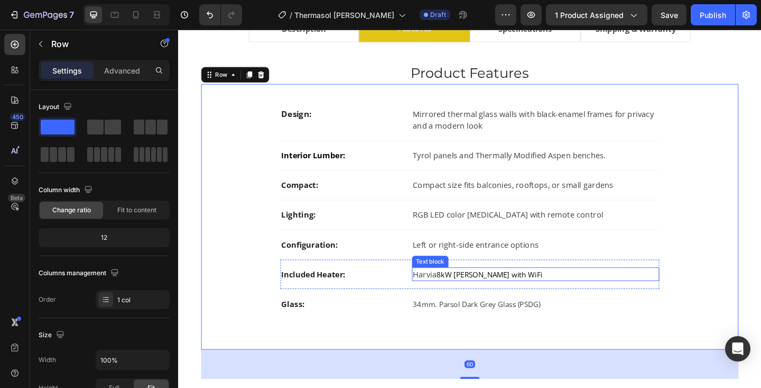
click at [474, 295] on span "8kW [PERSON_NAME] with WiFi" at bounding box center [517, 295] width 115 height 11
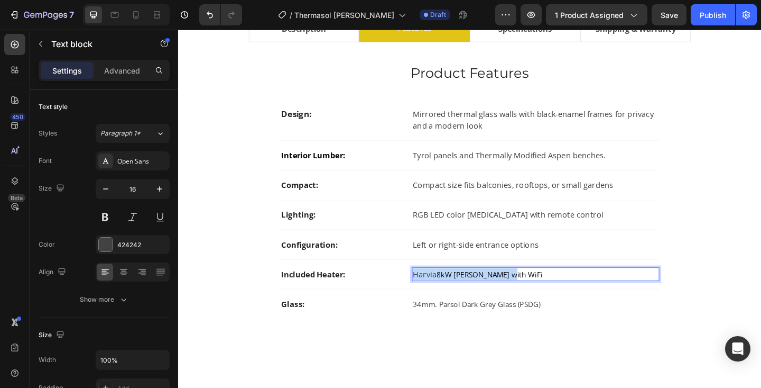
click at [474, 295] on span "8kW [PERSON_NAME] with WiFi" at bounding box center [517, 295] width 115 height 11
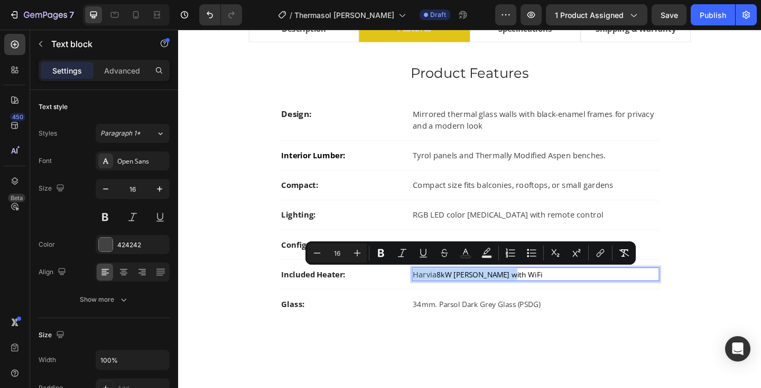
click at [474, 295] on span "8kW [PERSON_NAME] with WiFi" at bounding box center [517, 295] width 115 height 11
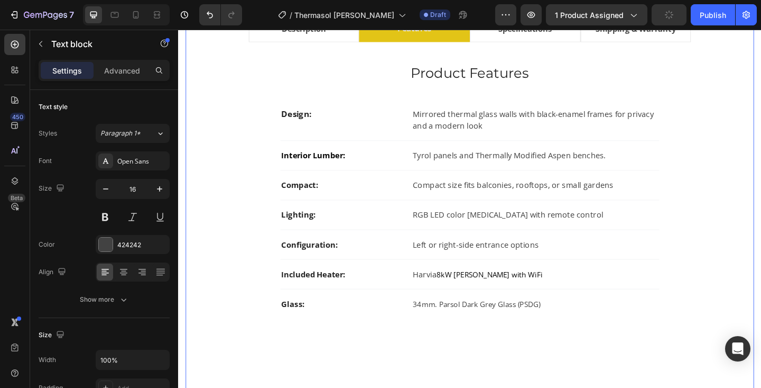
click at [761, 266] on div "About the [PERSON_NAME] Heading The ThermaSol [PERSON_NAME] is a compact, styli…" at bounding box center [496, 230] width 602 height 374
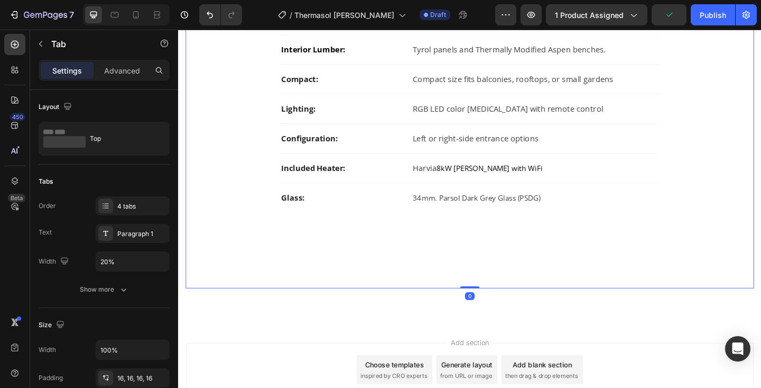
scroll to position [656, 0]
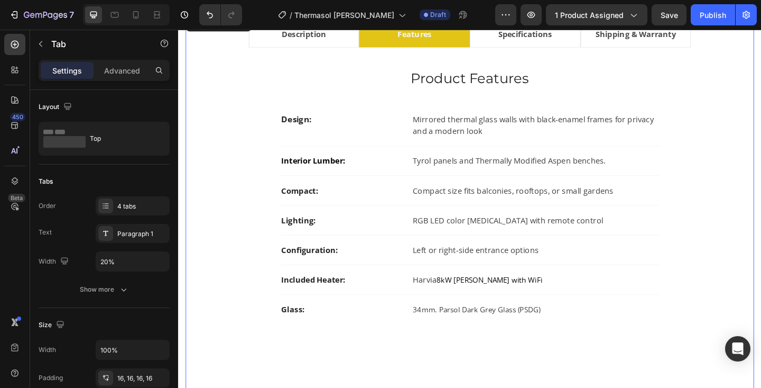
click at [601, 44] on li "Specifications" at bounding box center [555, 35] width 121 height 28
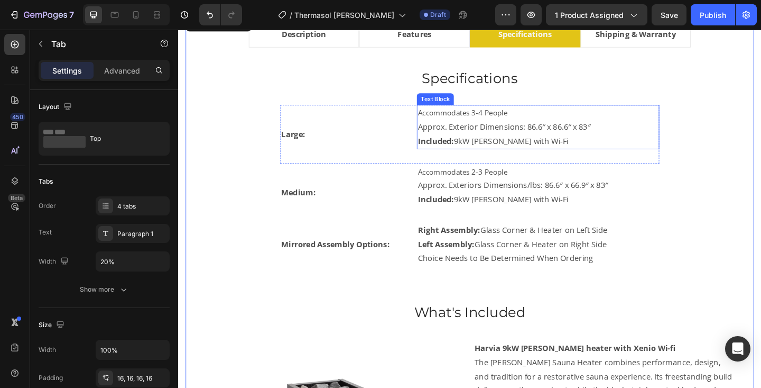
click at [558, 140] on p "Approx. Exterior Dimensions: 86.6″ x 86.6″ x 83″" at bounding box center [570, 135] width 262 height 15
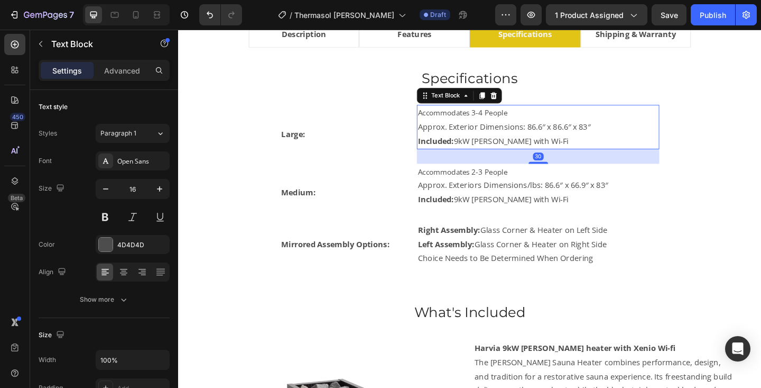
click at [558, 136] on p "Approx. Exterior Dimensions: 86.6″ x 86.6″ x 83″" at bounding box center [570, 135] width 262 height 15
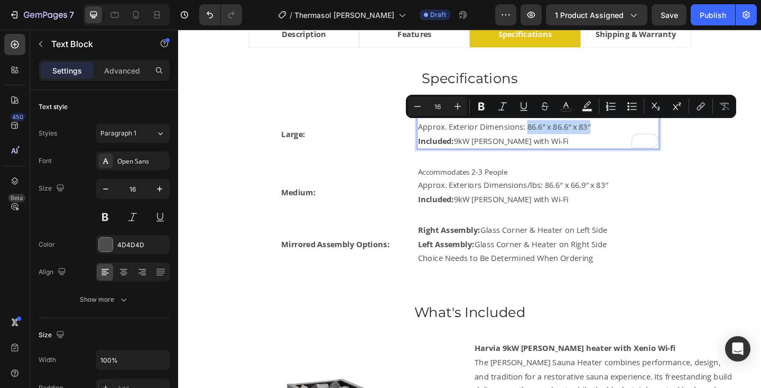
drag, startPoint x: 558, startPoint y: 136, endPoint x: 639, endPoint y: 136, distance: 80.9
click at [639, 136] on p "Approx. Exterior Dimensions: 86.6″ x 86.6″ x 83″" at bounding box center [570, 135] width 262 height 15
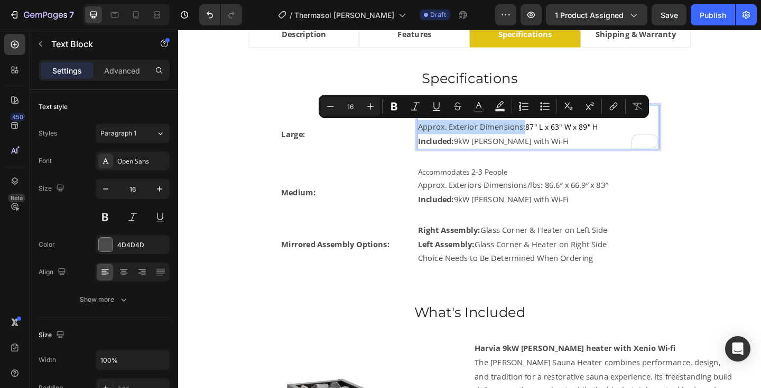
drag, startPoint x: 441, startPoint y: 135, endPoint x: 554, endPoint y: 137, distance: 112.6
click at [554, 137] on p "Approx. Exterior Dimensions: 87" L x 63" W x 89" H" at bounding box center [570, 135] width 262 height 15
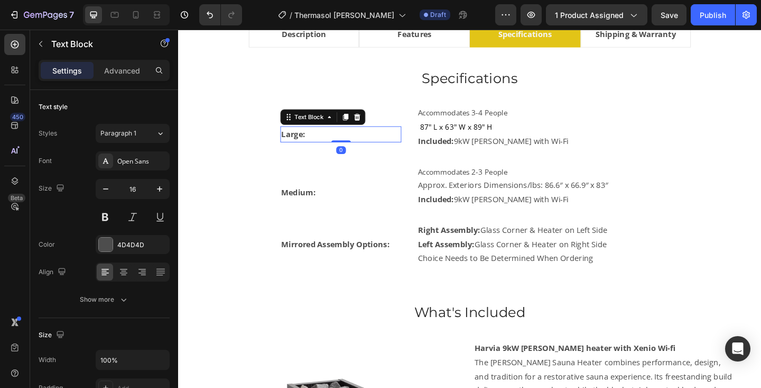
click at [306, 142] on strong "Large:" at bounding box center [303, 143] width 26 height 12
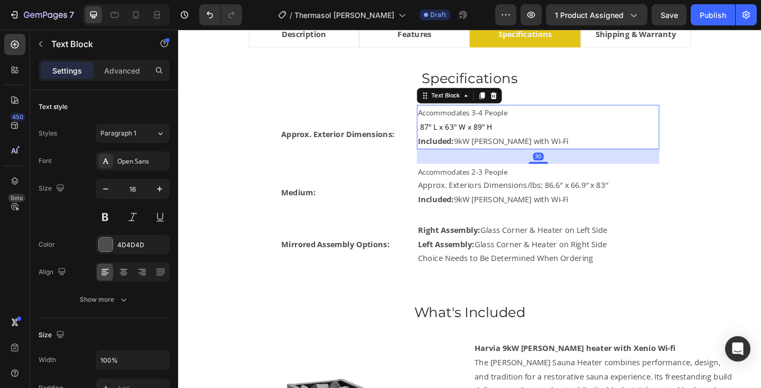
click at [443, 136] on span "87" L x 63" W x 89" H" at bounding box center [480, 135] width 79 height 11
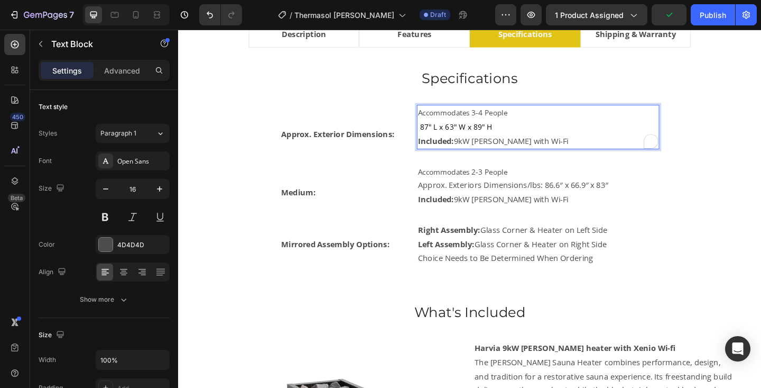
click at [443, 137] on span "87" L x 63" W x 89" H" at bounding box center [480, 135] width 79 height 11
click at [483, 120] on span "Accommodates 3-4 People" at bounding box center [487, 120] width 97 height 11
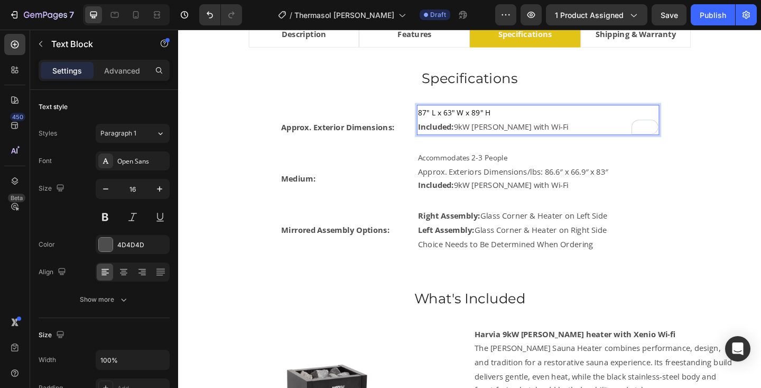
click at [478, 136] on strong "Included:" at bounding box center [458, 136] width 39 height 12
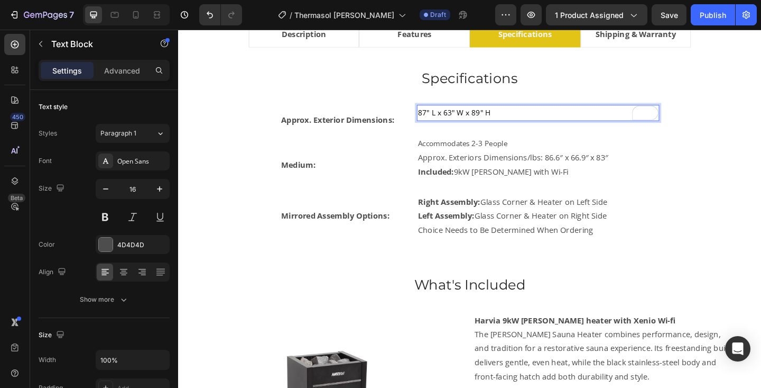
click at [533, 121] on p "87" L x 63" W x 89" H" at bounding box center [570, 120] width 262 height 15
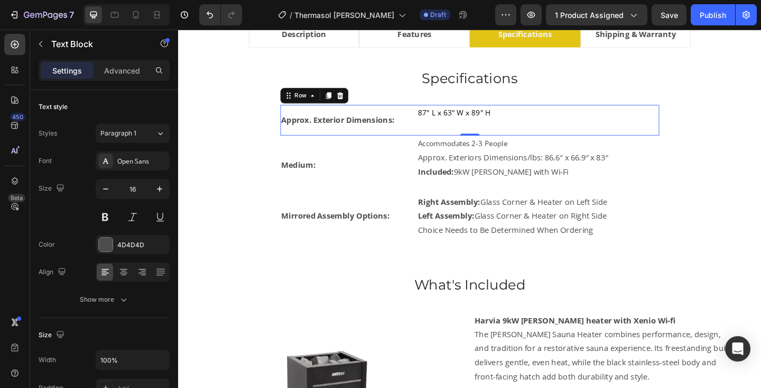
click at [568, 136] on div "87" L x 63" W x 89" H Text Block" at bounding box center [570, 128] width 264 height 33
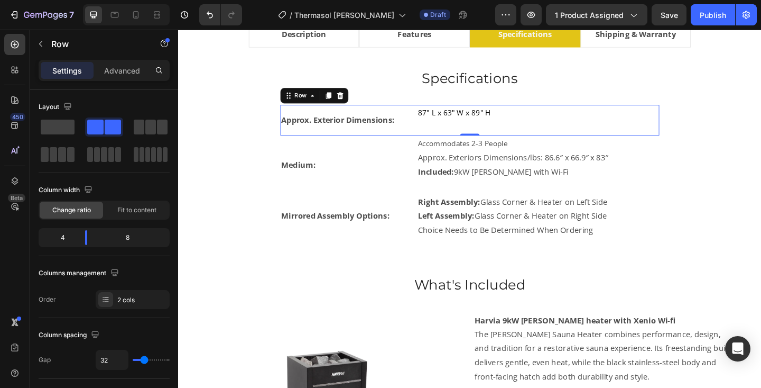
click at [567, 129] on div "87" L x 63" W x 89" H Text Block" at bounding box center [570, 128] width 264 height 33
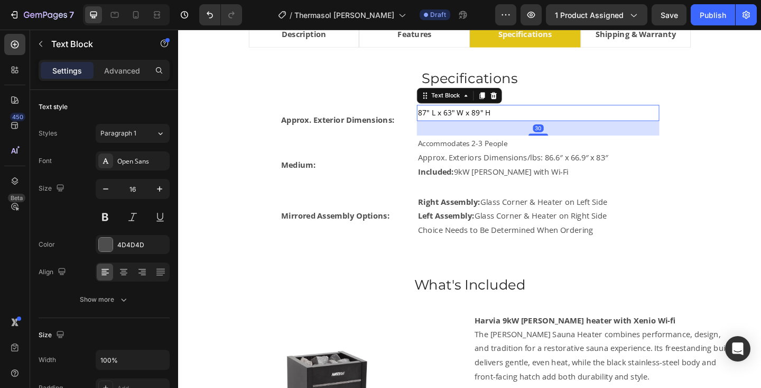
click at [559, 121] on p "87" L x 63" W x 89" H" at bounding box center [570, 120] width 262 height 15
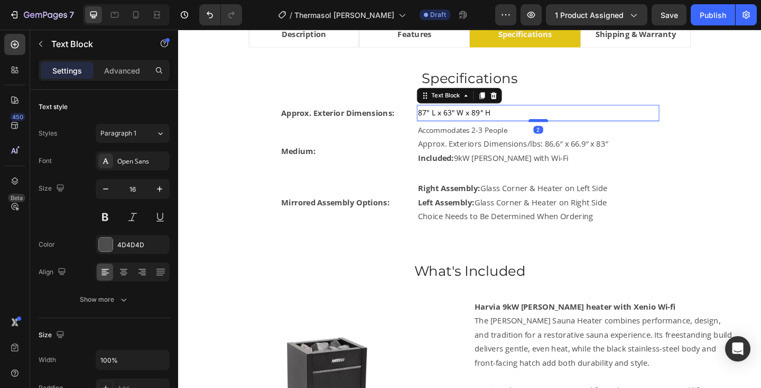
drag, startPoint x: 566, startPoint y: 142, endPoint x: 566, endPoint y: 127, distance: 14.8
click at [566, 127] on div at bounding box center [569, 128] width 21 height 3
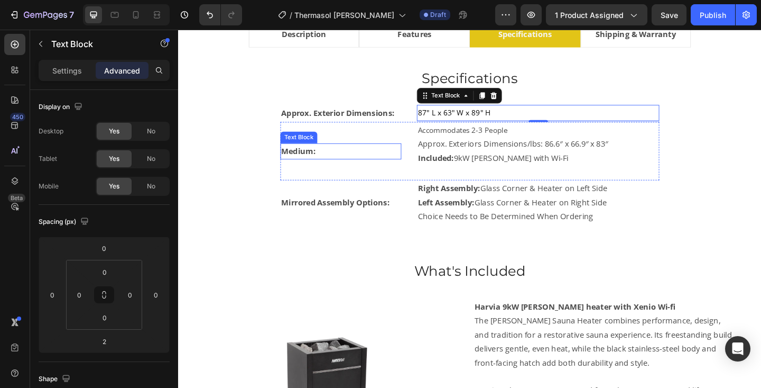
click at [315, 162] on strong "Medium:" at bounding box center [309, 162] width 38 height 12
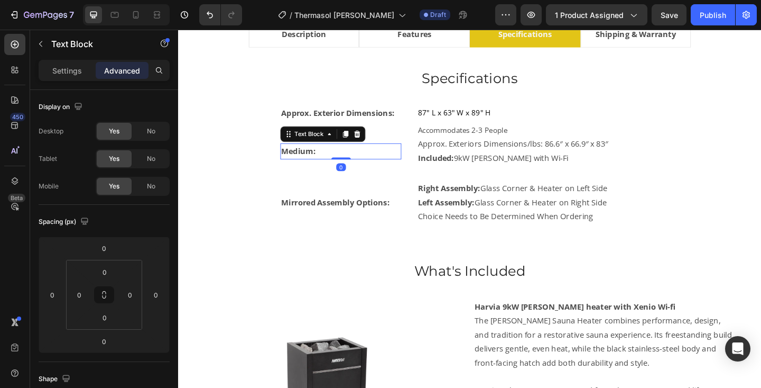
click at [315, 162] on strong "Medium:" at bounding box center [309, 162] width 38 height 12
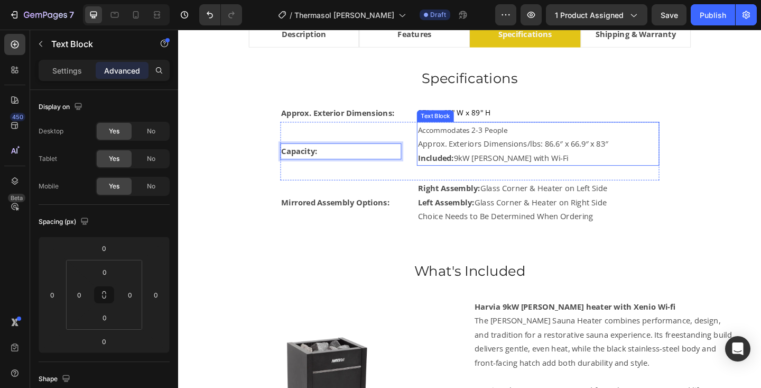
click at [458, 153] on p "Approx. Exteriors Dimensions/lbs: 86.6″ x 66.9″ x 83″" at bounding box center [570, 153] width 262 height 15
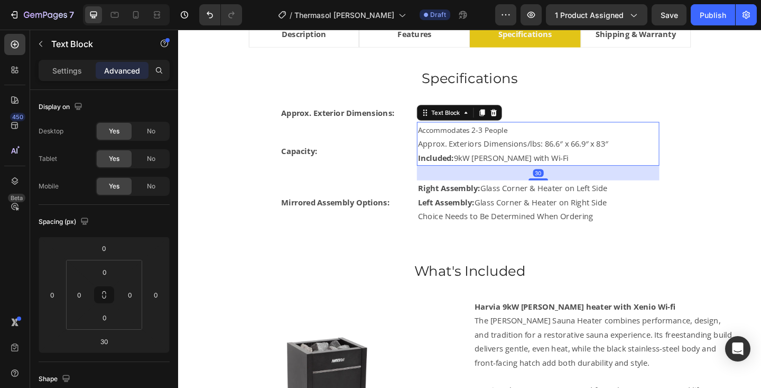
click at [458, 153] on p "Approx. Exteriors Dimensions/lbs: 86.6″ x 66.9″ x 83″" at bounding box center [570, 153] width 262 height 15
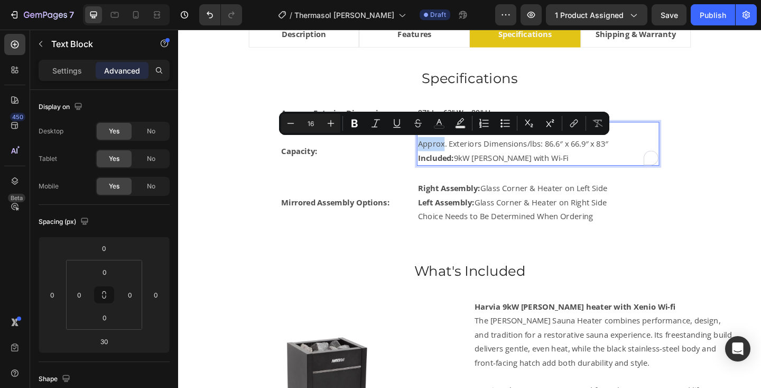
click at [445, 153] on p "Approx. Exteriors Dimensions/lbs: 86.6″ x 66.9″ x 83″" at bounding box center [570, 153] width 262 height 15
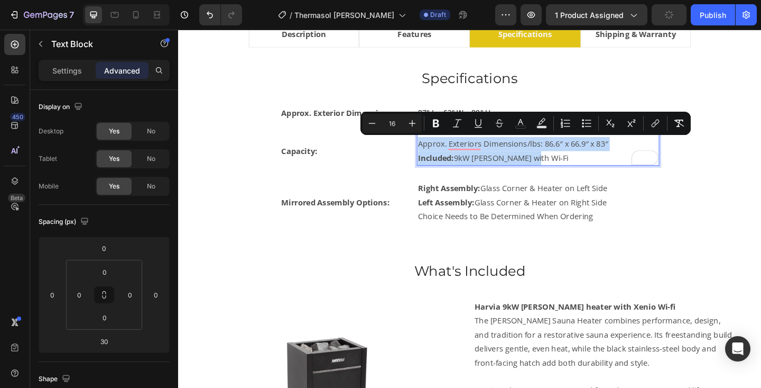
drag, startPoint x: 439, startPoint y: 154, endPoint x: 559, endPoint y: 169, distance: 120.9
click at [559, 169] on div "Accommodates 2-3 People Approx. Exteriors Dimensions/lbs: 86.6″ x 66.9″ x 83″ I…" at bounding box center [570, 154] width 264 height 48
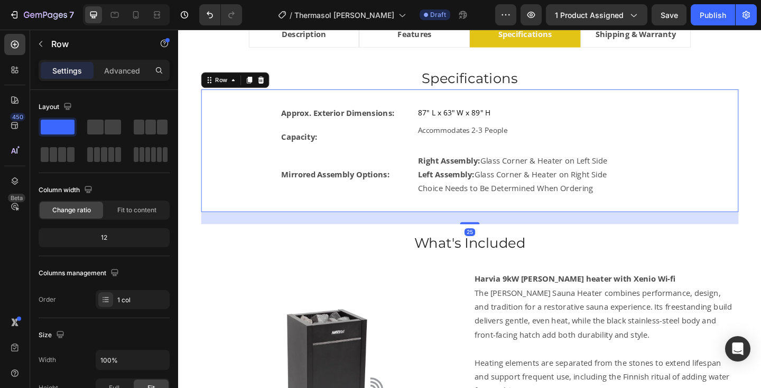
click at [761, 150] on div "Approx. Exterior Dimensions: Text Block 87" L x 63" W x 89" H Text Block Row Ca…" at bounding box center [495, 161] width 585 height 133
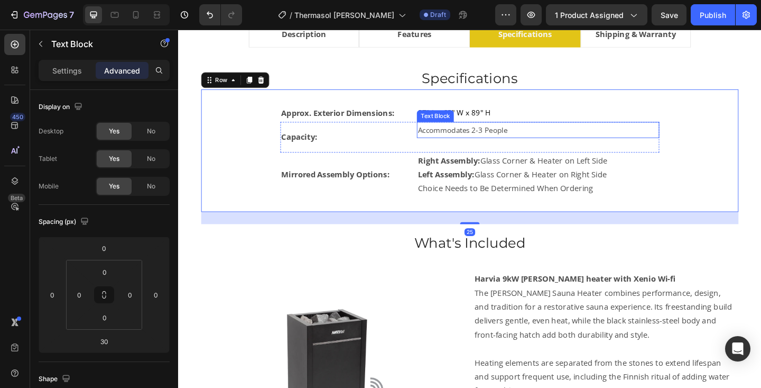
click at [606, 141] on p "Accommodates 2-3 People" at bounding box center [570, 138] width 262 height 15
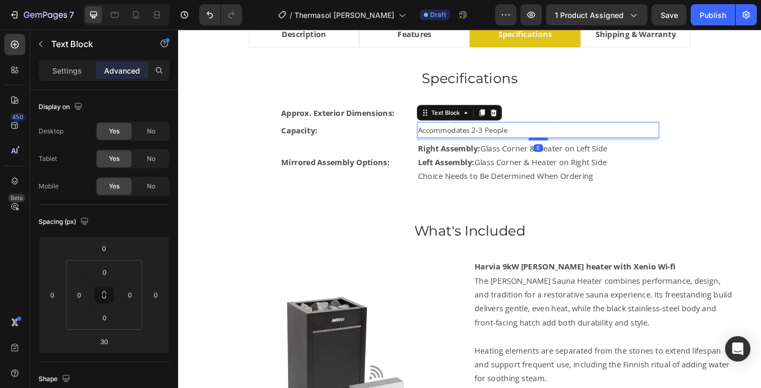
drag, startPoint x: 570, startPoint y: 161, endPoint x: 570, endPoint y: 148, distance: 13.2
click at [570, 148] on div at bounding box center [569, 148] width 21 height 3
type input "5"
click at [359, 171] on strong "Mirrored Assembly Options:" at bounding box center [349, 174] width 118 height 12
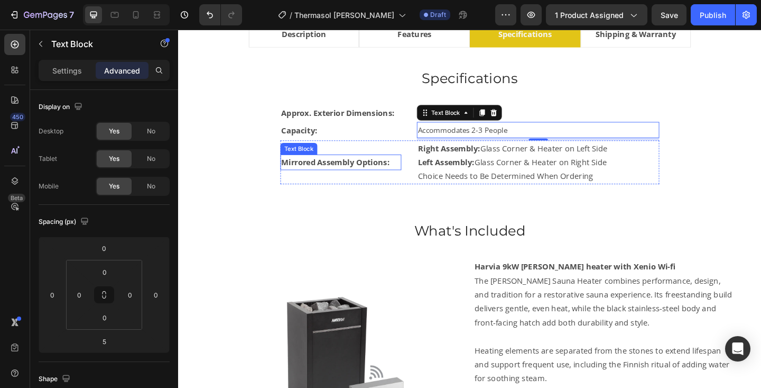
click at [359, 171] on strong "Mirrored Assembly Options:" at bounding box center [349, 174] width 118 height 12
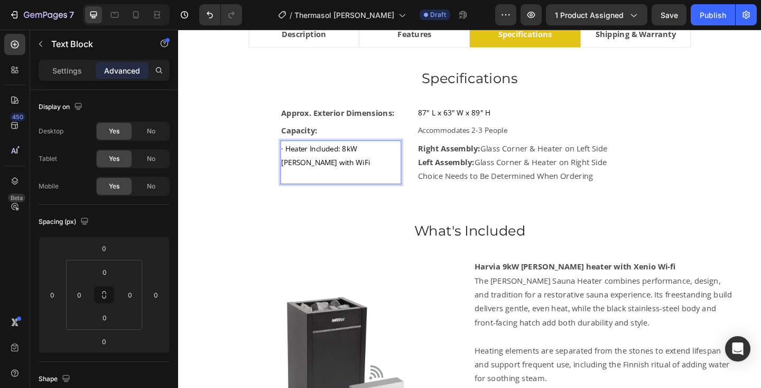
scroll to position [640, 0]
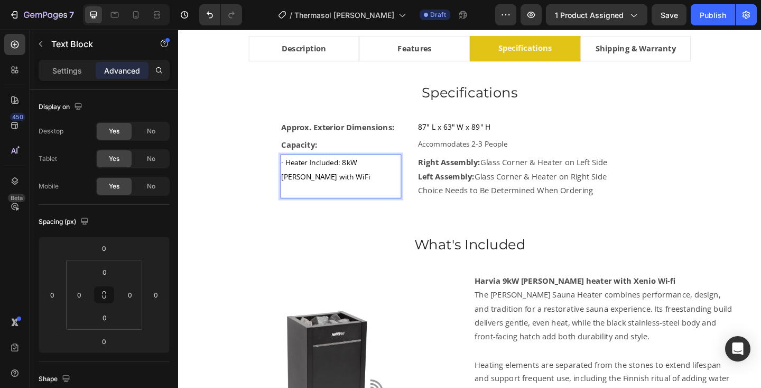
click at [296, 176] on span "· Heater Included: 8kW [PERSON_NAME] with WiFi" at bounding box center [338, 182] width 97 height 26
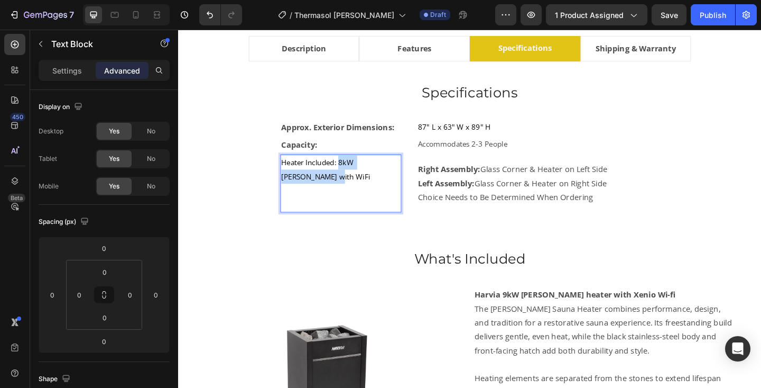
drag, startPoint x: 353, startPoint y: 175, endPoint x: 393, endPoint y: 188, distance: 42.3
click at [393, 188] on p "Heater Included: 8kW [PERSON_NAME] with WiFi" at bounding box center [355, 197] width 130 height 61
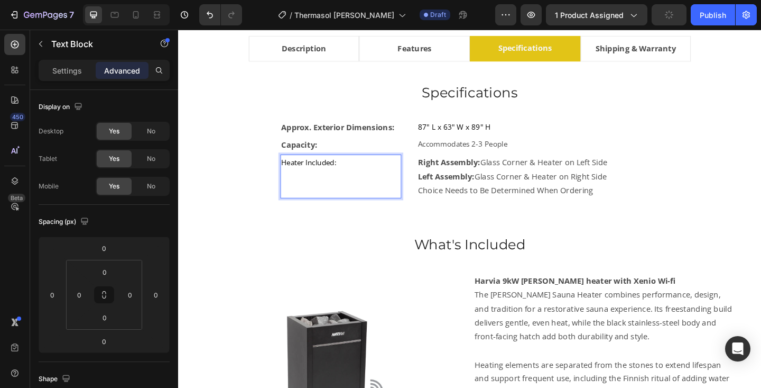
click at [341, 200] on p "Heater Included:" at bounding box center [355, 189] width 130 height 45
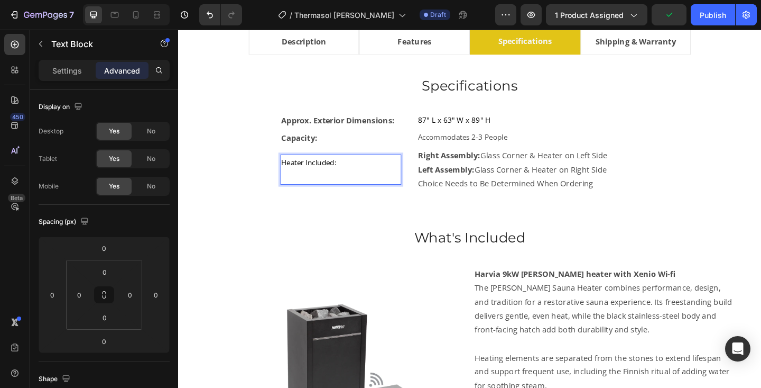
scroll to position [656, 0]
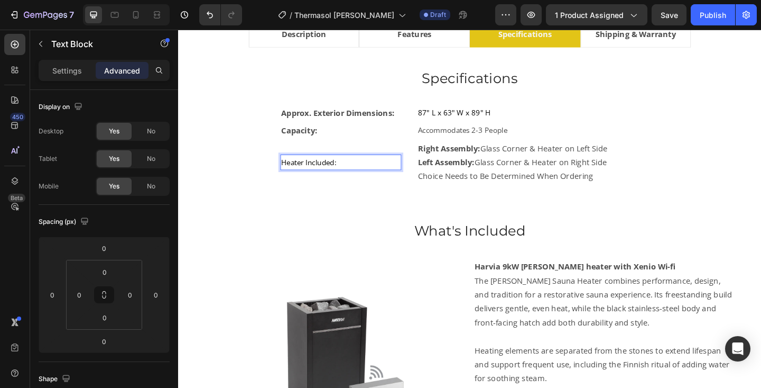
click at [341, 174] on span "Heater Included:" at bounding box center [320, 174] width 60 height 11
click at [350, 173] on span "Heater Included:" at bounding box center [320, 174] width 60 height 11
click at [358, 173] on p "Heater Included:" at bounding box center [355, 174] width 130 height 15
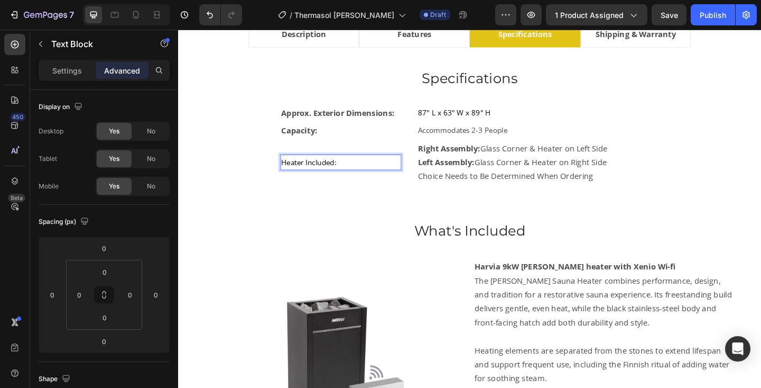
click at [358, 173] on p "Heater Included:" at bounding box center [355, 174] width 130 height 15
drag, startPoint x: 358, startPoint y: 173, endPoint x: 315, endPoint y: 175, distance: 43.4
click at [315, 175] on p "Heater Included:" at bounding box center [355, 174] width 130 height 15
click at [322, 173] on span "Heater Included:" at bounding box center [320, 174] width 60 height 11
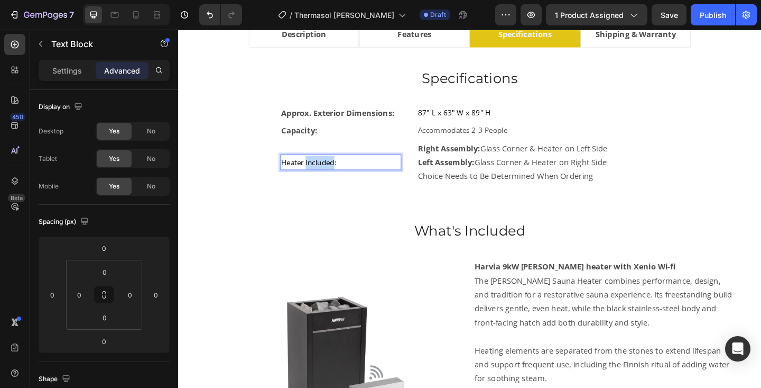
click at [322, 173] on span "Heater Included:" at bounding box center [320, 174] width 60 height 11
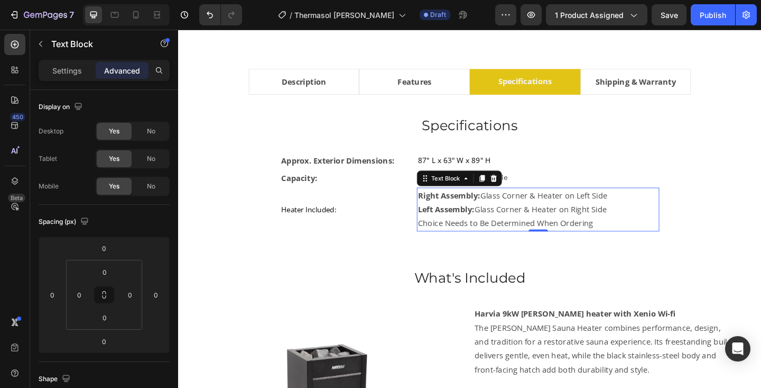
click at [484, 213] on strong "Right Assembly:" at bounding box center [473, 210] width 68 height 12
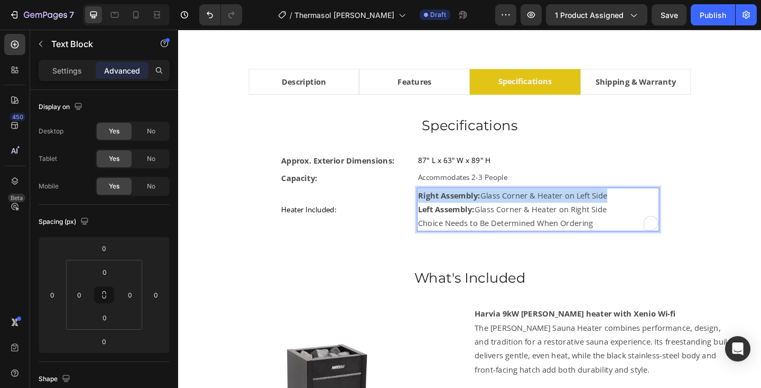
click at [484, 213] on strong "Right Assembly:" at bounding box center [473, 210] width 68 height 12
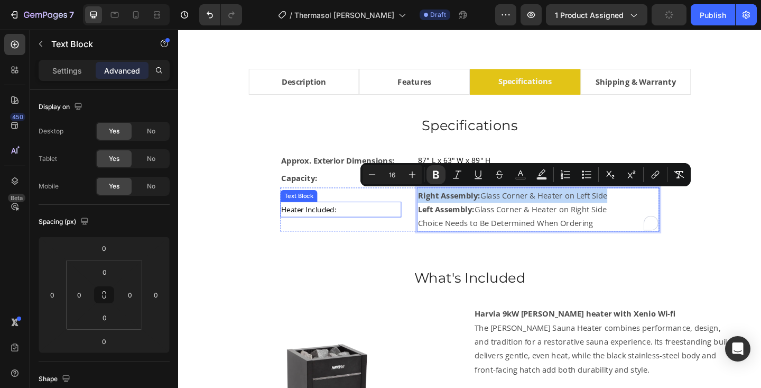
click at [343, 228] on span "Heater Included:" at bounding box center [320, 225] width 60 height 11
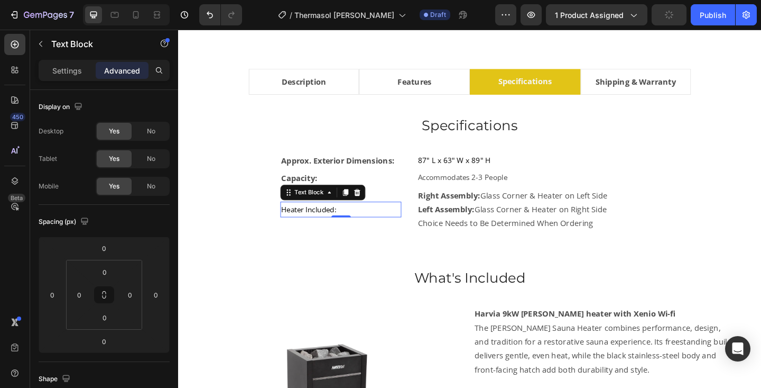
click at [343, 223] on span "Heater Included:" at bounding box center [320, 225] width 60 height 11
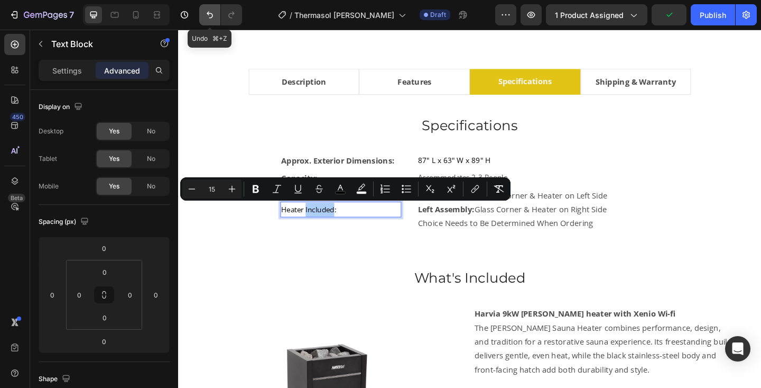
click at [205, 14] on icon "Undo/Redo" at bounding box center [210, 15] width 11 height 11
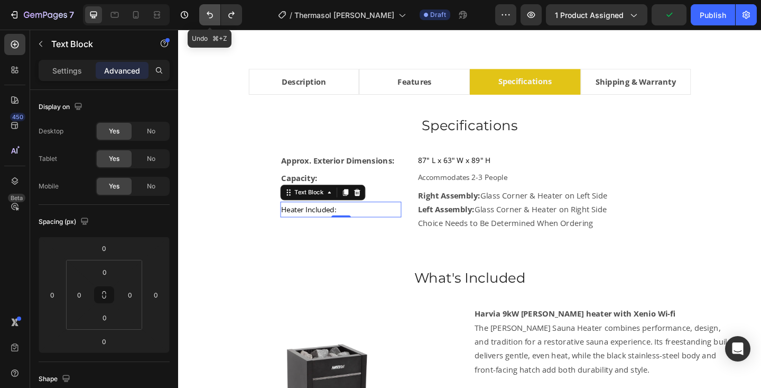
click at [205, 14] on icon "Undo/Redo" at bounding box center [210, 15] width 11 height 11
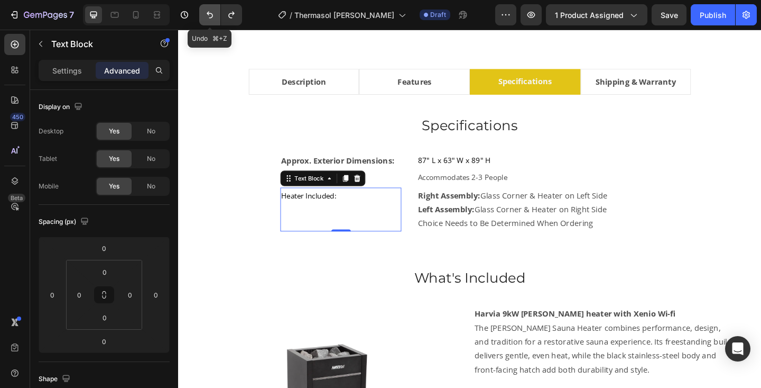
click at [205, 14] on icon "Undo/Redo" at bounding box center [210, 15] width 11 height 11
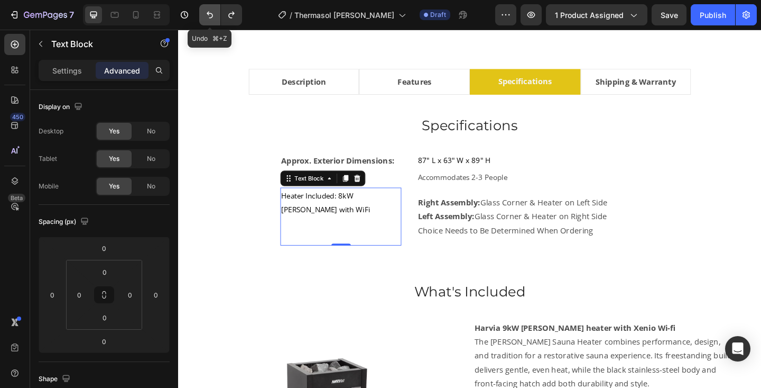
click at [205, 14] on icon "Undo/Redo" at bounding box center [210, 15] width 11 height 11
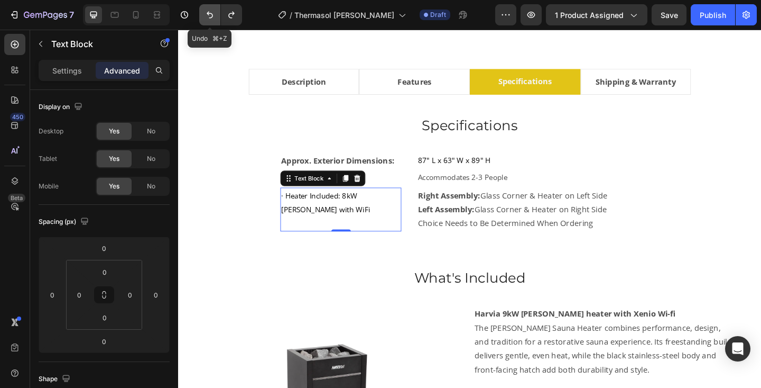
click at [205, 14] on icon "Undo/Redo" at bounding box center [210, 15] width 11 height 11
click at [211, 16] on icon "Undo/Redo" at bounding box center [210, 15] width 11 height 11
click at [209, 16] on icon "Undo/Redo" at bounding box center [210, 15] width 11 height 11
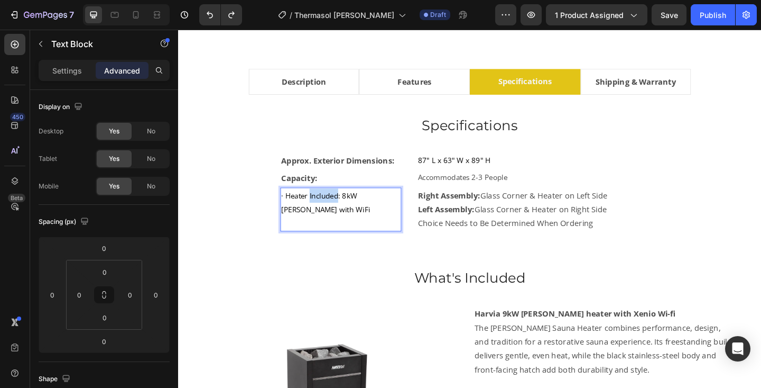
click at [329, 216] on p "· Heater Included: 8kW [PERSON_NAME] with WiFi" at bounding box center [355, 225] width 130 height 45
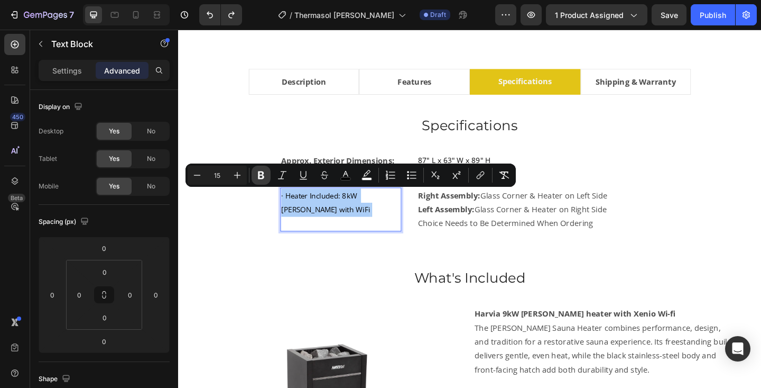
click at [256, 175] on icon "Editor contextual toolbar" at bounding box center [261, 175] width 11 height 11
click at [295, 213] on strong "· Heater Included: 8kW [PERSON_NAME] with WiFi" at bounding box center [341, 218] width 103 height 26
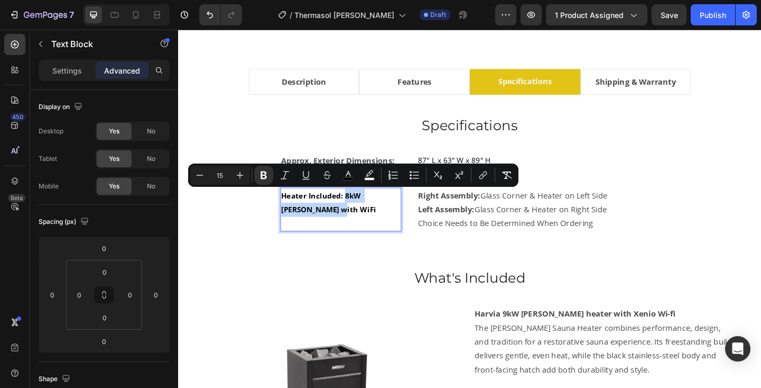
drag, startPoint x: 357, startPoint y: 213, endPoint x: 373, endPoint y: 219, distance: 16.6
click at [373, 219] on p "Heater Included: 8kW [PERSON_NAME] with WiFi" at bounding box center [355, 225] width 130 height 45
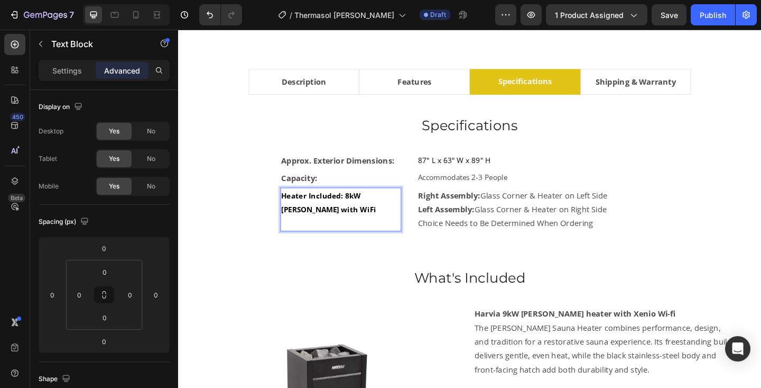
scroll to position [612, 0]
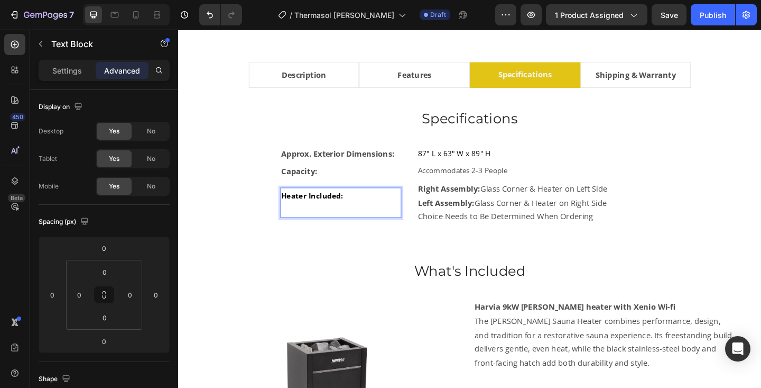
click at [306, 224] on p "Heater Included:" at bounding box center [355, 218] width 130 height 31
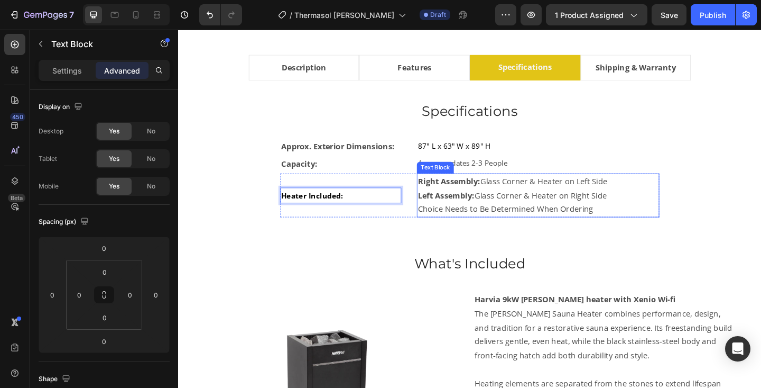
click at [452, 203] on p "Left Assembly: Glass Corner & Heater on Right Side" at bounding box center [570, 210] width 262 height 15
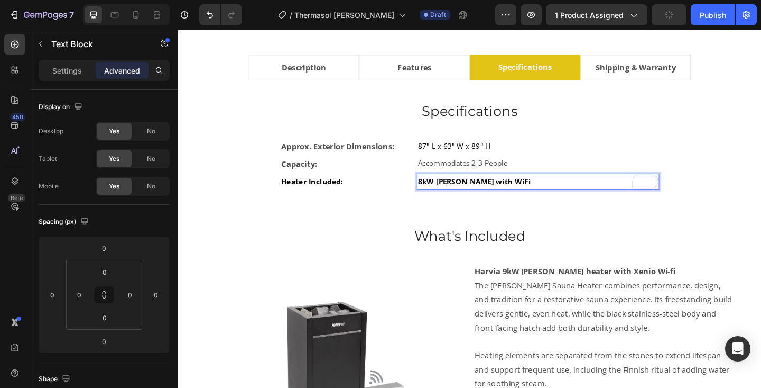
click at [453, 195] on strong "8kW [PERSON_NAME] with WiFi" at bounding box center [500, 194] width 123 height 11
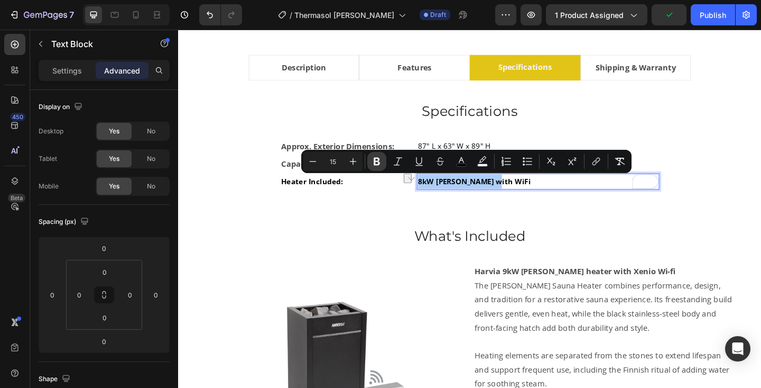
click at [373, 161] on icon "Editor contextual toolbar" at bounding box center [377, 161] width 11 height 11
click at [350, 161] on icon "Editor contextual toolbar" at bounding box center [353, 161] width 11 height 11
type input "16"
click at [462, 159] on icon "Editor contextual toolbar" at bounding box center [461, 161] width 11 height 11
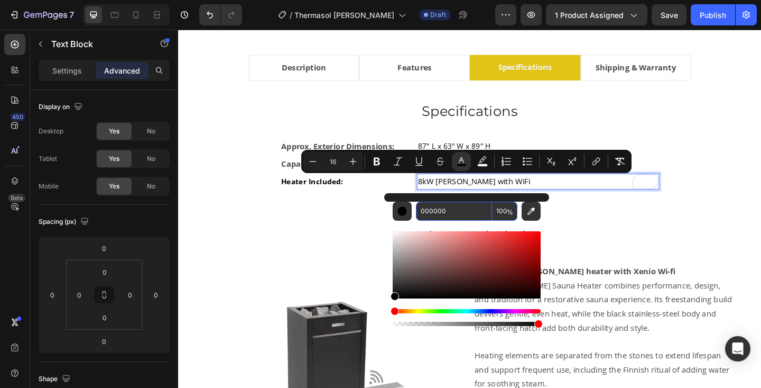
click at [456, 208] on input "000000" at bounding box center [454, 210] width 76 height 19
type input "424242"
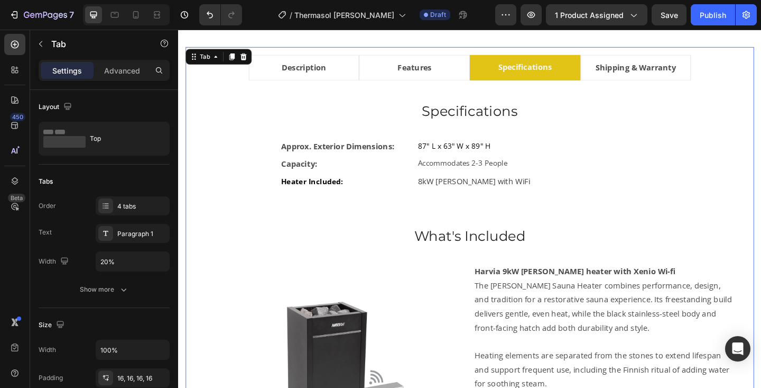
click at [566, 227] on div "Specifications Heading Approx. Exterior Dimensions: Text Block 87" L x 63" W x …" at bounding box center [495, 320] width 585 height 429
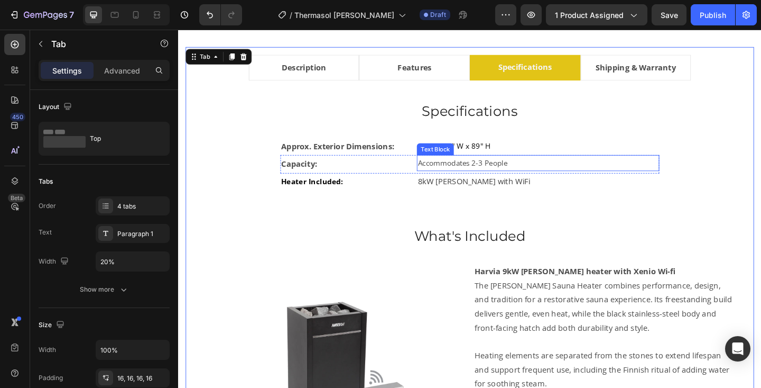
click at [481, 173] on span "Accommodates 2-3 People" at bounding box center [487, 174] width 97 height 11
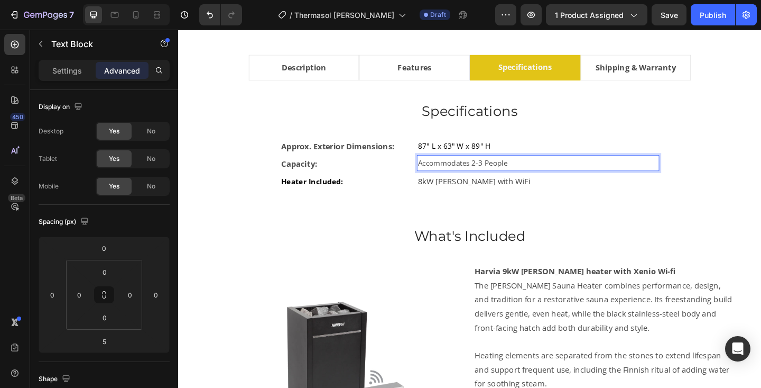
click at [481, 173] on span "Accommodates 2-3 People" at bounding box center [487, 174] width 97 height 11
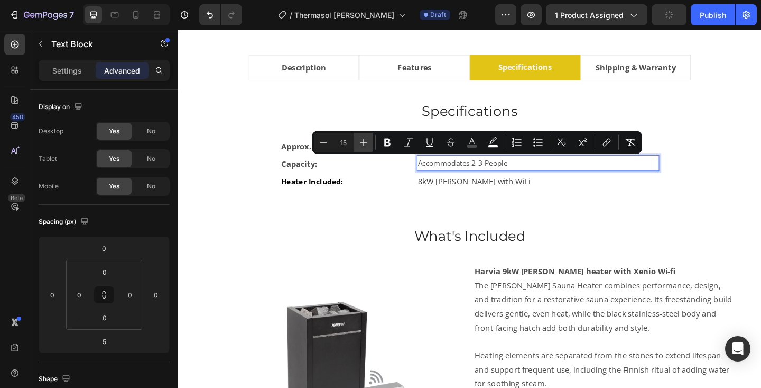
click at [367, 140] on icon "Editor contextual toolbar" at bounding box center [364, 142] width 11 height 11
type input "16"
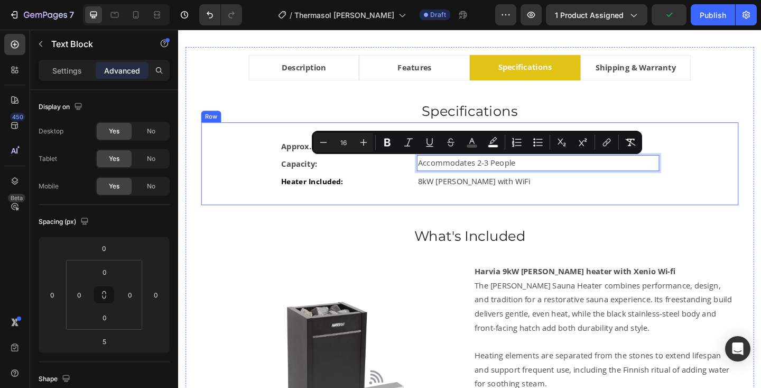
click at [574, 215] on div "Approx. Exterior Dimensions: Text Block 87" L x 63" W x 89" H Text Block Row Ca…" at bounding box center [495, 175] width 585 height 89
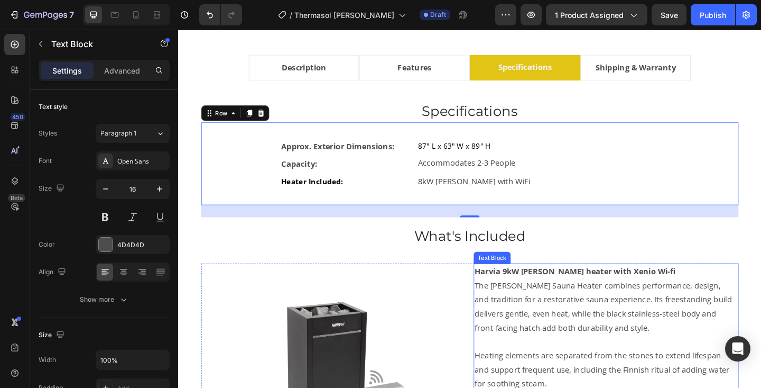
click at [548, 293] on strong "Harvia 9kW [PERSON_NAME] heater with Xenio Wi-fi" at bounding box center [610, 293] width 218 height 12
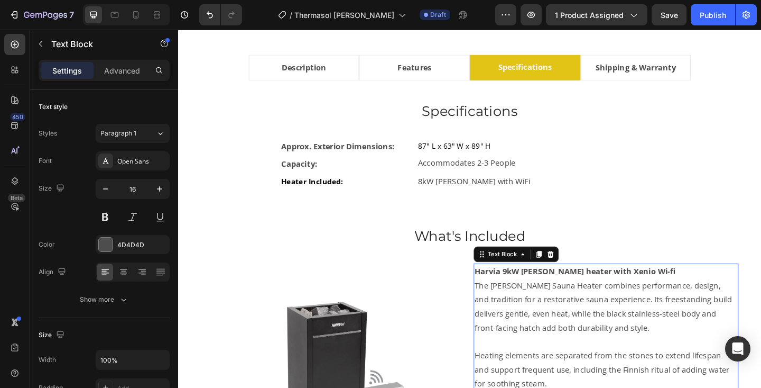
click at [537, 295] on strong "Harvia 9kW [PERSON_NAME] heater with Xenio Wi-fi" at bounding box center [610, 293] width 218 height 12
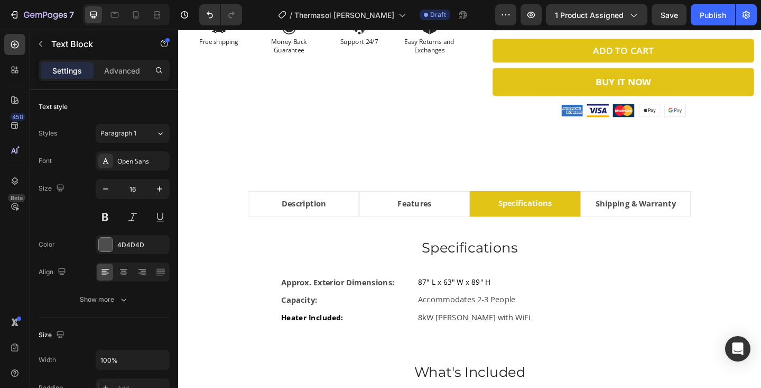
scroll to position [468, 0]
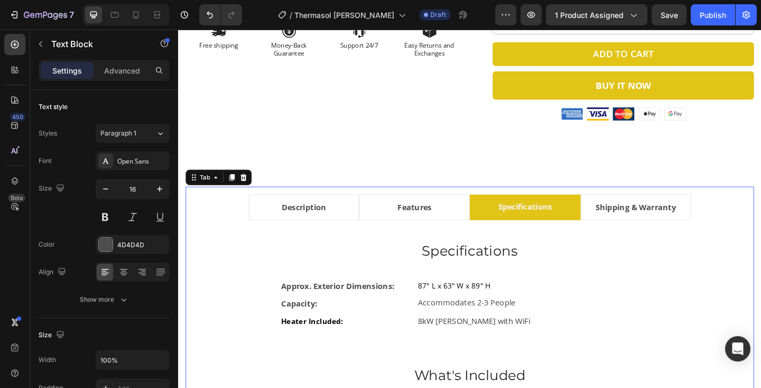
click at [623, 214] on li "Shipping & Warranty" at bounding box center [676, 223] width 121 height 28
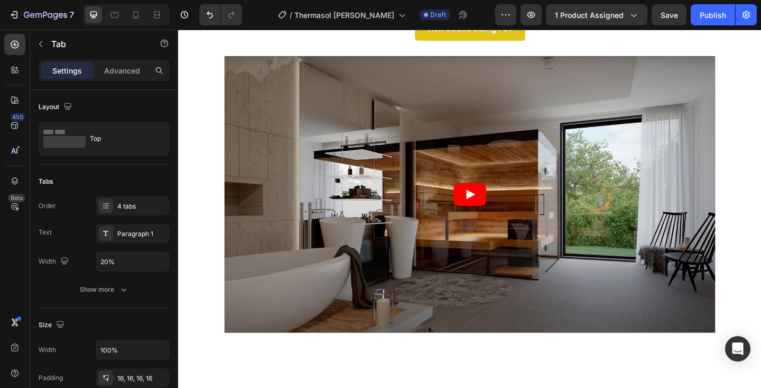
scroll to position [919, 0]
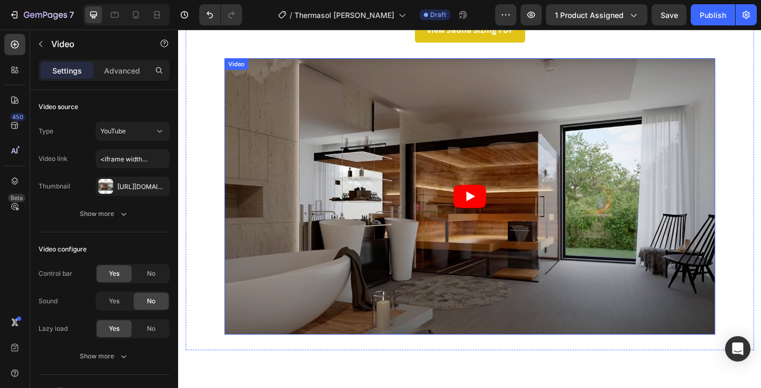
click at [425, 205] on article at bounding box center [495, 211] width 534 height 300
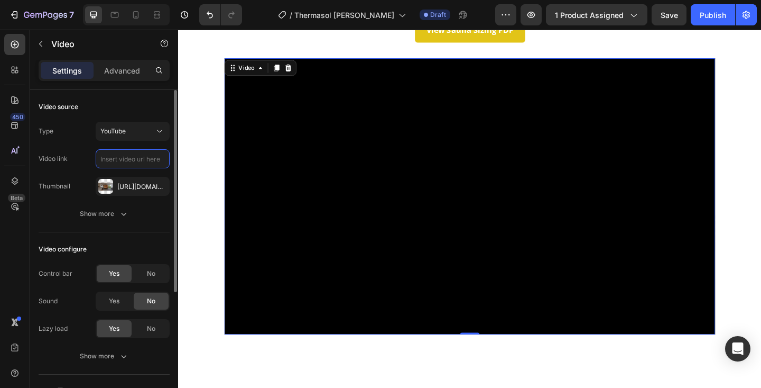
scroll to position [0, 0]
click at [146, 184] on div "[URL][DOMAIN_NAME]" at bounding box center [132, 187] width 31 height 10
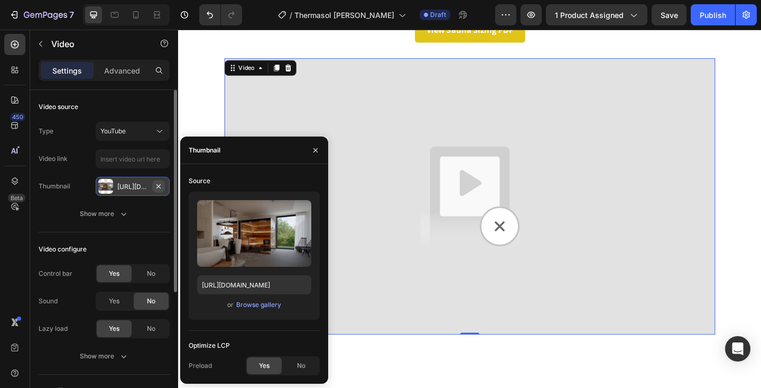
click at [157, 186] on icon "button" at bounding box center [158, 186] width 8 height 8
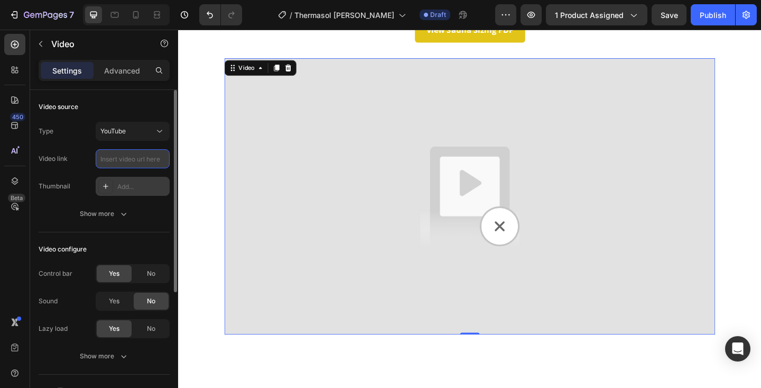
click at [123, 158] on input "text" at bounding box center [133, 158] width 74 height 19
paste input "[URL][DOMAIN_NAME]"
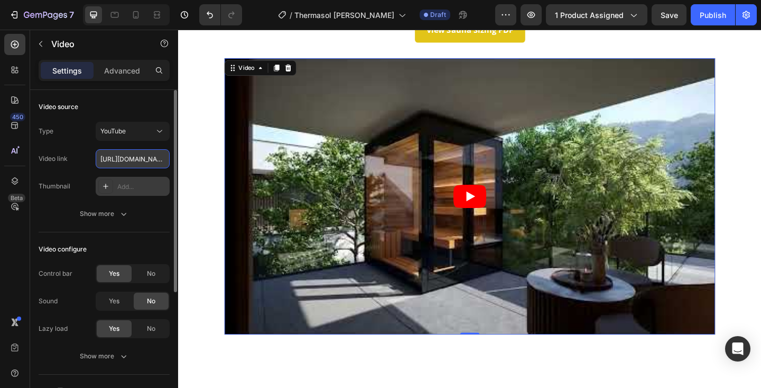
scroll to position [0, 103]
type input "[URL][DOMAIN_NAME]"
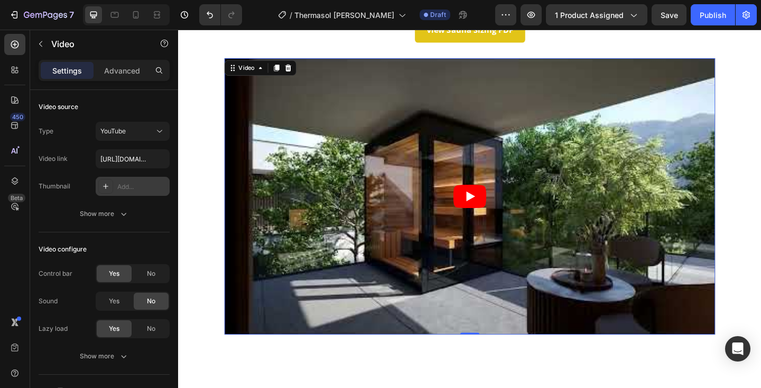
click at [109, 185] on icon at bounding box center [106, 186] width 8 height 8
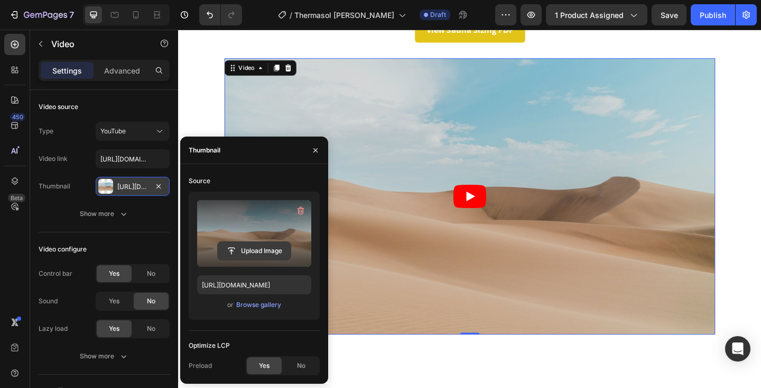
click at [235, 243] on input "file" at bounding box center [254, 251] width 73 height 18
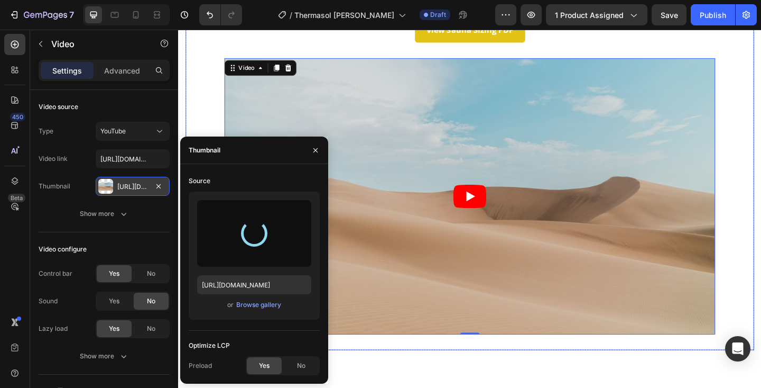
type input "[URL][DOMAIN_NAME]"
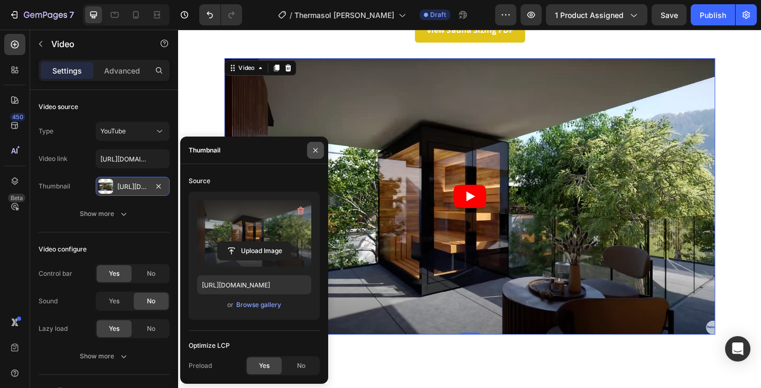
click at [315, 152] on icon "button" at bounding box center [315, 150] width 8 height 8
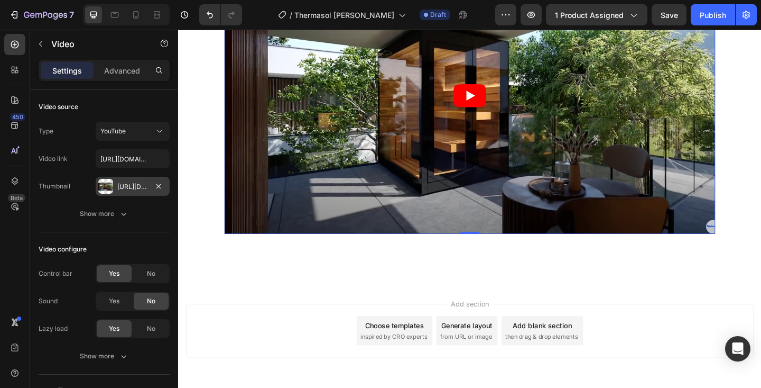
scroll to position [1068, 0]
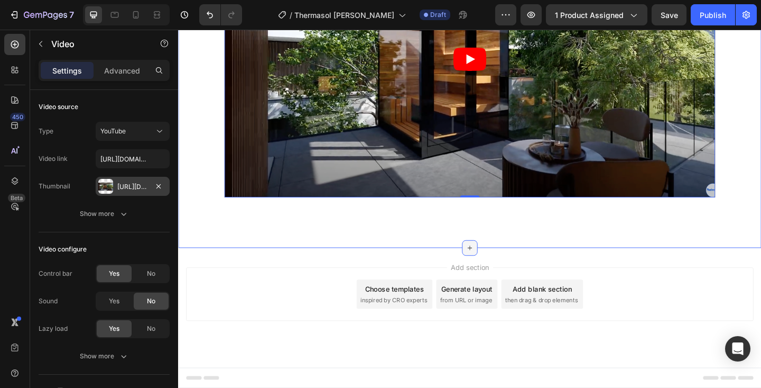
click at [495, 267] on icon at bounding box center [495, 267] width 5 height 5
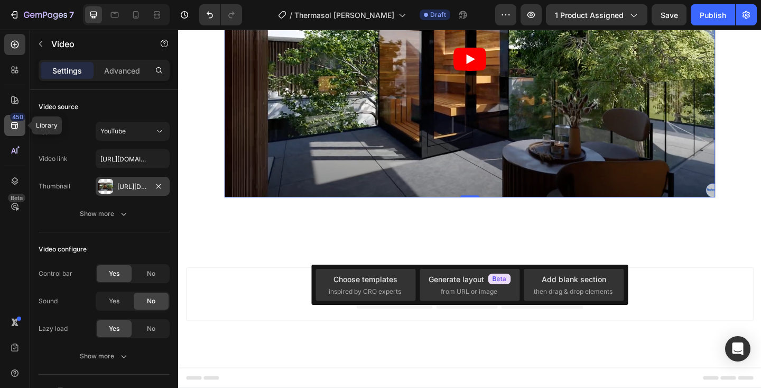
click at [13, 130] on icon at bounding box center [15, 125] width 11 height 11
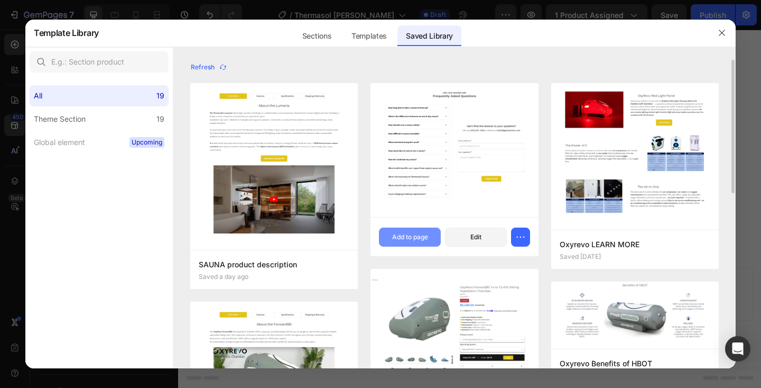
click at [406, 232] on div "Add to page" at bounding box center [410, 237] width 36 height 10
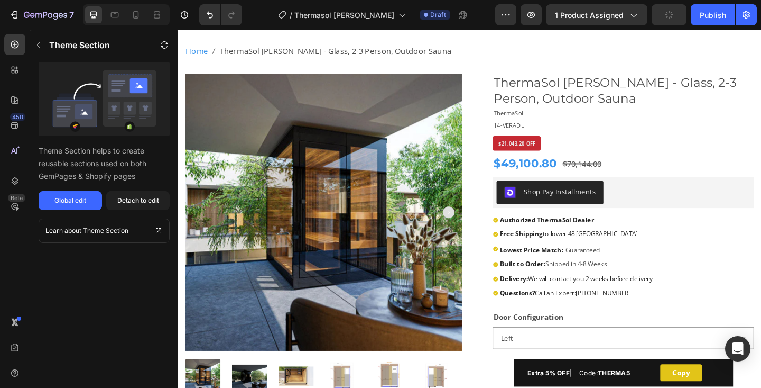
scroll to position [0, 0]
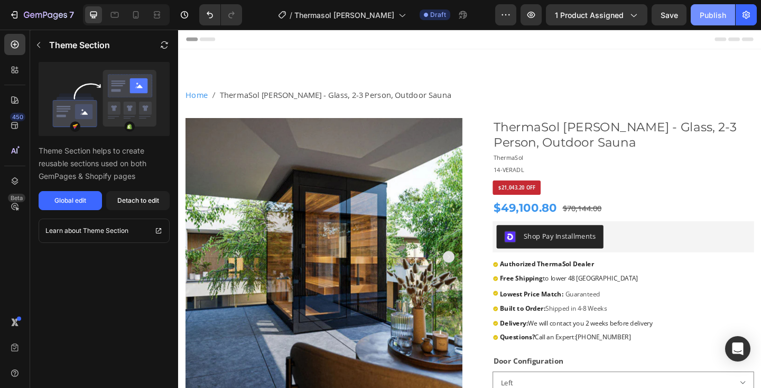
click at [714, 17] on div "Publish" at bounding box center [713, 15] width 26 height 11
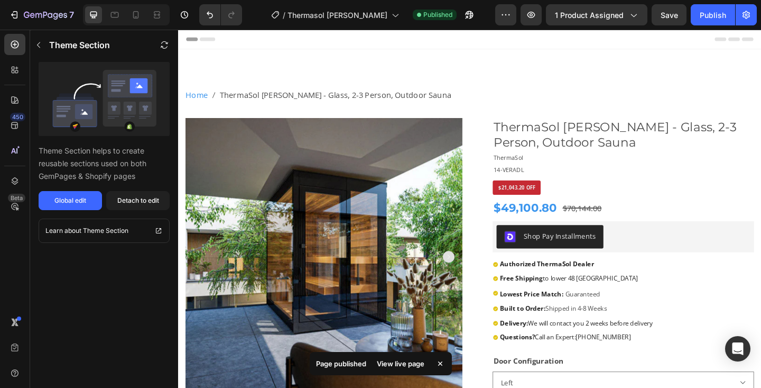
click at [408, 366] on div "View live page" at bounding box center [401, 363] width 60 height 15
